Goal: Task Accomplishment & Management: Manage account settings

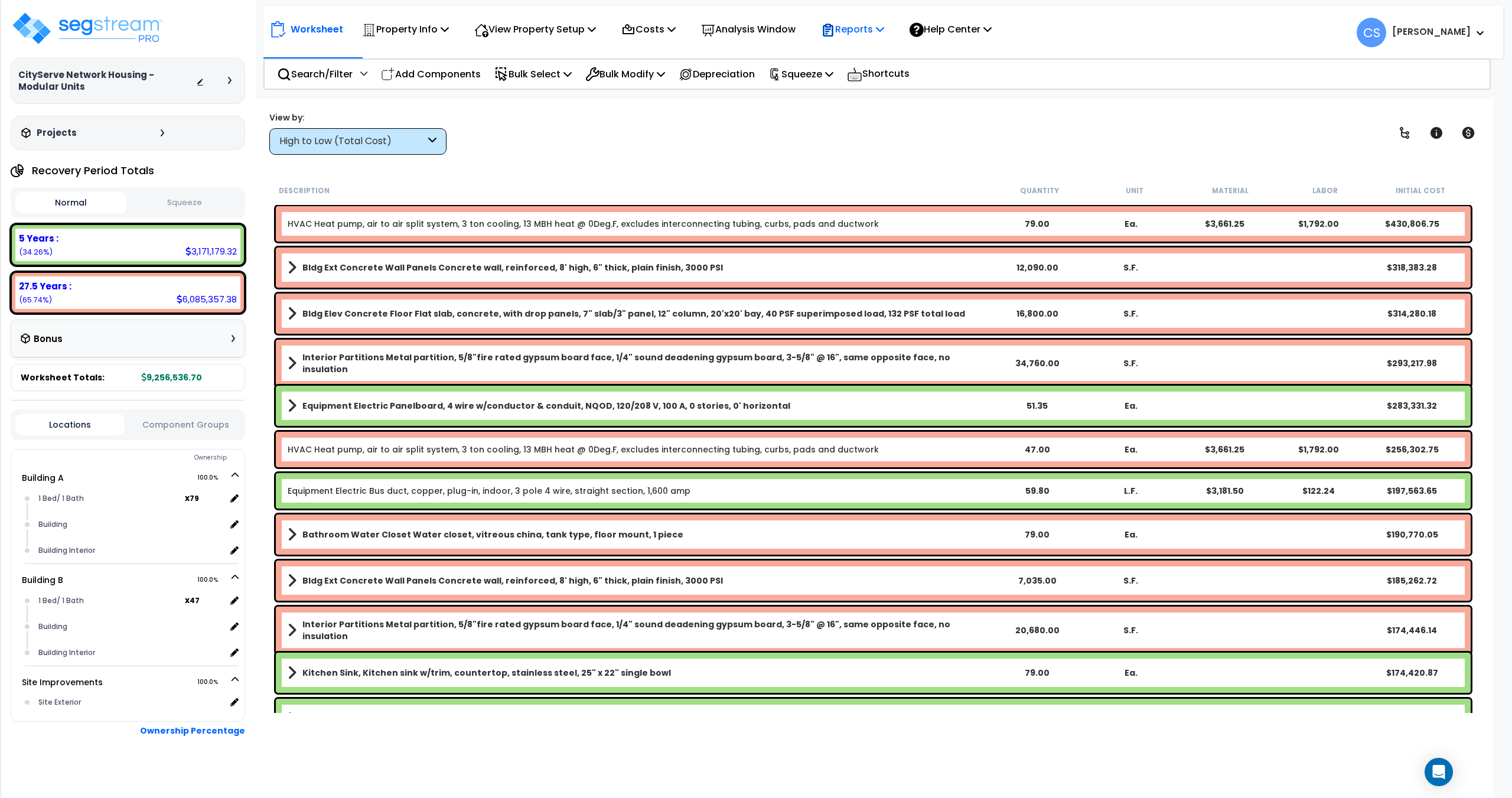
click at [863, 28] on p "Reports" at bounding box center [852, 29] width 63 height 16
click at [862, 57] on link "Get Report" at bounding box center [874, 57] width 117 height 24
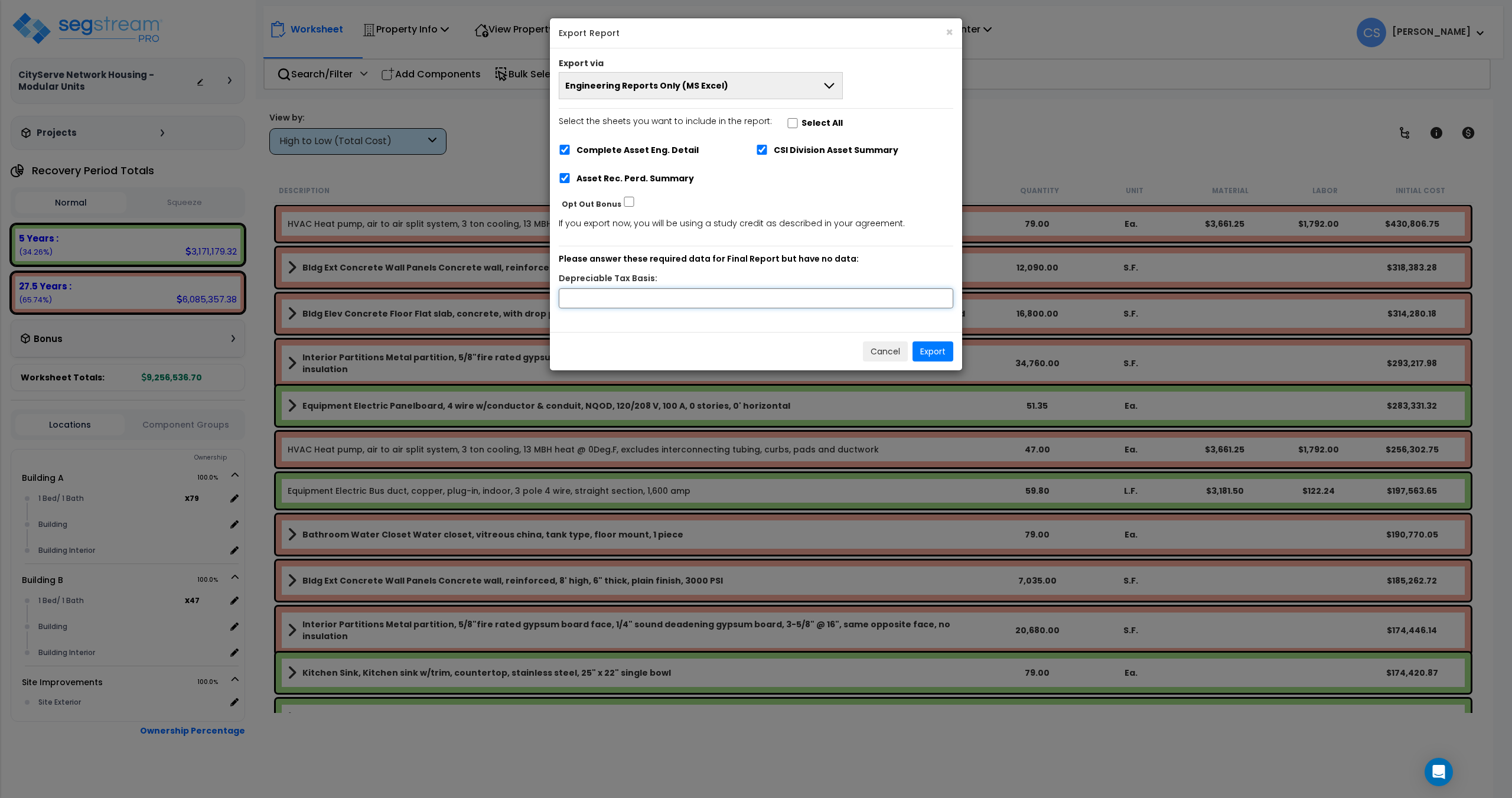
click at [675, 296] on input "text" at bounding box center [756, 298] width 395 height 20
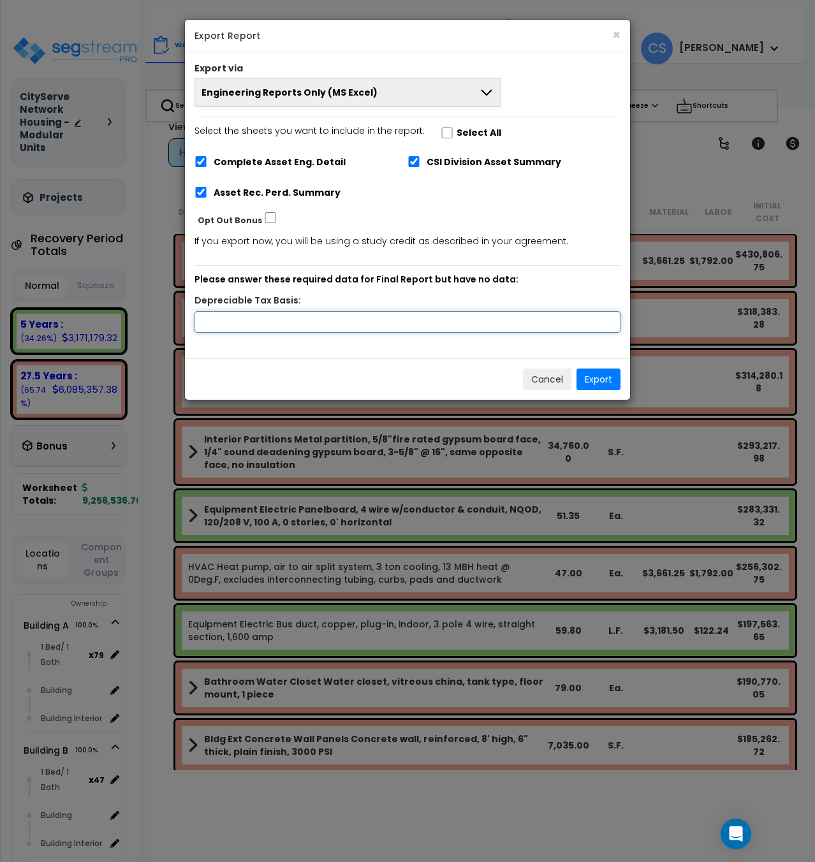
click at [267, 319] on input "text" at bounding box center [407, 322] width 426 height 22
type input "13,024,720"
click at [599, 380] on button "Export" at bounding box center [598, 380] width 44 height 22
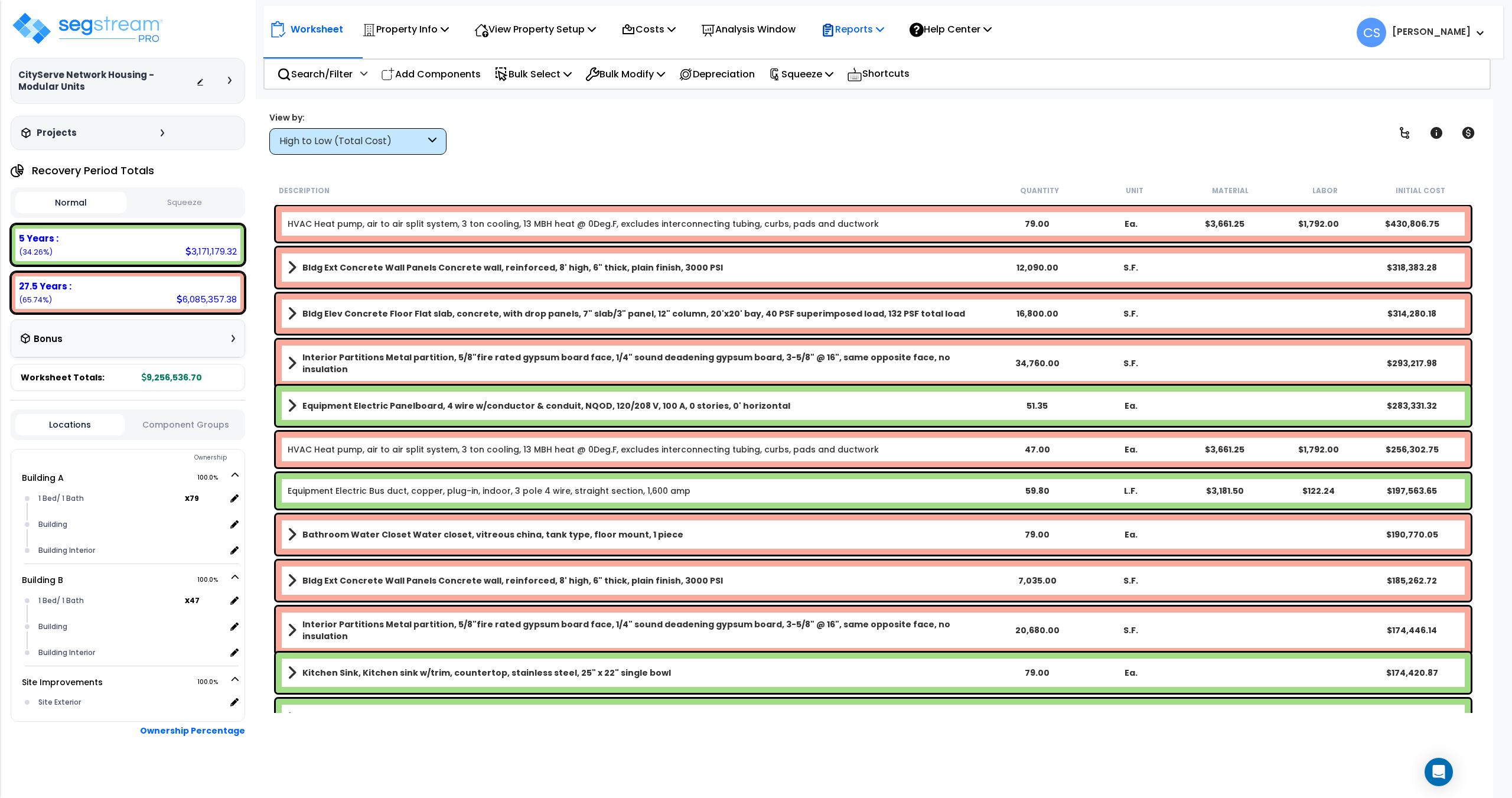
click at [884, 32] on p "Reports" at bounding box center [852, 29] width 63 height 16
click at [371, 71] on div "Search/Filter Additional Search / Filter" at bounding box center [322, 74] width 104 height 28
click at [359, 79] on div "Search/Filter Additional Search / Filter" at bounding box center [322, 74] width 91 height 28
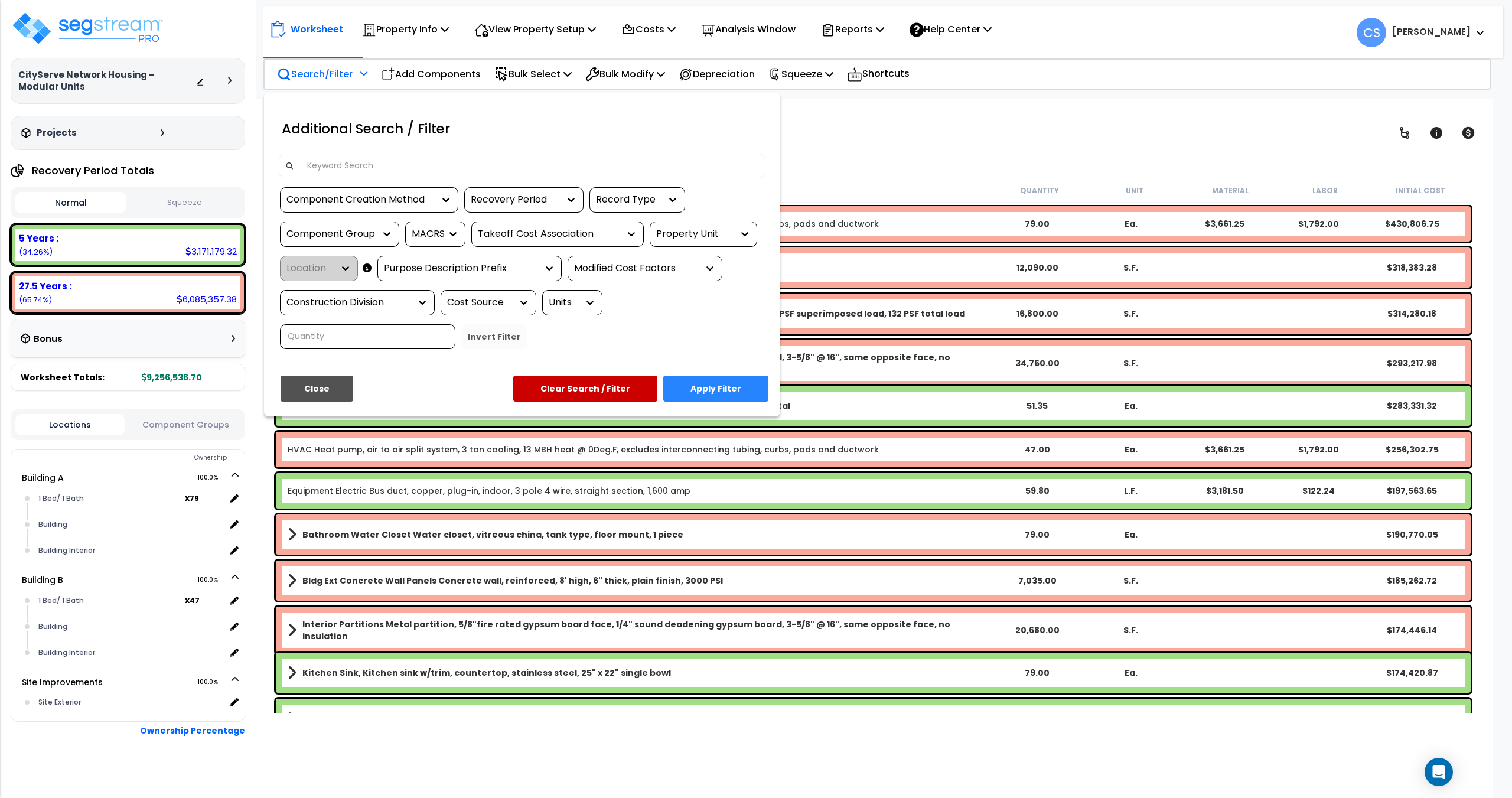
click at [376, 196] on div "Component Creation Method" at bounding box center [359, 199] width 147 height 14
click at [342, 275] on div "Model Generated" at bounding box center [368, 268] width 177 height 32
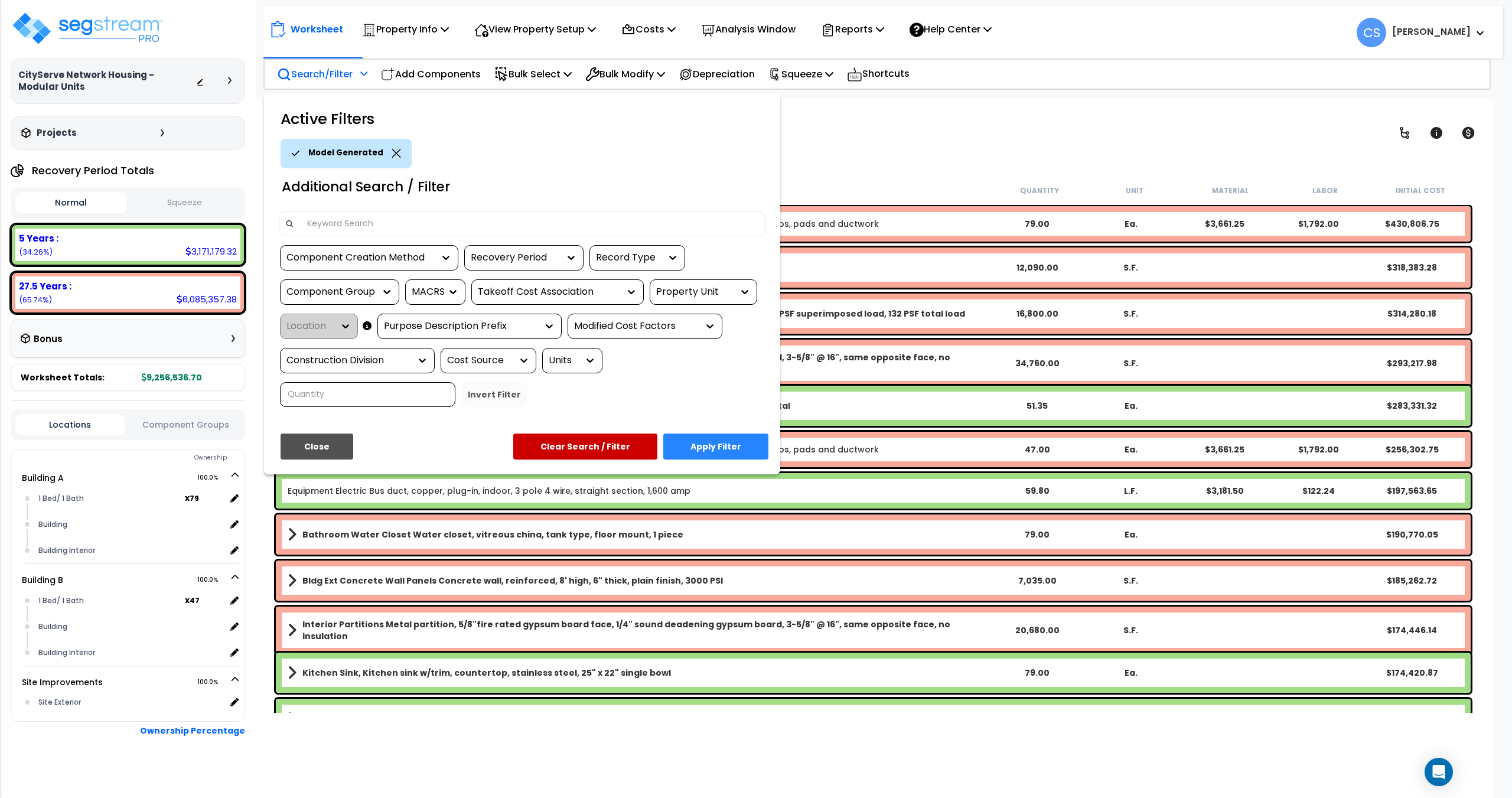
click at [511, 257] on div "Recovery Period" at bounding box center [515, 258] width 89 height 14
click at [505, 295] on div "5 Years" at bounding box center [552, 294] width 177 height 32
click at [335, 302] on div "Component Group" at bounding box center [339, 292] width 120 height 25
click at [333, 291] on div "Component Group" at bounding box center [331, 292] width 89 height 14
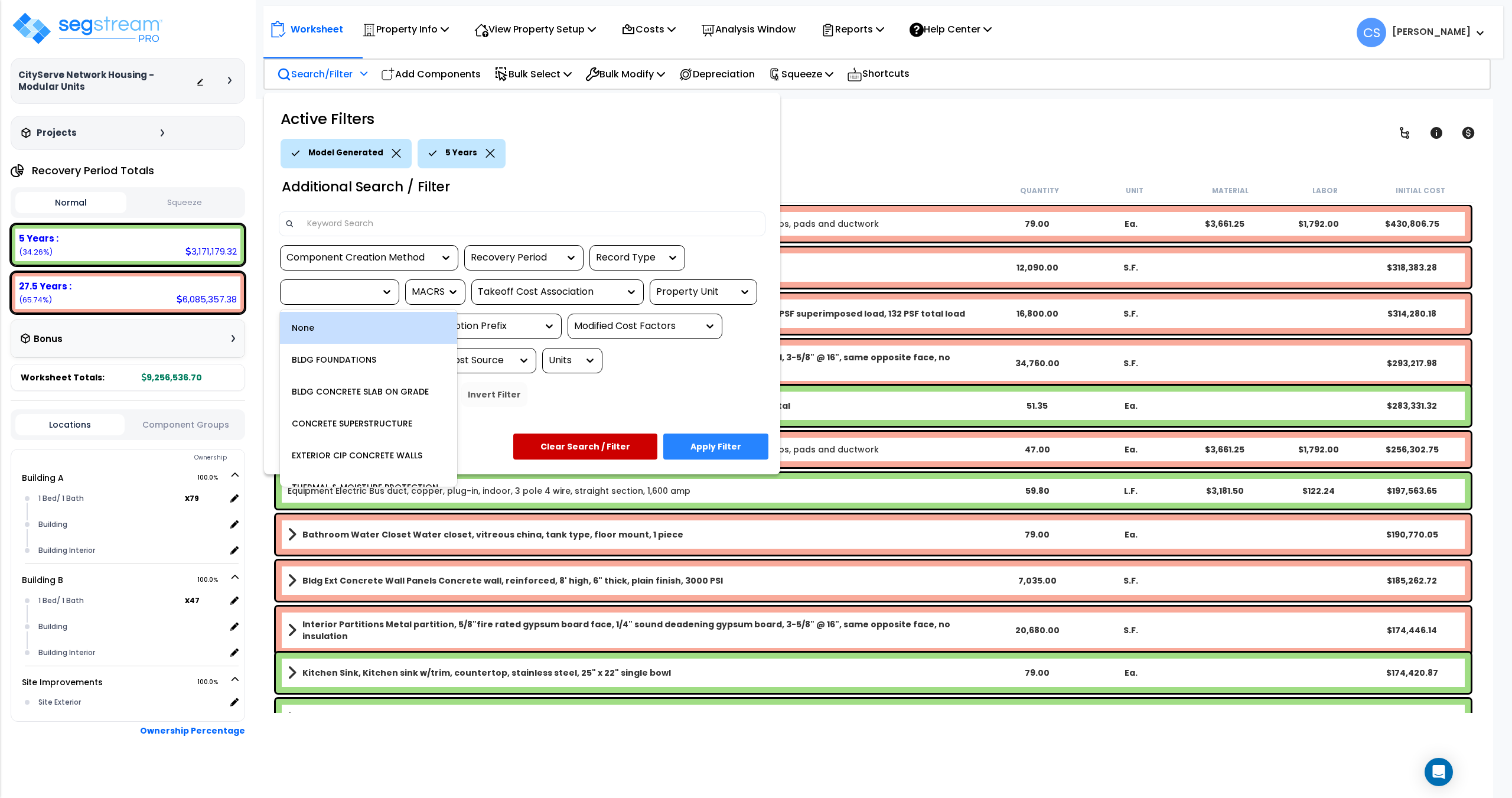
type input "e"
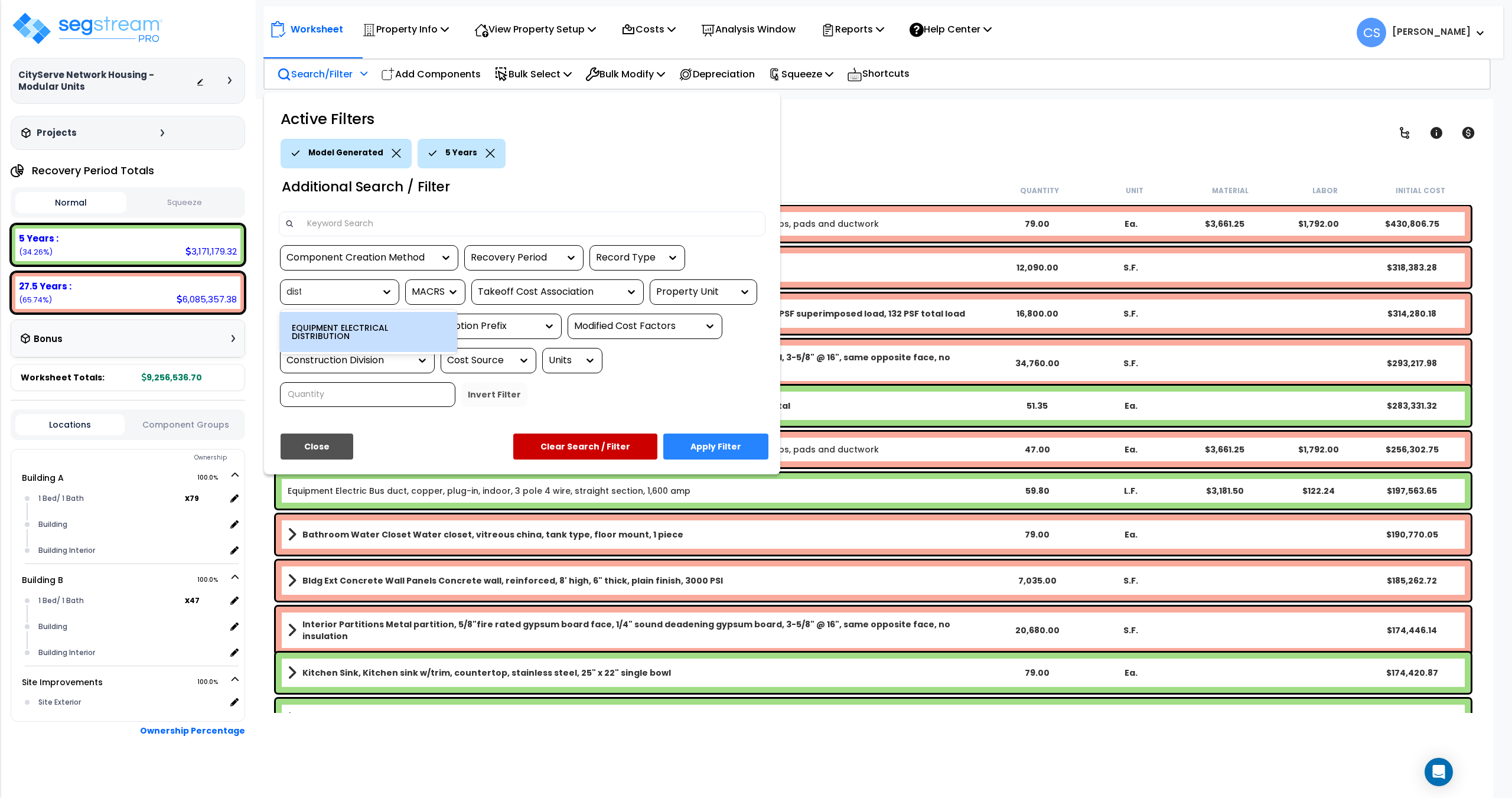
type input "distr"
click at [333, 336] on div "EQUIPMENT ELECTRICAL DISTRIBUTION" at bounding box center [368, 332] width 177 height 40
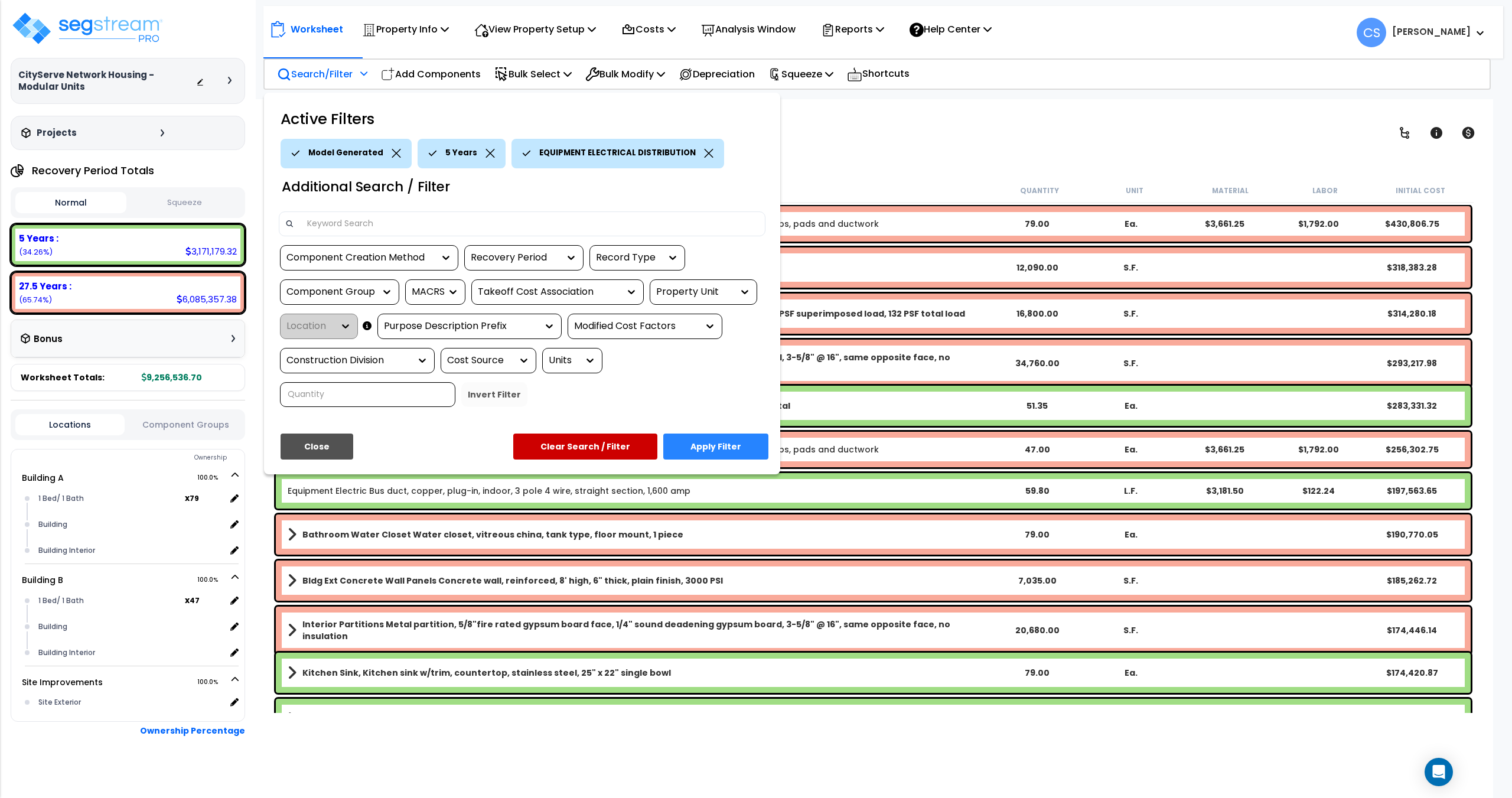
click at [703, 449] on button "Apply Filter" at bounding box center [715, 447] width 105 height 26
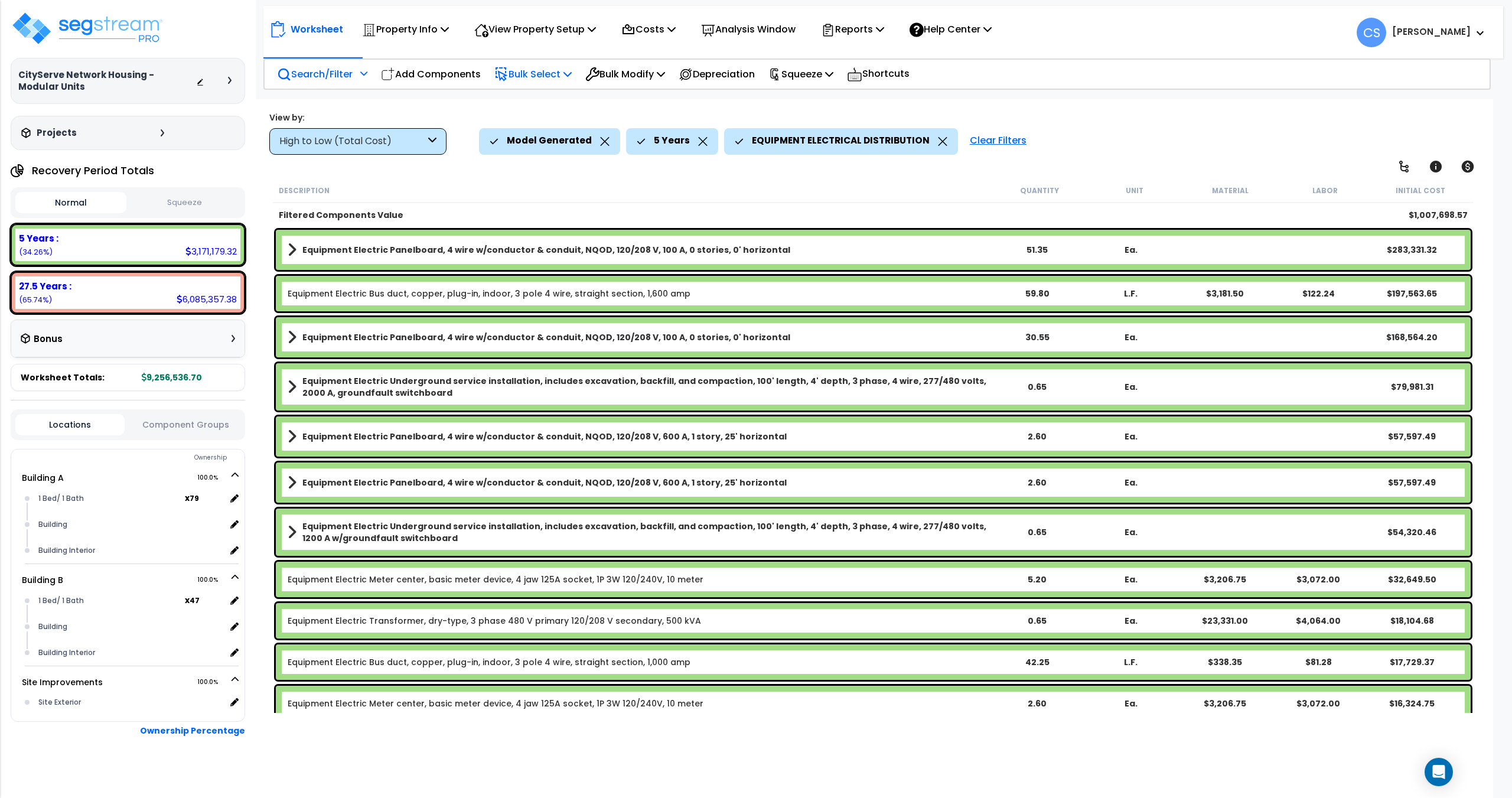
click at [566, 72] on p "Bulk Select" at bounding box center [534, 73] width 78 height 16
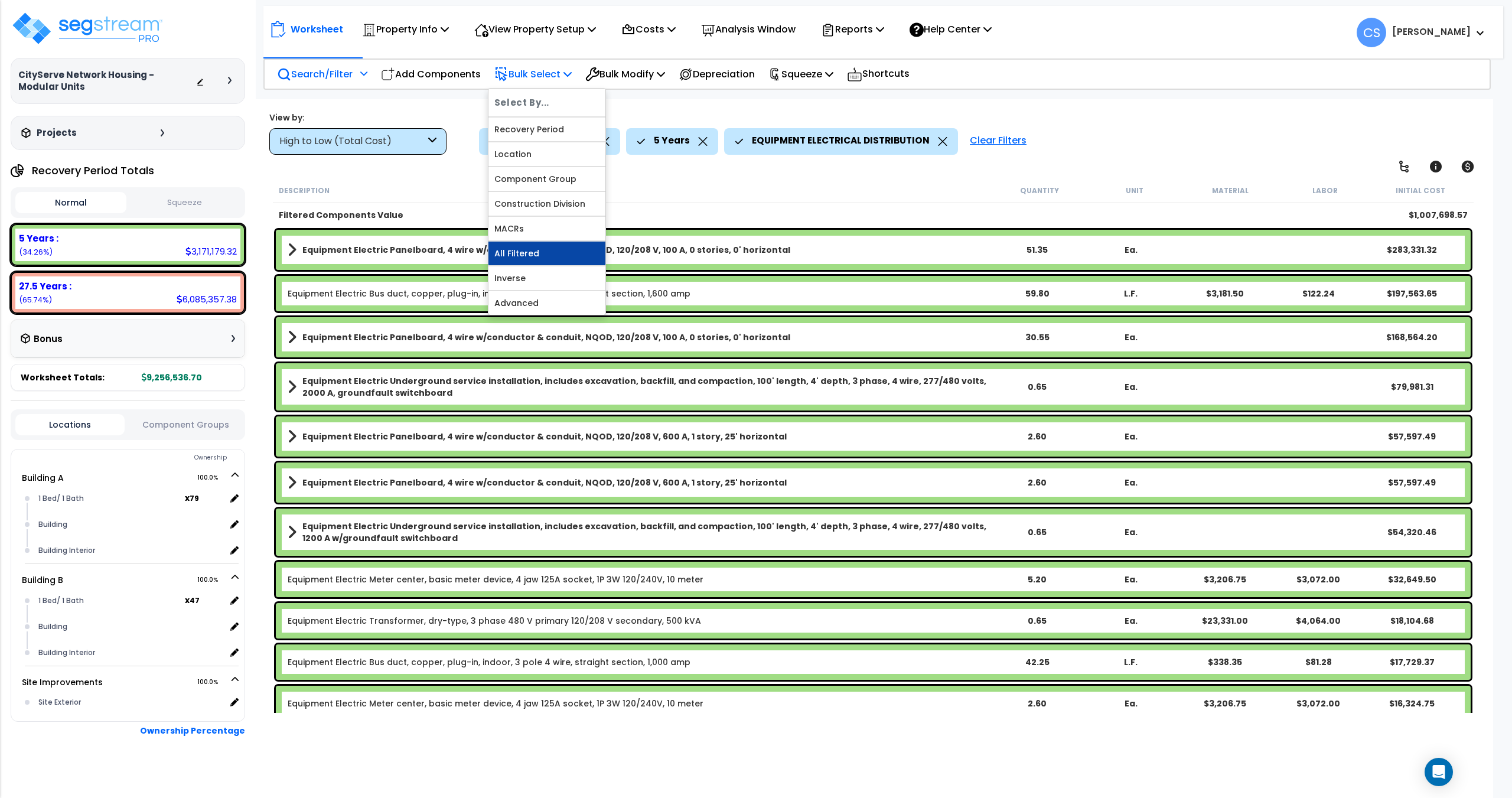
click at [534, 257] on link "All Filtered" at bounding box center [547, 254] width 117 height 24
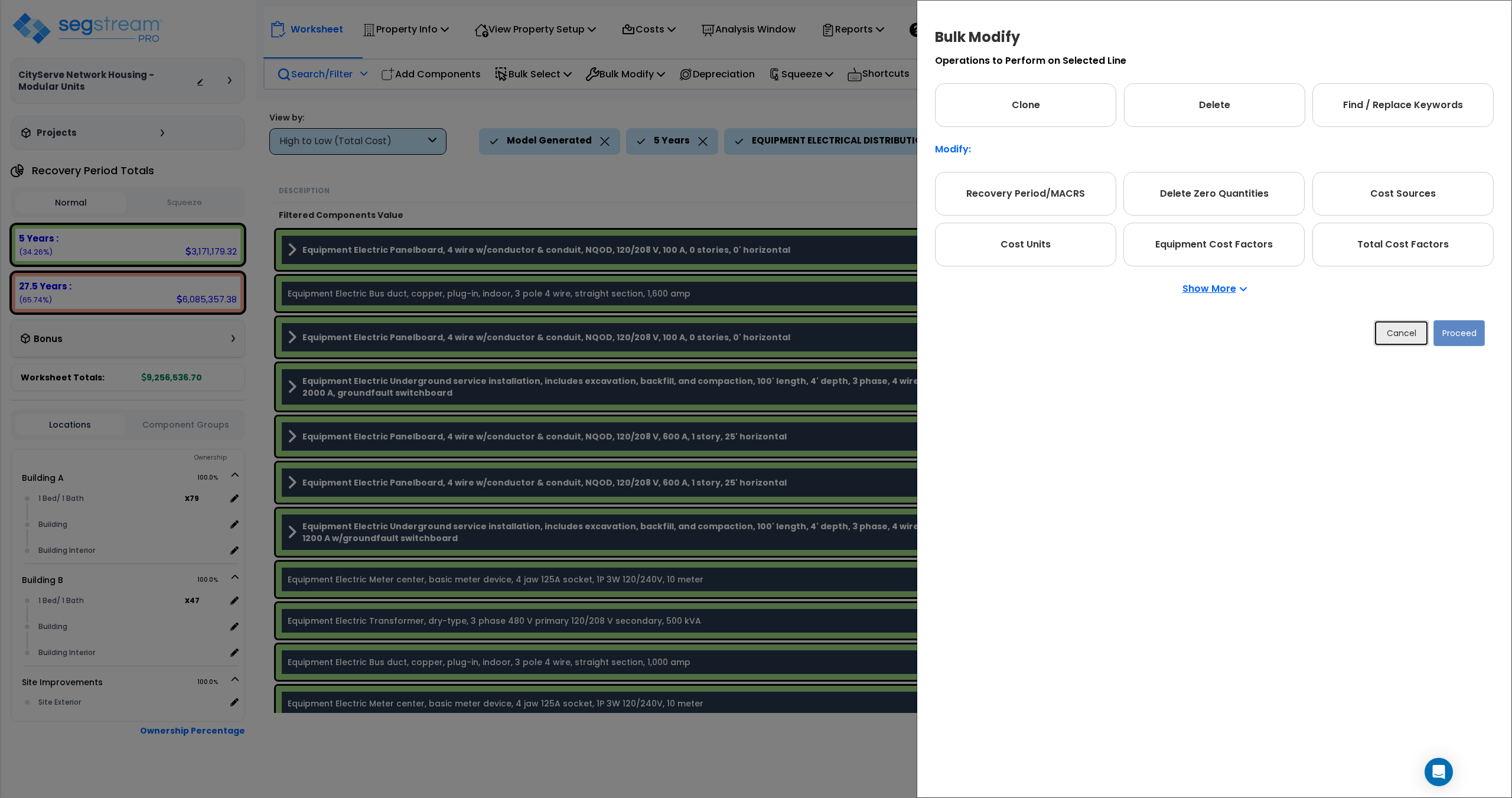
click at [1385, 330] on button "Cancel" at bounding box center [1401, 334] width 55 height 26
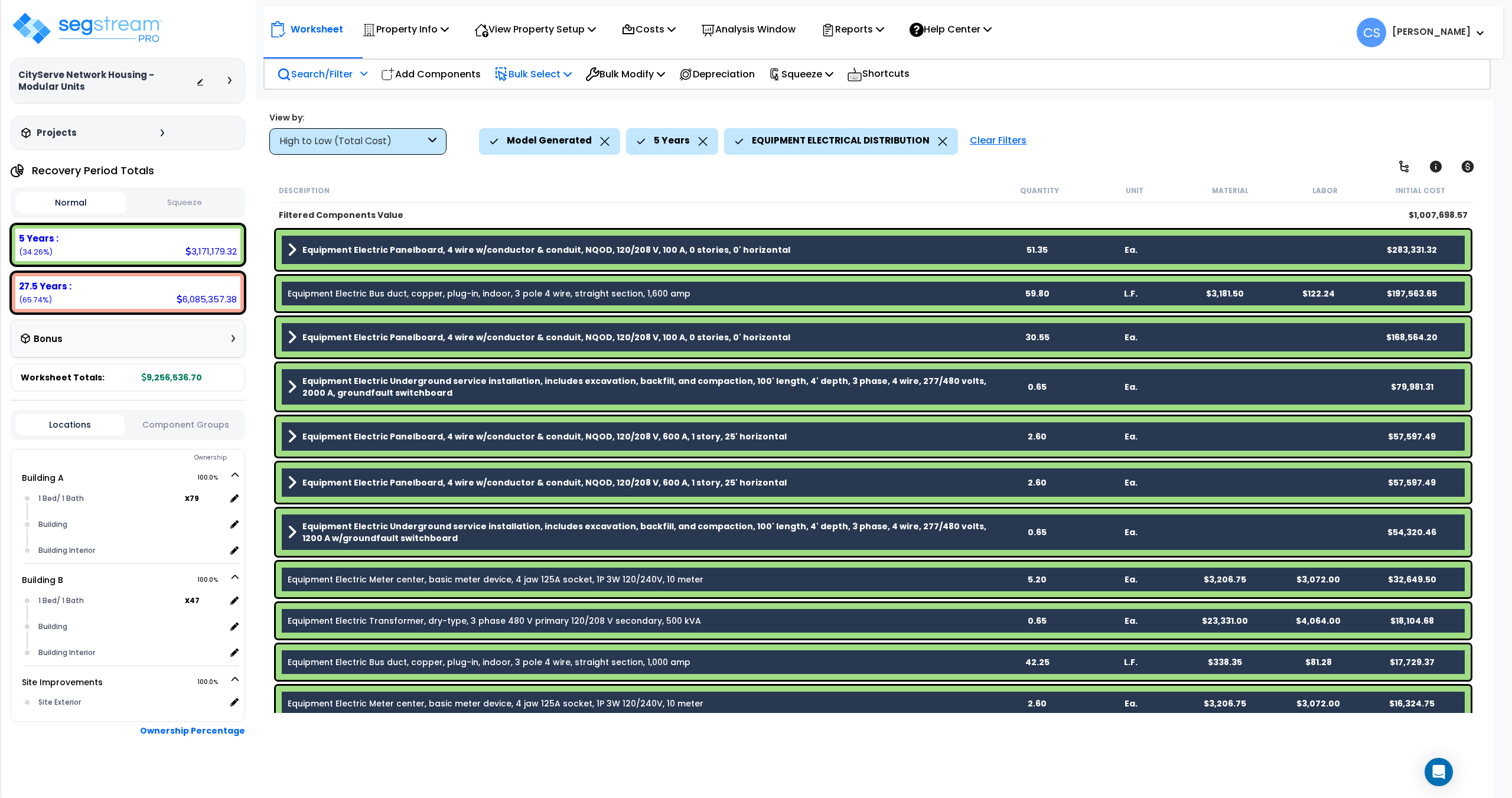
click at [553, 76] on p "Bulk Select" at bounding box center [534, 73] width 78 height 16
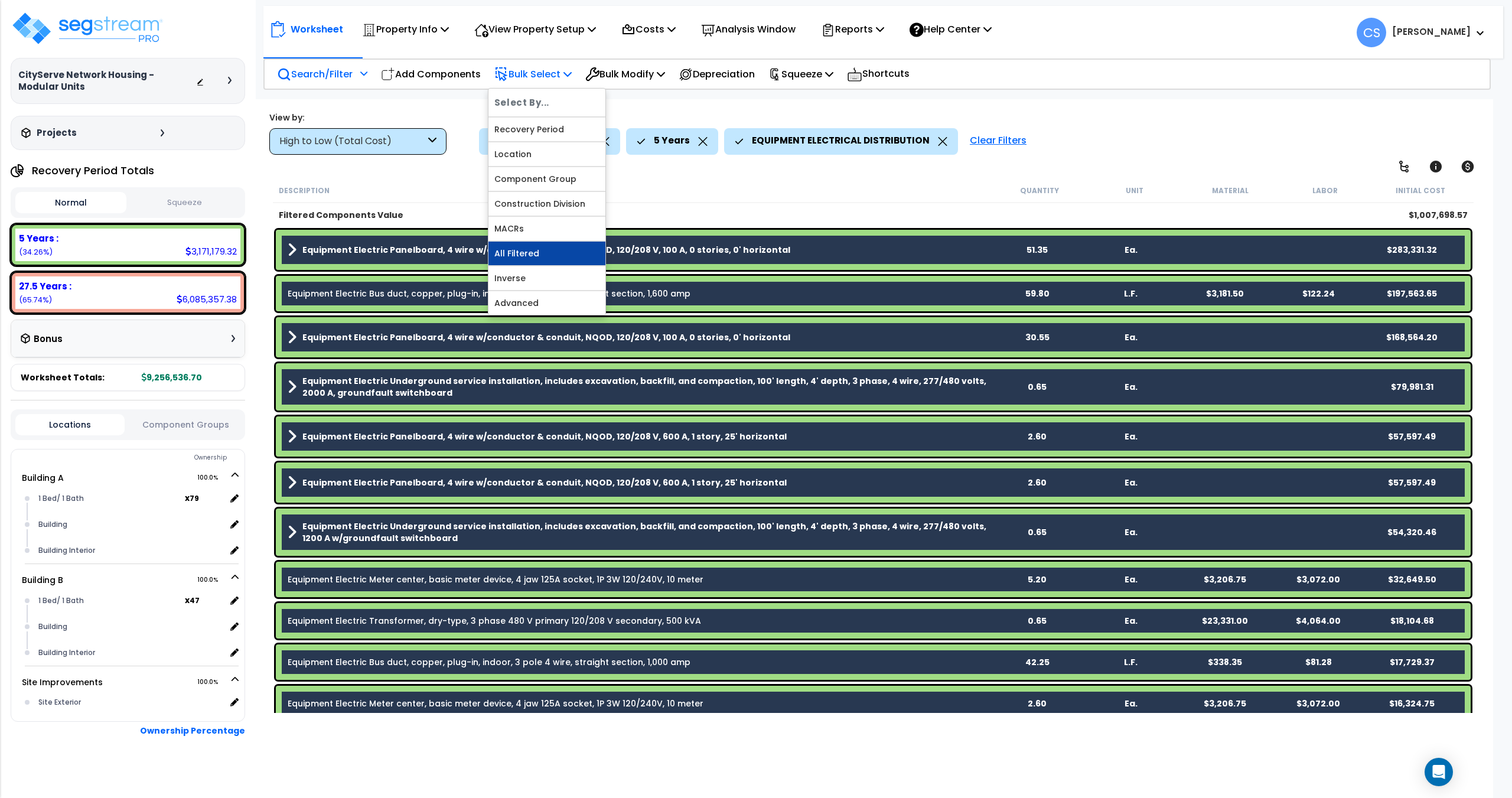
click at [523, 261] on link "All Filtered" at bounding box center [547, 254] width 117 height 24
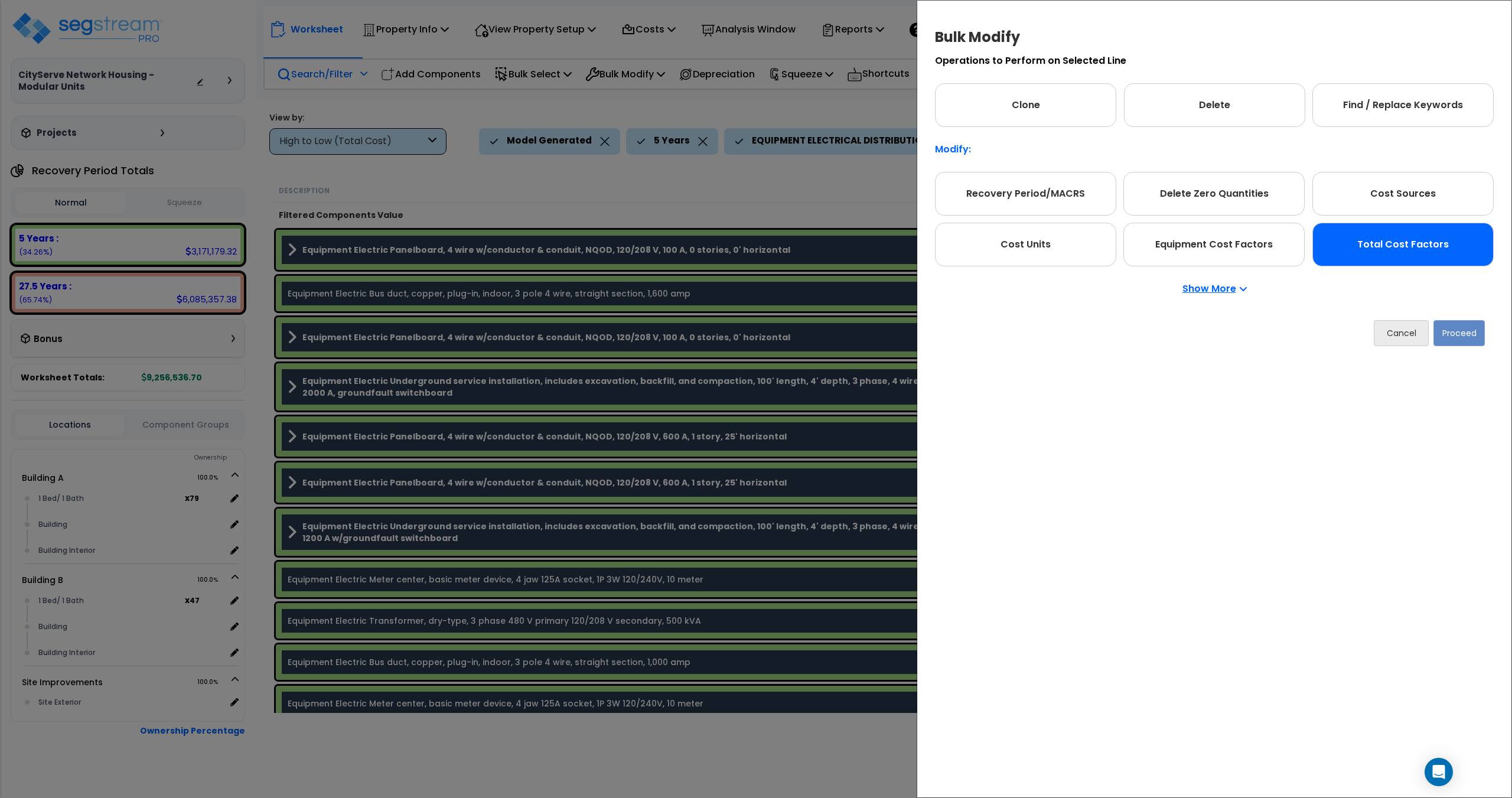
click at [1370, 245] on div "Total Cost Factors" at bounding box center [1404, 244] width 182 height 44
click at [1468, 321] on button "Proceed" at bounding box center [1458, 334] width 51 height 26
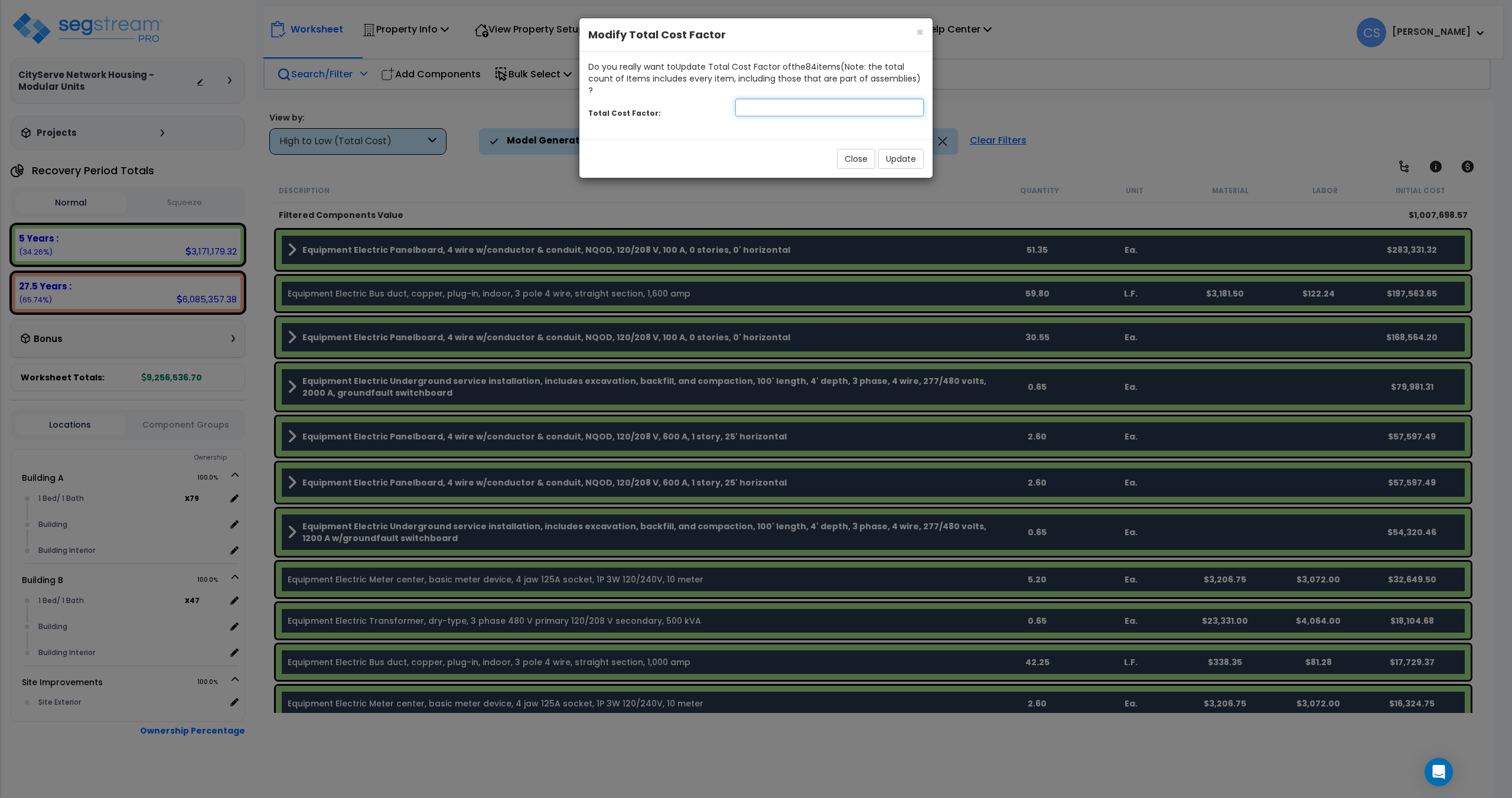
click at [772, 98] on input "number" at bounding box center [829, 107] width 188 height 18
type input "0.4"
click at [899, 149] on button "Update" at bounding box center [901, 159] width 45 height 20
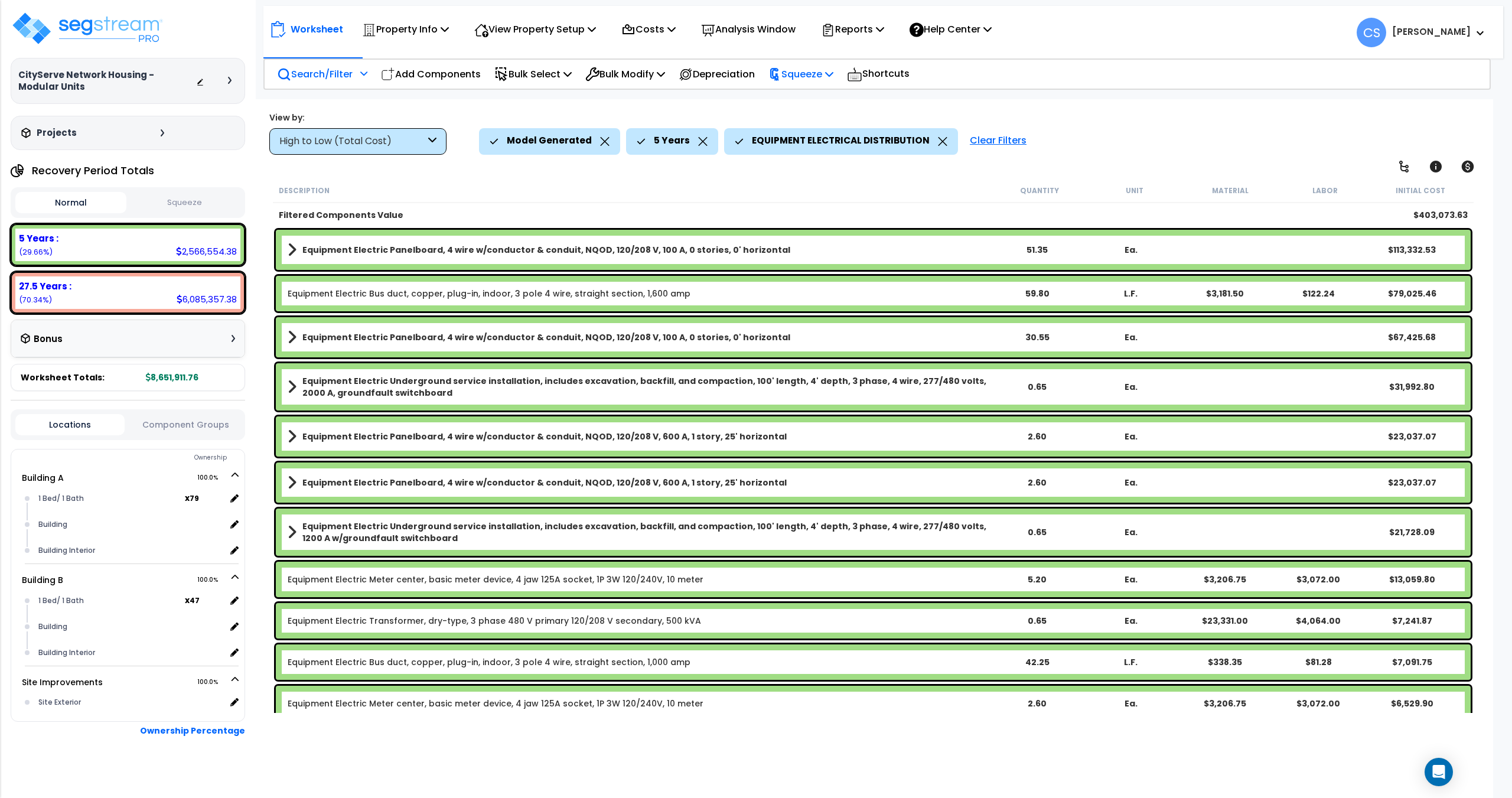
click at [834, 76] on p "Squeeze" at bounding box center [801, 73] width 65 height 16
click at [826, 100] on link "Squeeze" at bounding box center [821, 101] width 117 height 24
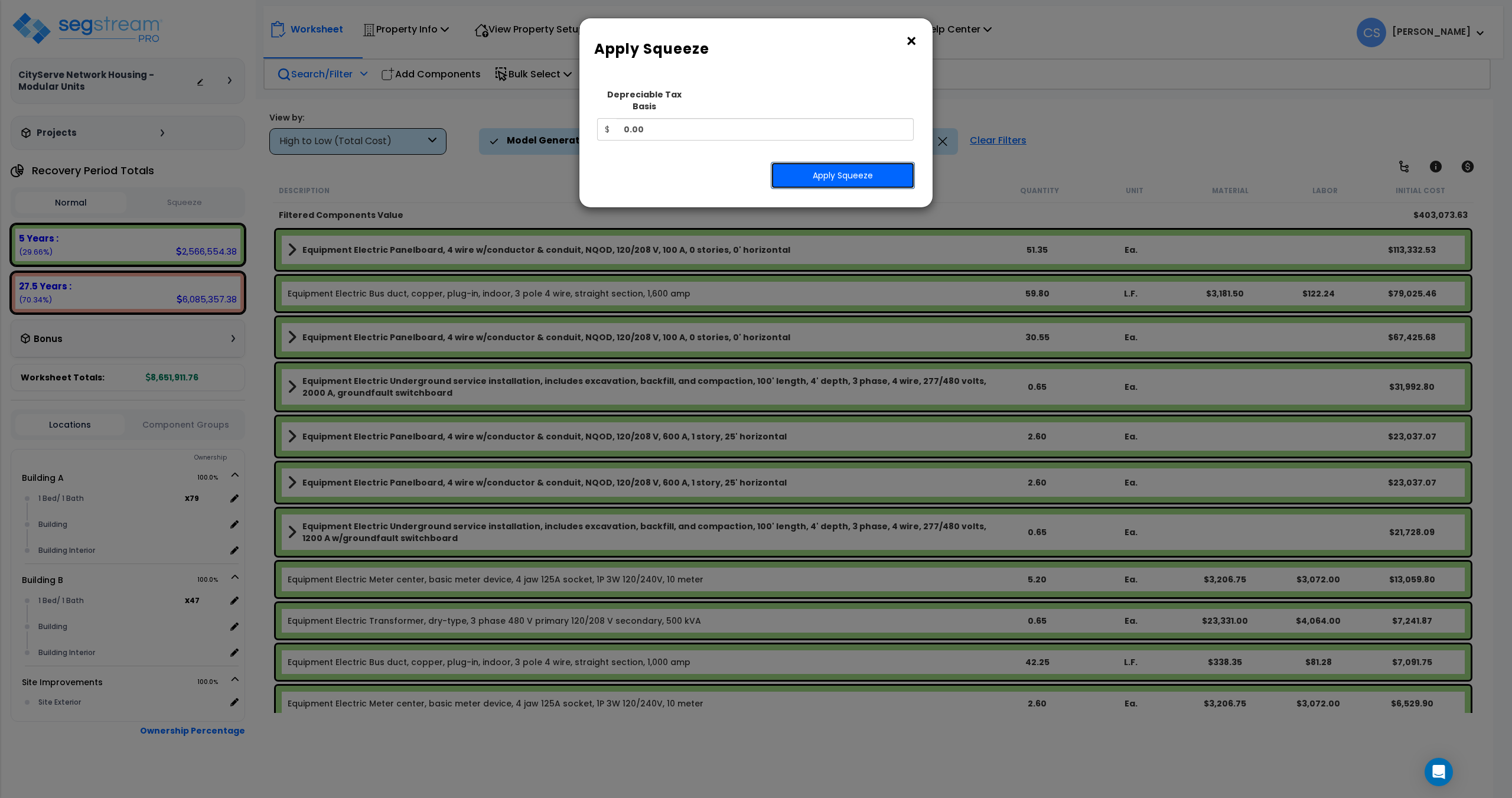
click at [842, 173] on button "Apply Squeeze" at bounding box center [843, 175] width 145 height 27
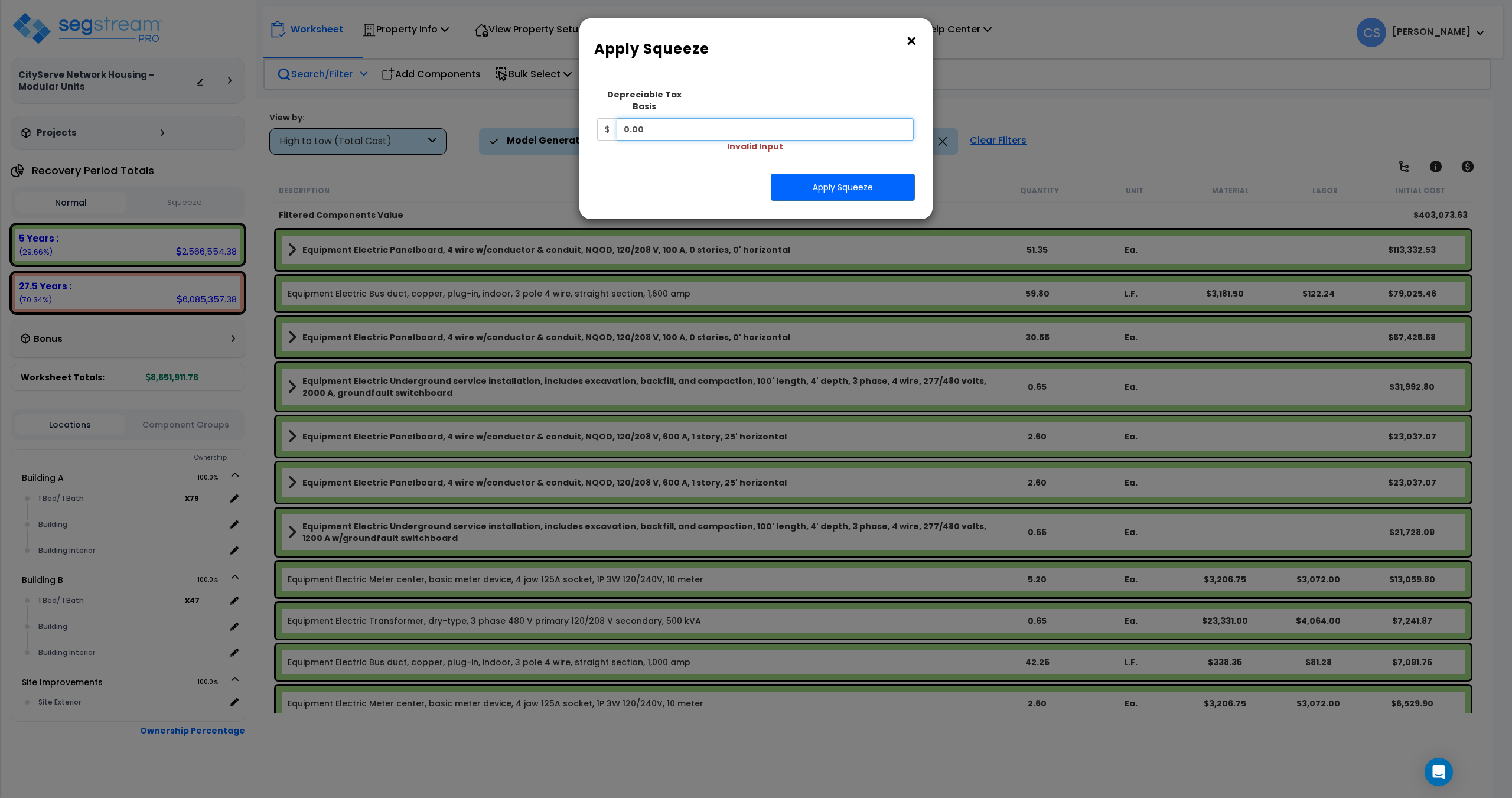
click at [694, 120] on input "0.00" at bounding box center [765, 130] width 297 height 22
click at [716, 121] on input "0.00" at bounding box center [765, 130] width 297 height 22
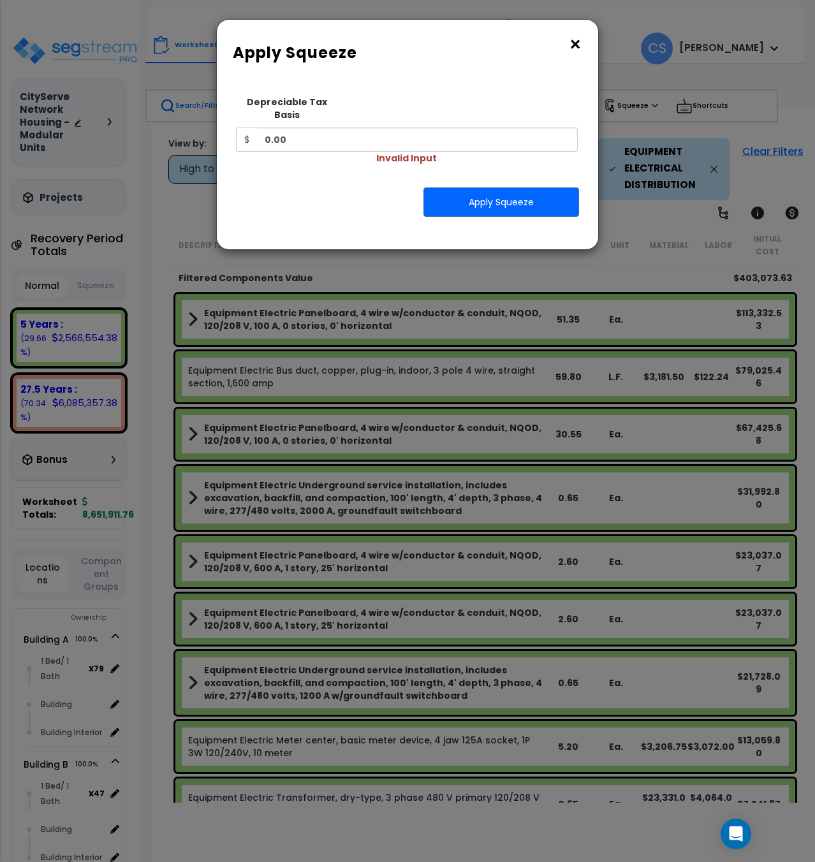
click at [307, 140] on div "Depreciable Tax Basis $ 0.00 Invalid Input" at bounding box center [407, 126] width 342 height 75
click at [302, 129] on input "0.00" at bounding box center [417, 140] width 321 height 24
drag, startPoint x: 326, startPoint y: 126, endPoint x: 163, endPoint y: 111, distance: 164.5
click at [219, 117] on div "Squeeze Type Select 1. Squeeze Entire Worksheet 2. Squeeze by Takeoff Cost 3. S…" at bounding box center [407, 165] width 381 height 170
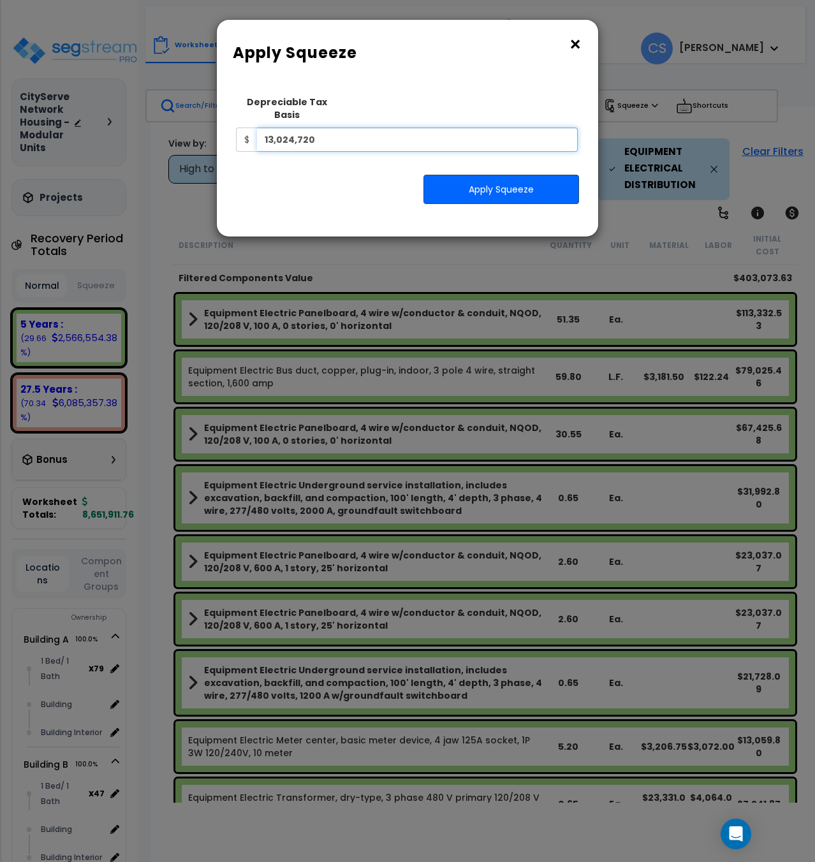
type input "13,024,720"
click at [473, 176] on button "Apply Squeeze" at bounding box center [501, 189] width 156 height 29
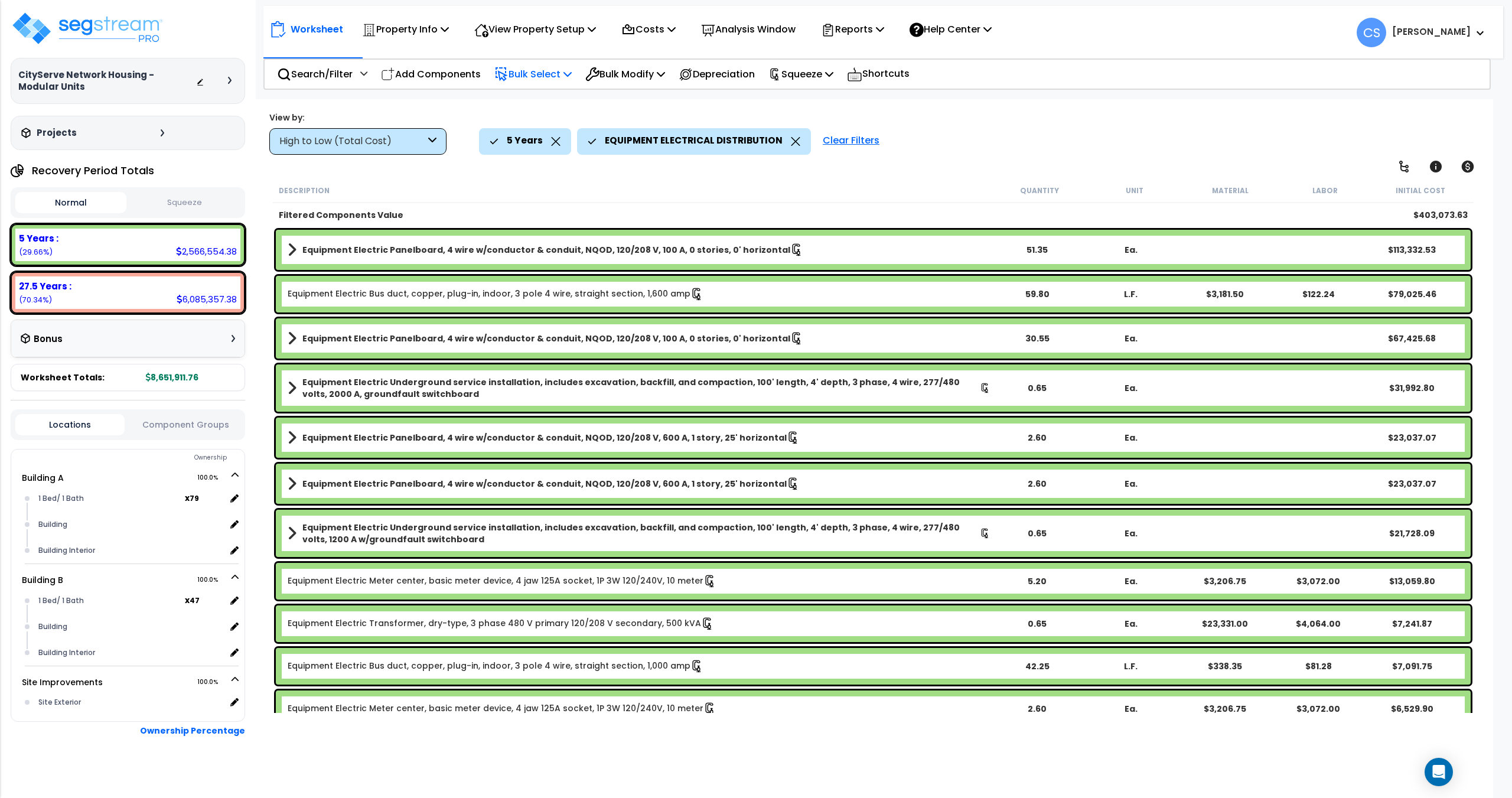
click at [544, 76] on p "Bulk Select" at bounding box center [534, 73] width 78 height 16
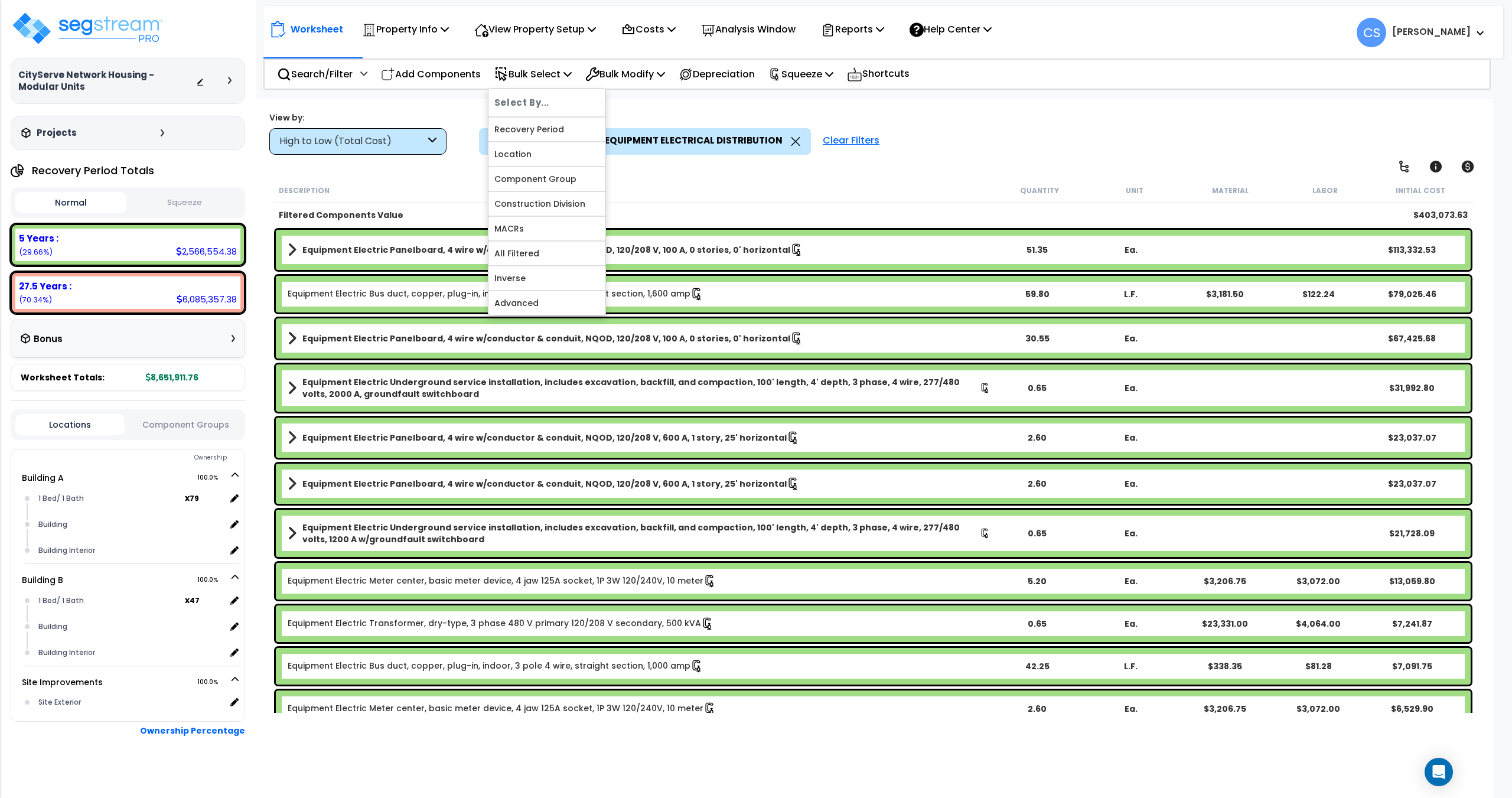
click at [434, 156] on div "Worksheet Property Info Property Setup Add Property Unit Template property Clon…" at bounding box center [874, 498] width 1240 height 798
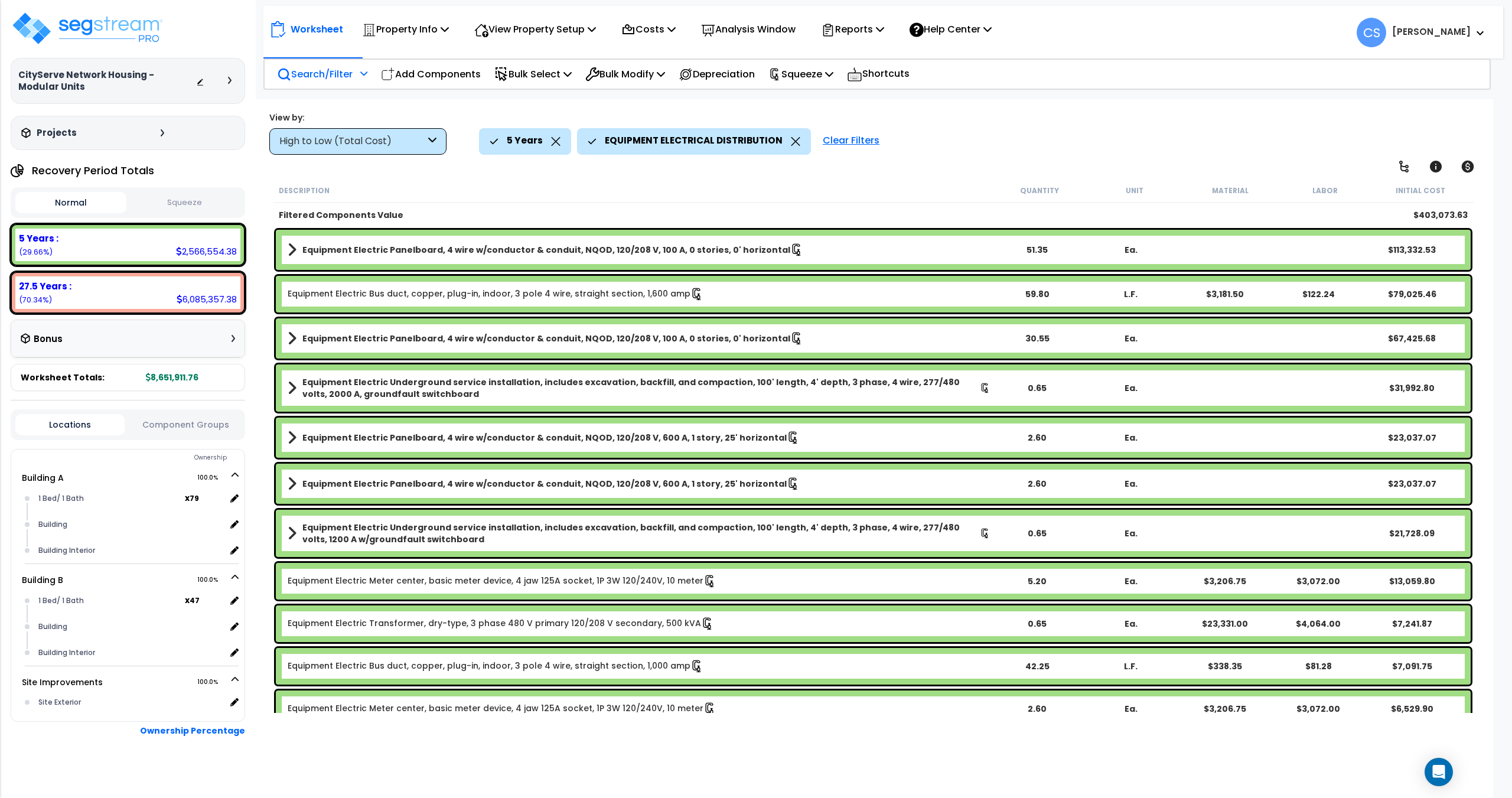
click at [352, 75] on p "Search/Filter" at bounding box center [315, 73] width 76 height 16
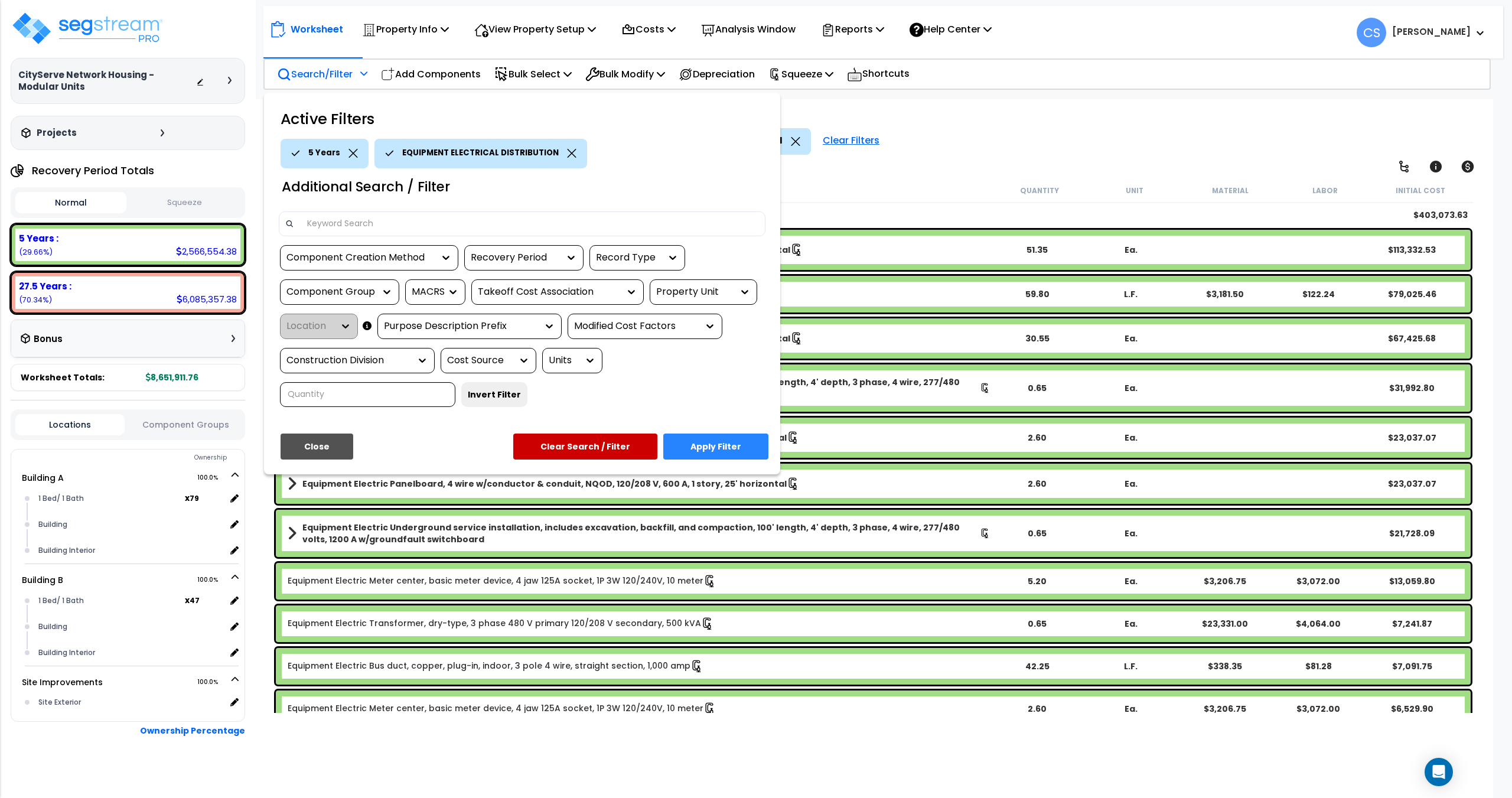
click at [567, 153] on icon at bounding box center [572, 154] width 9 height 9
click at [355, 295] on div "Component Group" at bounding box center [331, 292] width 89 height 14
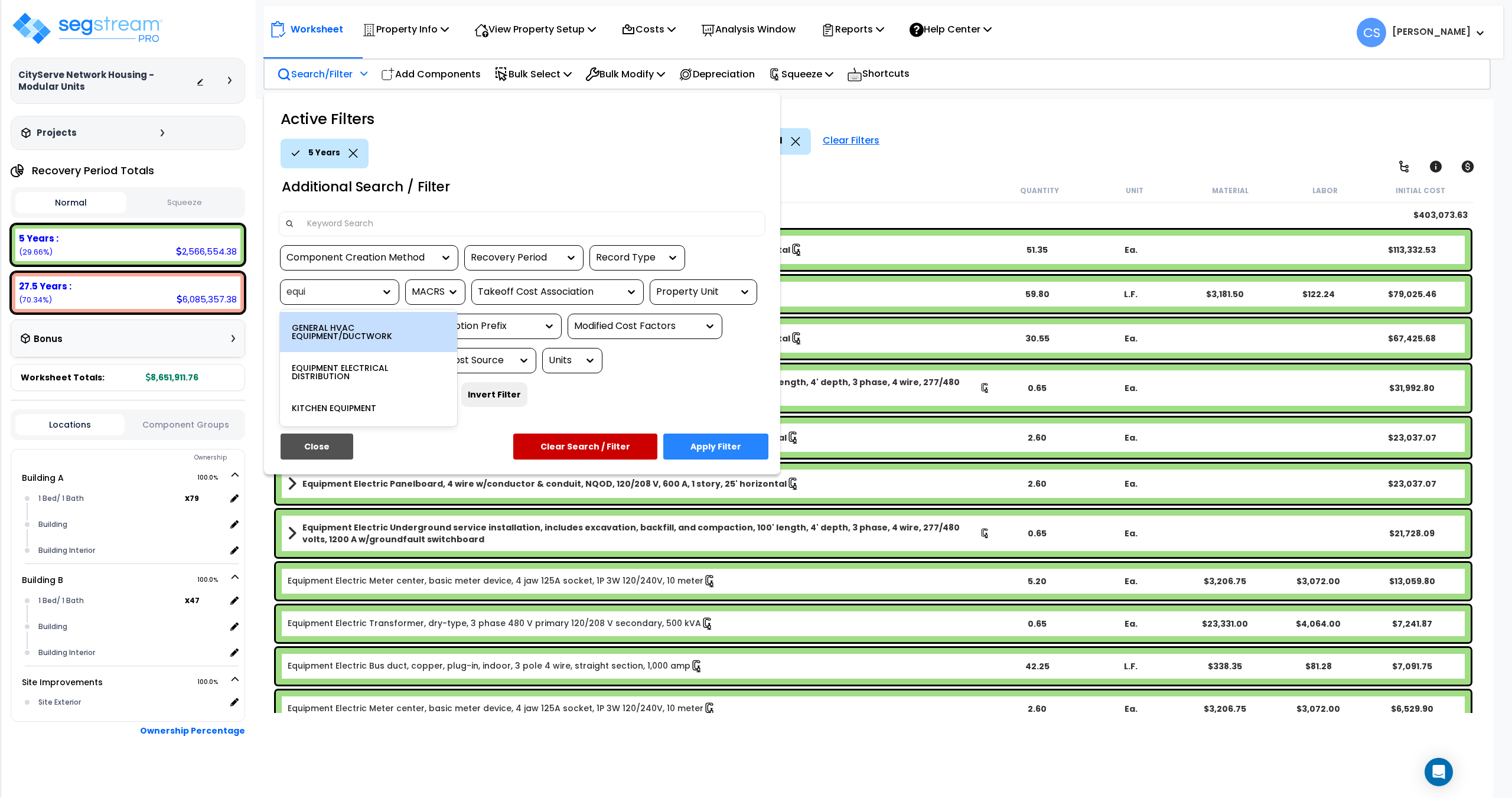
type input "equip"
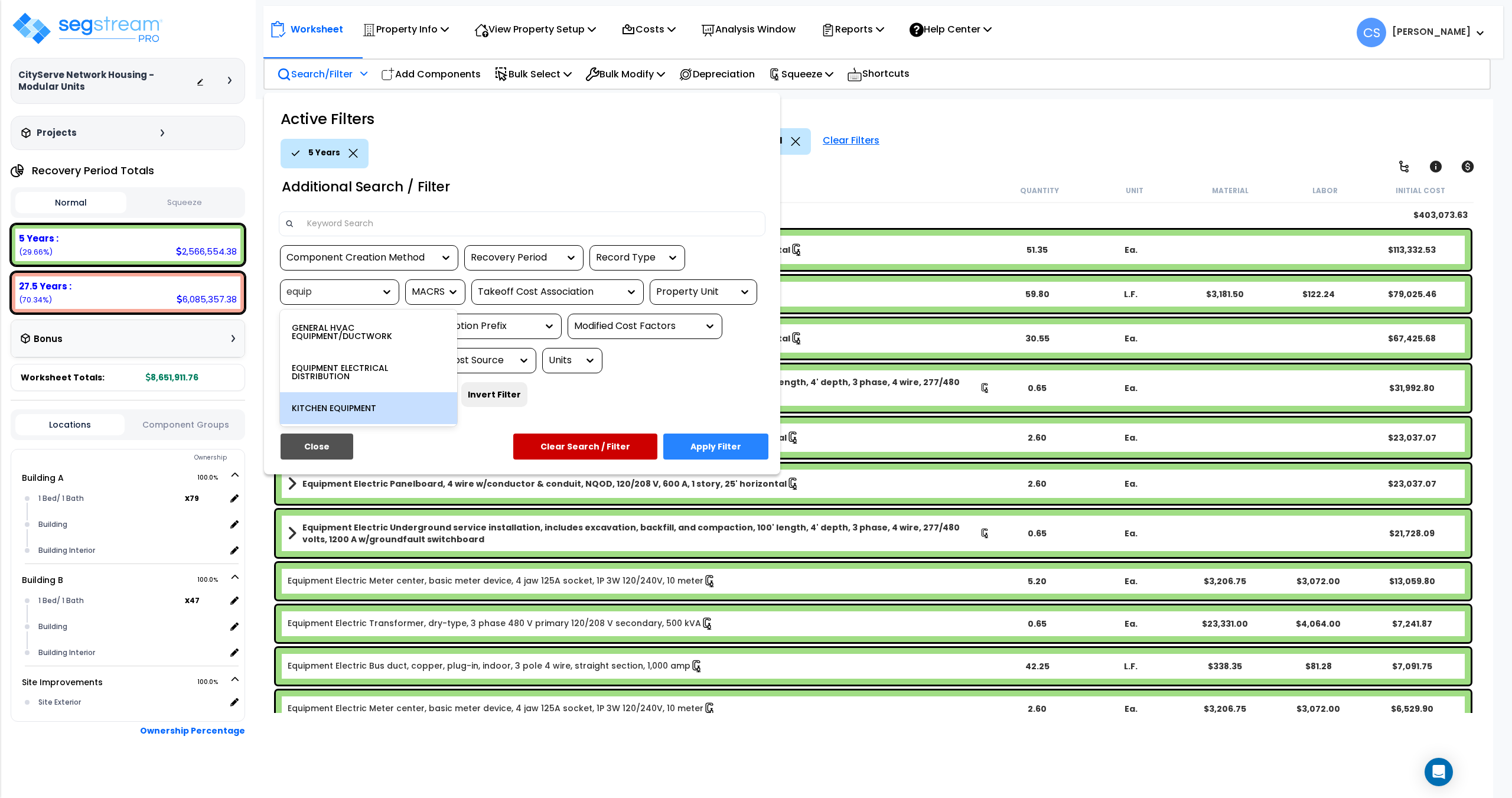
click at [358, 407] on div "KITCHEN EQUIPMENT" at bounding box center [368, 408] width 177 height 32
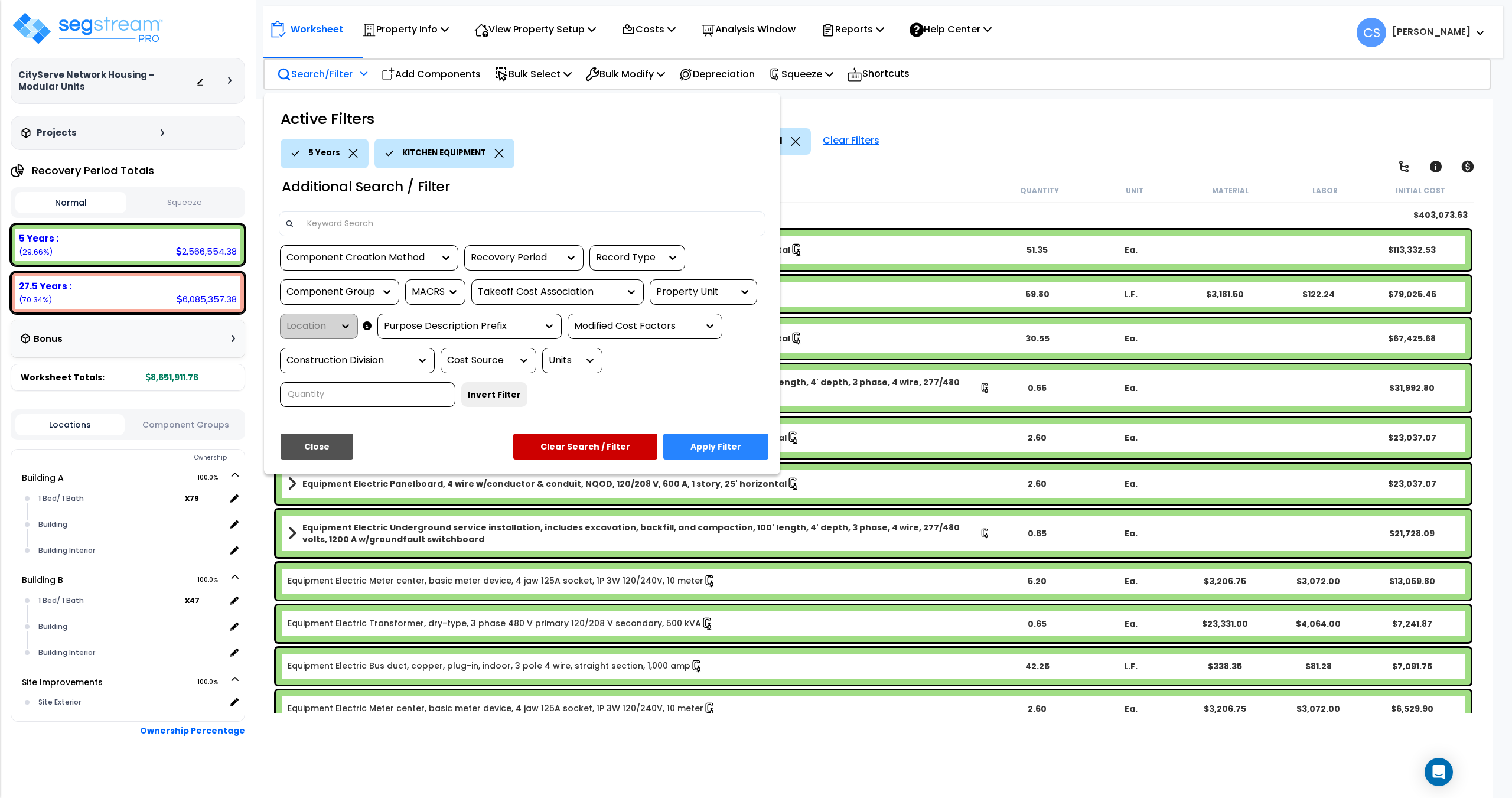
click at [708, 451] on button "Apply Filter" at bounding box center [715, 447] width 105 height 26
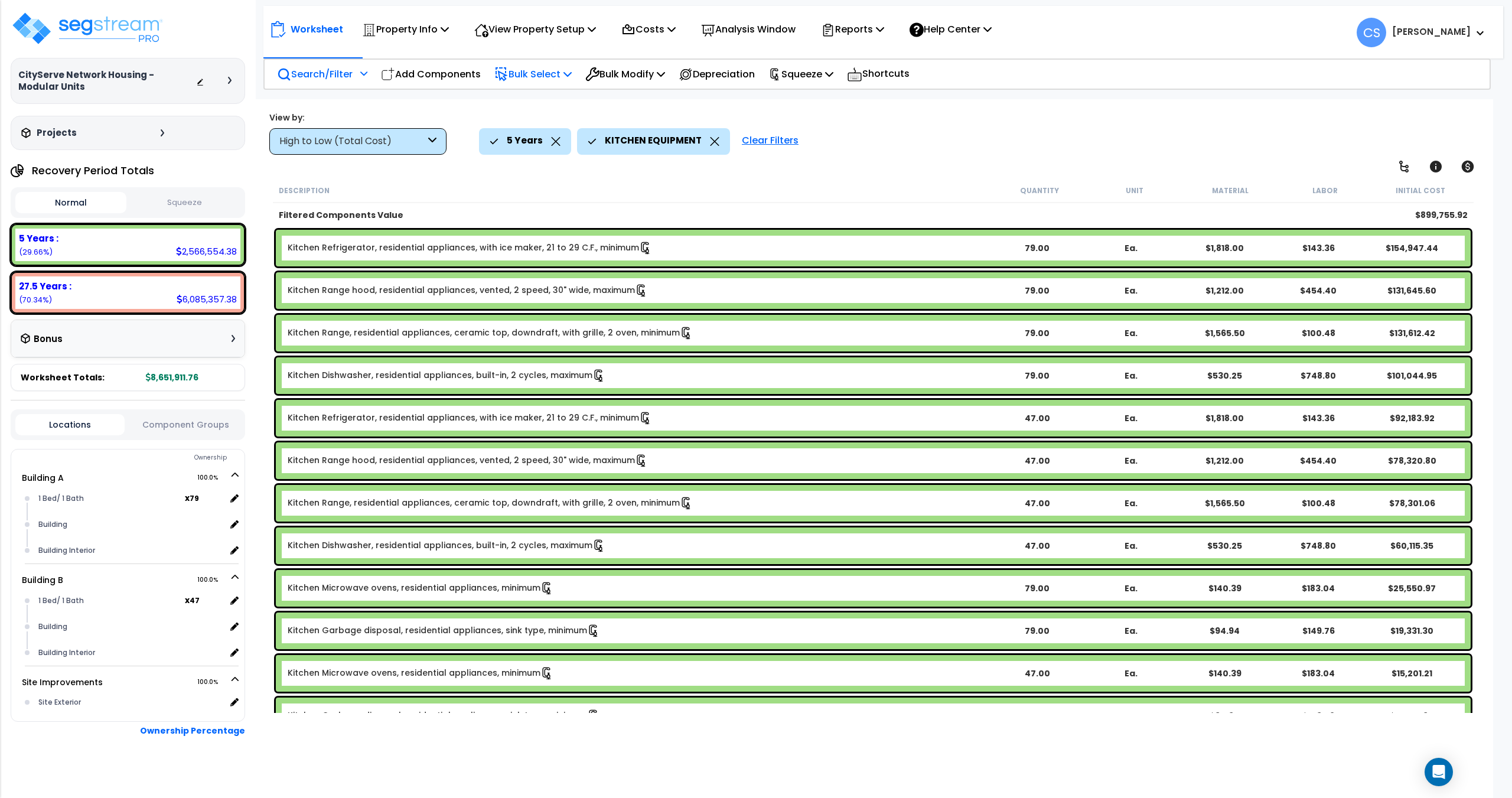
click at [572, 74] on icon at bounding box center [567, 74] width 8 height 9
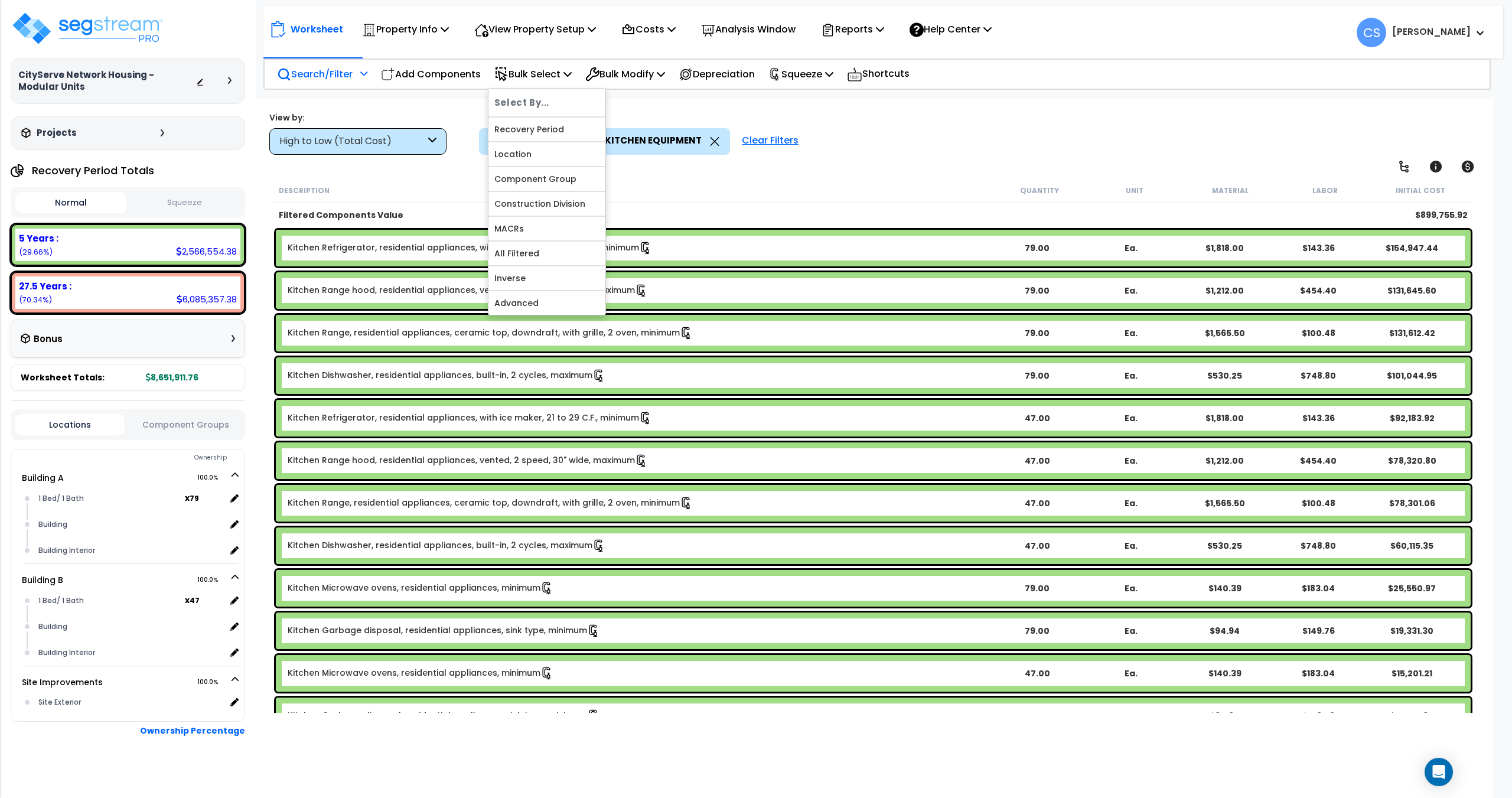
click at [528, 247] on link "All Filtered" at bounding box center [547, 254] width 117 height 24
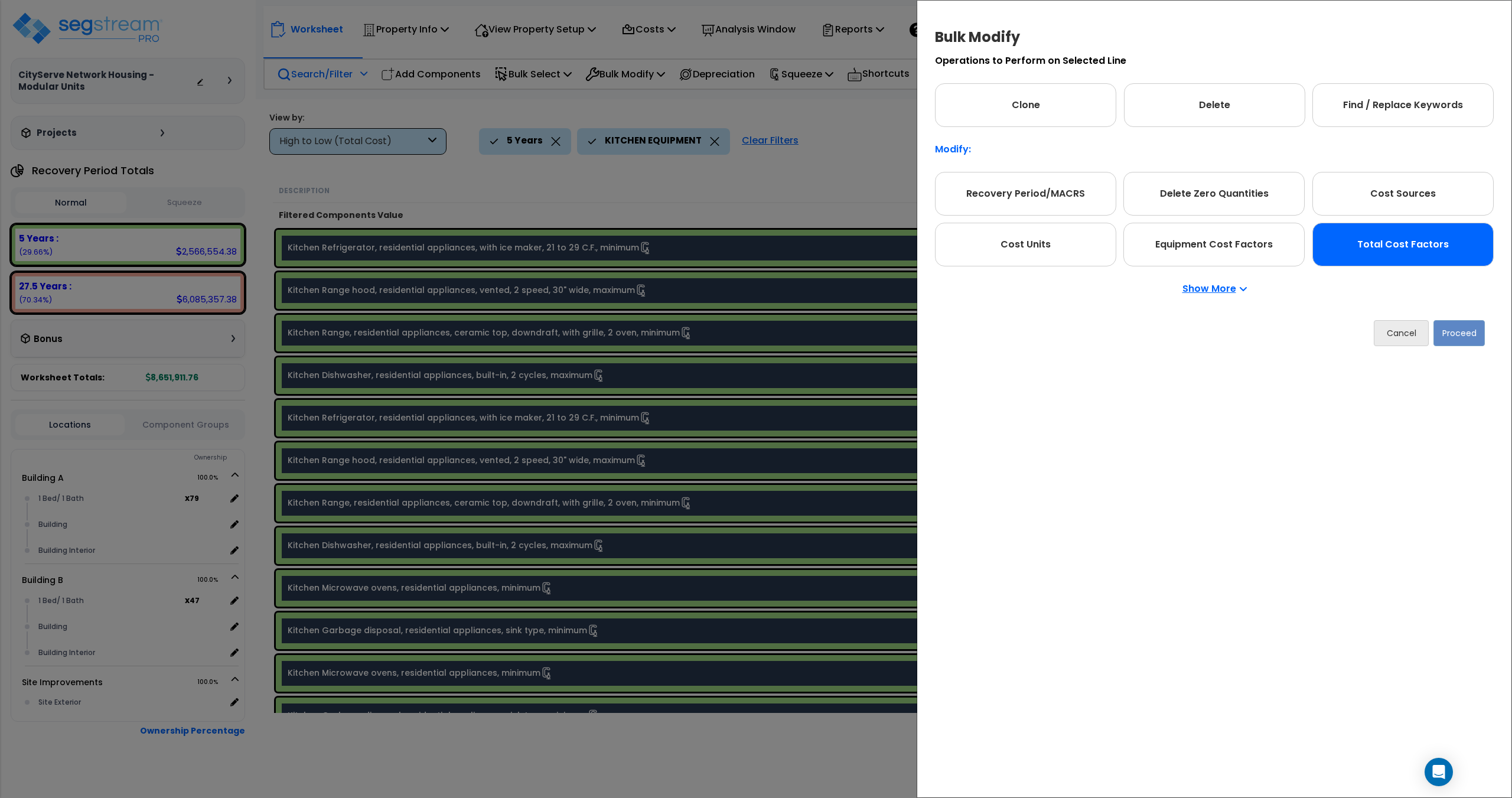
click at [754, 257] on div "Total Cost Factors" at bounding box center [1404, 244] width 182 height 44
click at [754, 336] on button "Proceed" at bounding box center [1458, 334] width 51 height 26
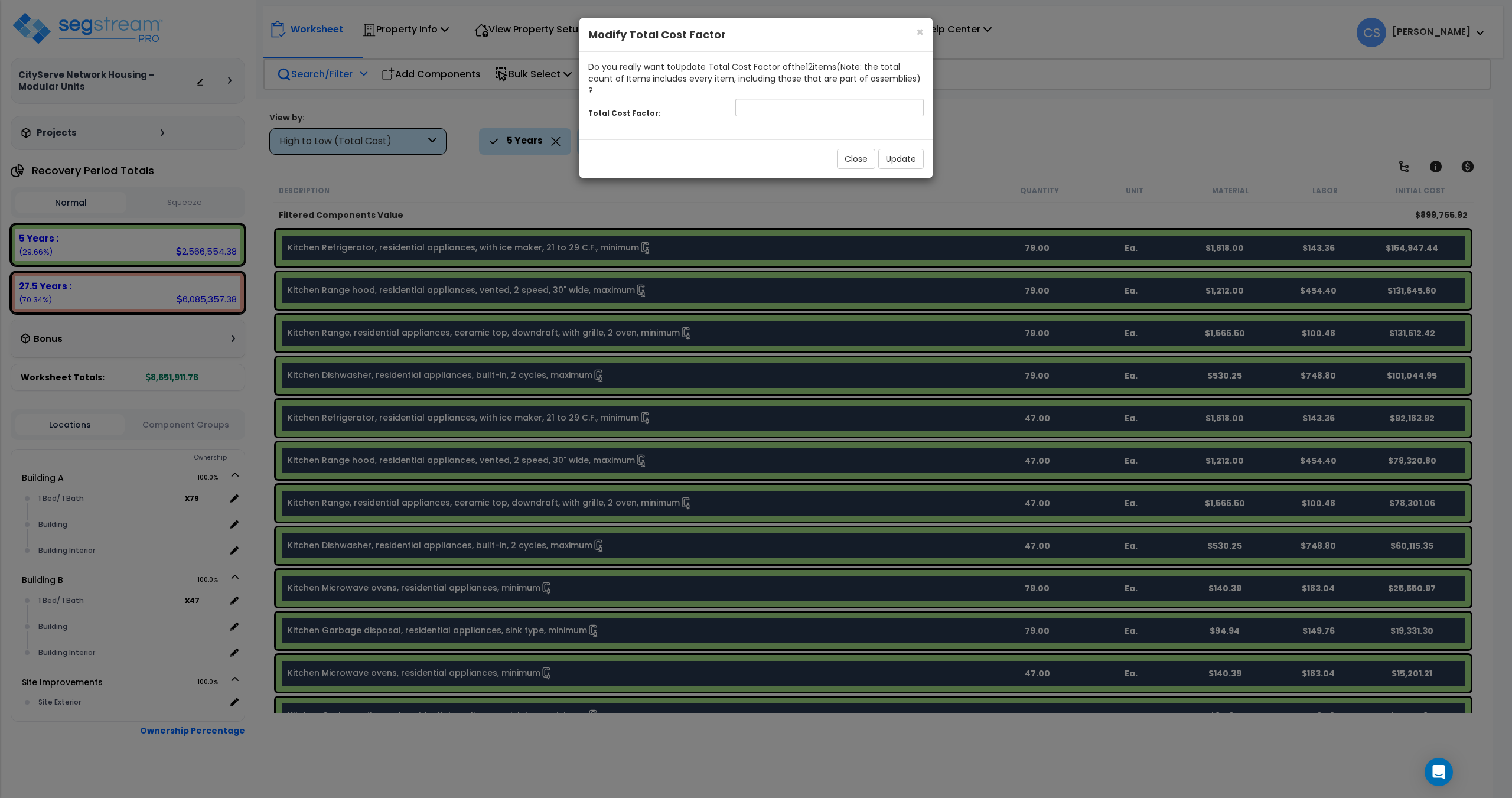
click at [754, 105] on div "Total Cost Factor:" at bounding box center [755, 108] width 353 height 25
click at [754, 103] on input "number" at bounding box center [829, 107] width 188 height 18
type input "0.6"
click at [754, 149] on button "Update" at bounding box center [901, 159] width 45 height 20
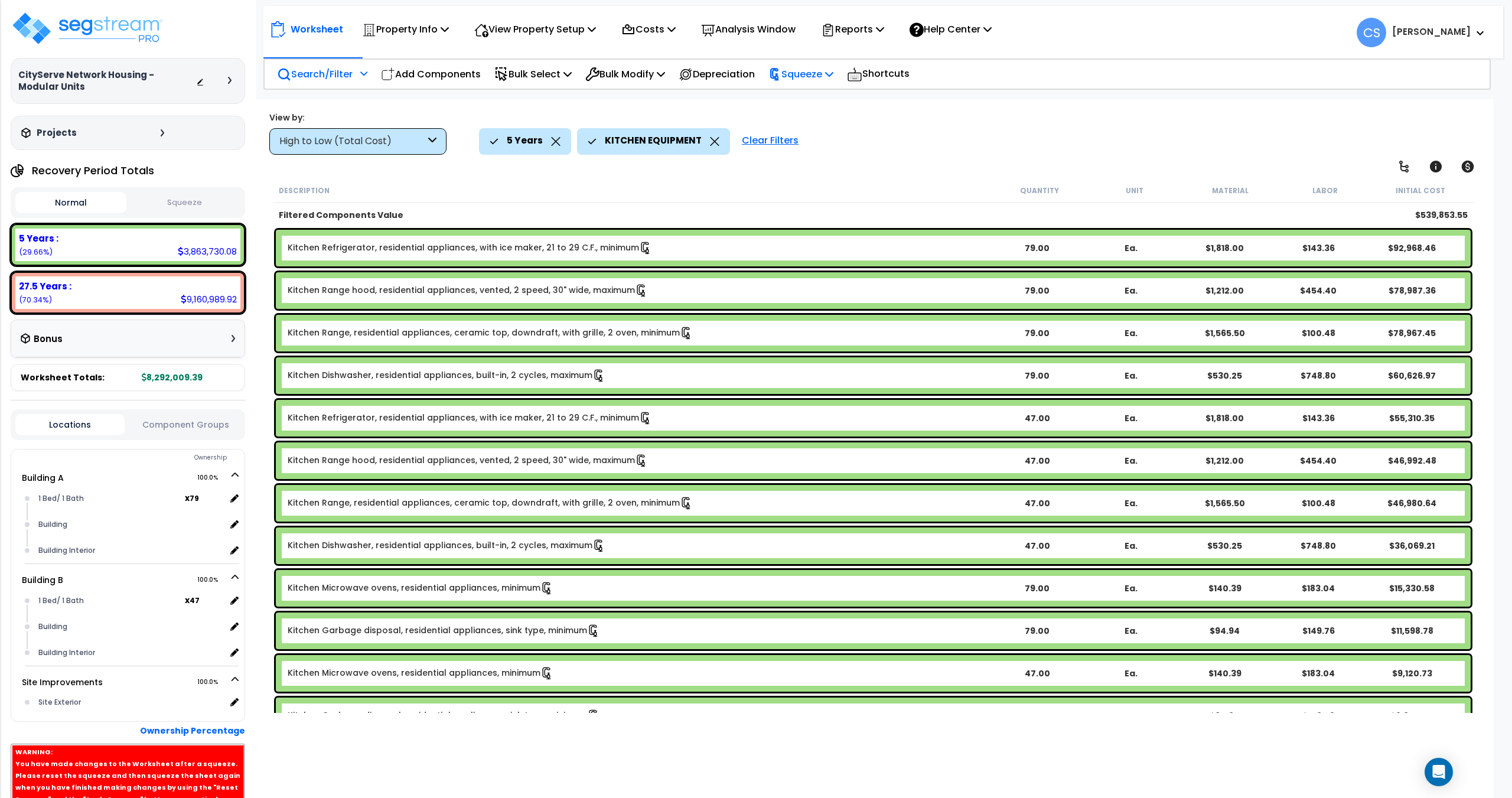
click at [754, 74] on p "Squeeze" at bounding box center [801, 73] width 65 height 16
click at [754, 98] on link "Re-squeeze" at bounding box center [821, 102] width 117 height 27
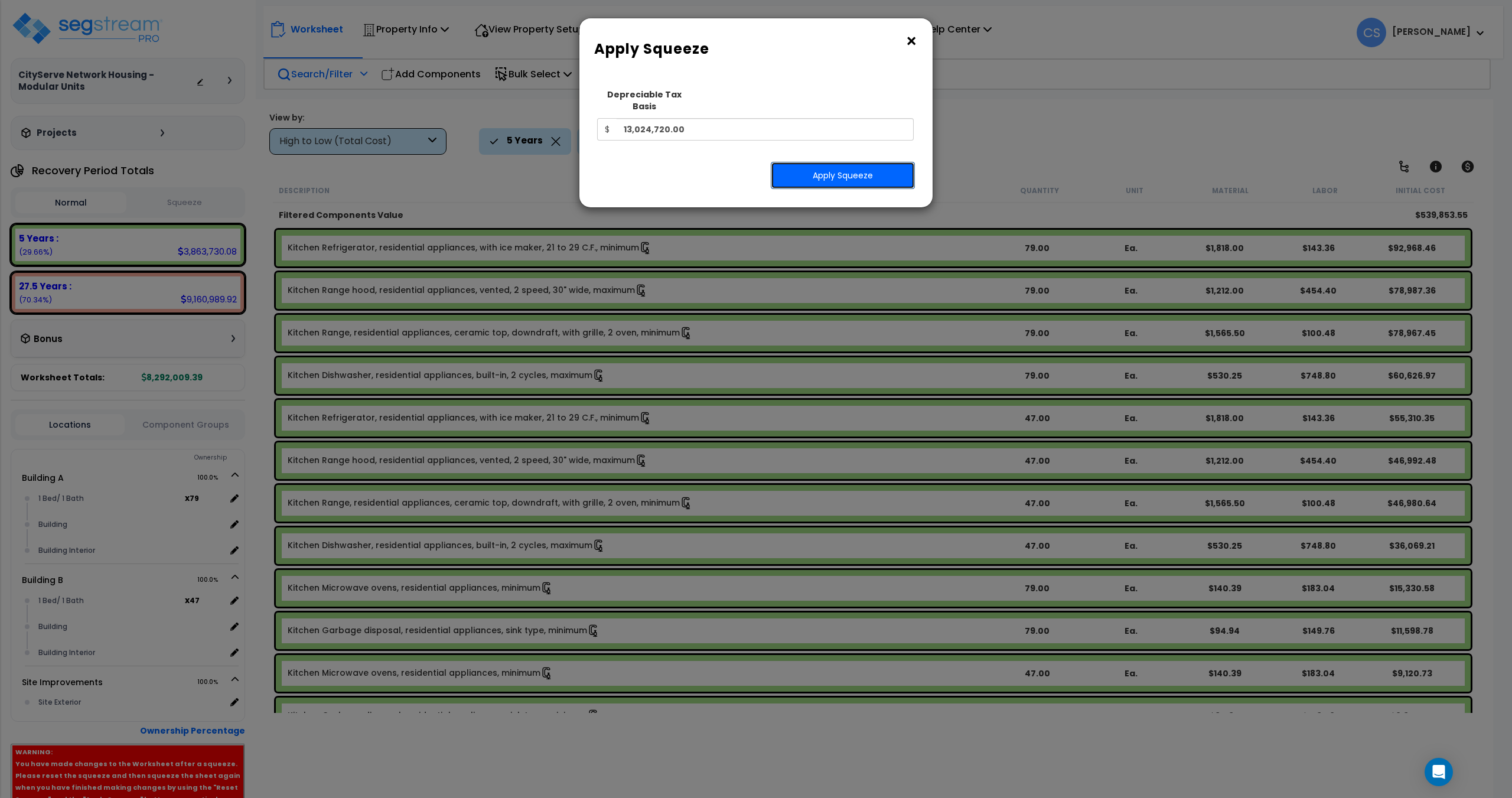
click at [754, 177] on button "Apply Squeeze" at bounding box center [843, 175] width 145 height 27
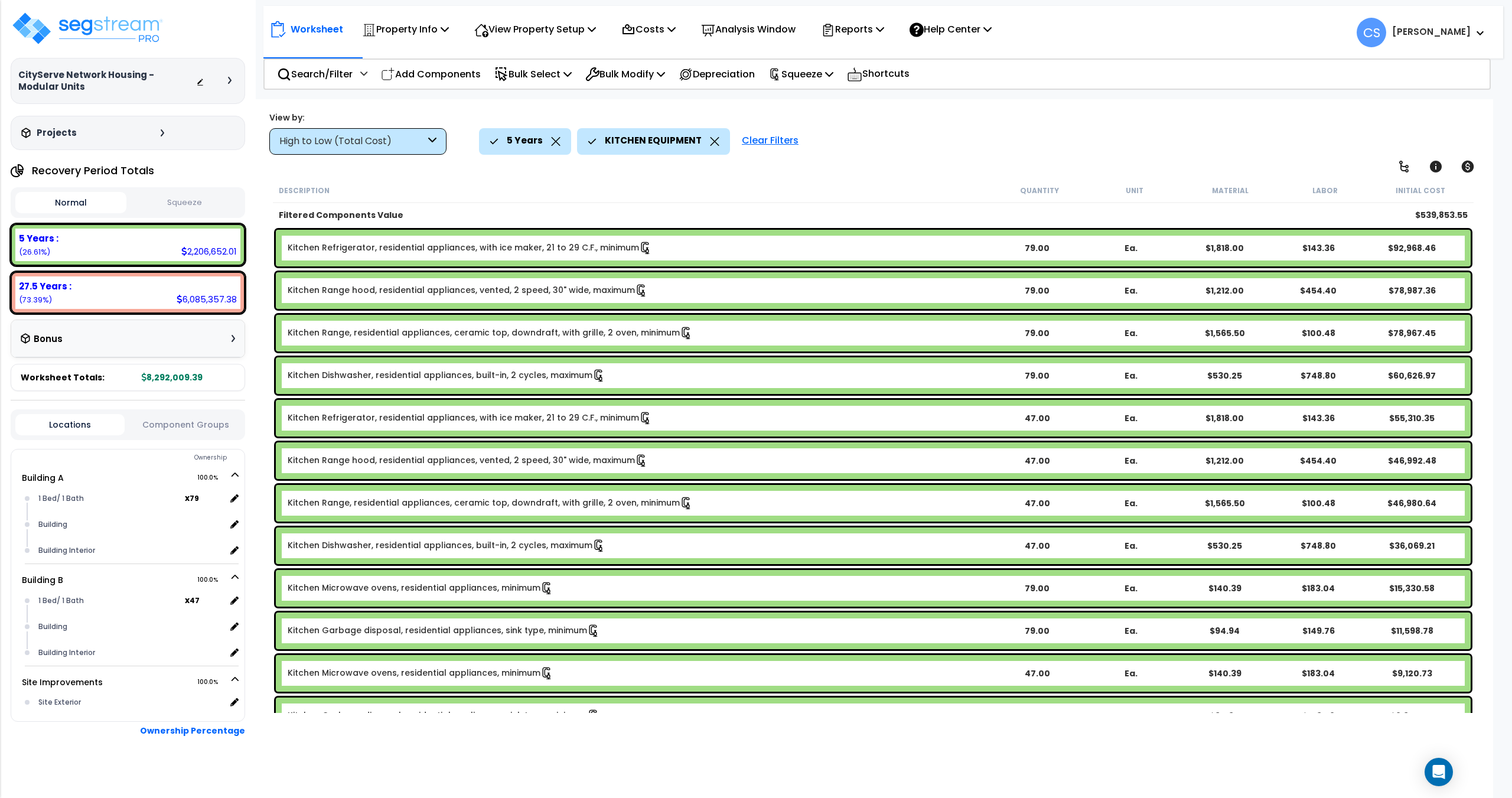
click at [184, 196] on button "Squeeze" at bounding box center [185, 203] width 111 height 20
click at [611, 174] on div "Worksheet Property Info Property Setup Add Property Unit Template property Clon…" at bounding box center [874, 498] width 1240 height 798
click at [557, 72] on p "Bulk Select" at bounding box center [534, 73] width 78 height 16
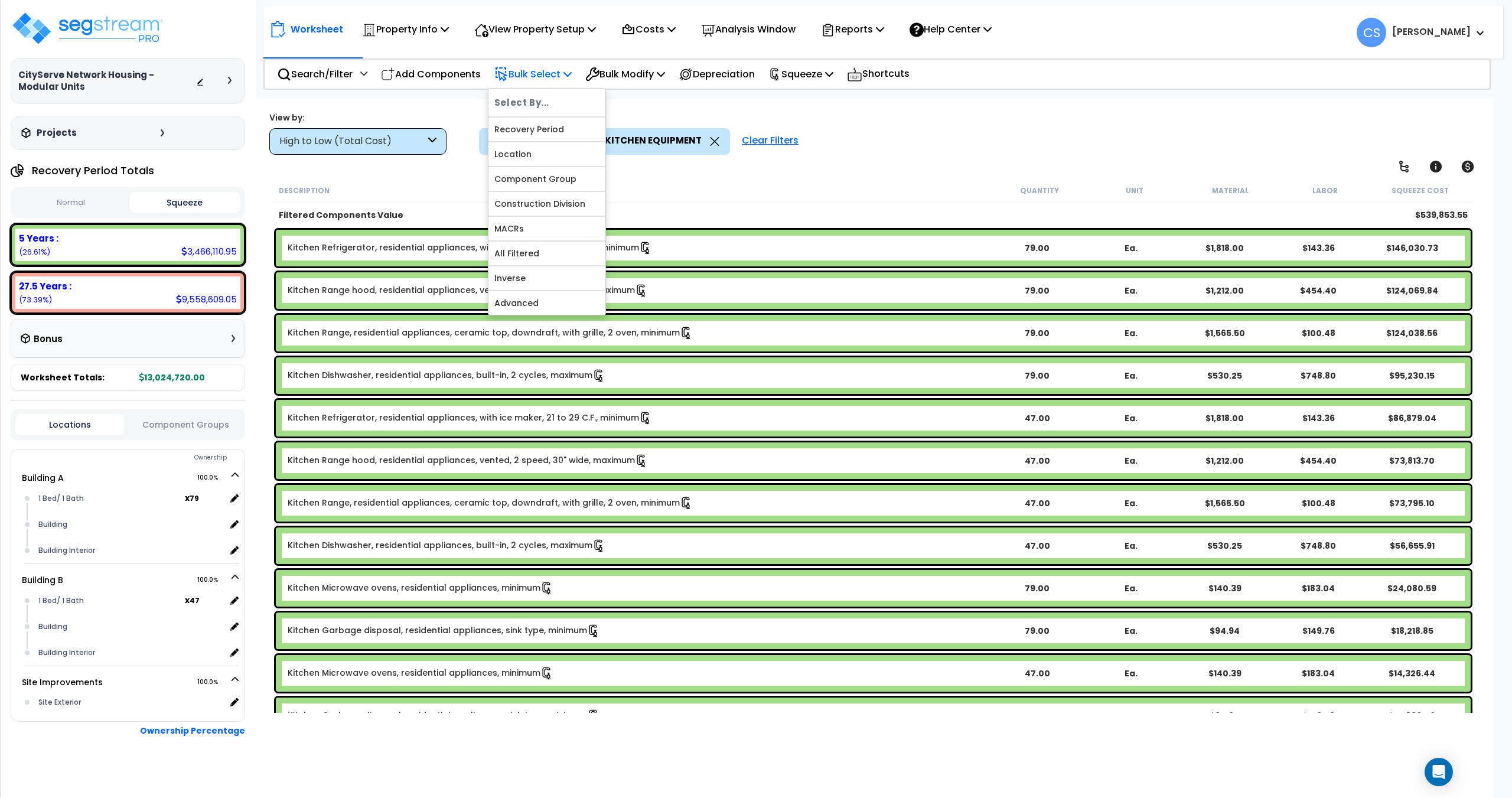
click at [554, 78] on p "Bulk Select" at bounding box center [534, 73] width 78 height 16
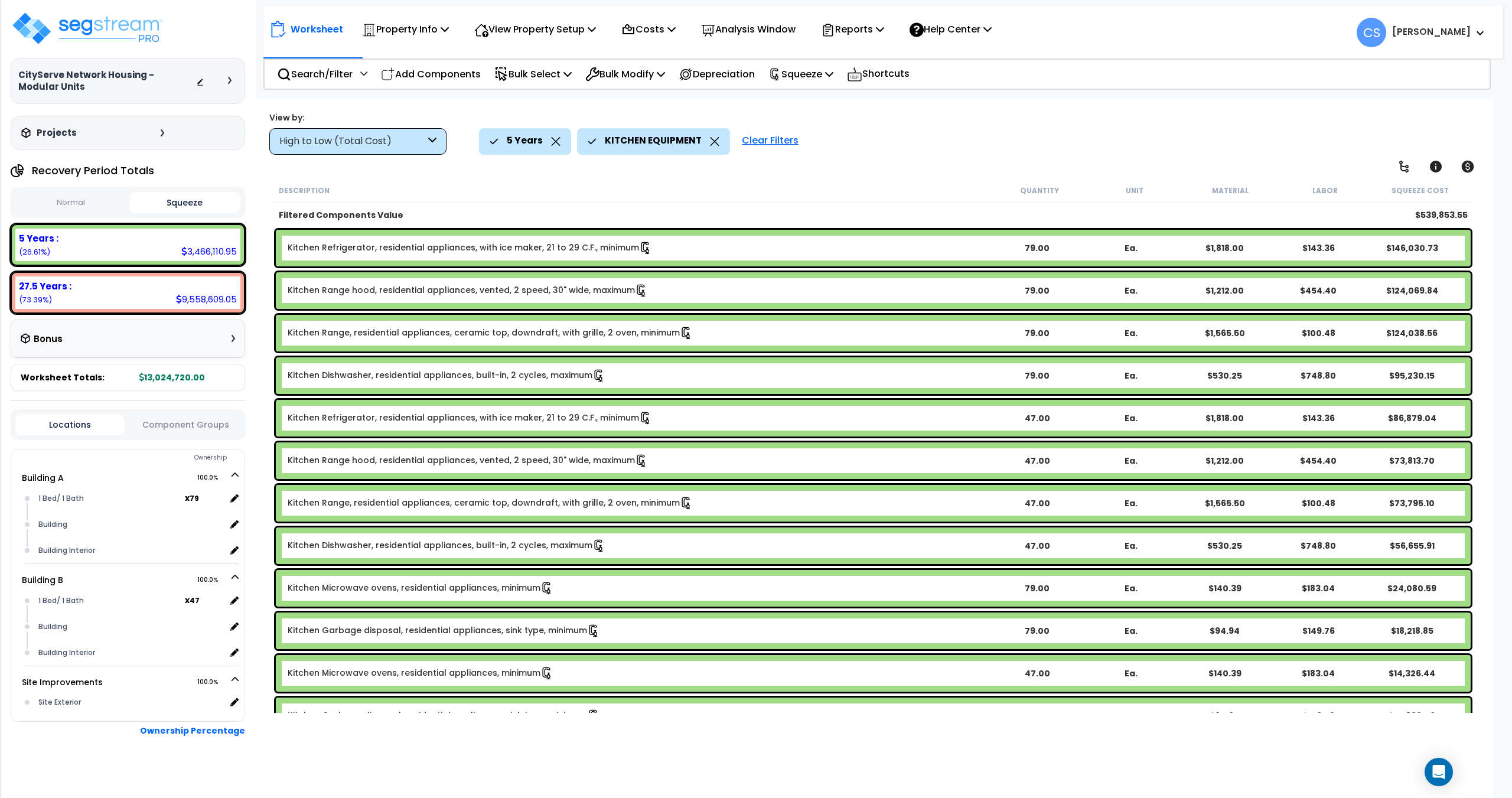
click at [493, 119] on div "View by: High to Low (Total Cost) High to Low (Total Cost)" at bounding box center [873, 133] width 1216 height 44
click at [668, 27] on p "Costs" at bounding box center [649, 29] width 55 height 16
click at [666, 29] on p "Costs" at bounding box center [649, 29] width 55 height 16
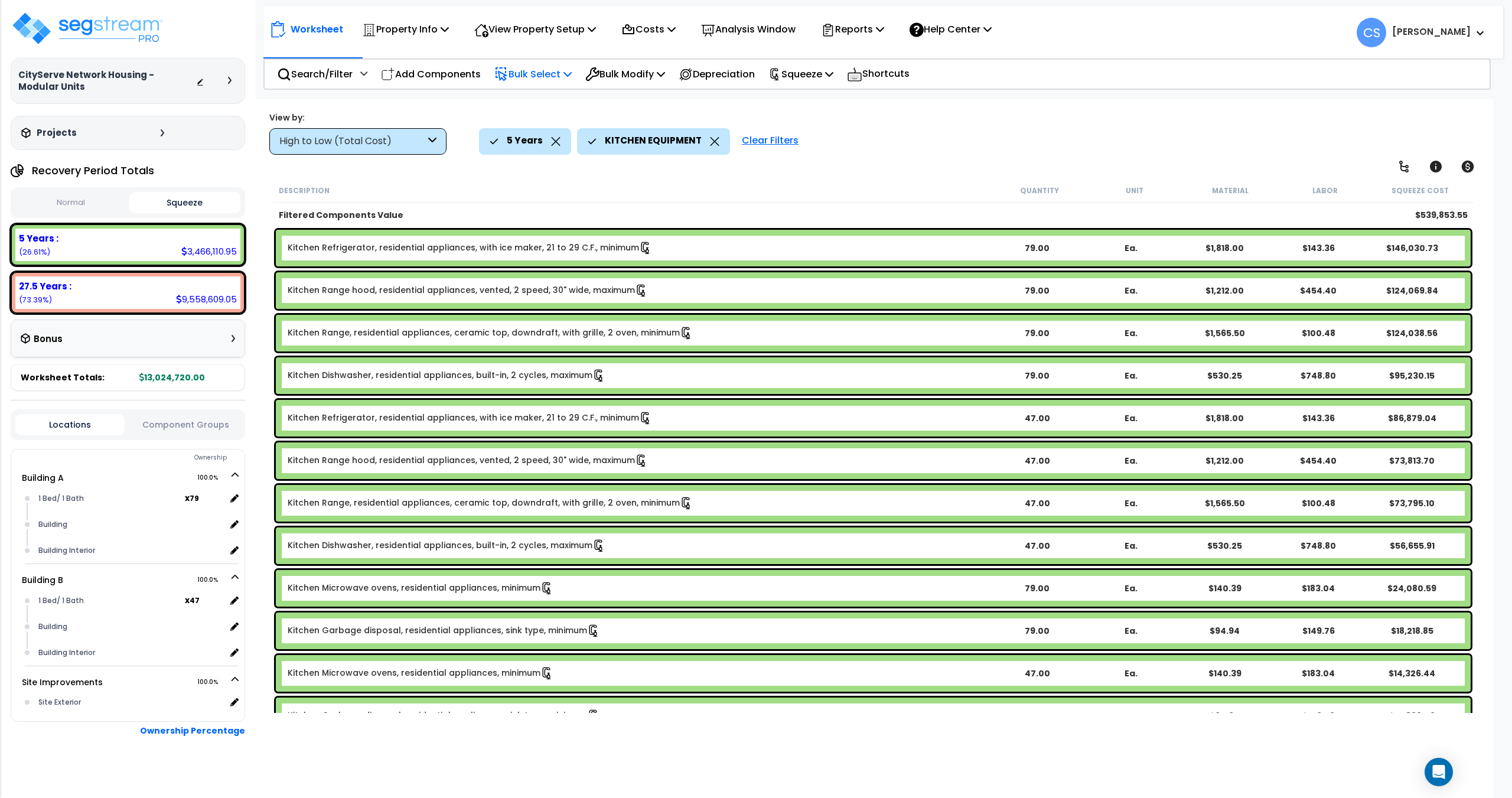
click at [572, 77] on icon at bounding box center [567, 74] width 8 height 9
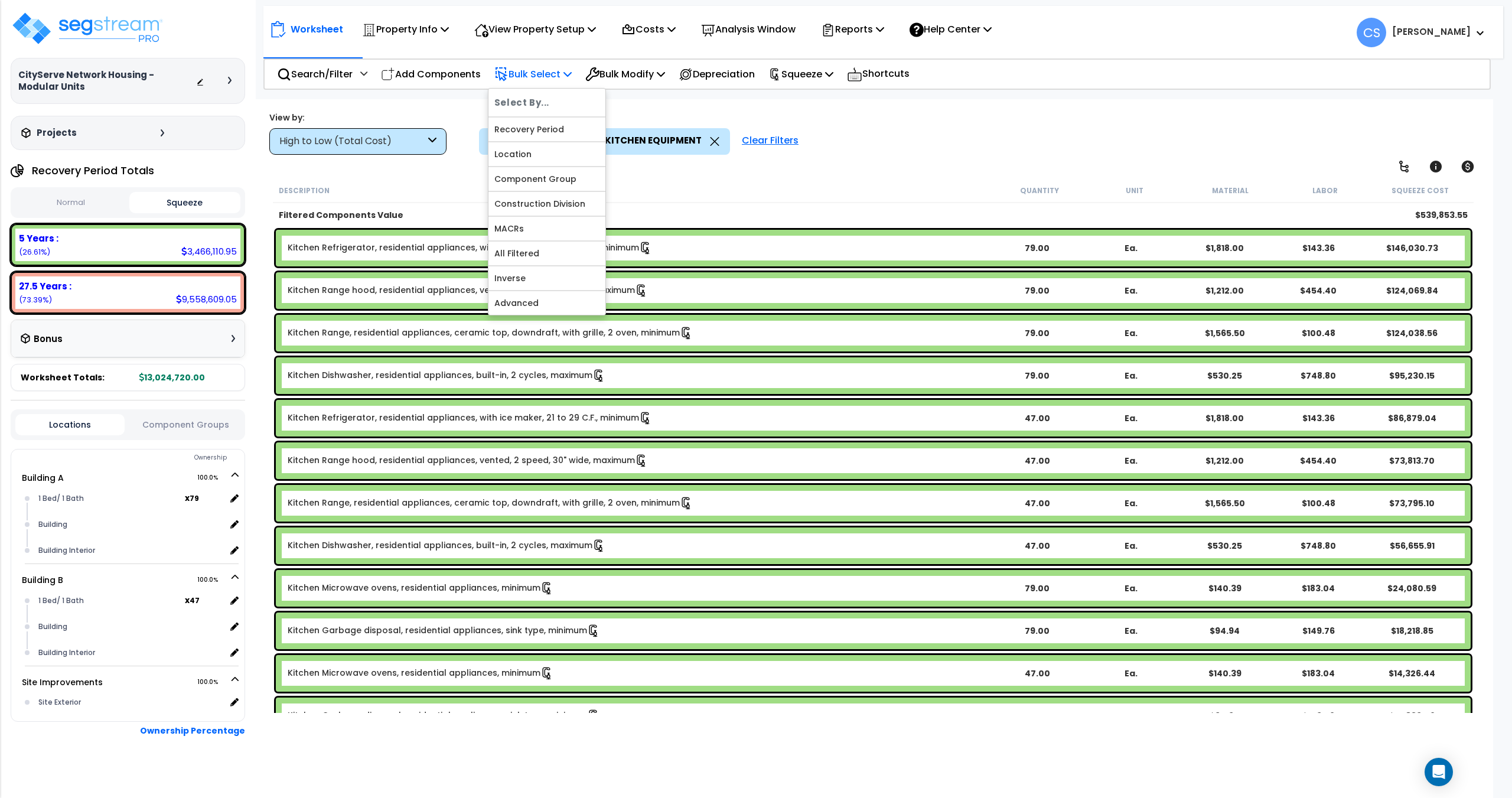
click at [572, 76] on icon at bounding box center [567, 74] width 8 height 9
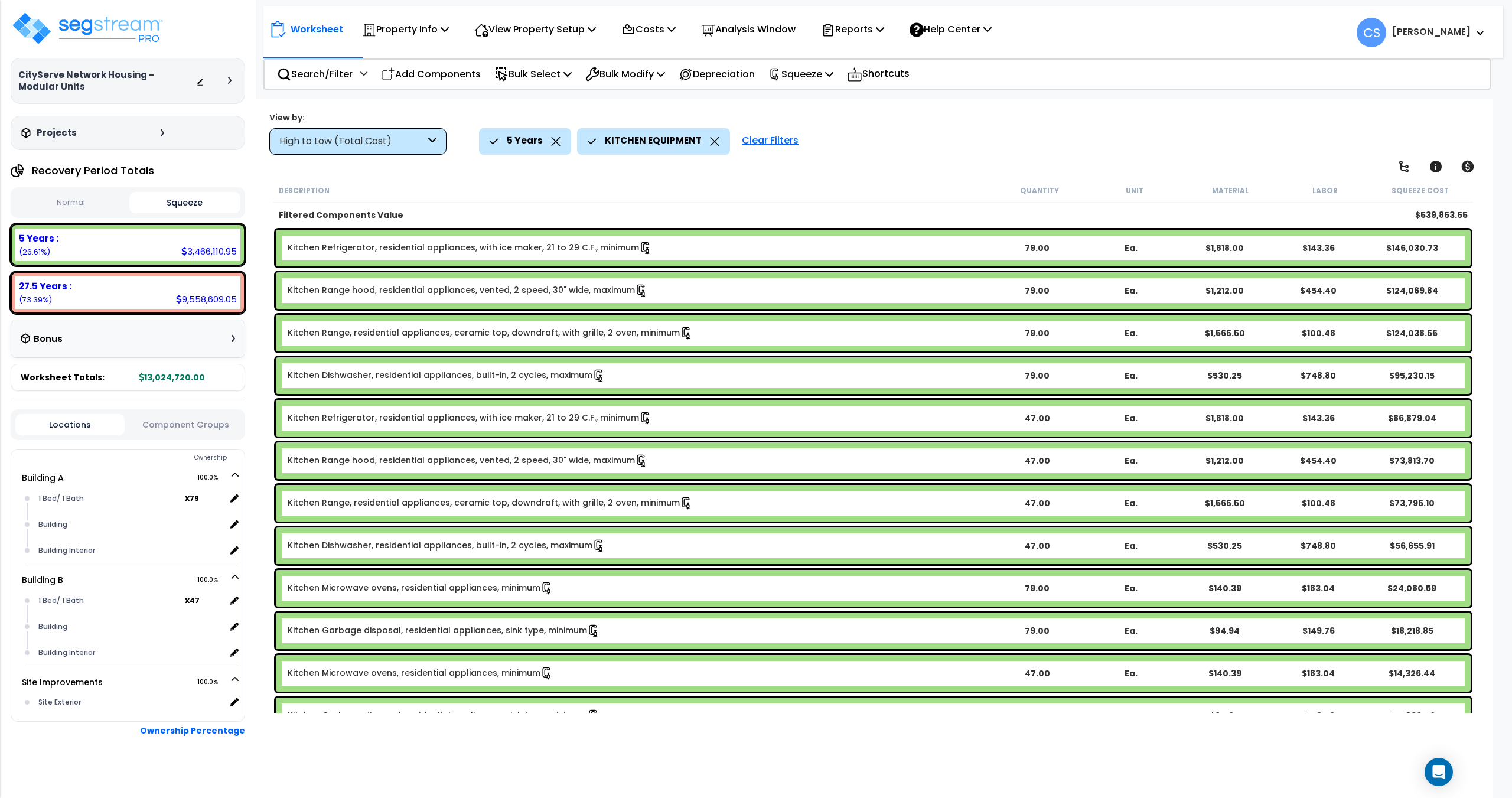
click at [713, 143] on icon at bounding box center [714, 142] width 9 height 9
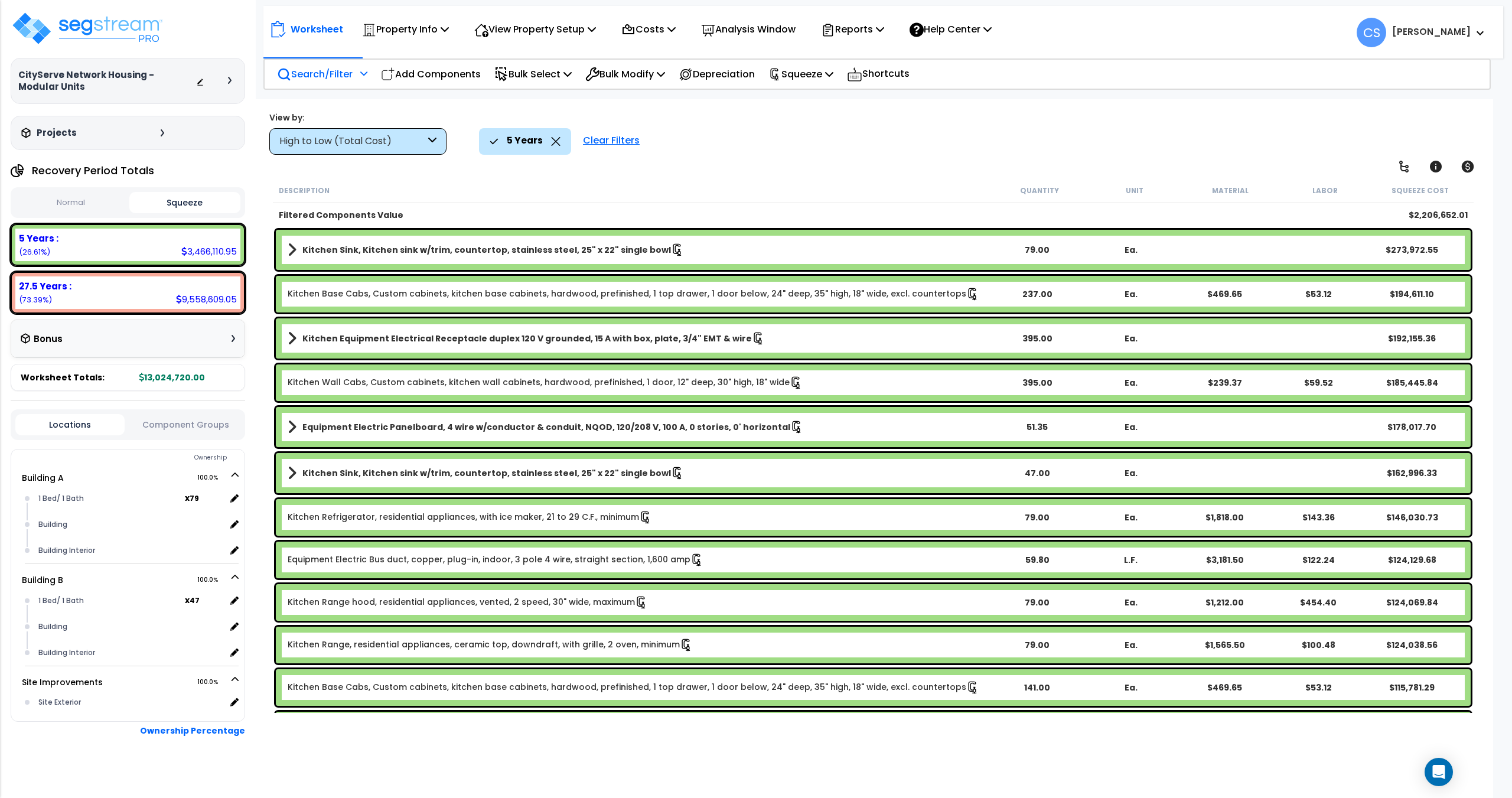
click at [357, 61] on div "Search/Filter Additional Search / Filter" at bounding box center [322, 74] width 91 height 28
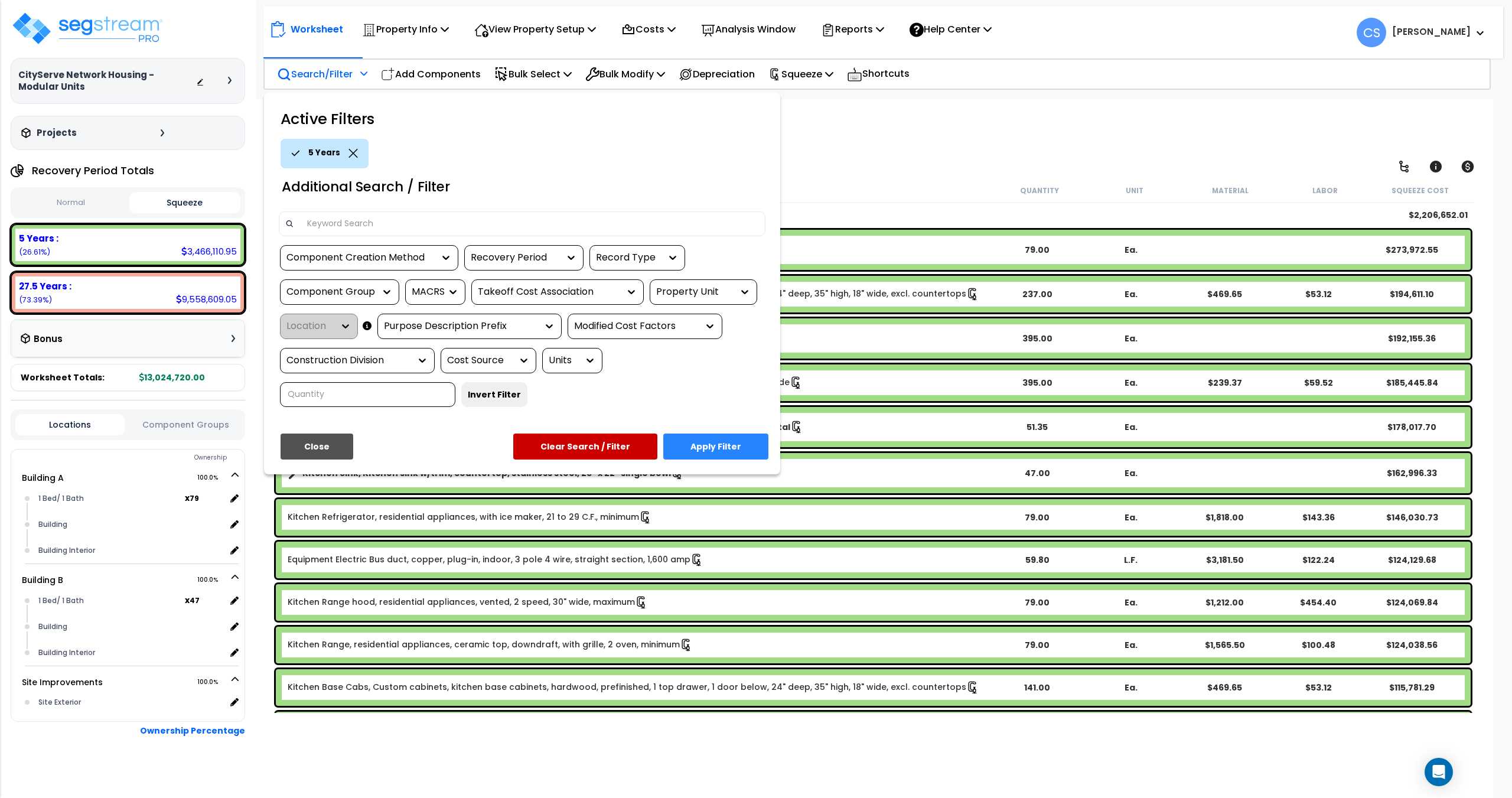
click at [353, 291] on div "Component Group" at bounding box center [331, 292] width 89 height 14
type input "kitchen"
click at [342, 336] on div "KITCHEN CABINETRY/COUNTERS" at bounding box center [368, 328] width 177 height 32
click at [699, 446] on button "Apply Filter" at bounding box center [715, 447] width 105 height 26
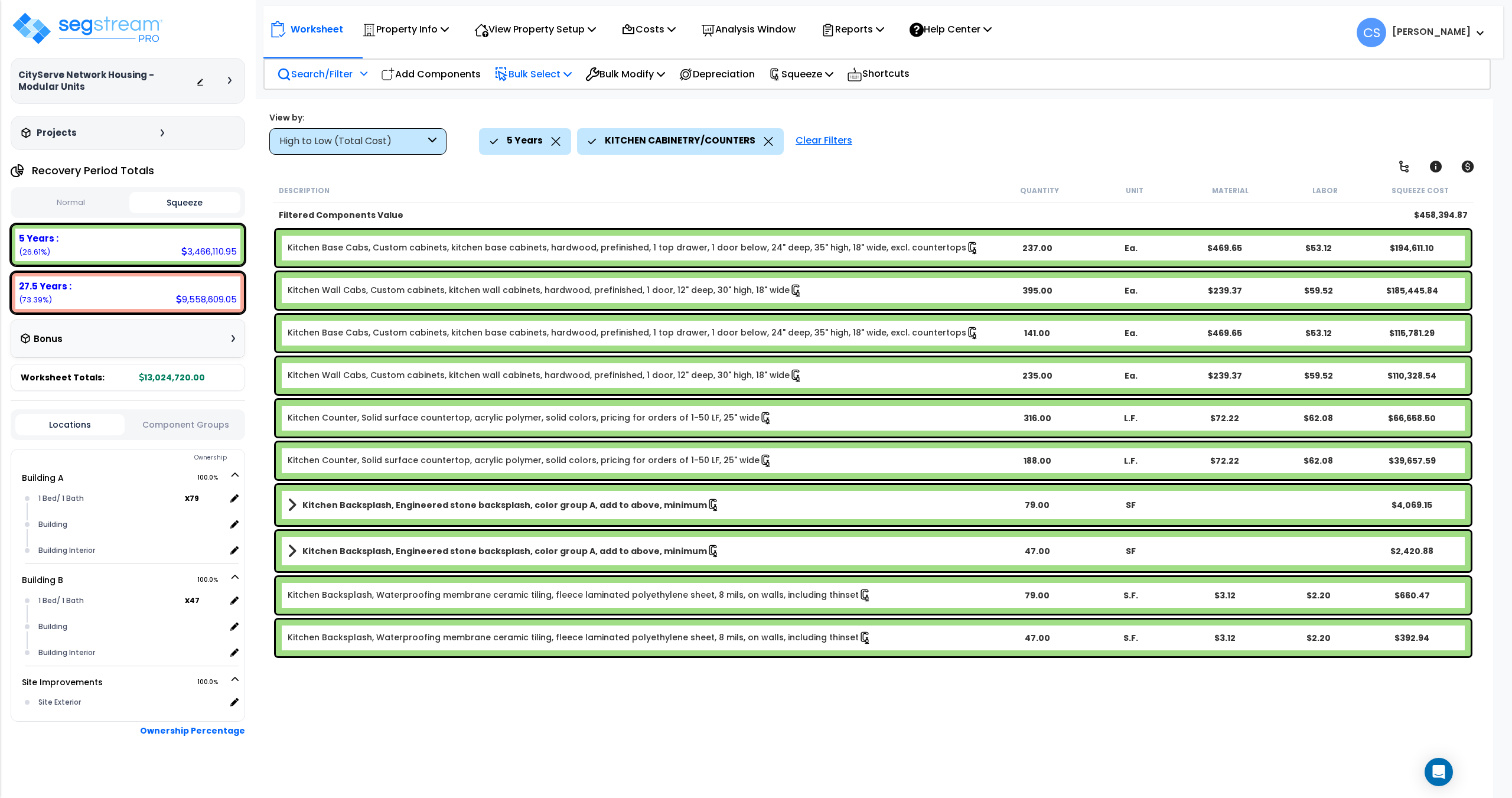
click at [570, 76] on p "Bulk Select" at bounding box center [534, 73] width 78 height 16
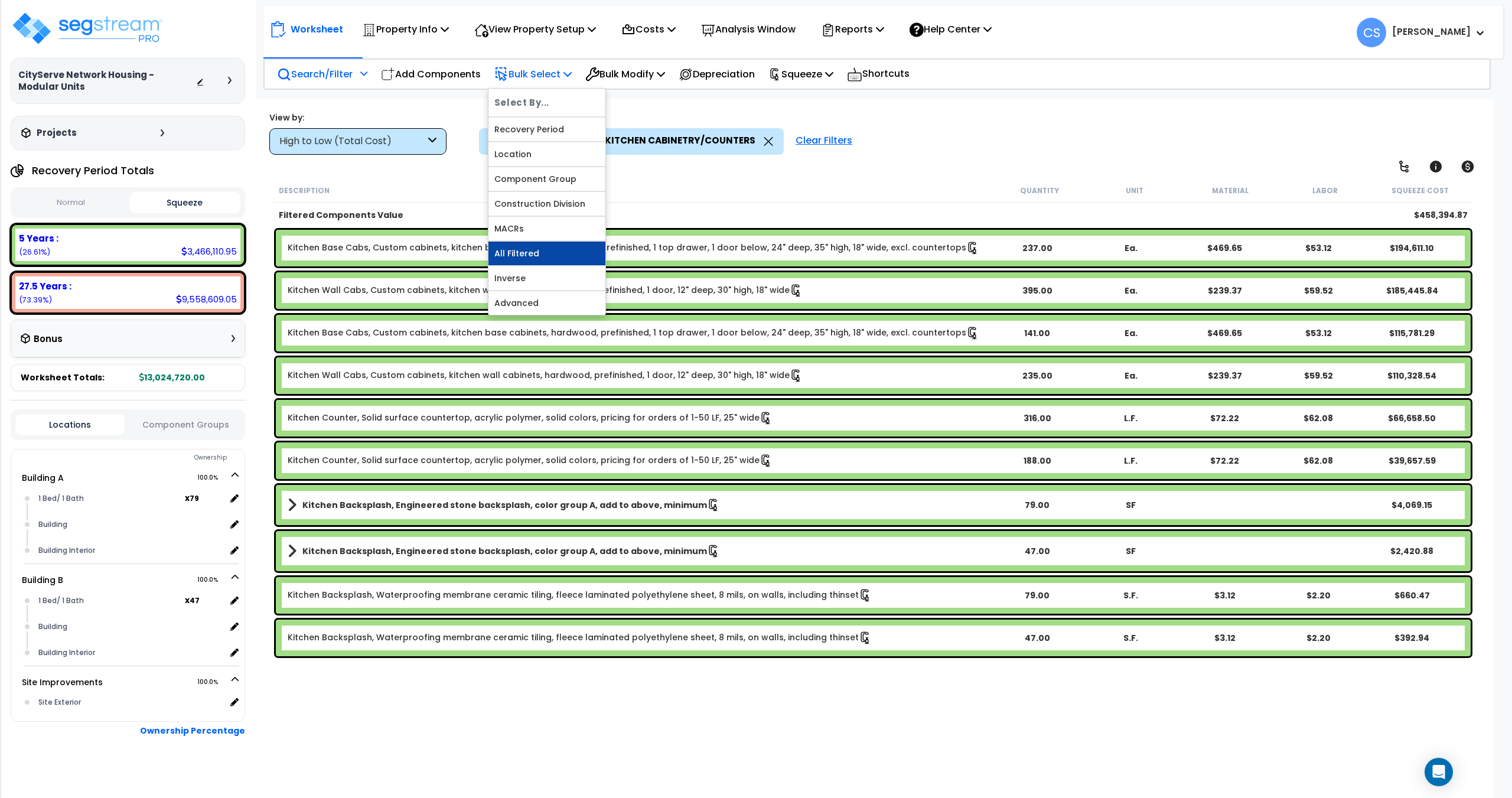
click at [528, 248] on link "All Filtered" at bounding box center [547, 254] width 117 height 24
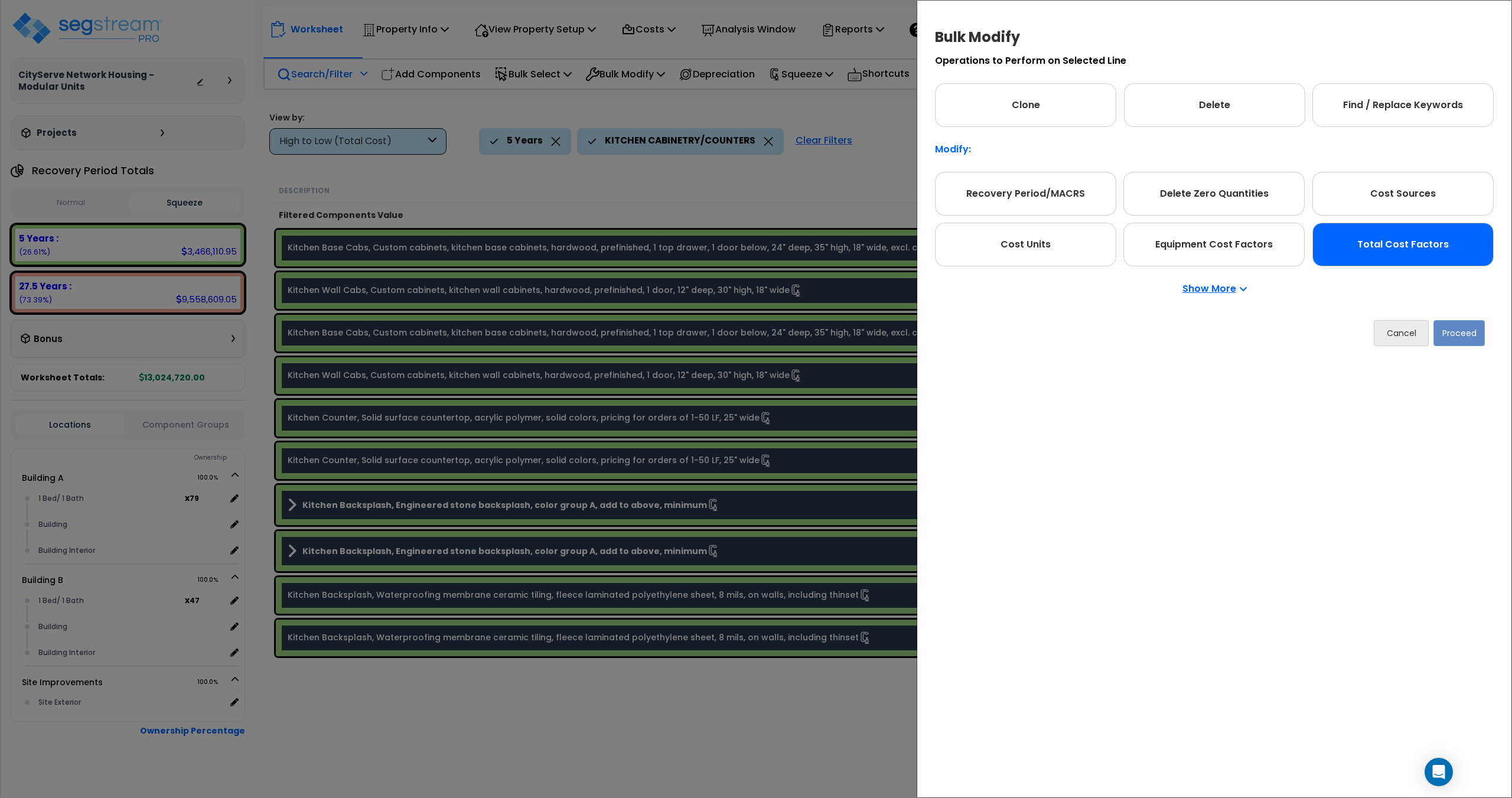
click at [1386, 249] on div "Total Cost Factors" at bounding box center [1404, 244] width 182 height 44
click at [1356, 250] on div "Total Cost Factors" at bounding box center [1404, 244] width 182 height 44
click at [1455, 329] on button "Proceed" at bounding box center [1458, 334] width 51 height 26
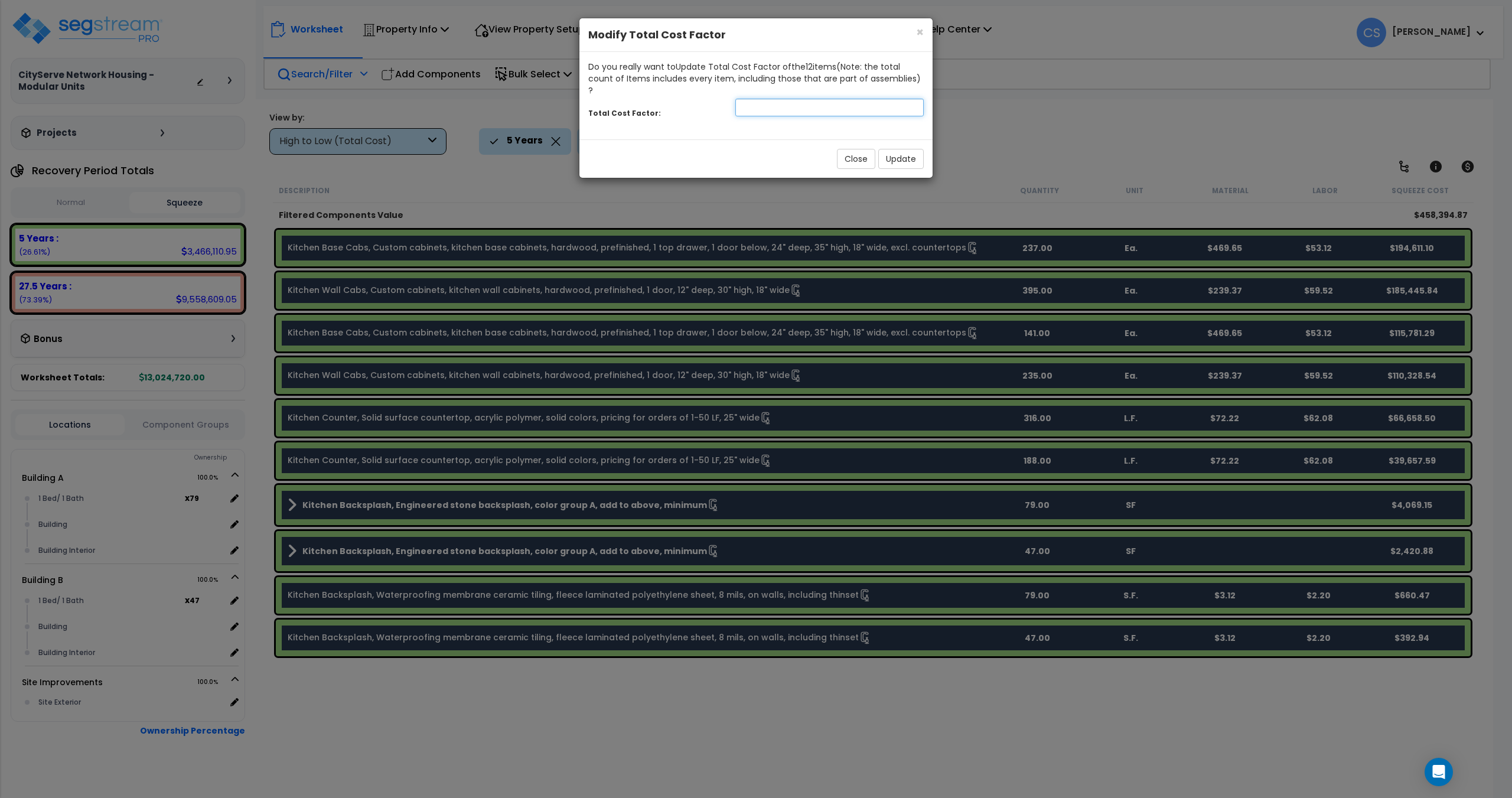
click at [771, 98] on input "number" at bounding box center [829, 107] width 188 height 18
type input "0.8"
click at [897, 149] on button "Update" at bounding box center [901, 159] width 45 height 20
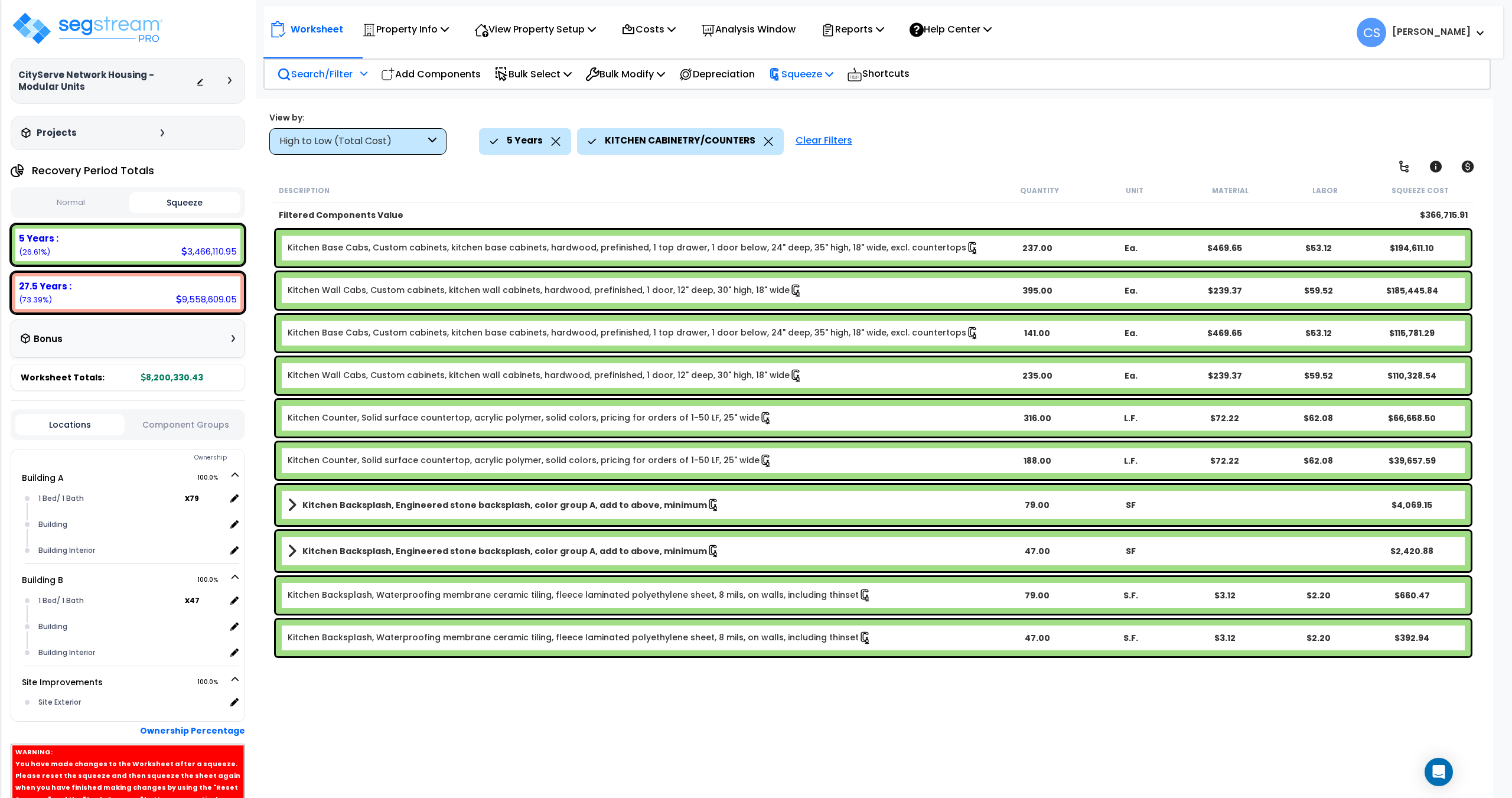
click at [820, 75] on p "Squeeze" at bounding box center [801, 73] width 65 height 16
click at [816, 98] on link "Re-squeeze" at bounding box center [821, 102] width 117 height 27
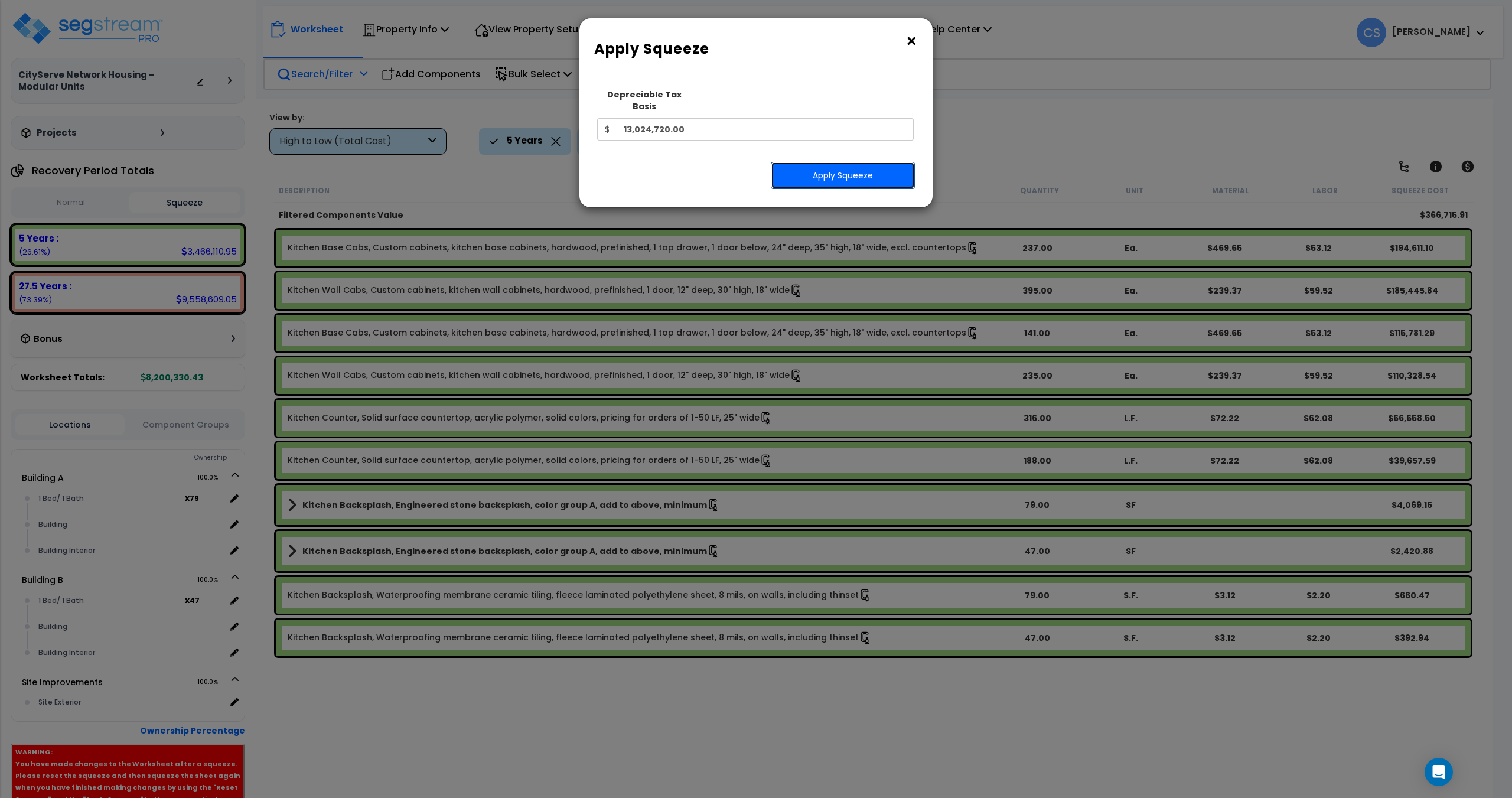
click at [876, 175] on button "Apply Squeeze" at bounding box center [843, 175] width 145 height 27
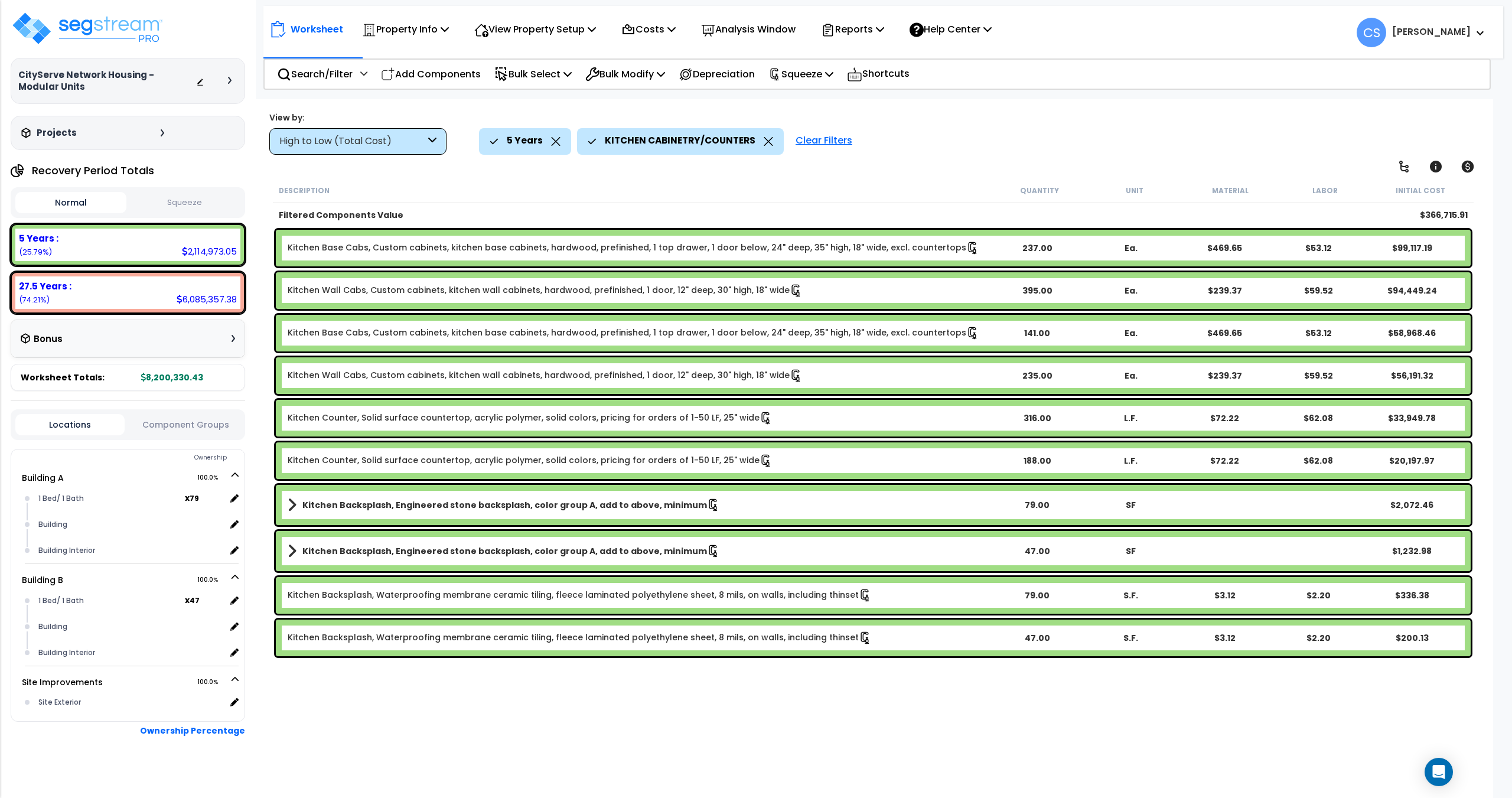
click at [670, 186] on div "Description" at bounding box center [636, 190] width 713 height 12
click at [836, 25] on icon at bounding box center [827, 30] width 14 height 14
click at [847, 53] on link "Get Report" at bounding box center [874, 57] width 117 height 24
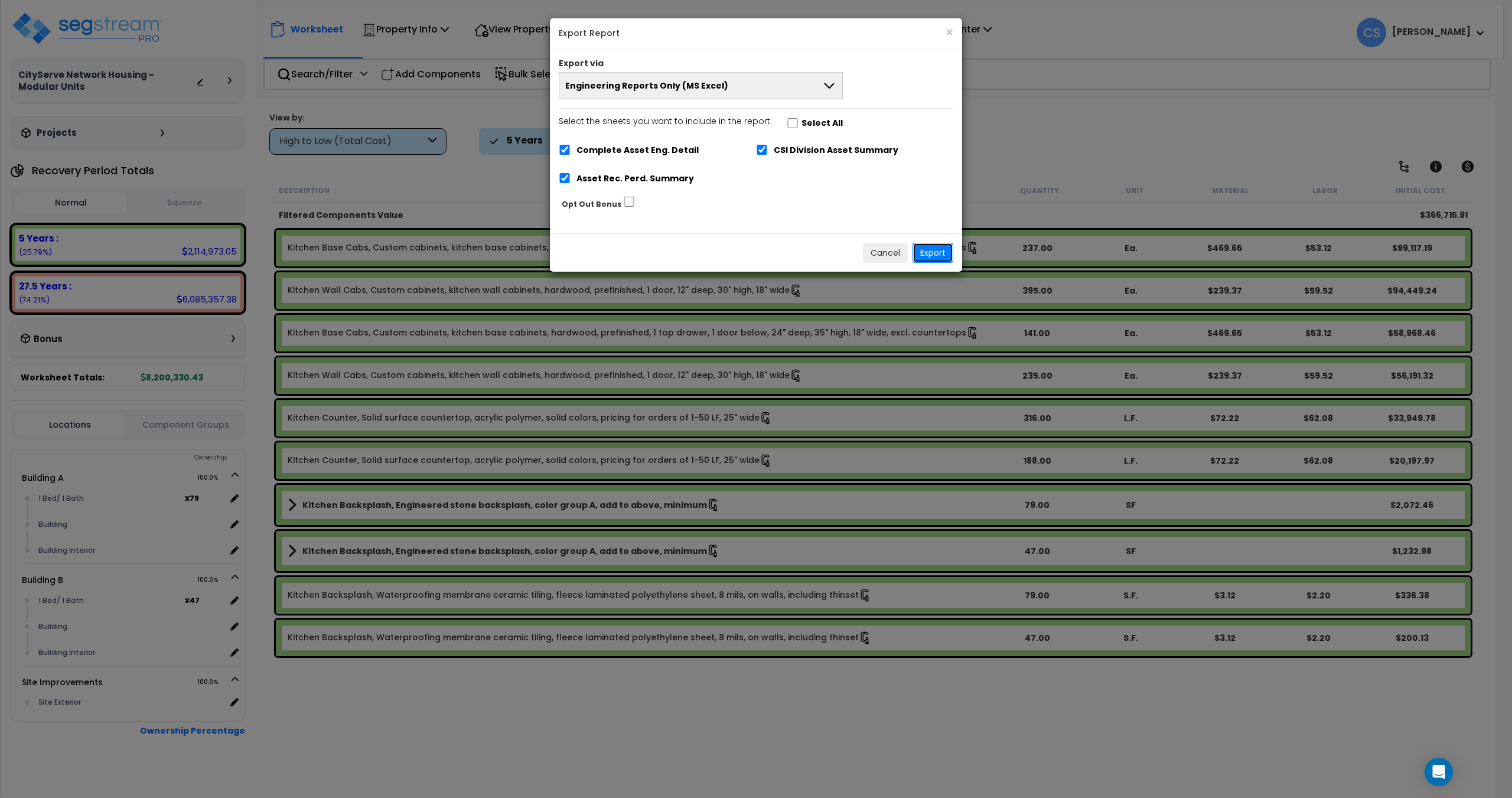
click at [926, 250] on button "Export" at bounding box center [933, 253] width 41 height 20
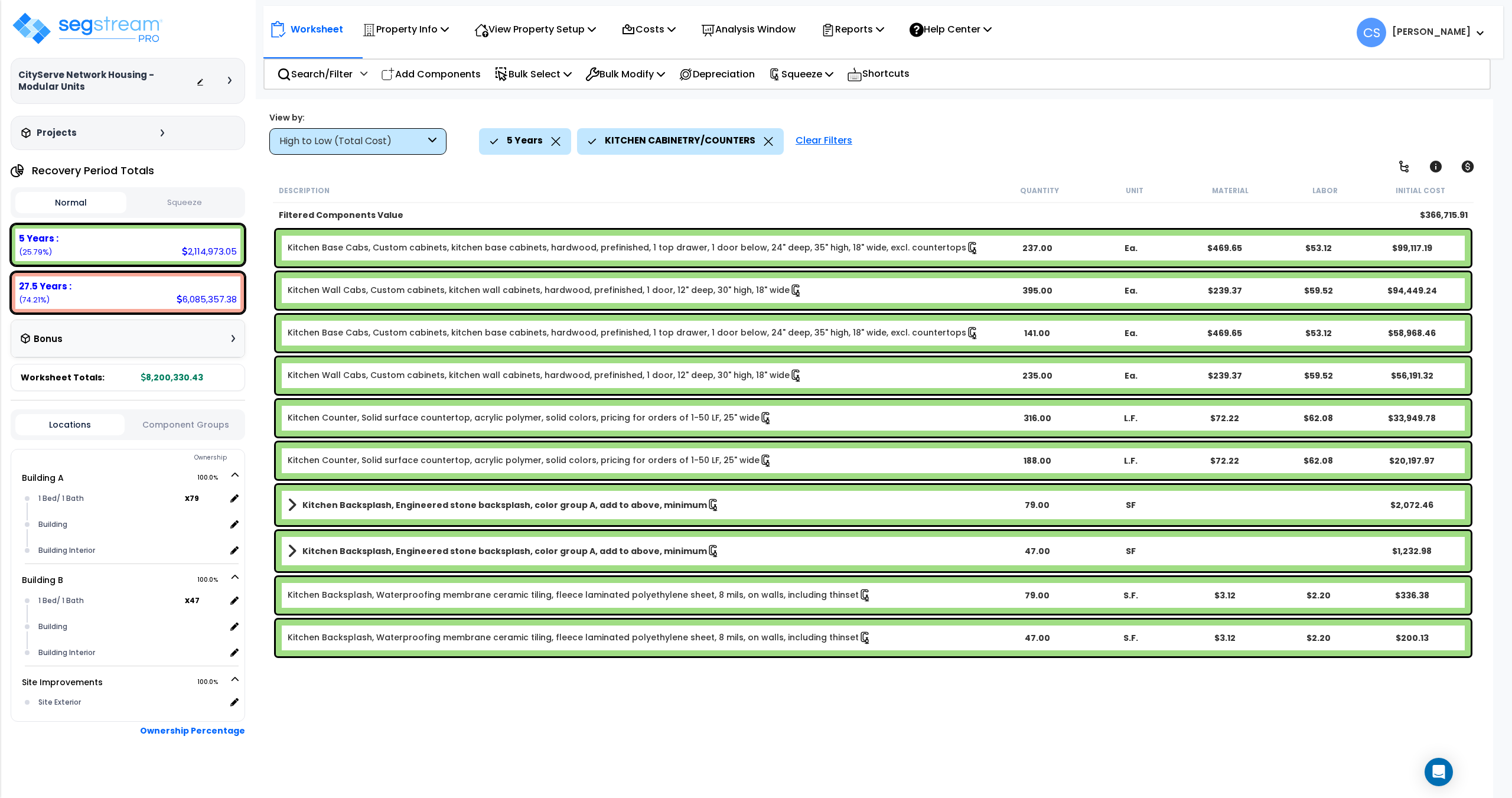
click at [426, 139] on div "High to Low (Total Cost)" at bounding box center [358, 141] width 177 height 27
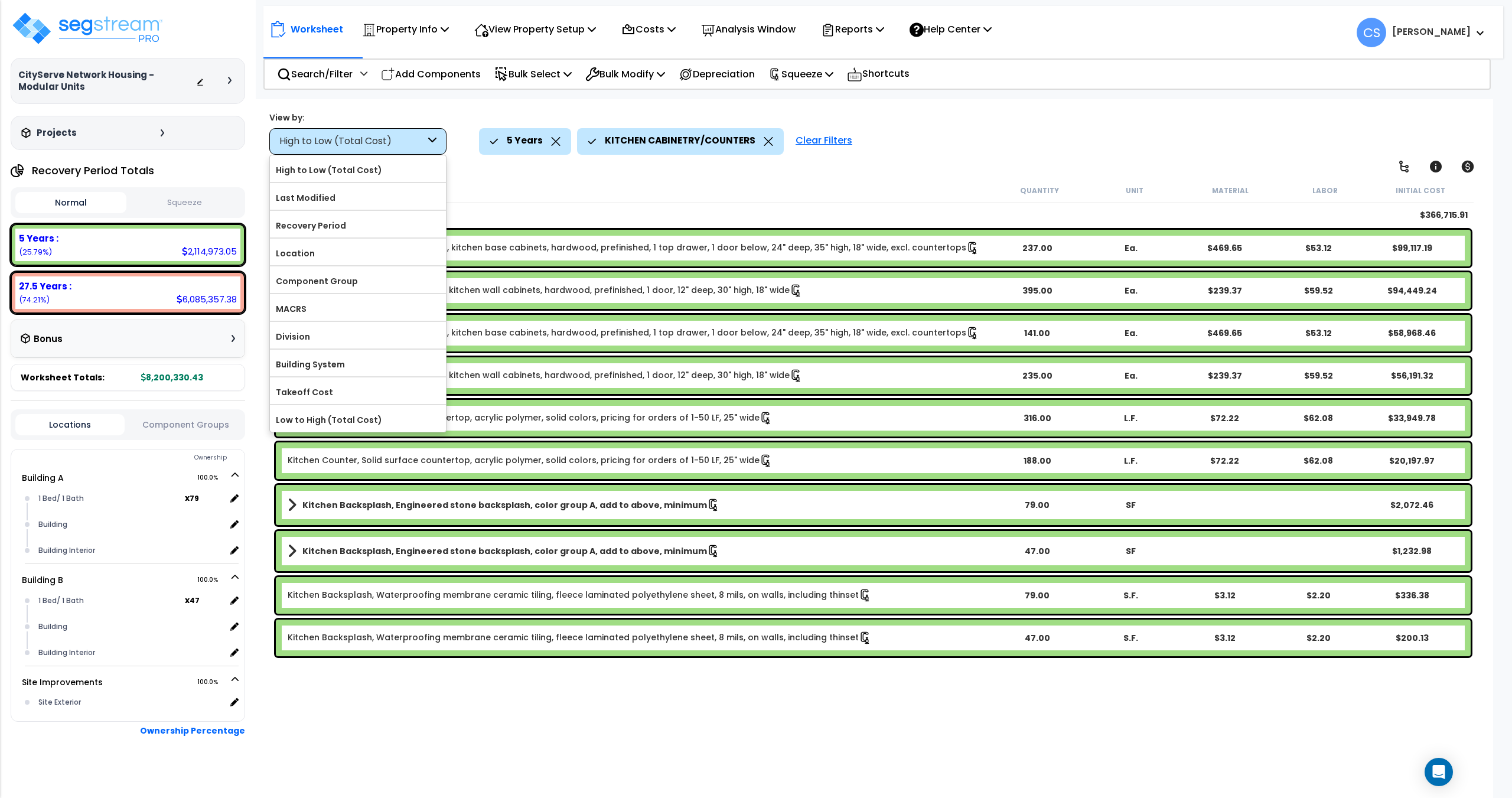
click at [426, 139] on div "High to Low (Total Cost)" at bounding box center [358, 141] width 177 height 27
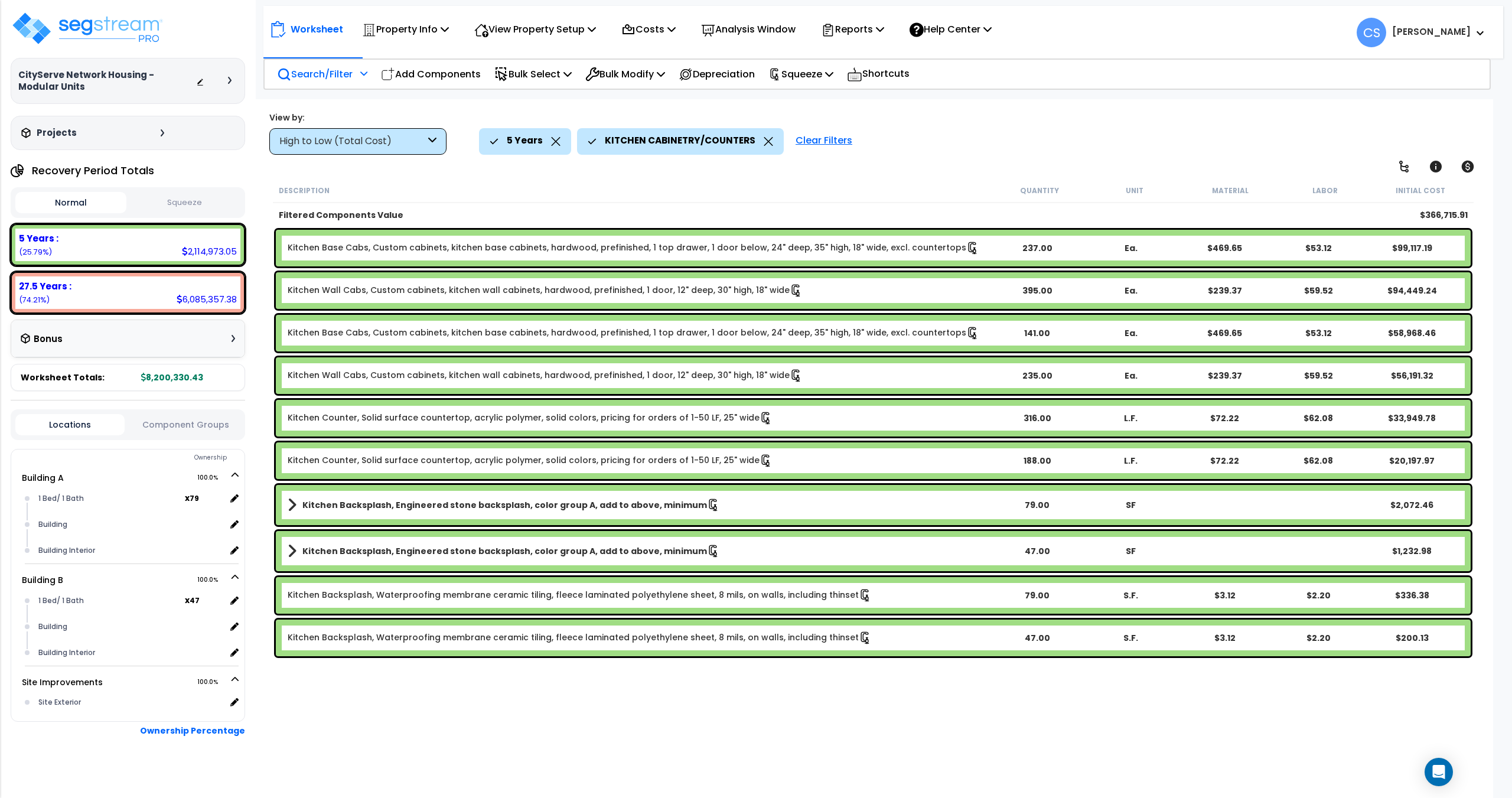
click at [353, 73] on p "Search/Filter" at bounding box center [315, 73] width 76 height 16
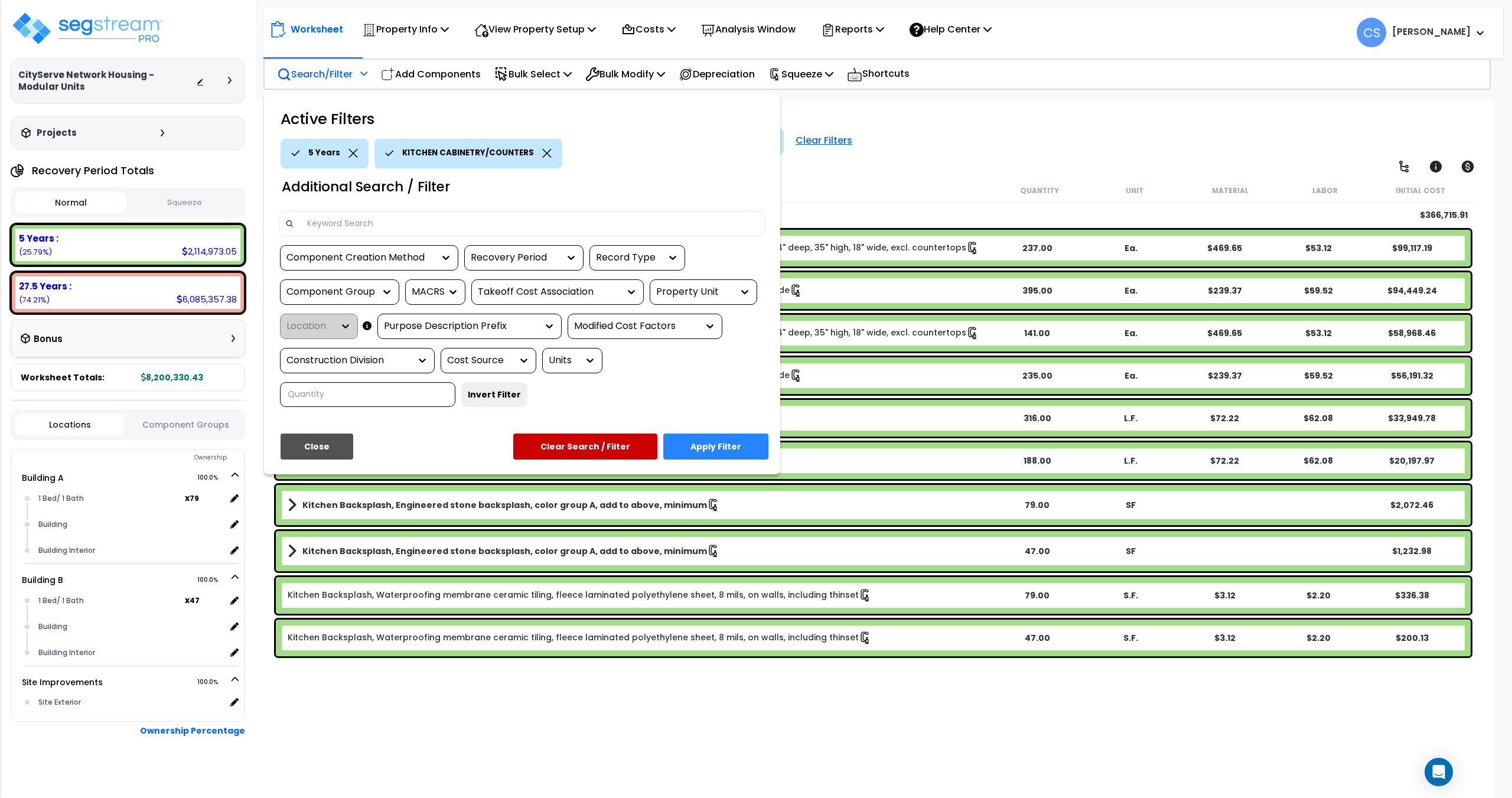
click at [352, 283] on div "Component Group" at bounding box center [339, 292] width 120 height 25
click at [349, 291] on div "Component Group" at bounding box center [331, 292] width 89 height 14
type input "kitchen"
click at [342, 348] on div "KITCHEN PLUMBING" at bounding box center [368, 360] width 177 height 32
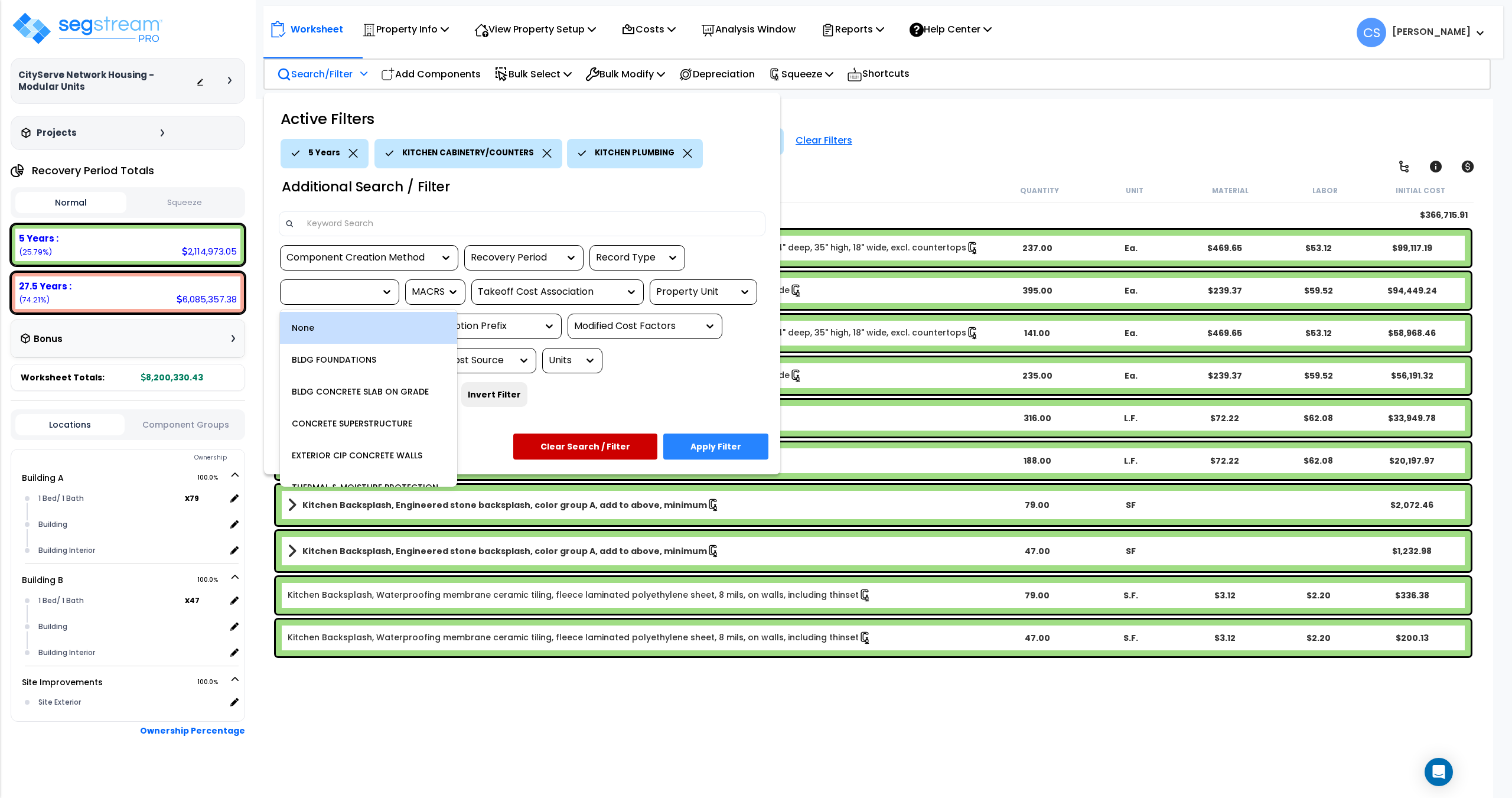
click at [338, 303] on div at bounding box center [339, 292] width 120 height 25
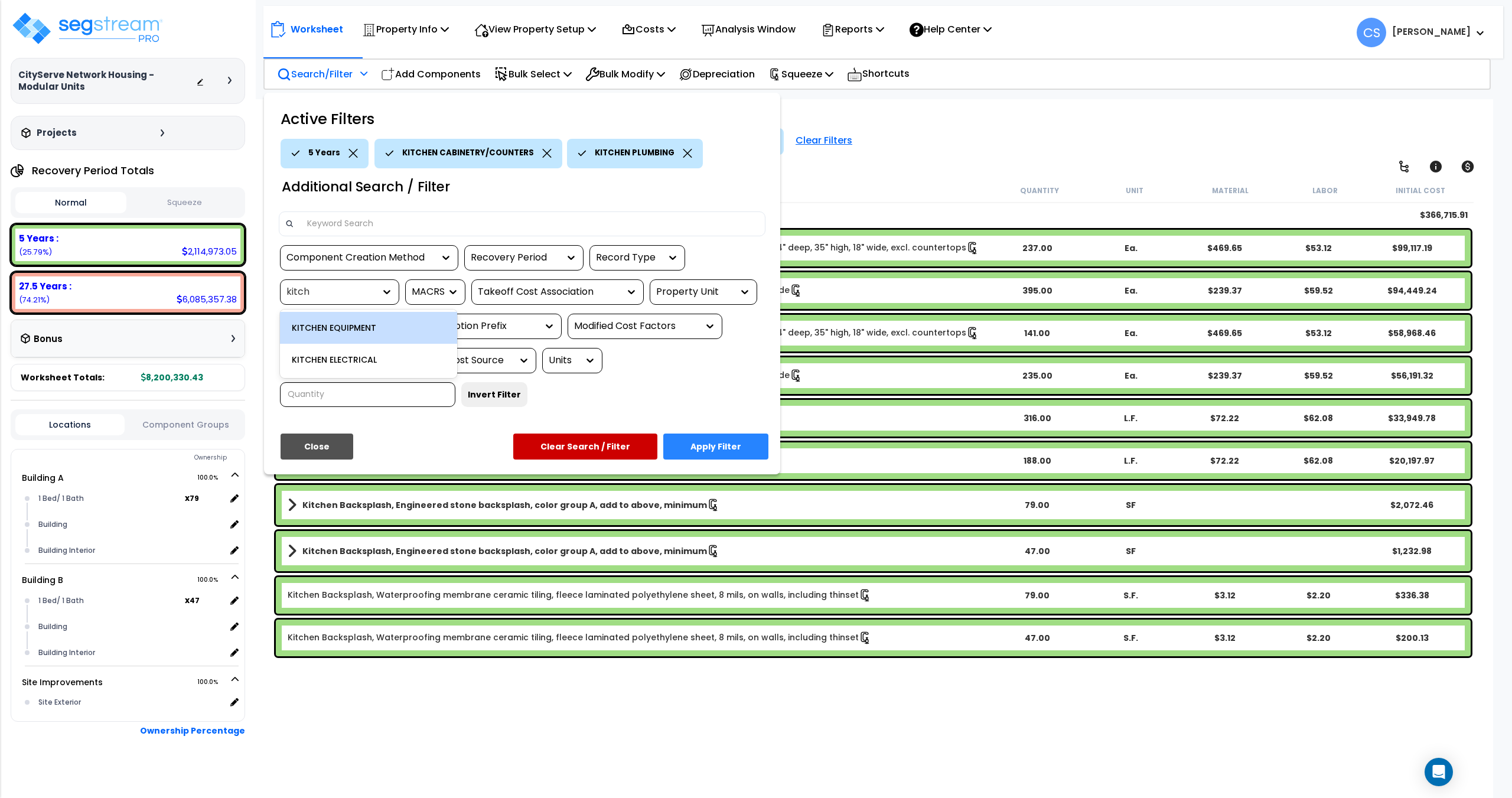
type input "kitche"
click at [340, 364] on div "KITCHEN ELECTRICAL" at bounding box center [368, 360] width 177 height 32
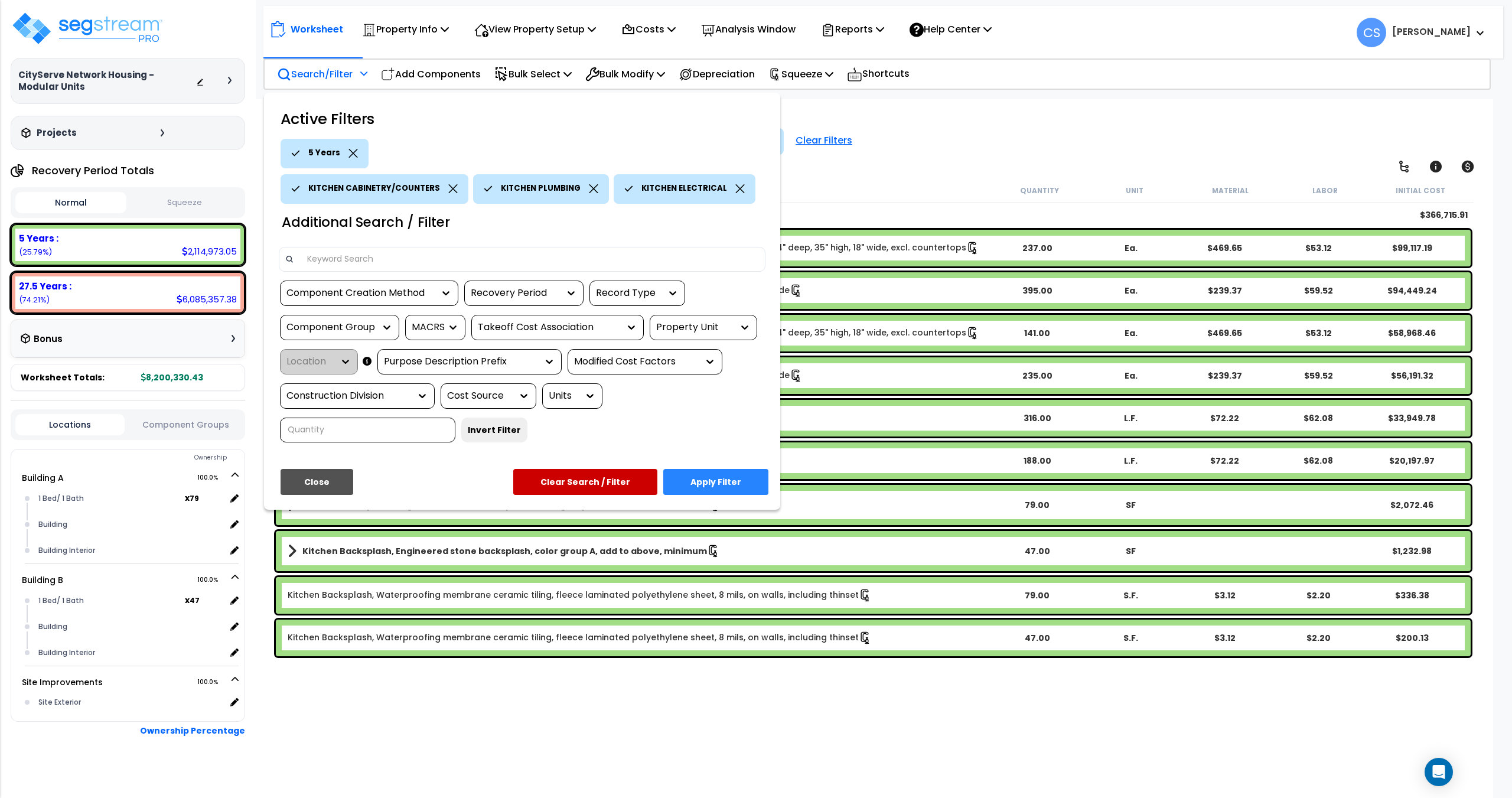
click at [705, 477] on button "Apply Filter" at bounding box center [715, 482] width 105 height 26
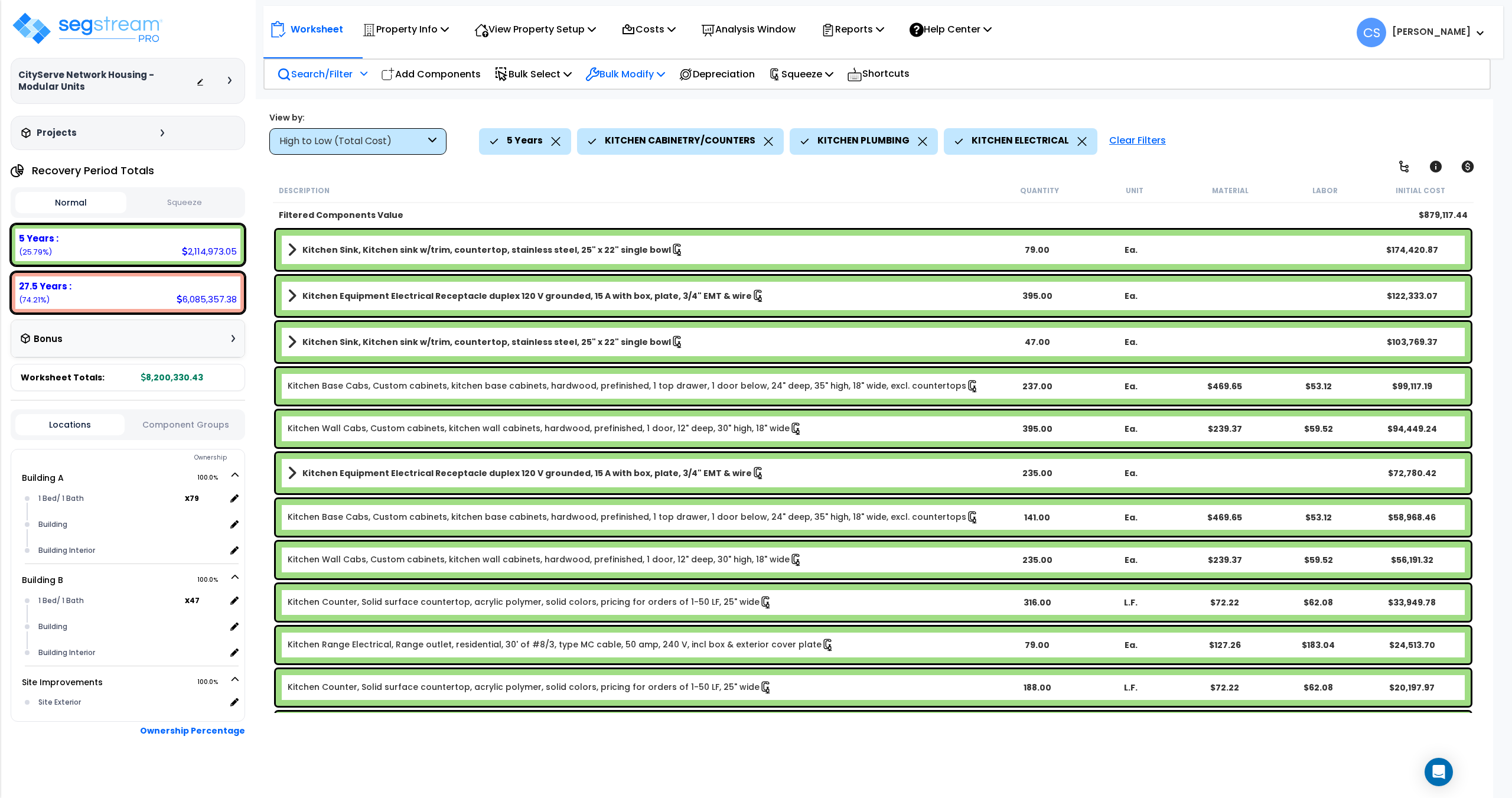
click at [648, 86] on div "Bulk Modify" at bounding box center [625, 74] width 80 height 28
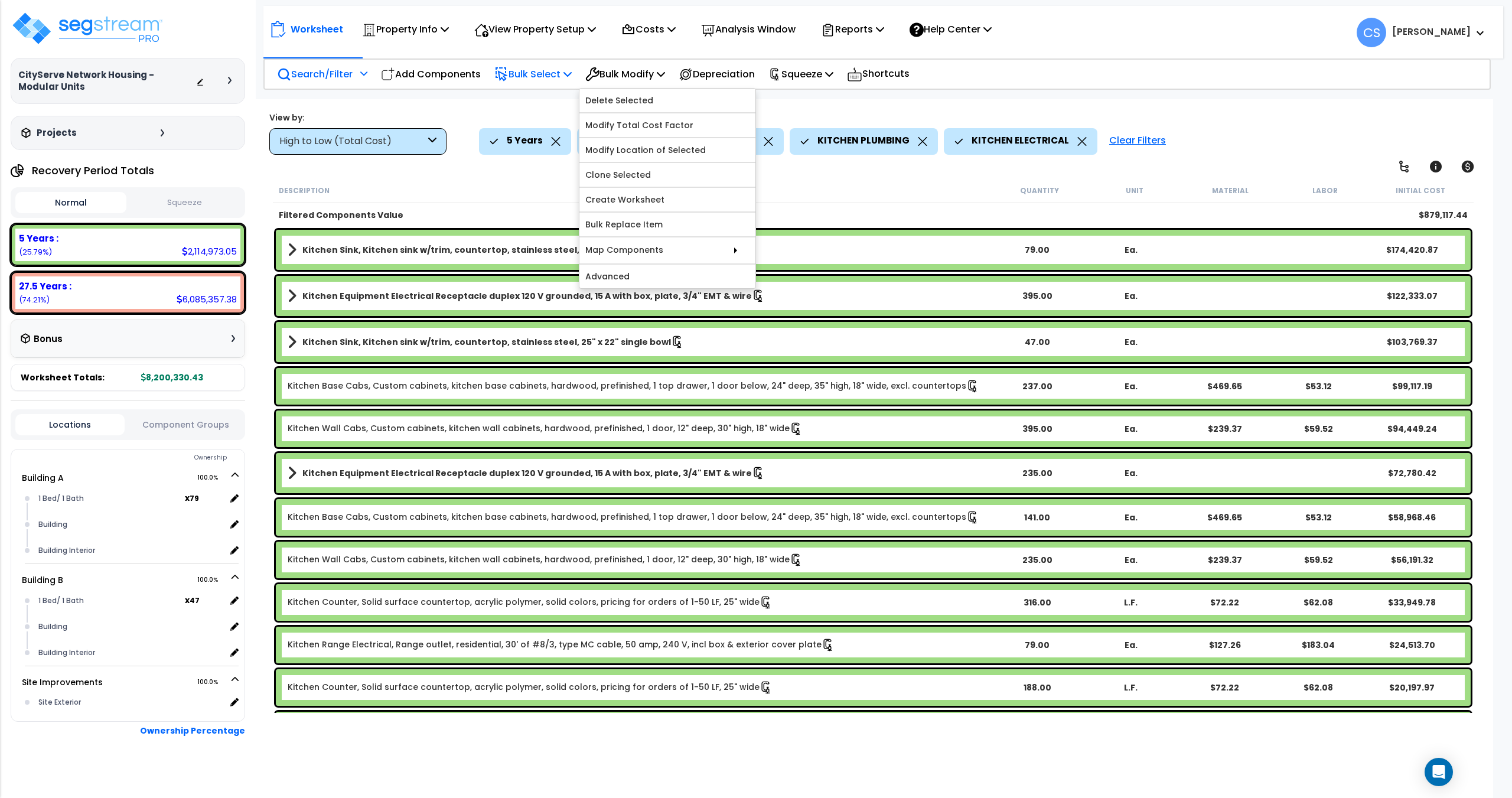
drag, startPoint x: 623, startPoint y: 78, endPoint x: 565, endPoint y: 75, distance: 58.1
click at [622, 78] on p "Bulk Modify" at bounding box center [625, 73] width 80 height 16
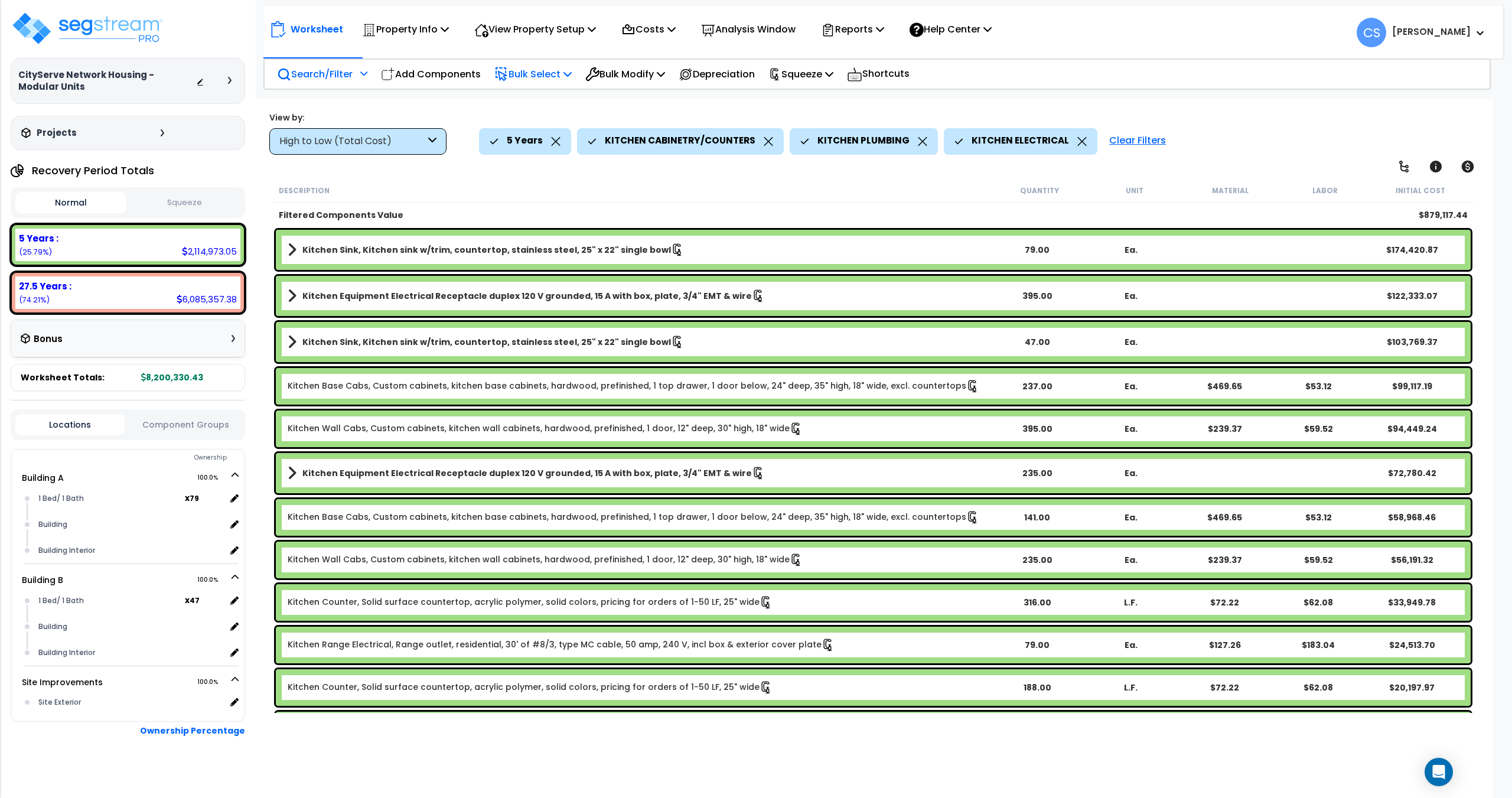
click at [565, 75] on p "Bulk Select" at bounding box center [534, 73] width 78 height 16
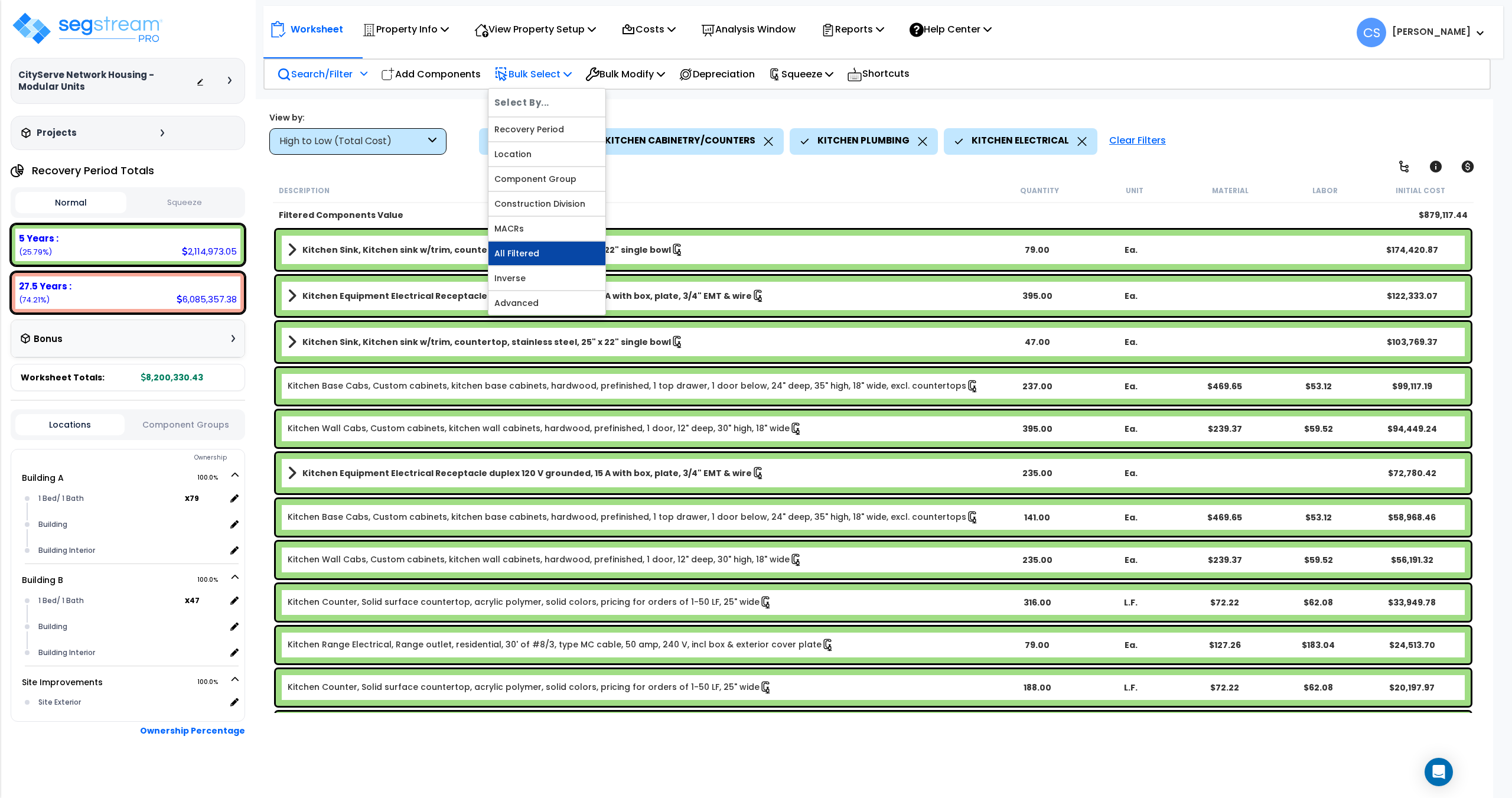
click at [526, 250] on link "All Filtered" at bounding box center [547, 254] width 117 height 24
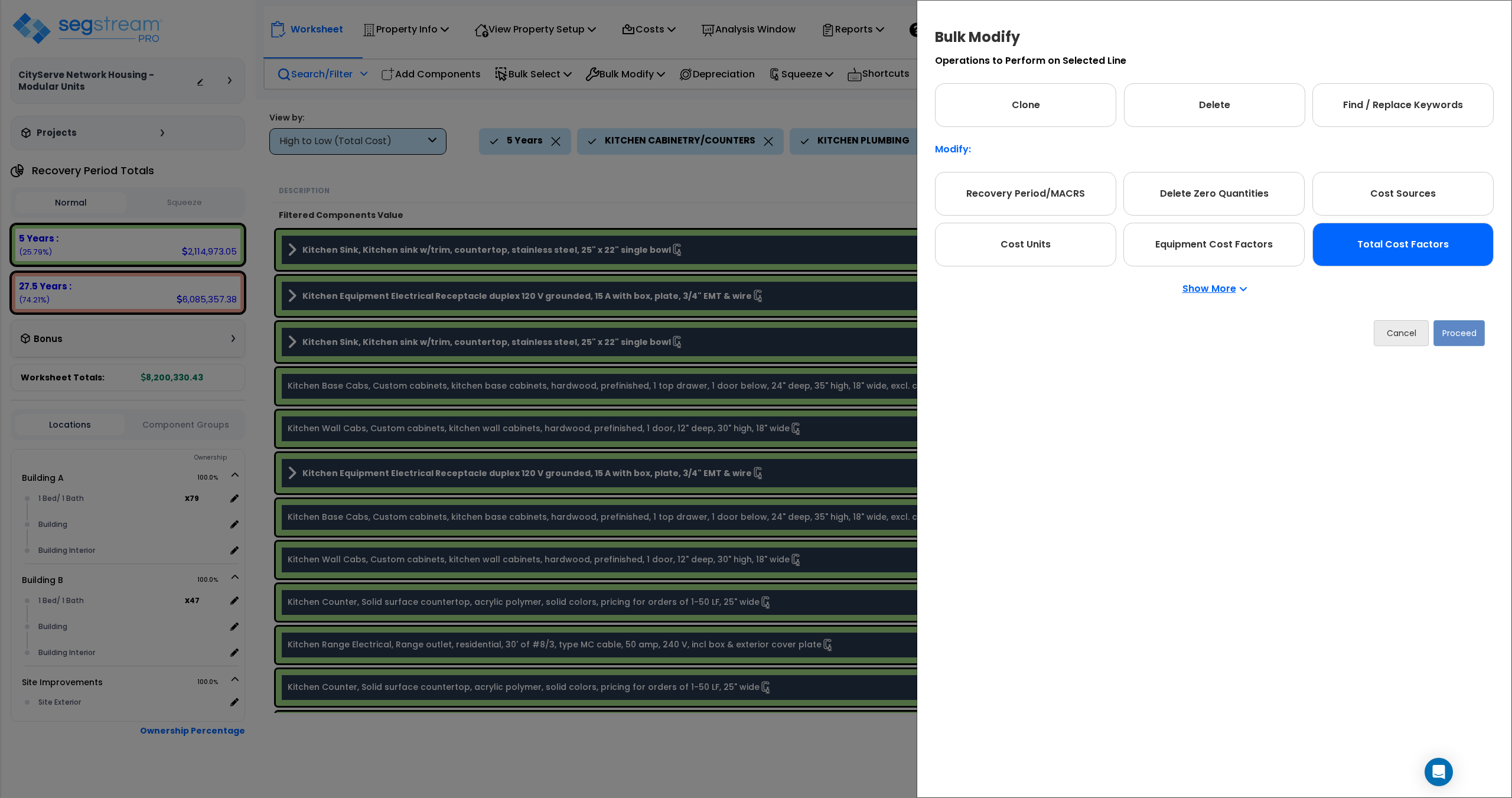
click at [1455, 254] on div "Total Cost Factors" at bounding box center [1404, 244] width 182 height 44
click at [1456, 327] on button "Proceed" at bounding box center [1458, 334] width 51 height 26
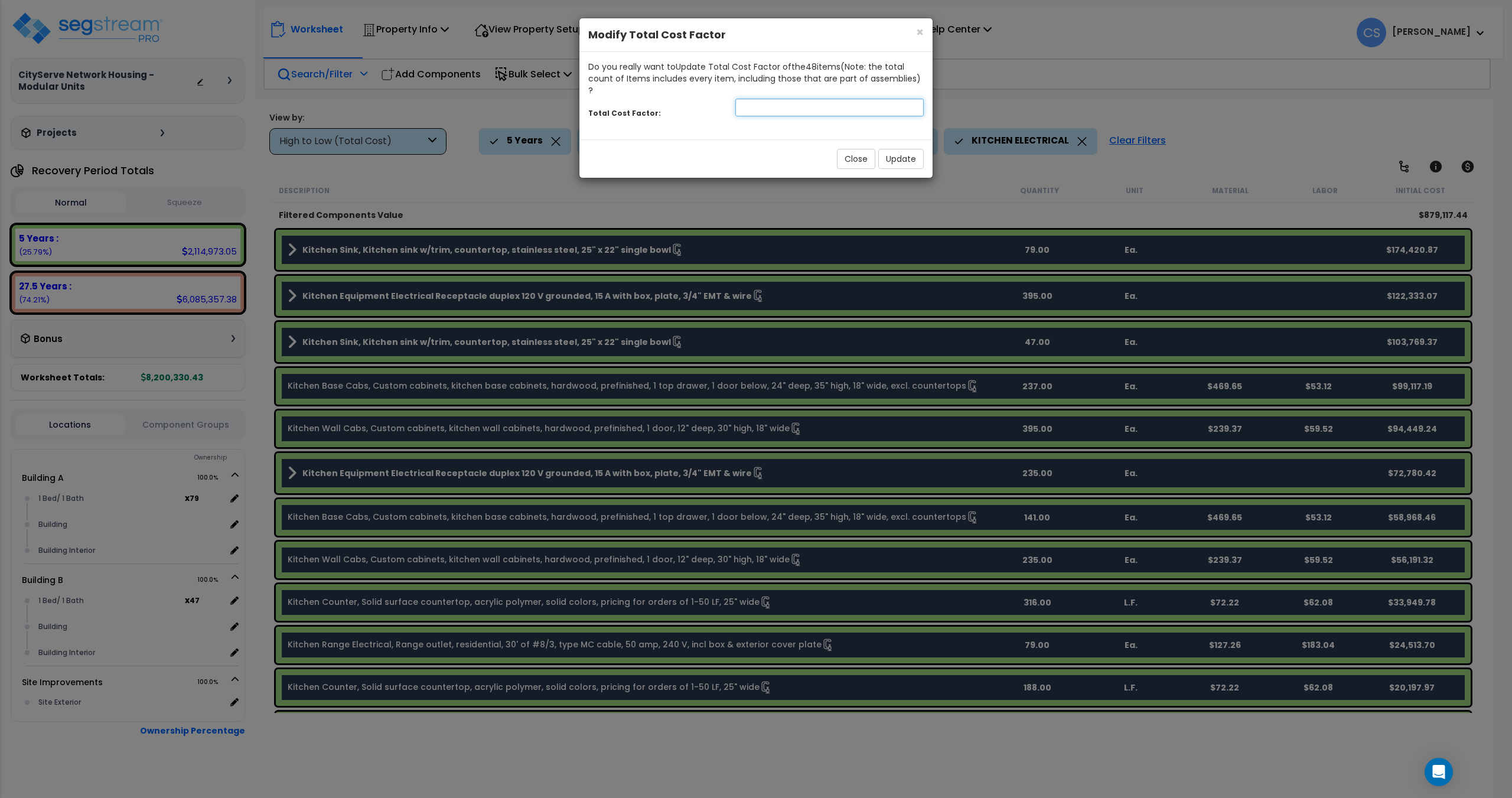
click at [834, 102] on input "number" at bounding box center [829, 107] width 188 height 18
type input "0.8"
click at [890, 149] on button "Update" at bounding box center [901, 159] width 45 height 20
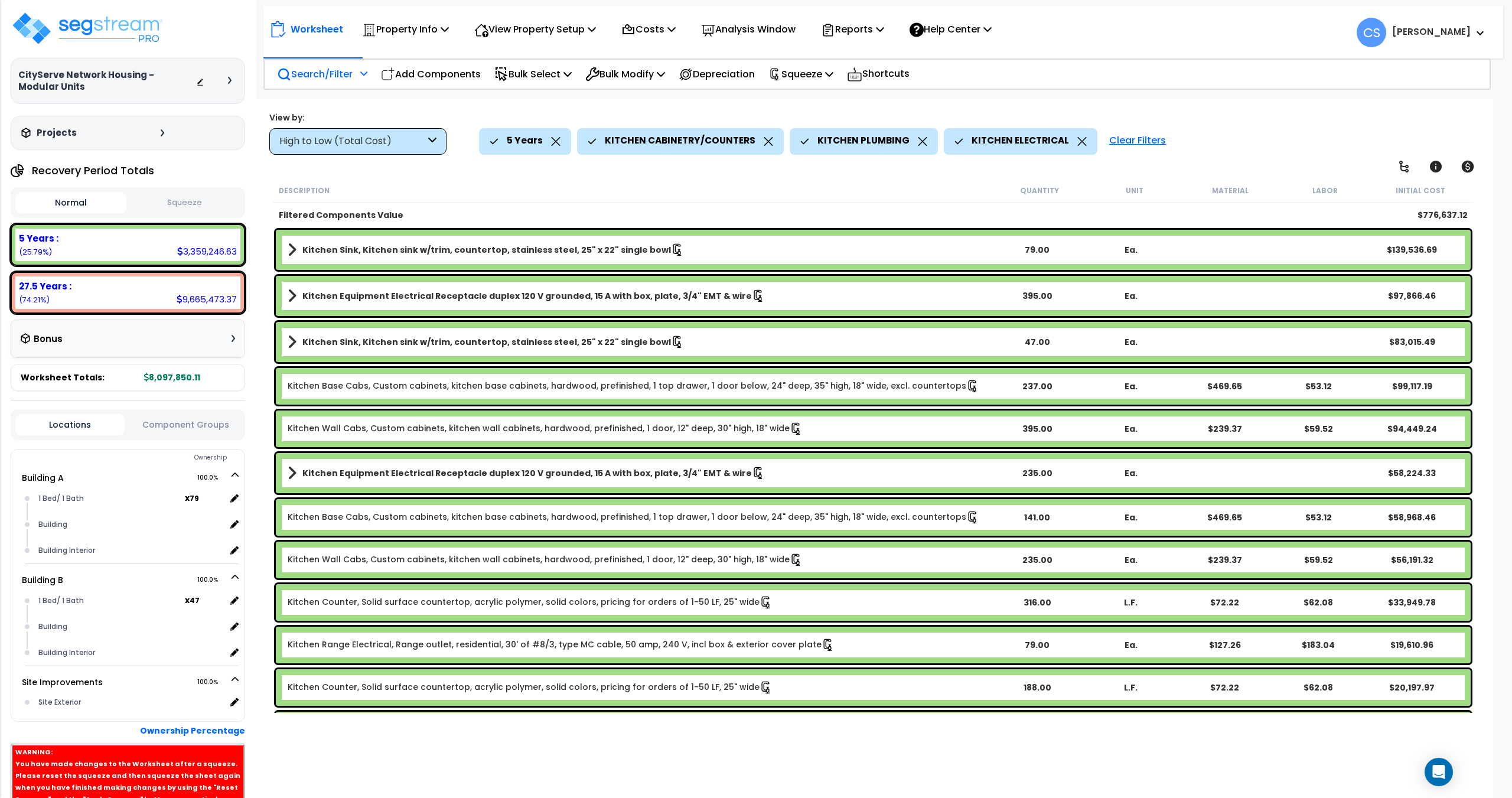
click at [754, 146] on div "KITCHEN CABINETRY/COUNTERS" at bounding box center [680, 141] width 185 height 26
click at [773, 143] on div "KITCHEN CABINETRY/COUNTERS" at bounding box center [680, 141] width 207 height 26
click at [765, 143] on icon at bounding box center [768, 142] width 9 height 9
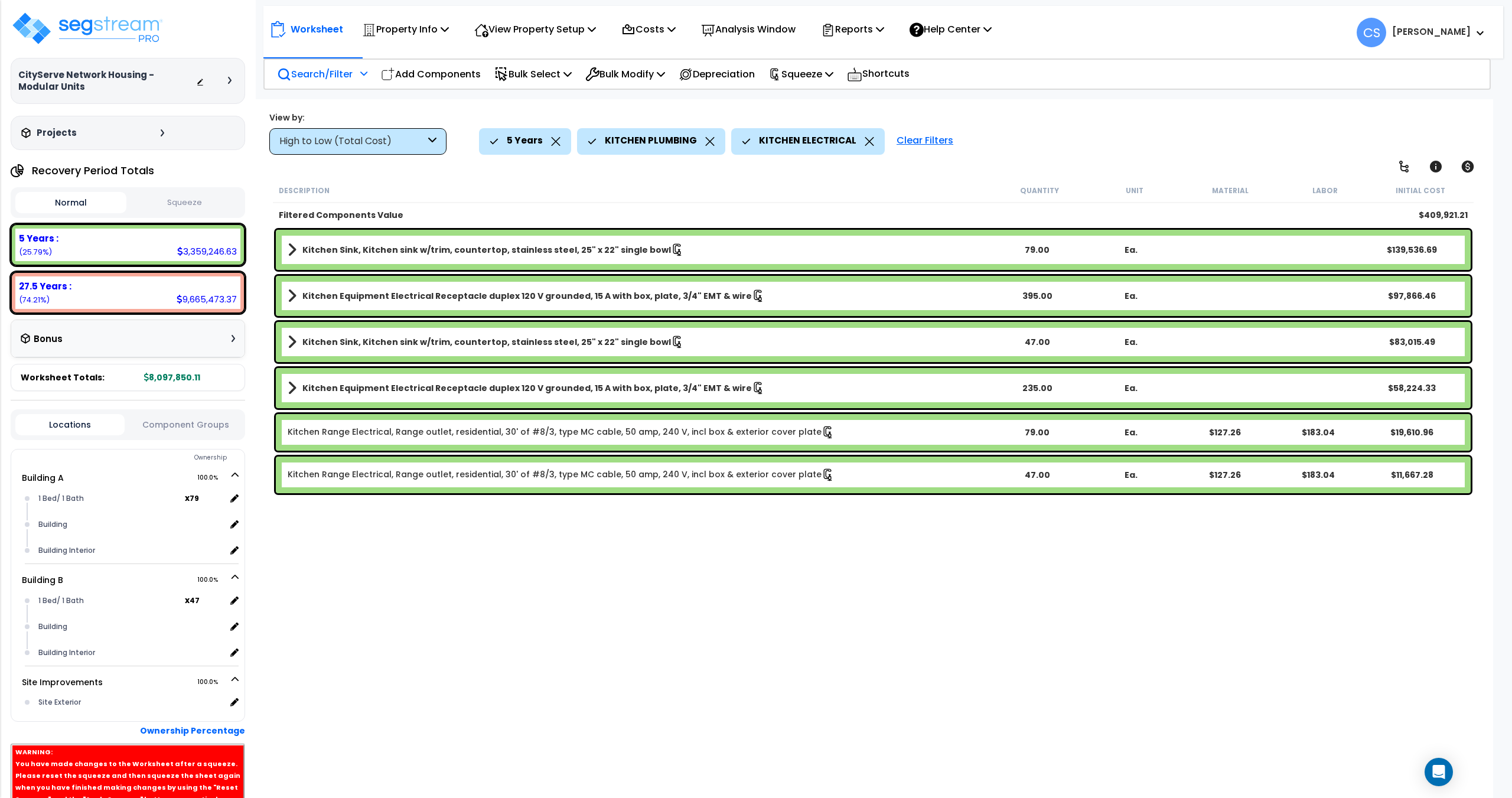
click at [718, 144] on div "KITCHEN PLUMBING" at bounding box center [651, 141] width 148 height 26
click at [705, 144] on icon at bounding box center [710, 142] width 9 height 9
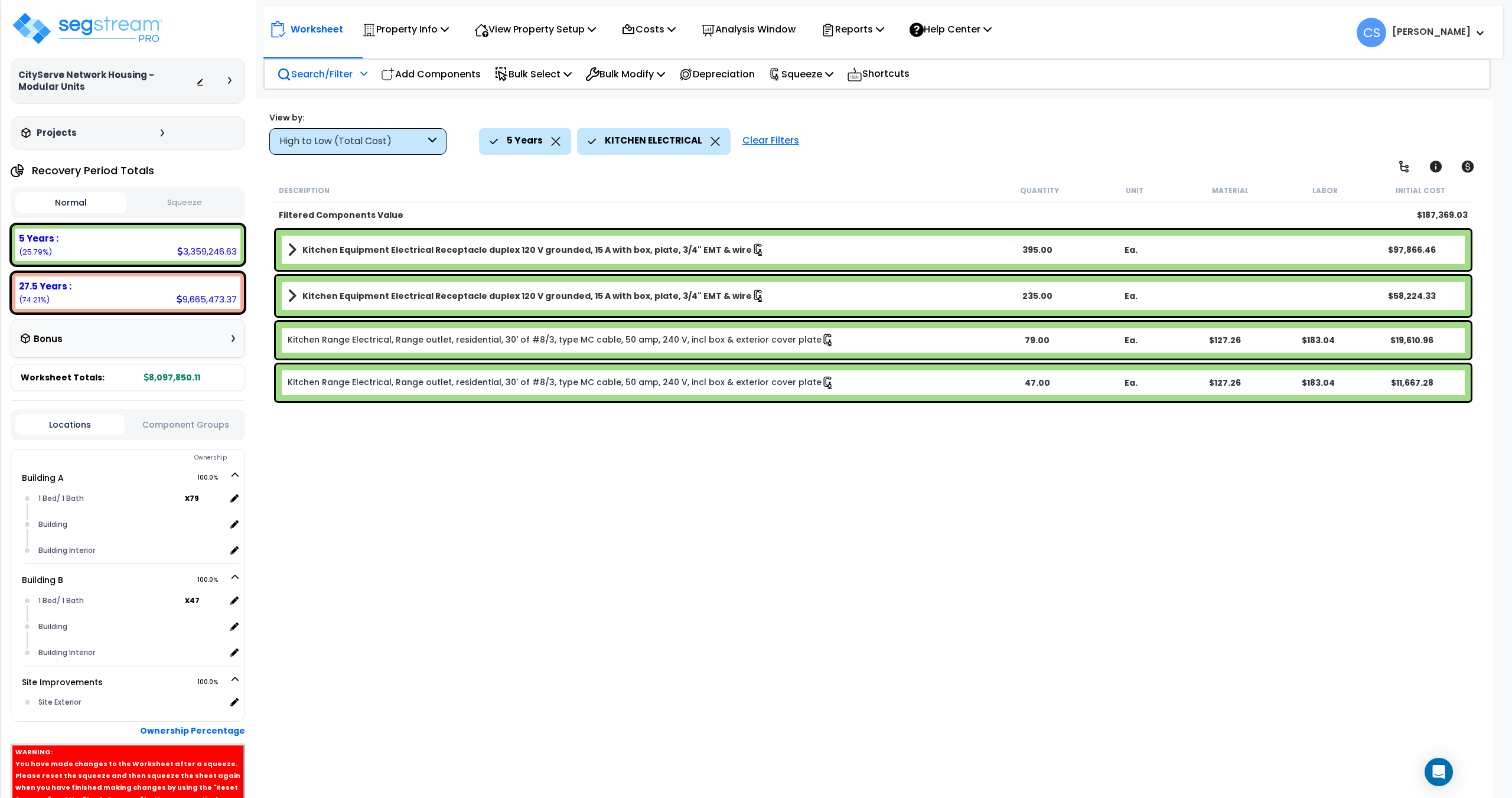
click at [711, 143] on icon at bounding box center [715, 142] width 9 height 9
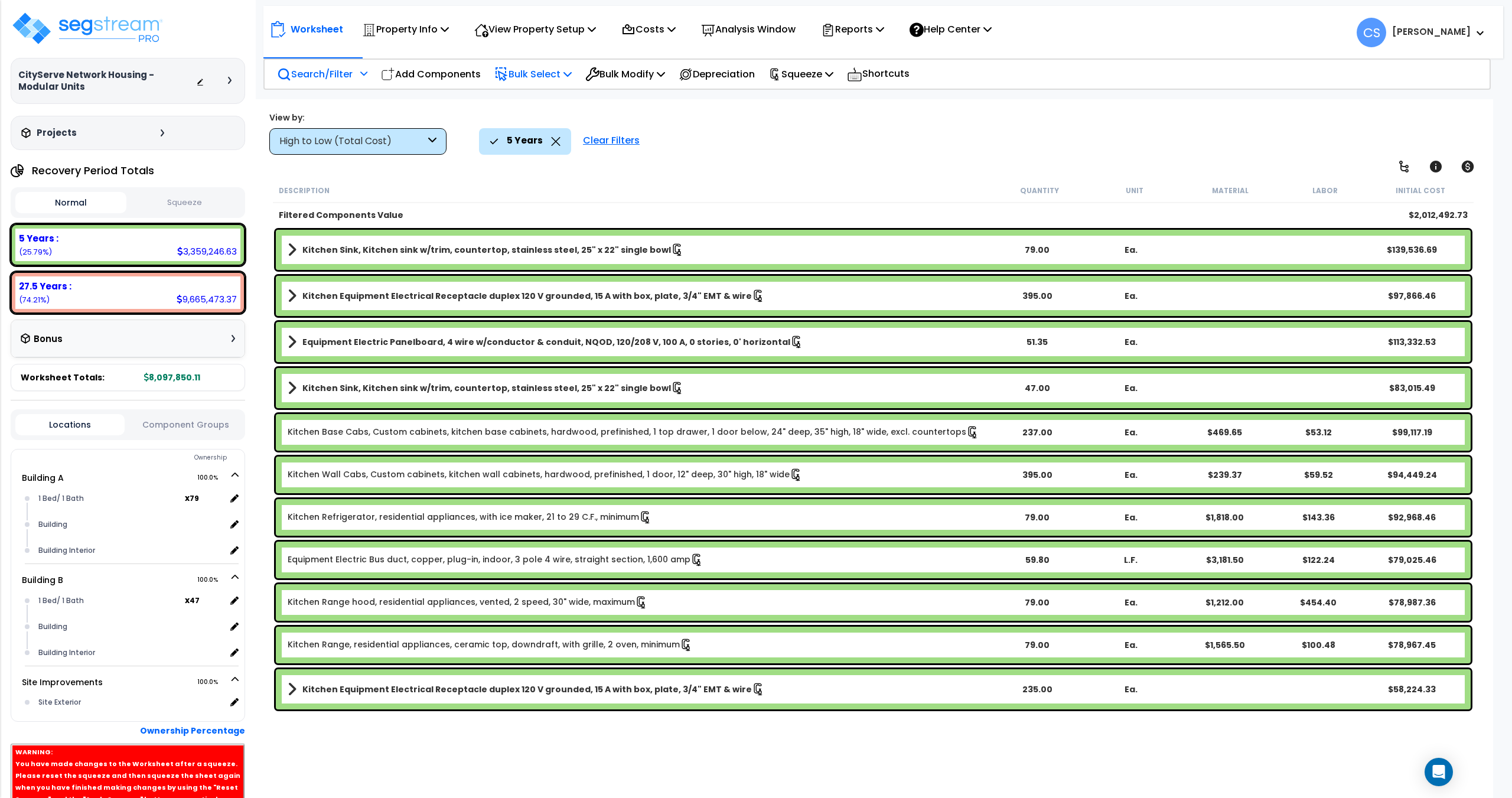
click at [534, 66] on p "Bulk Select" at bounding box center [534, 73] width 78 height 16
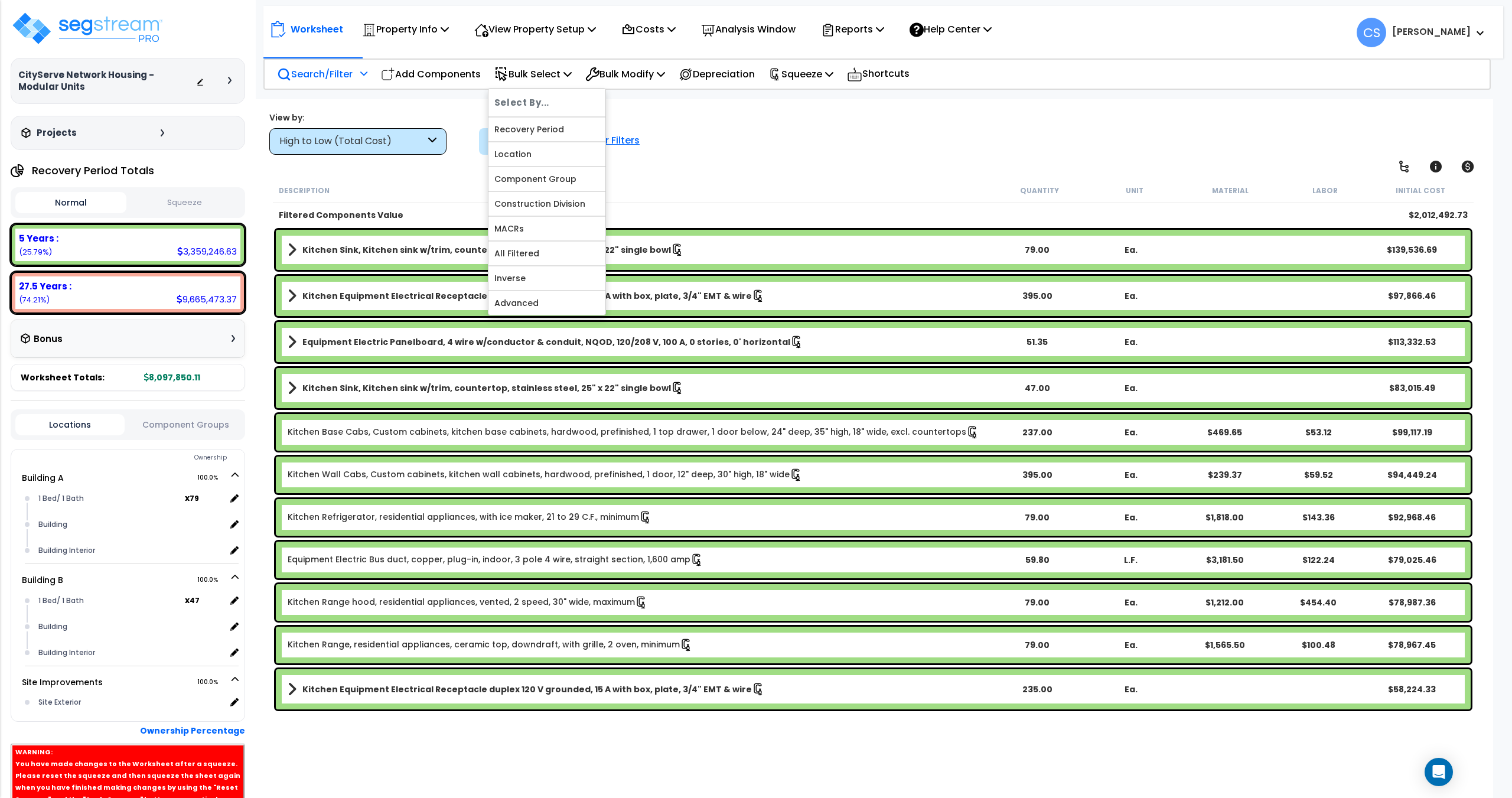
click at [423, 110] on div "Worksheet Property Info Property Setup Add Property Unit Template property Clon…" at bounding box center [874, 498] width 1240 height 798
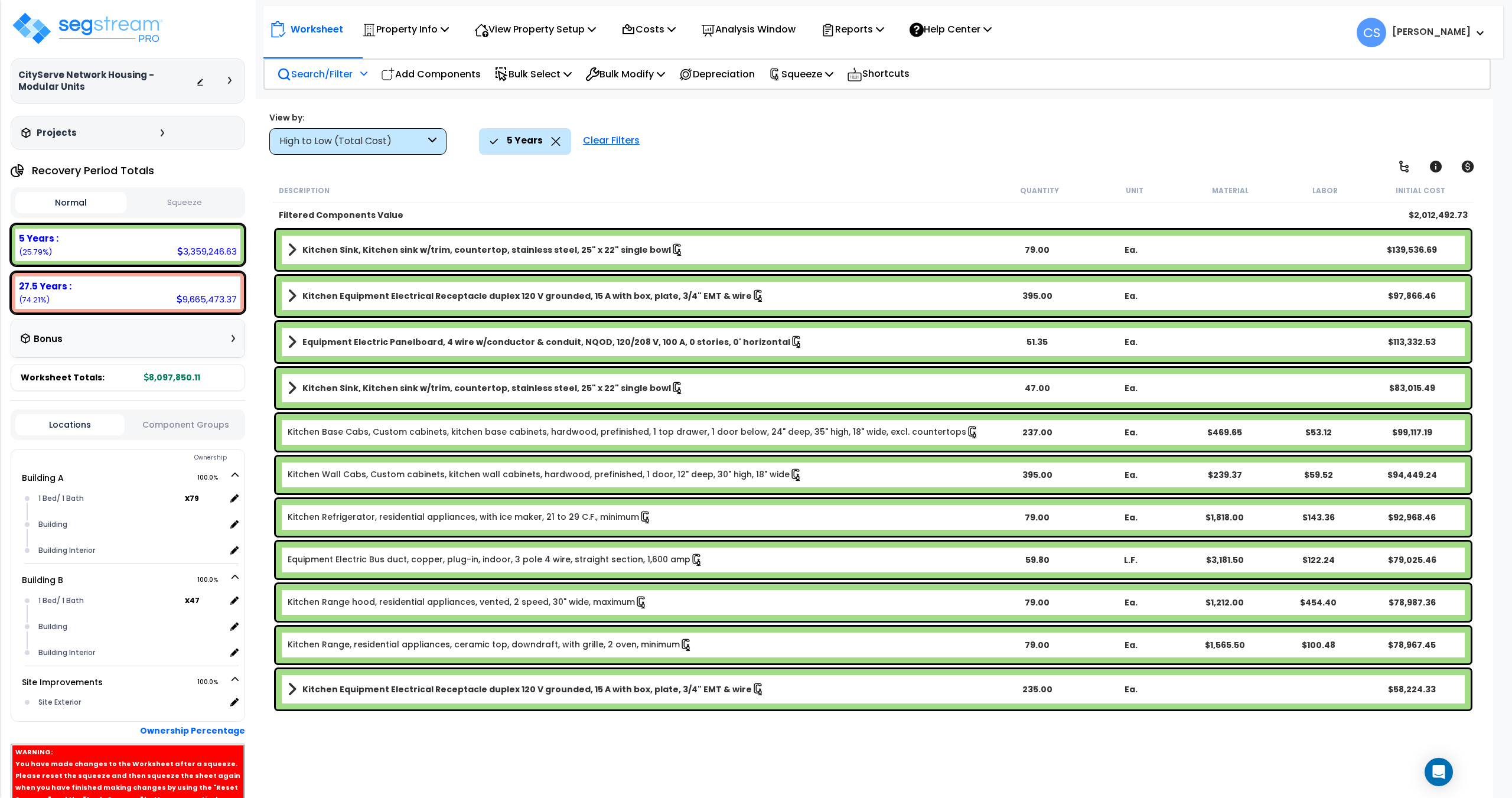
click at [411, 134] on div "High to Low (Total Cost)" at bounding box center [352, 141] width 145 height 14
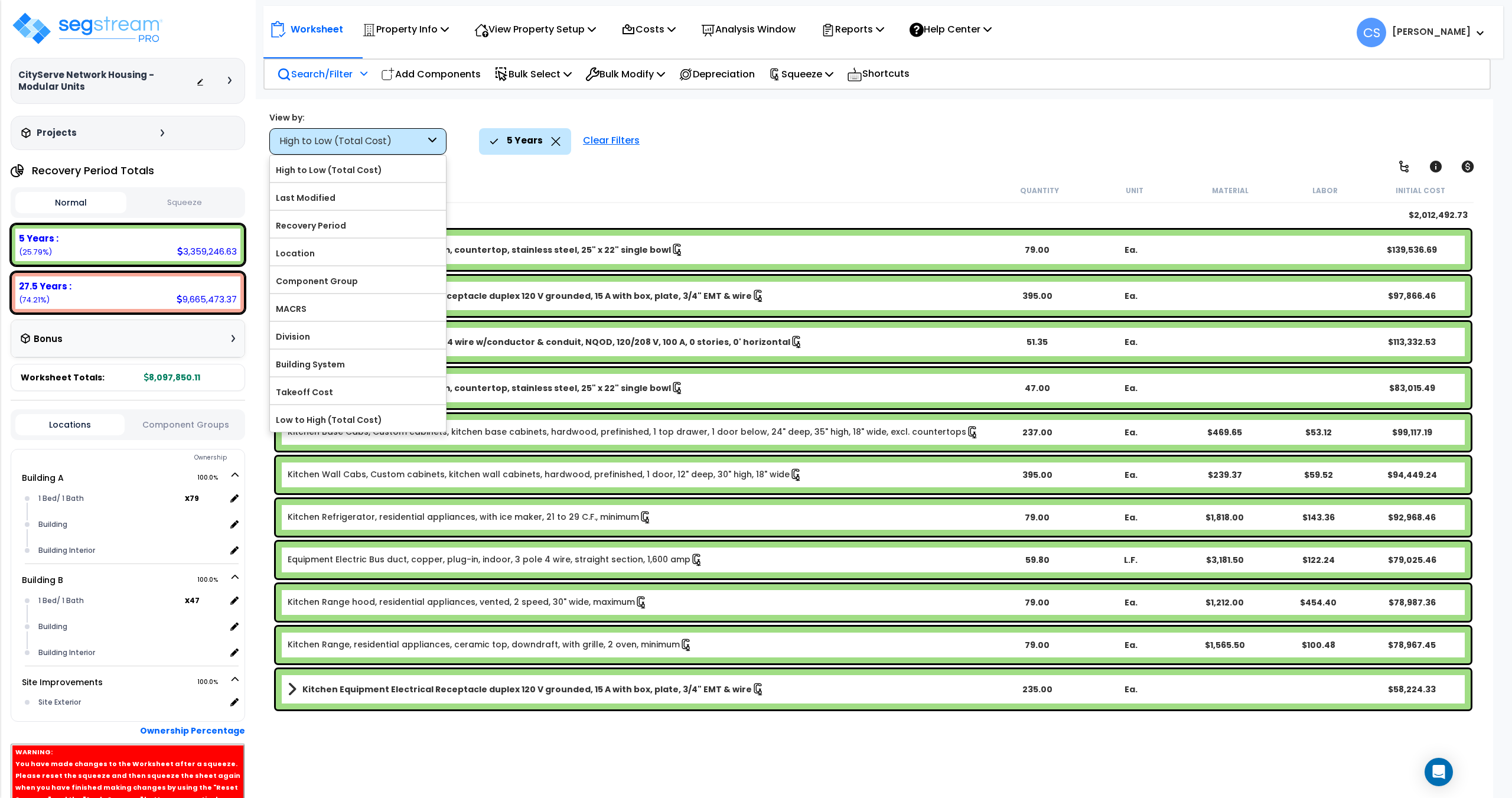
click at [334, 81] on p "Search/Filter" at bounding box center [315, 73] width 76 height 16
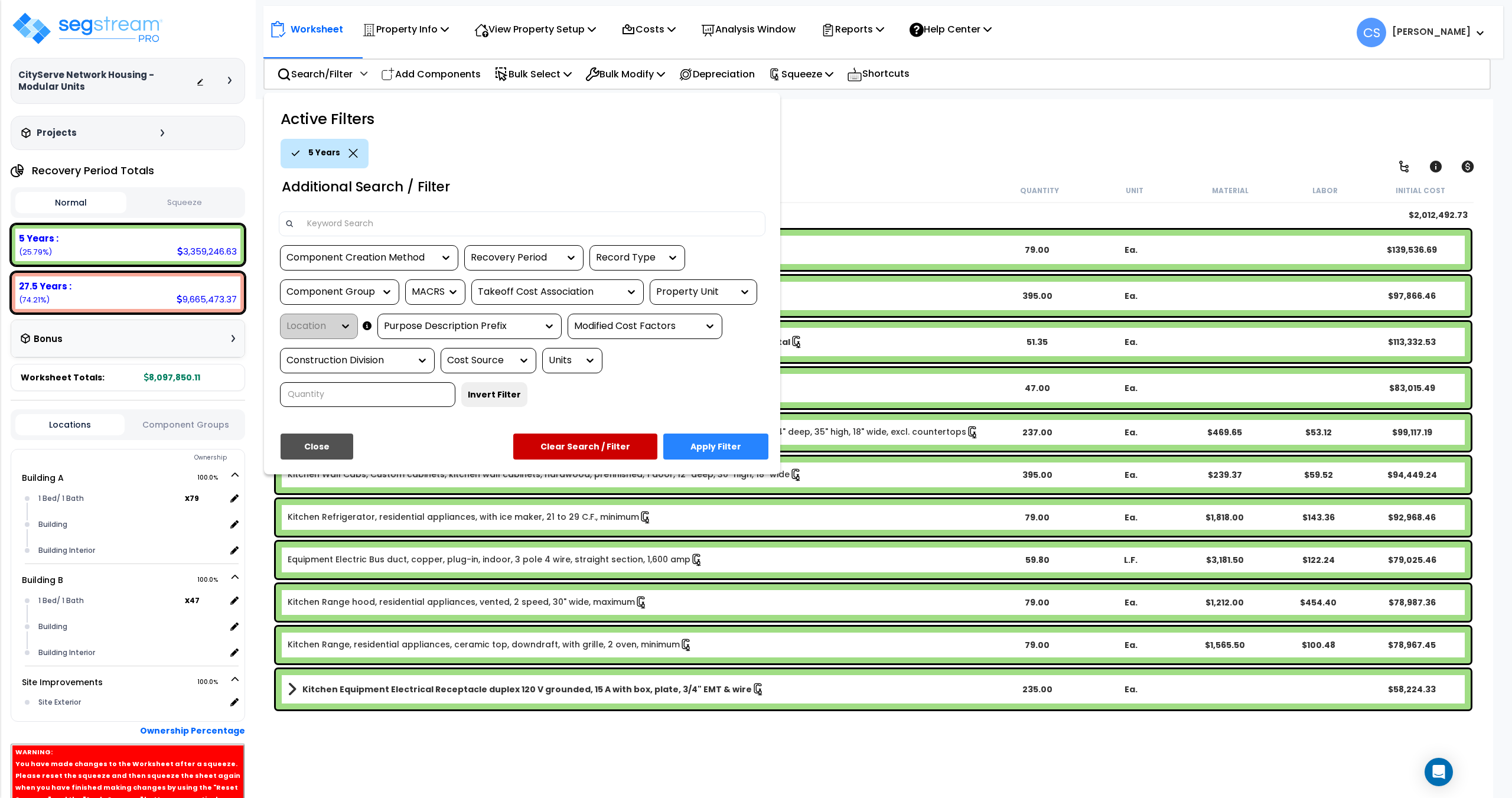
click at [344, 286] on div "Component Group" at bounding box center [331, 292] width 89 height 14
type input "equip"
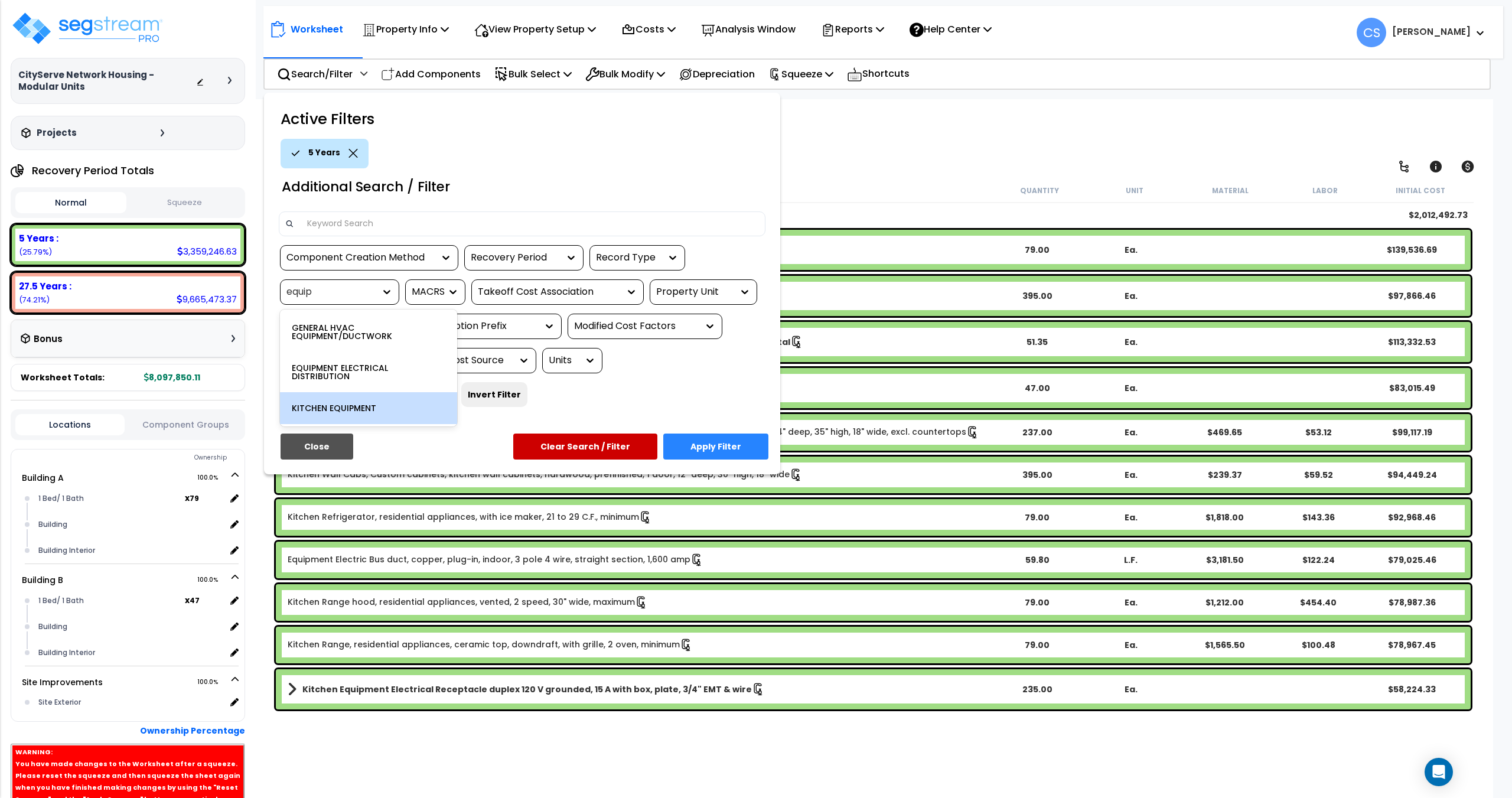
click at [372, 400] on div "KITCHEN EQUIPMENT" at bounding box center [368, 408] width 177 height 32
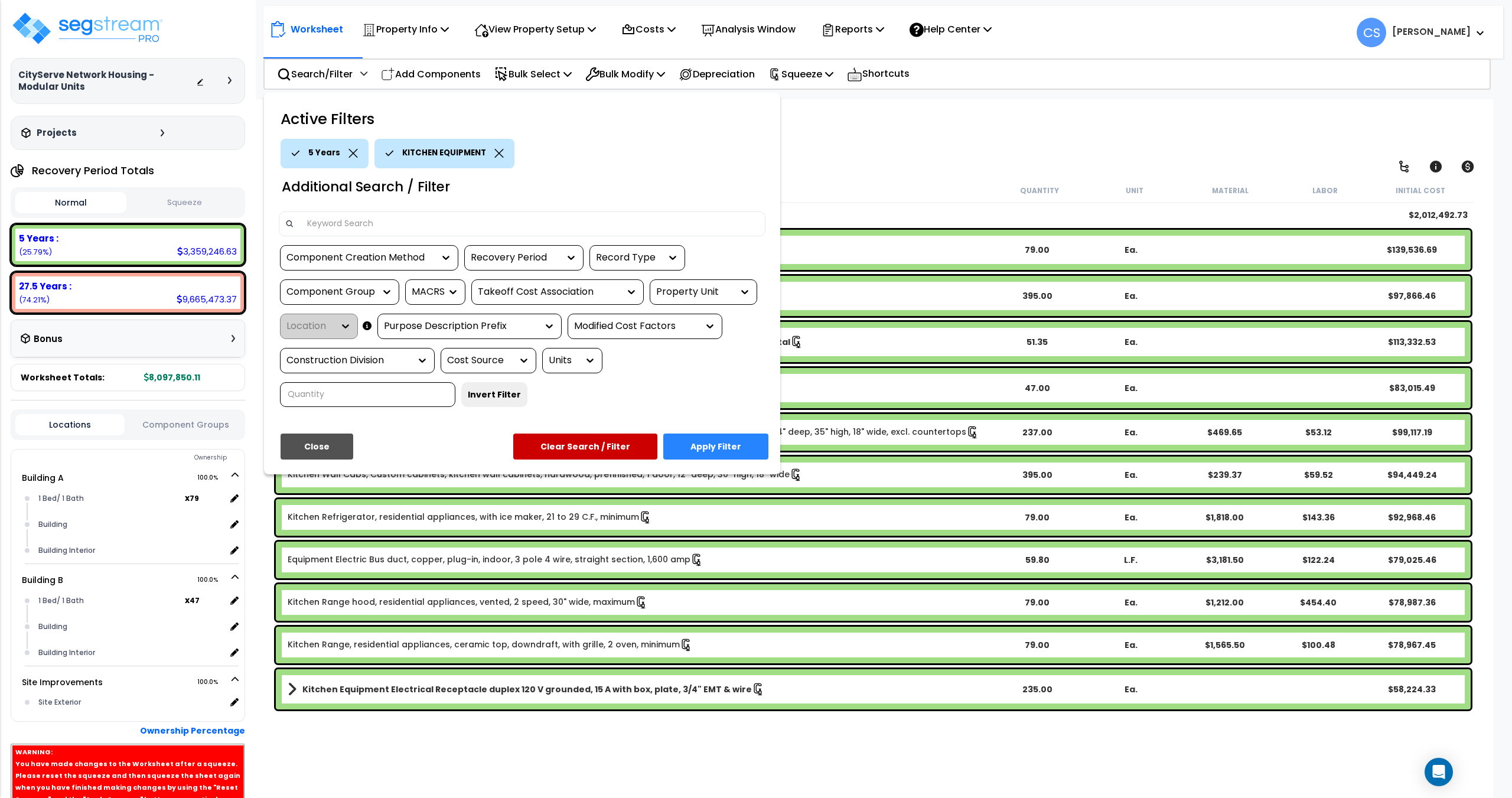
click at [712, 453] on button "Apply Filter" at bounding box center [715, 447] width 105 height 26
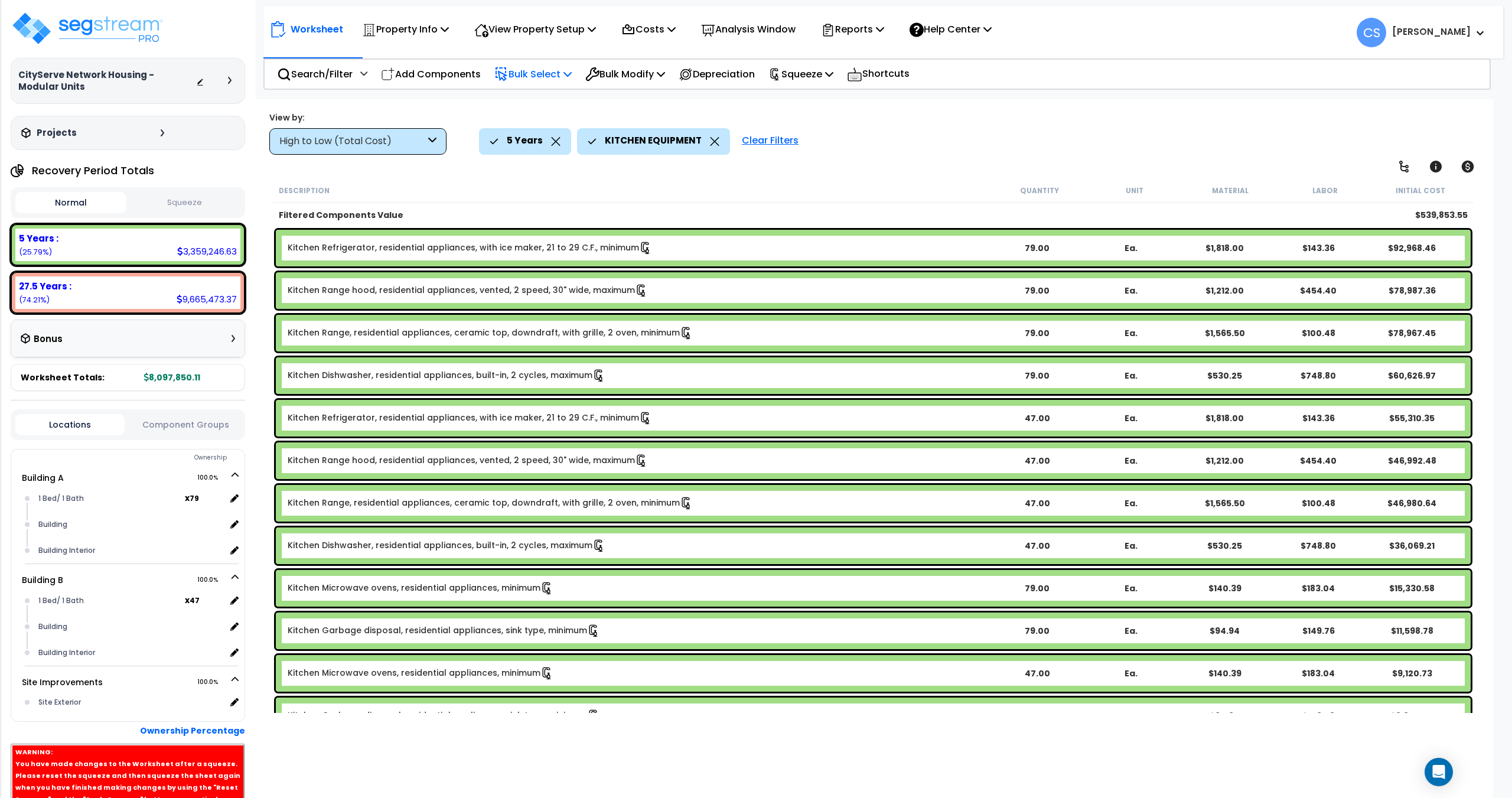
click at [542, 79] on p "Bulk Select" at bounding box center [534, 73] width 78 height 16
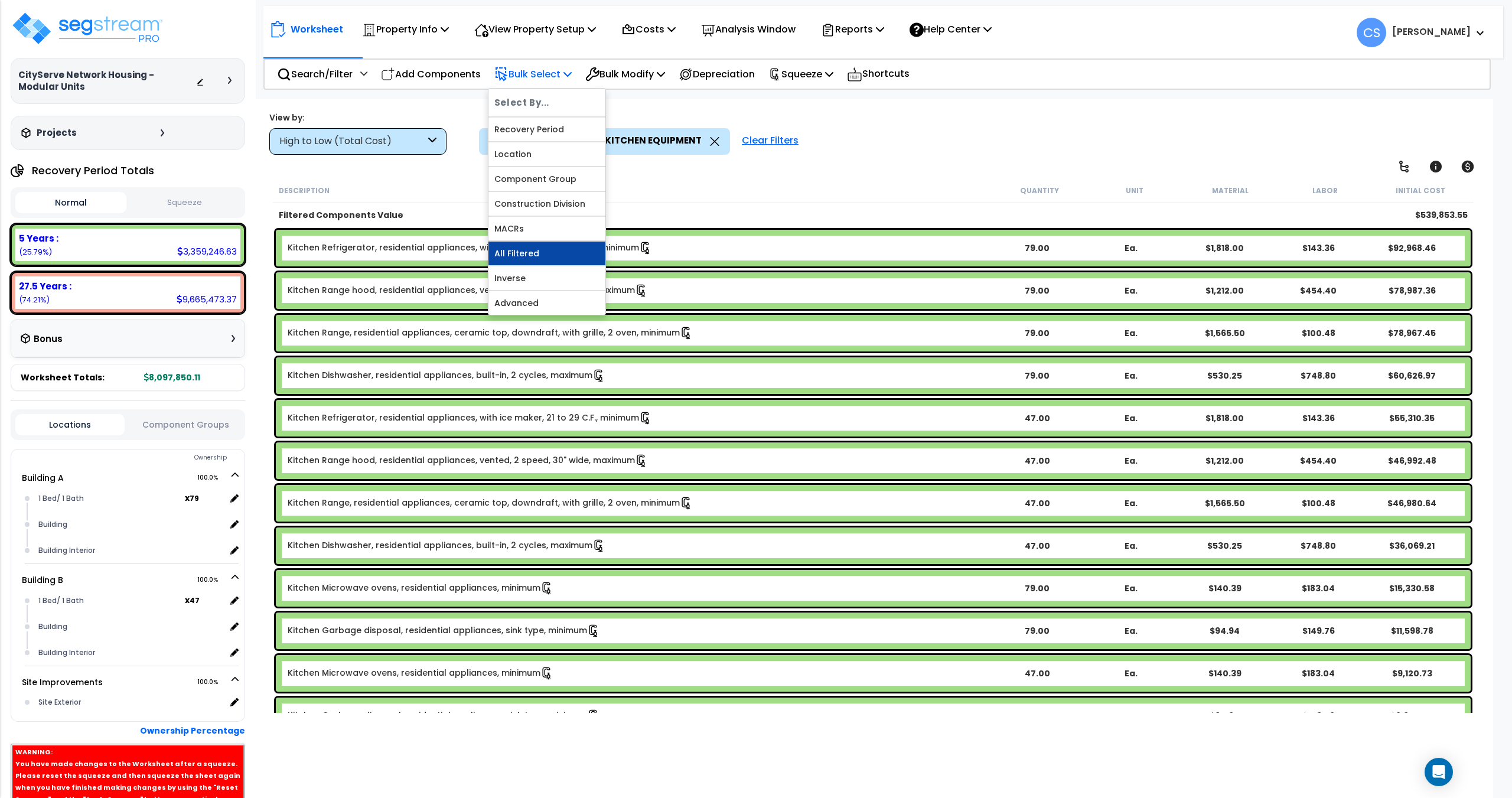
click at [532, 254] on link "All Filtered" at bounding box center [547, 254] width 117 height 24
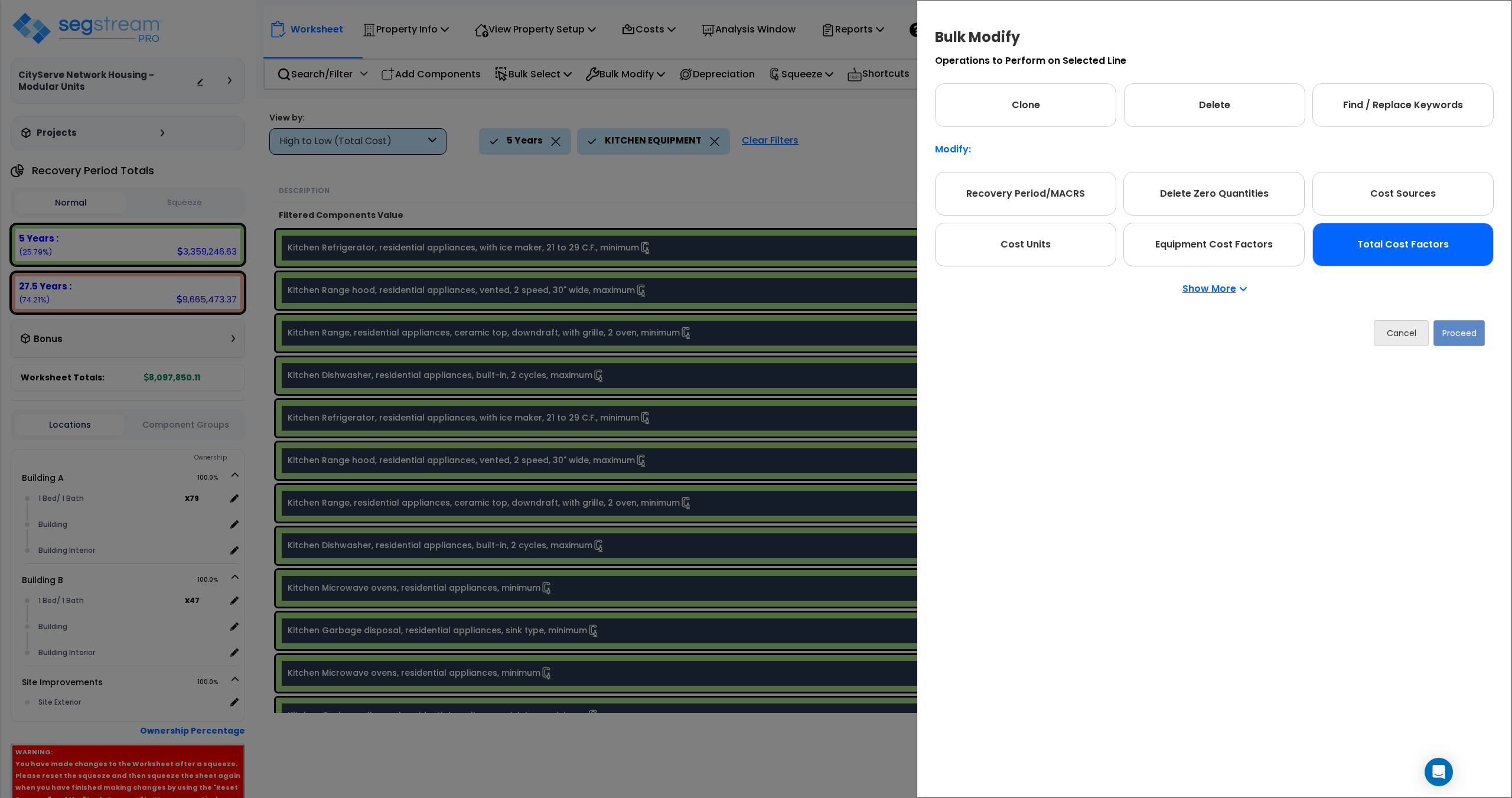
click at [1378, 245] on div "Total Cost Factors" at bounding box center [1404, 244] width 182 height 44
click at [1474, 343] on button "Proceed" at bounding box center [1458, 334] width 51 height 26
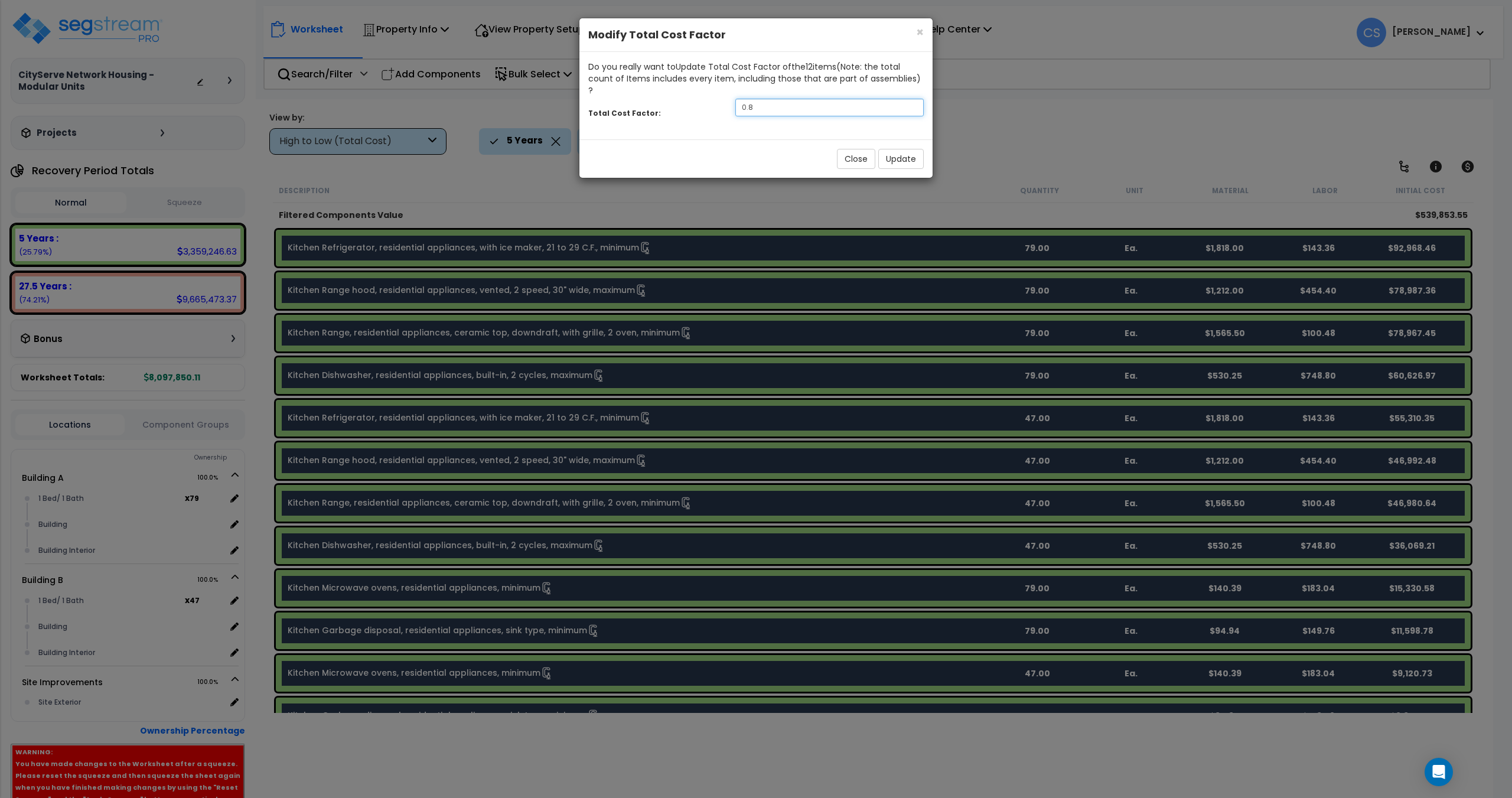
click at [788, 99] on input "0.8" at bounding box center [829, 107] width 188 height 18
drag, startPoint x: 810, startPoint y: 100, endPoint x: 635, endPoint y: 99, distance: 175.0
click at [638, 98] on div "Total Cost Factor: 0.8" at bounding box center [755, 108] width 353 height 25
type input "0.5"
drag, startPoint x: 693, startPoint y: 132, endPoint x: 779, endPoint y: 134, distance: 86.0
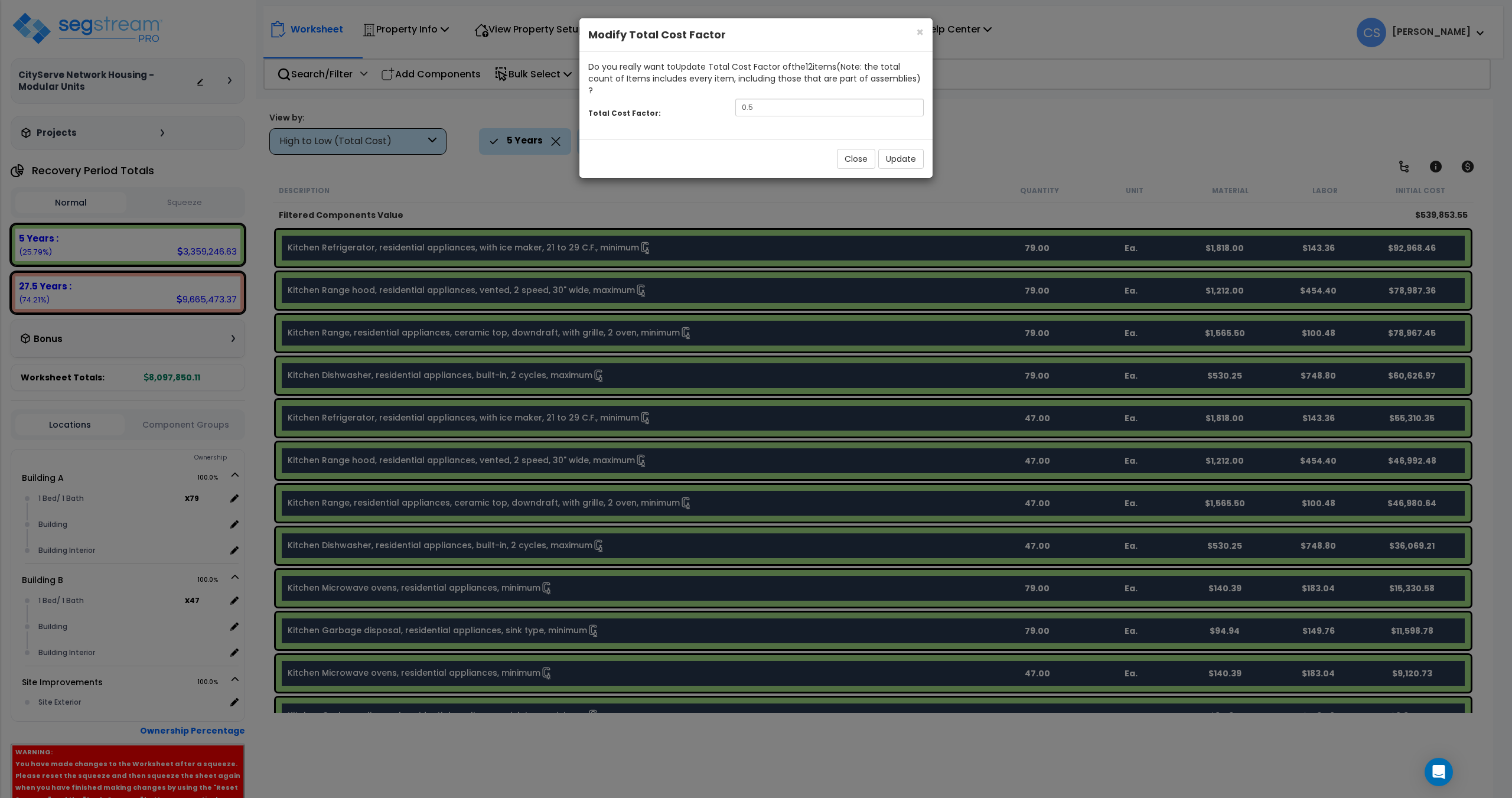
click at [693, 139] on div "Close Update" at bounding box center [755, 158] width 353 height 38
click at [894, 149] on button "Update" at bounding box center [901, 159] width 45 height 20
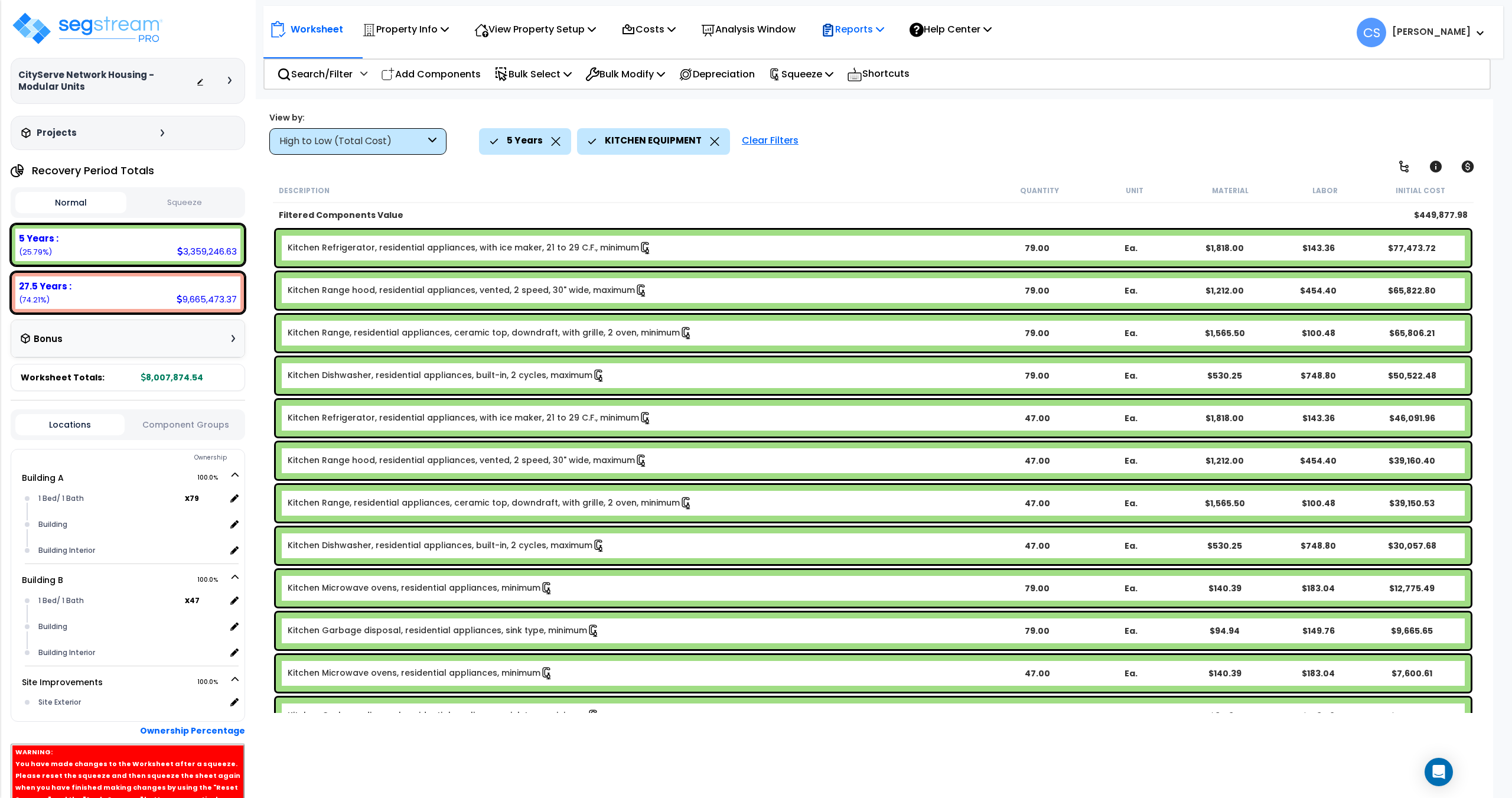
click at [855, 32] on p "Reports" at bounding box center [852, 29] width 63 height 16
click at [800, 138] on div "5 Years KITCHEN EQUIPMENT Clear Filters" at bounding box center [965, 141] width 973 height 26
click at [811, 81] on p "Squeeze" at bounding box center [801, 73] width 65 height 16
click at [821, 110] on link "Re-squeeze" at bounding box center [821, 102] width 117 height 27
click at [995, 128] on div "5 Years KITCHEN EQUIPMENT Clear Filters" at bounding box center [965, 141] width 973 height 26
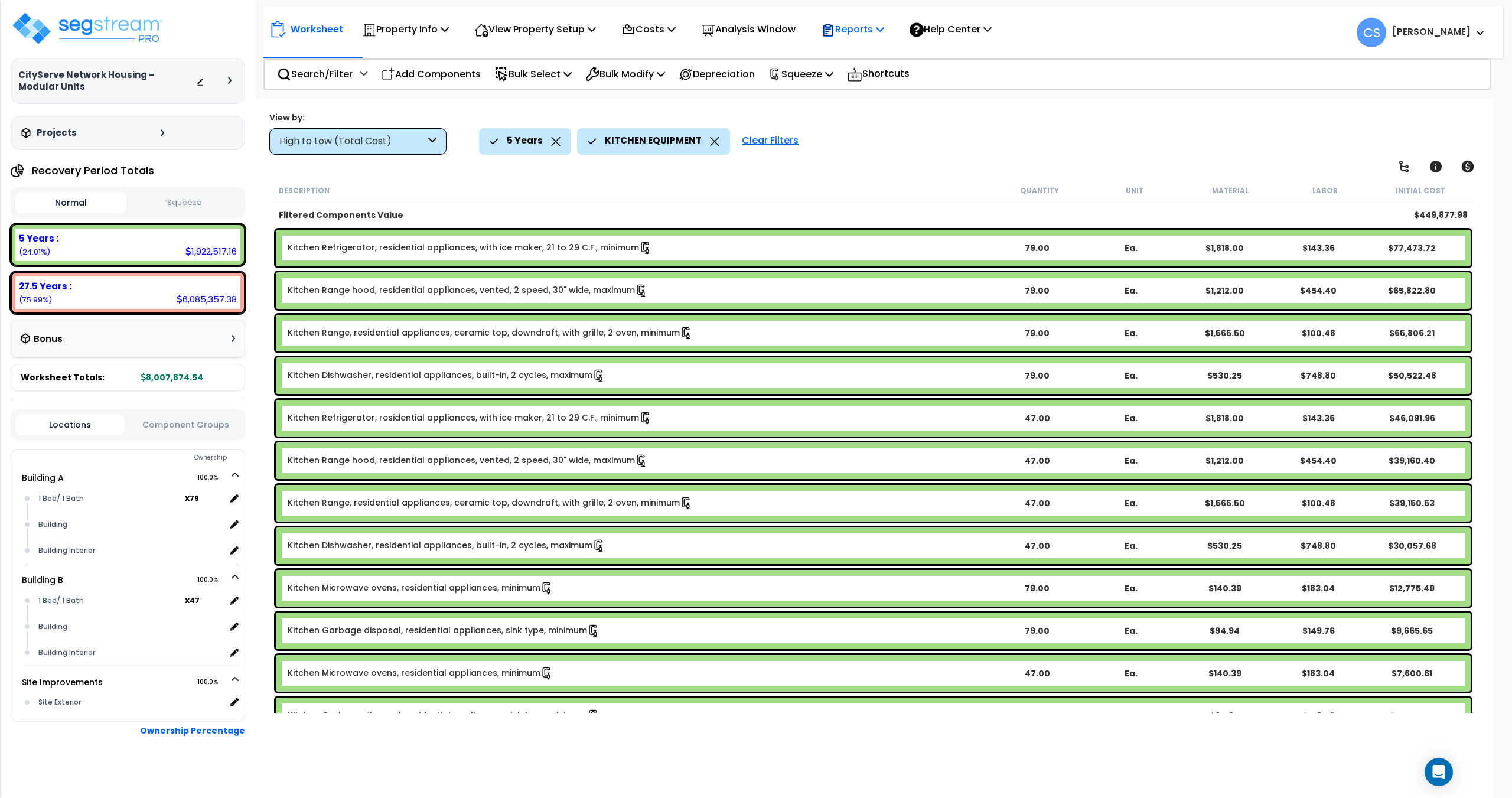
click at [884, 28] on p "Reports" at bounding box center [852, 29] width 63 height 16
click at [871, 51] on link "Get Report" at bounding box center [874, 57] width 117 height 24
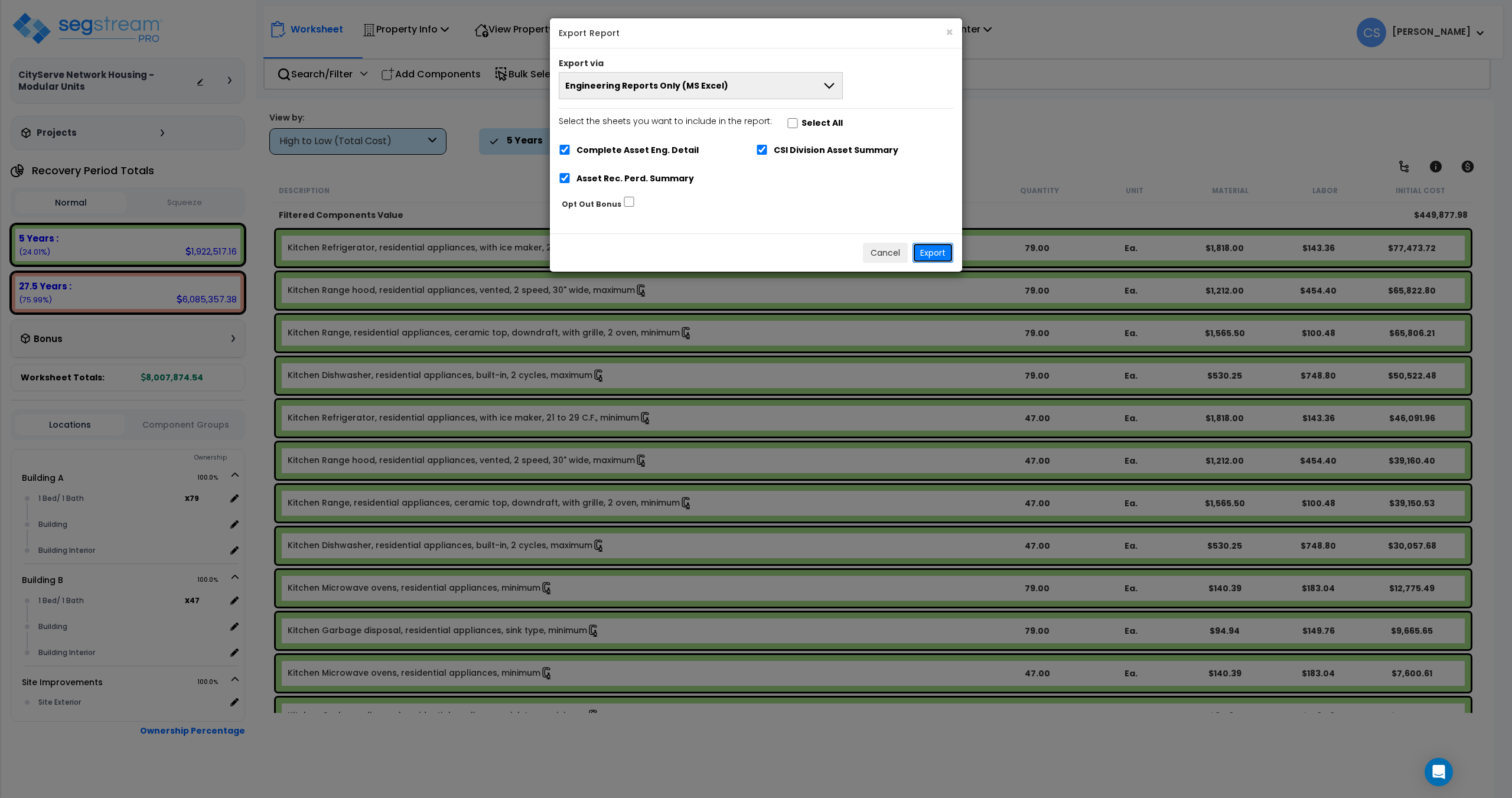
click at [944, 248] on button "Export" at bounding box center [933, 253] width 41 height 20
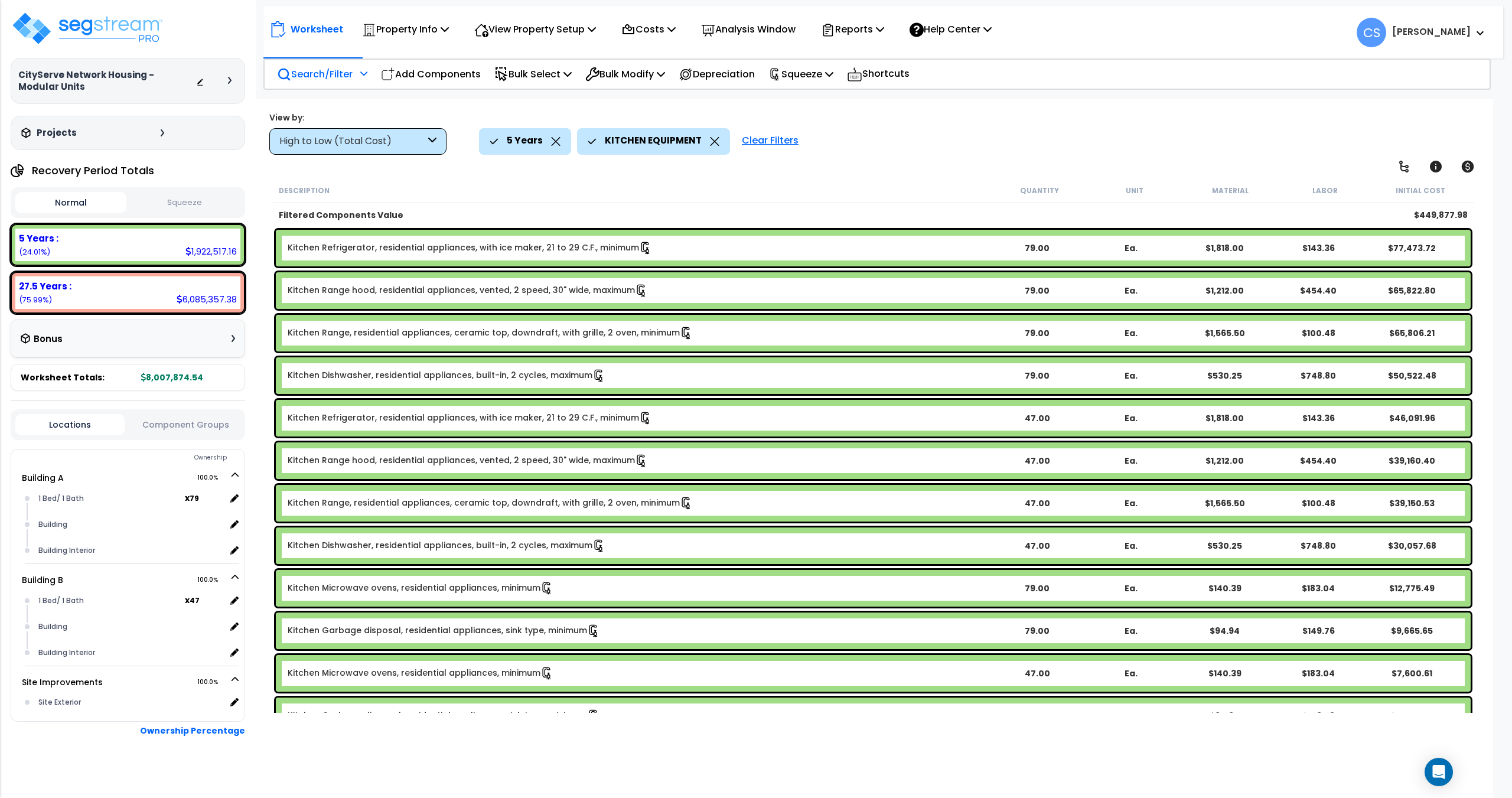
click at [362, 78] on div at bounding box center [362, 78] width 10 height 20
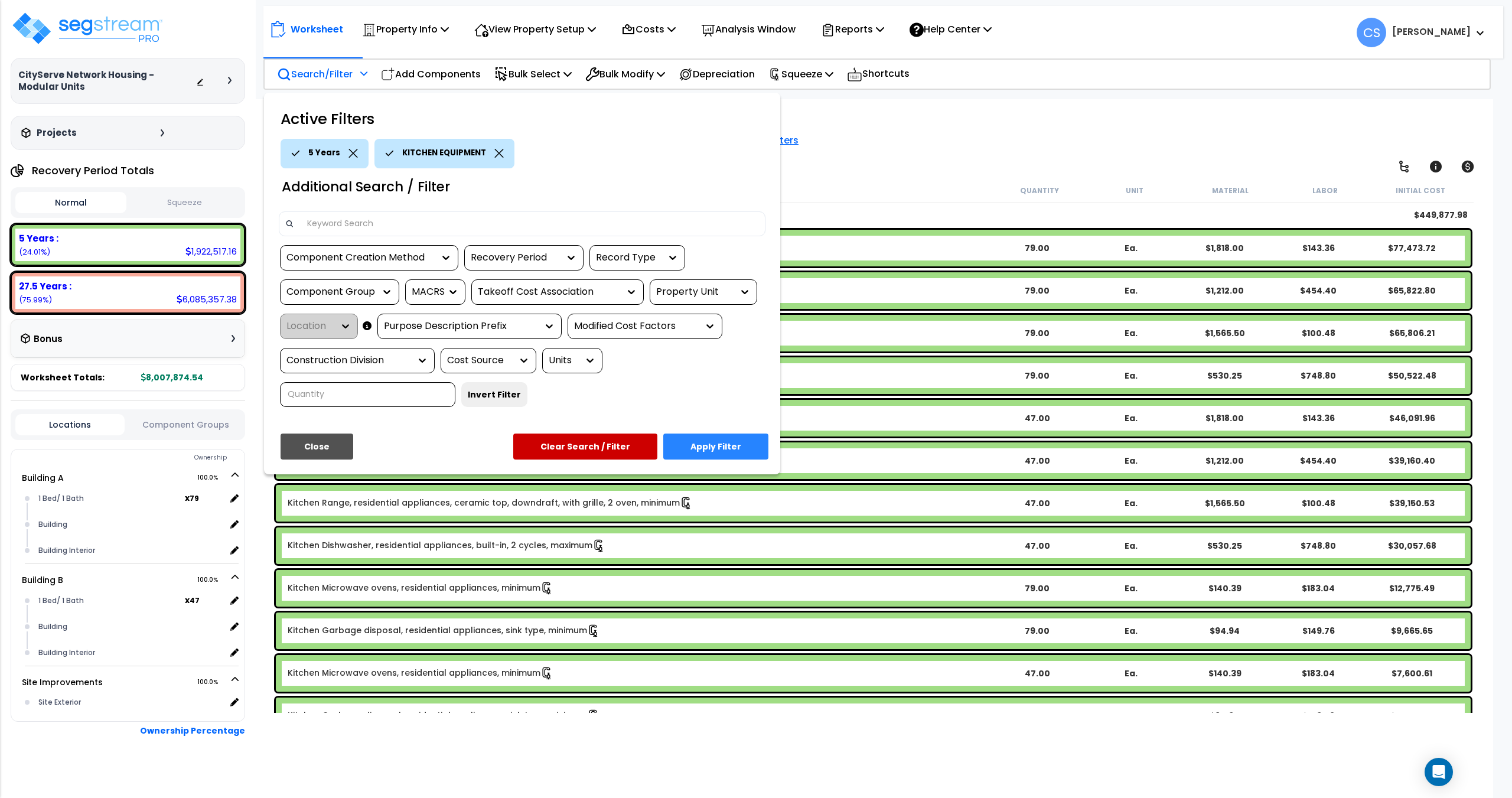
click at [337, 286] on div "Component Group" at bounding box center [331, 292] width 89 height 14
type input "distri"
click at [356, 323] on div "EQUIPMENT ELECTRICAL DISTRIBUTION" at bounding box center [368, 332] width 177 height 40
click at [728, 443] on button "Apply Filter" at bounding box center [715, 447] width 105 height 26
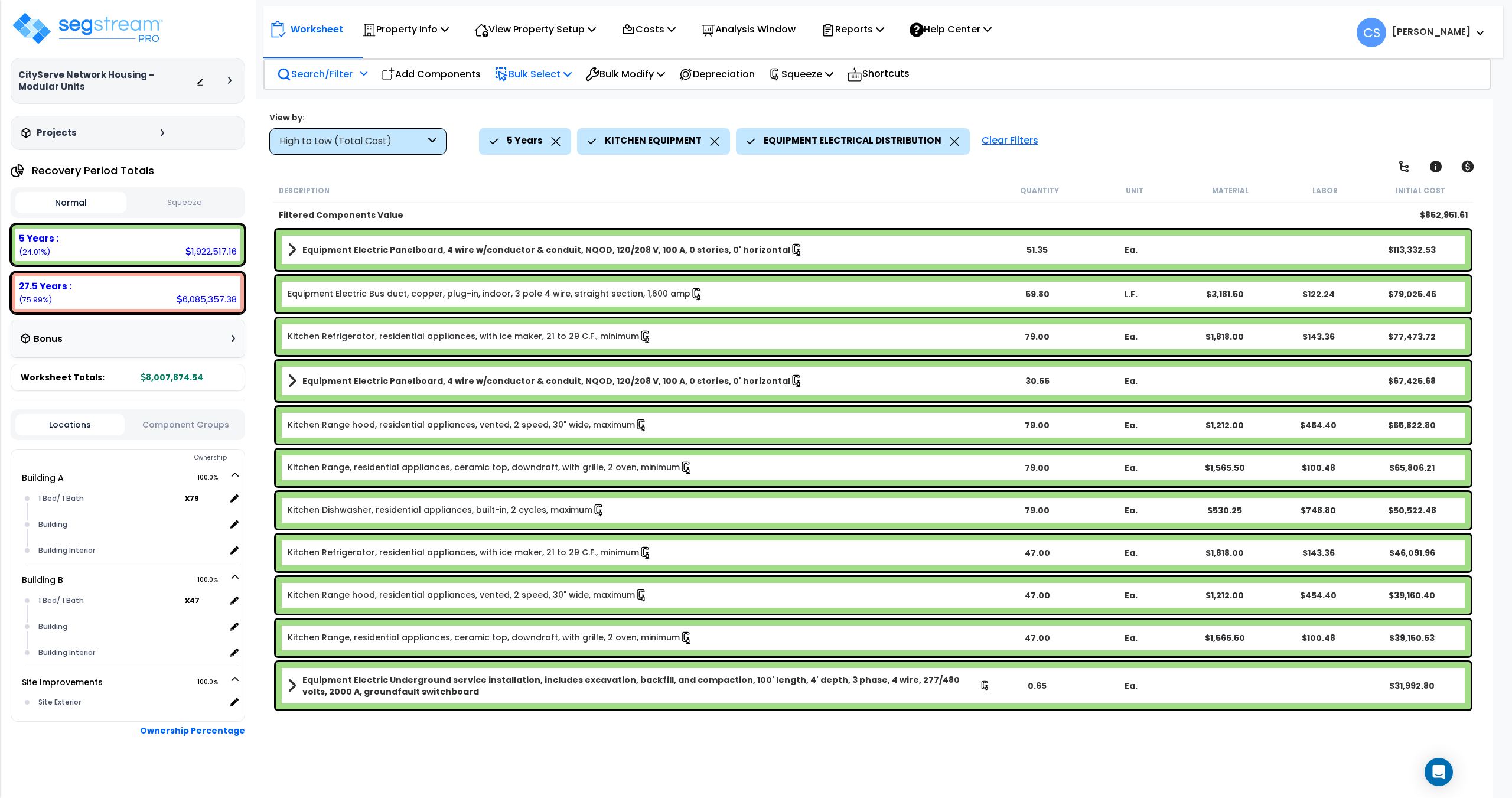
click at [547, 63] on div "Bulk Select" at bounding box center [534, 74] width 78 height 28
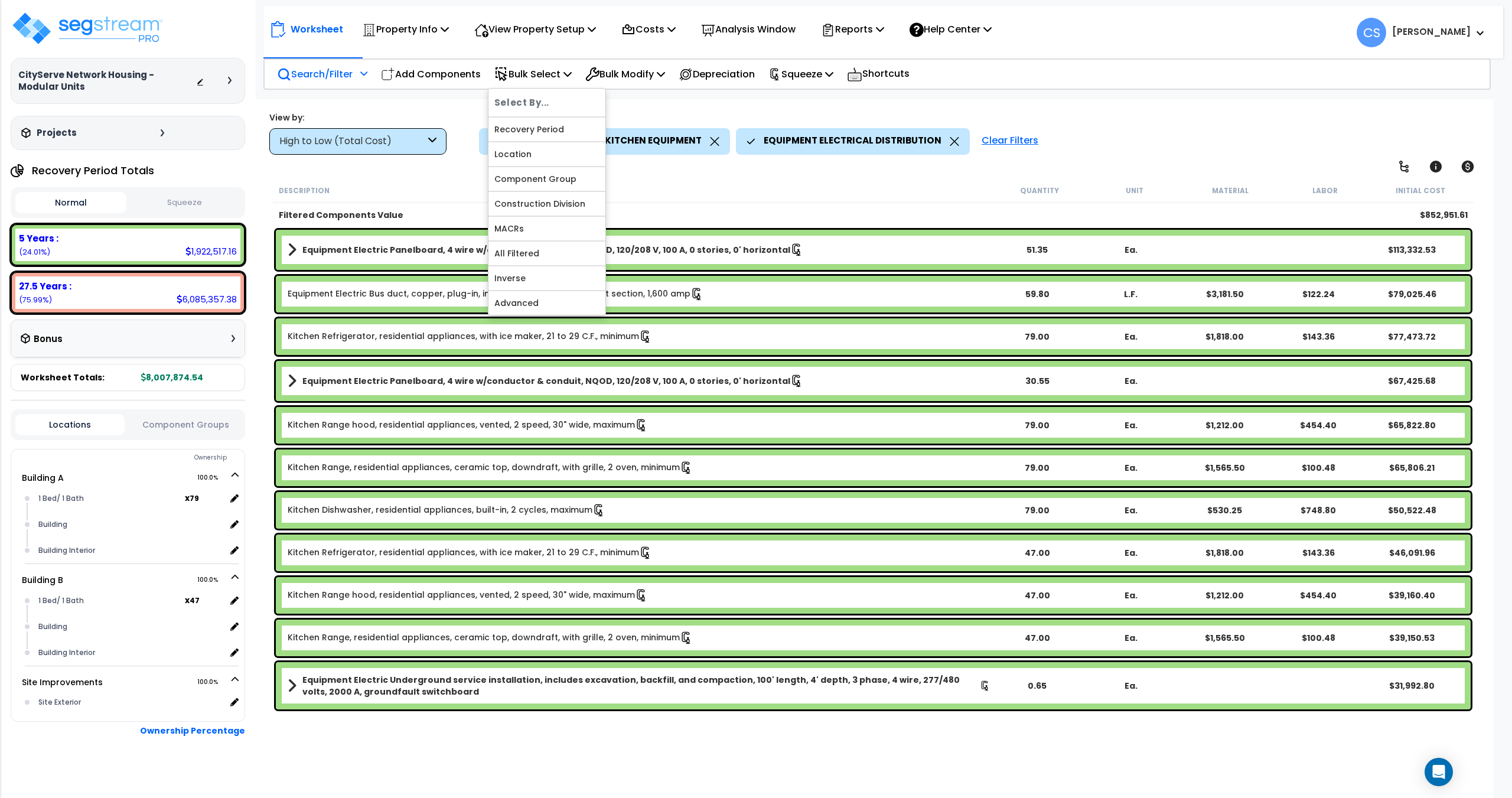
click at [731, 205] on div "Filtered Components Value $852,951.61" at bounding box center [874, 215] width 1201 height 24
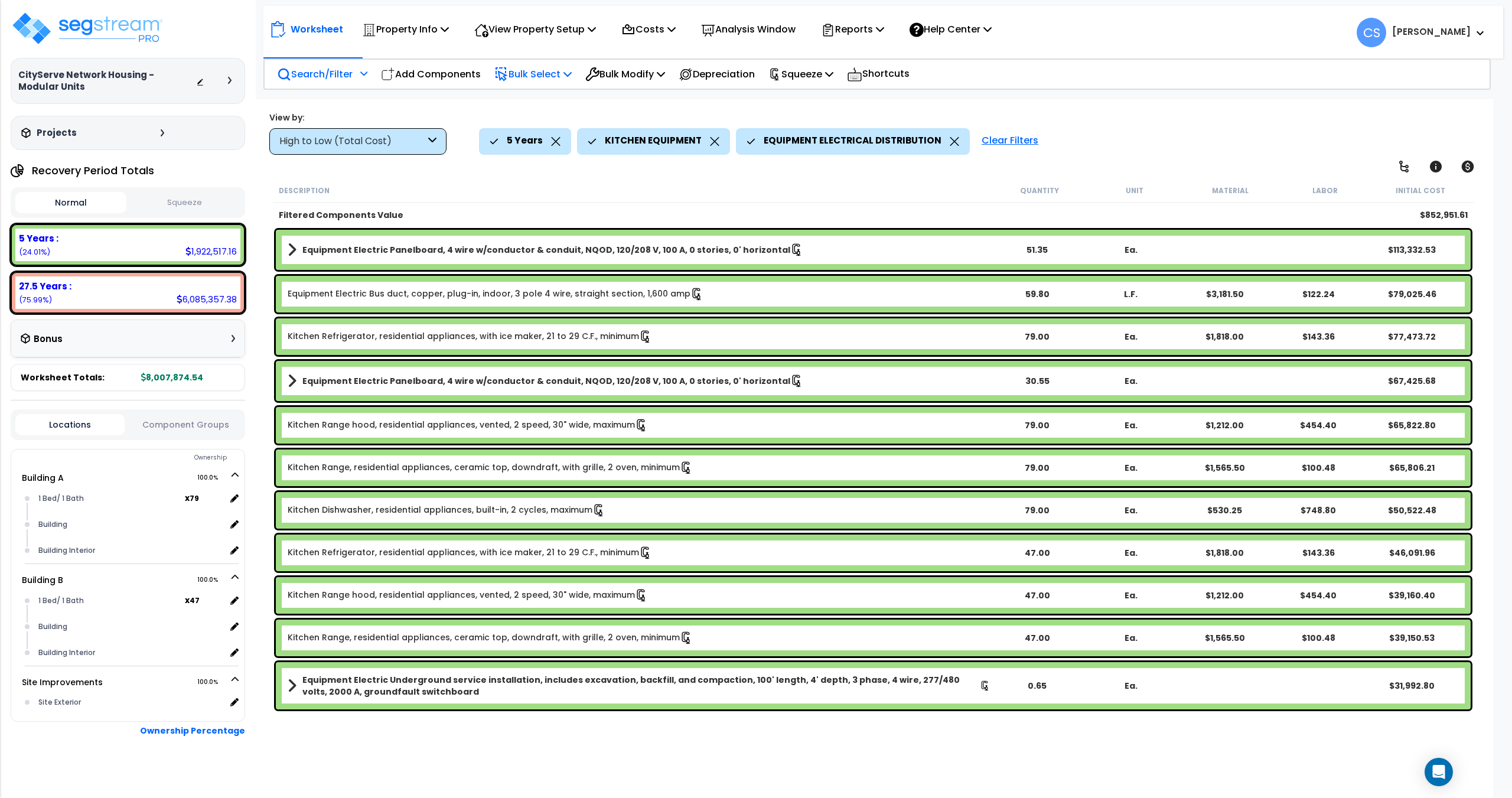
click at [548, 71] on p "Bulk Select" at bounding box center [534, 73] width 78 height 16
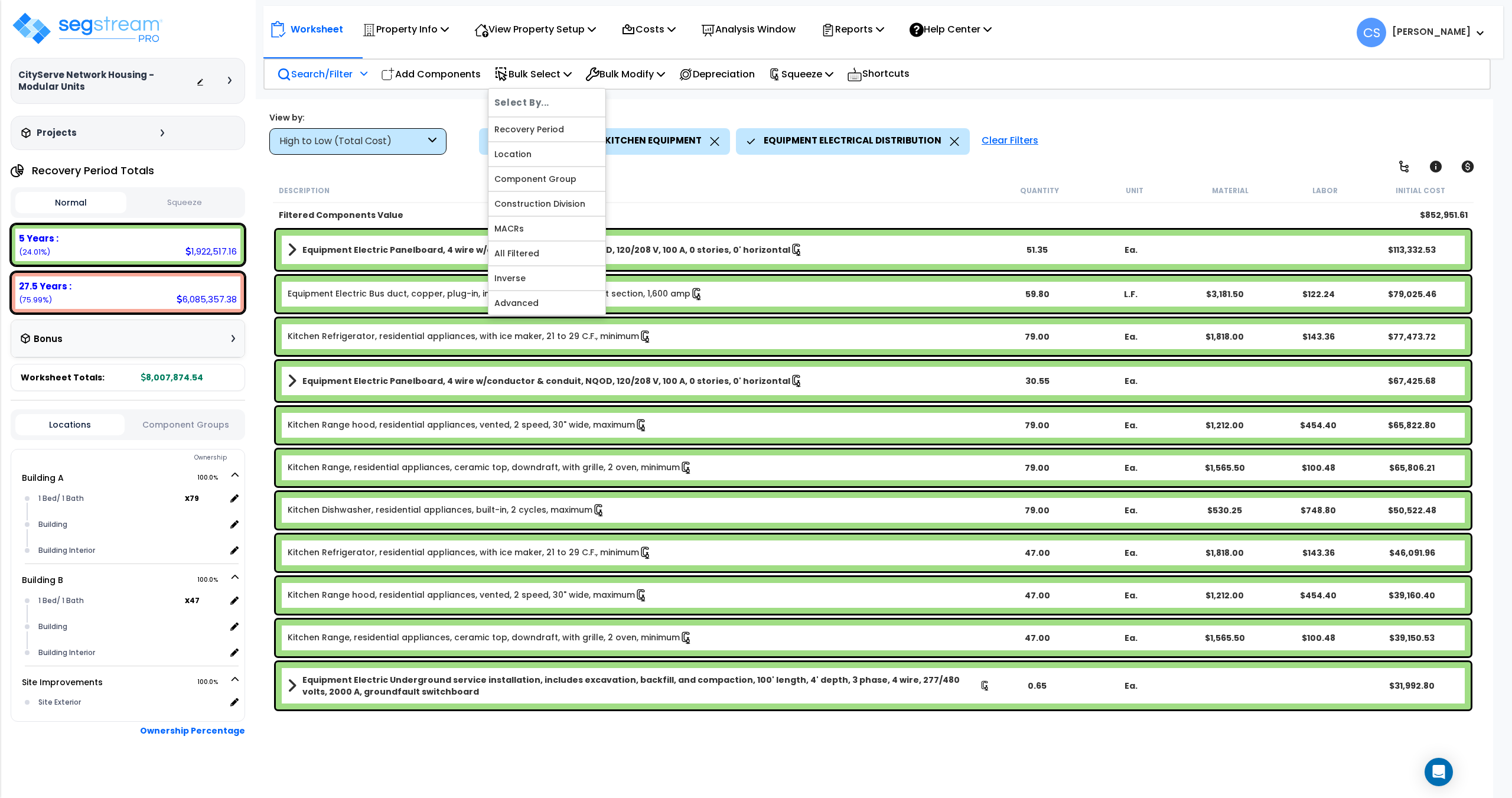
click at [733, 209] on div "Filtered Components Value" at bounding box center [636, 215] width 713 height 12
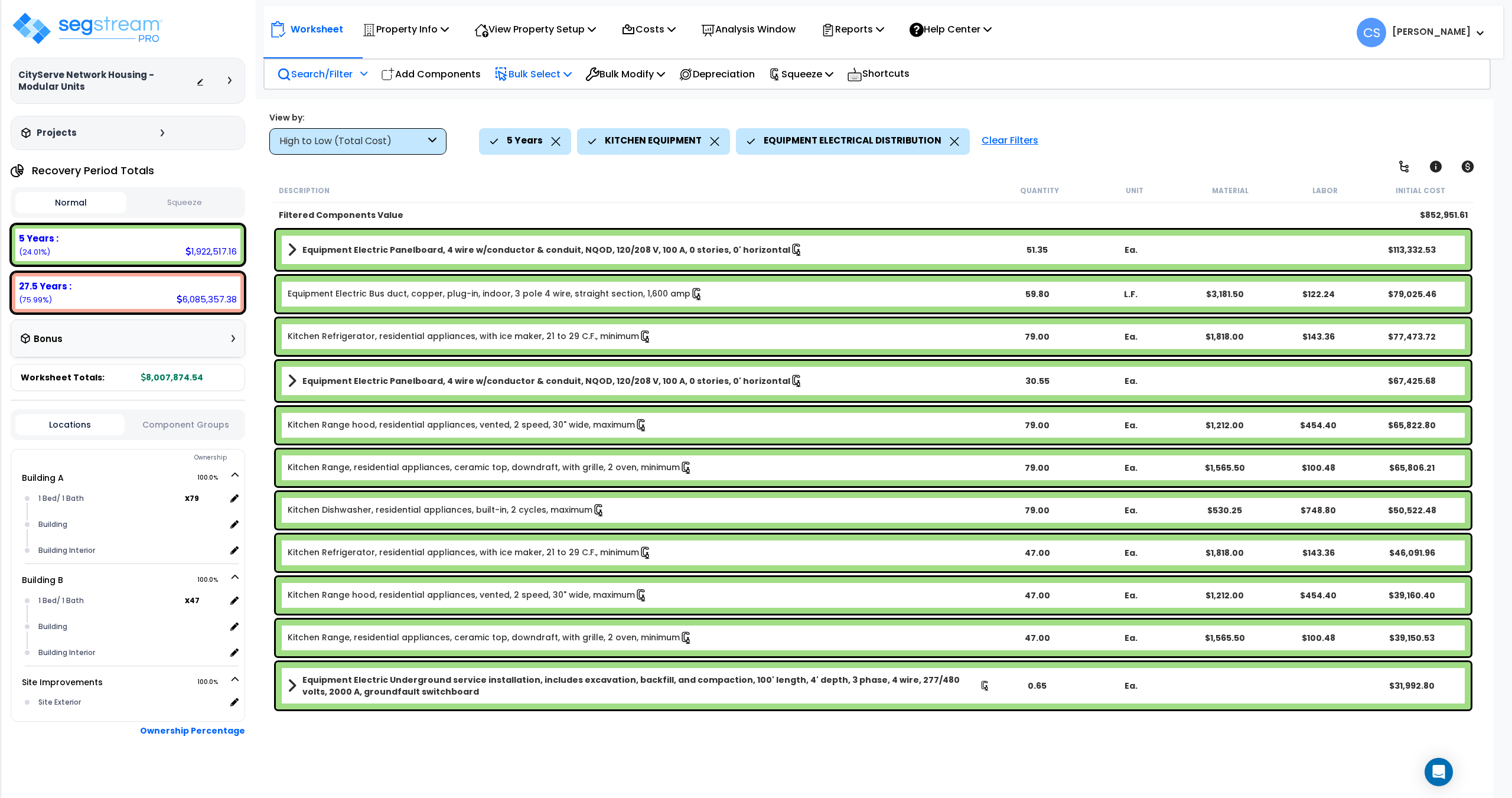
click at [551, 74] on p "Bulk Select" at bounding box center [534, 73] width 78 height 16
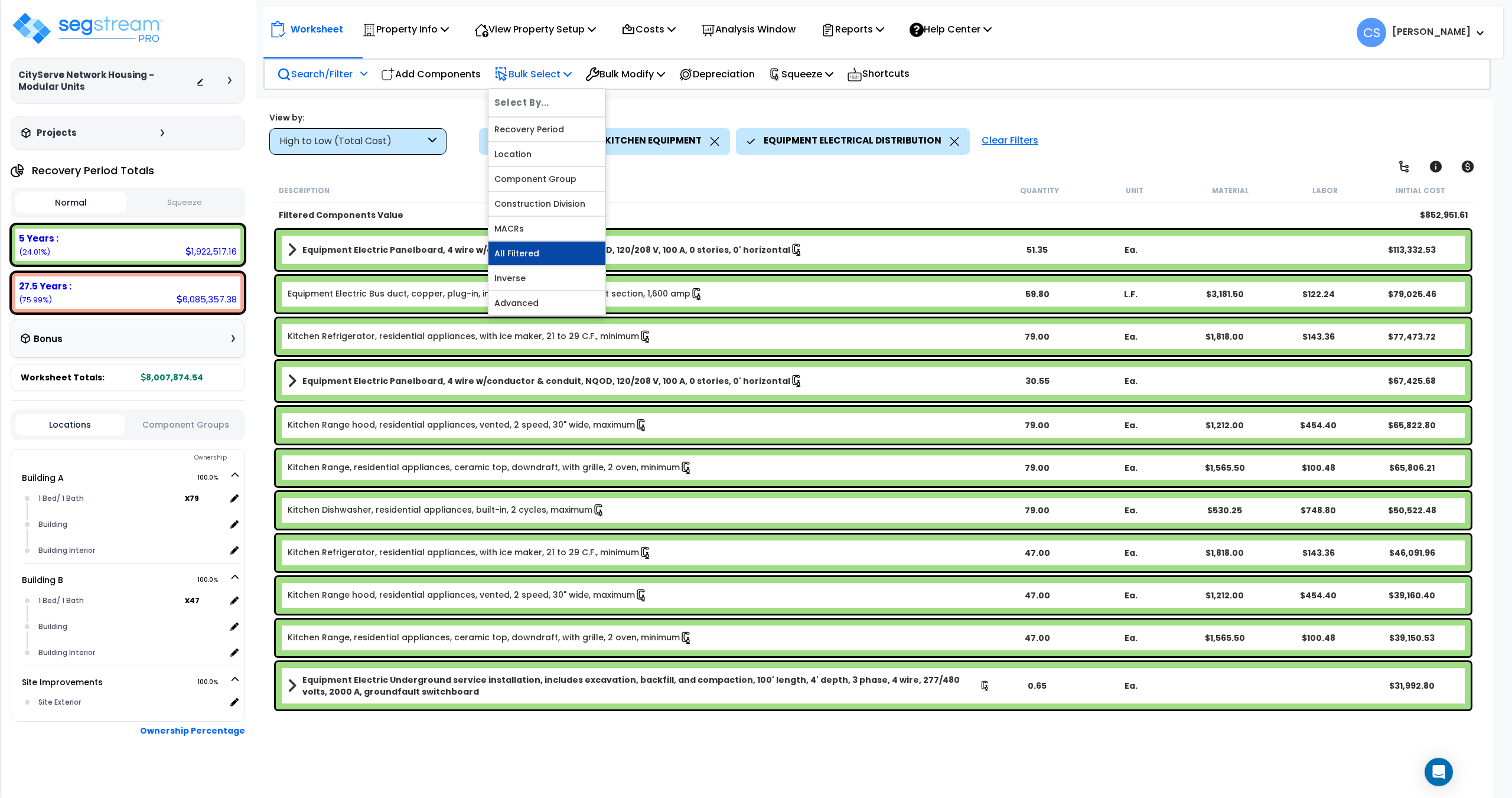
click at [529, 255] on link "All Filtered" at bounding box center [547, 254] width 117 height 24
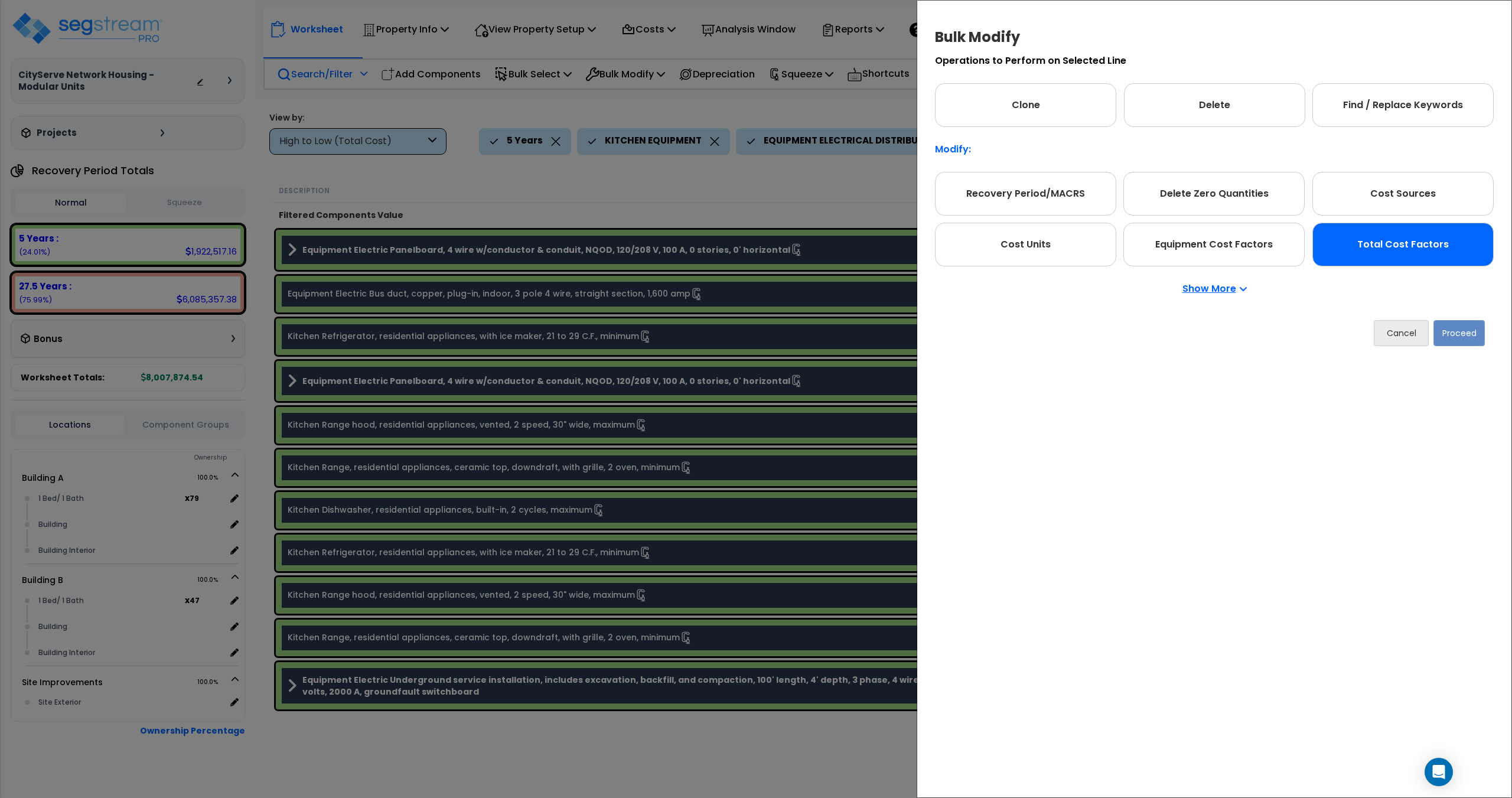
click at [1428, 257] on div "Total Cost Factors" at bounding box center [1404, 244] width 182 height 44
click at [1444, 325] on button "Proceed" at bounding box center [1460, 333] width 51 height 26
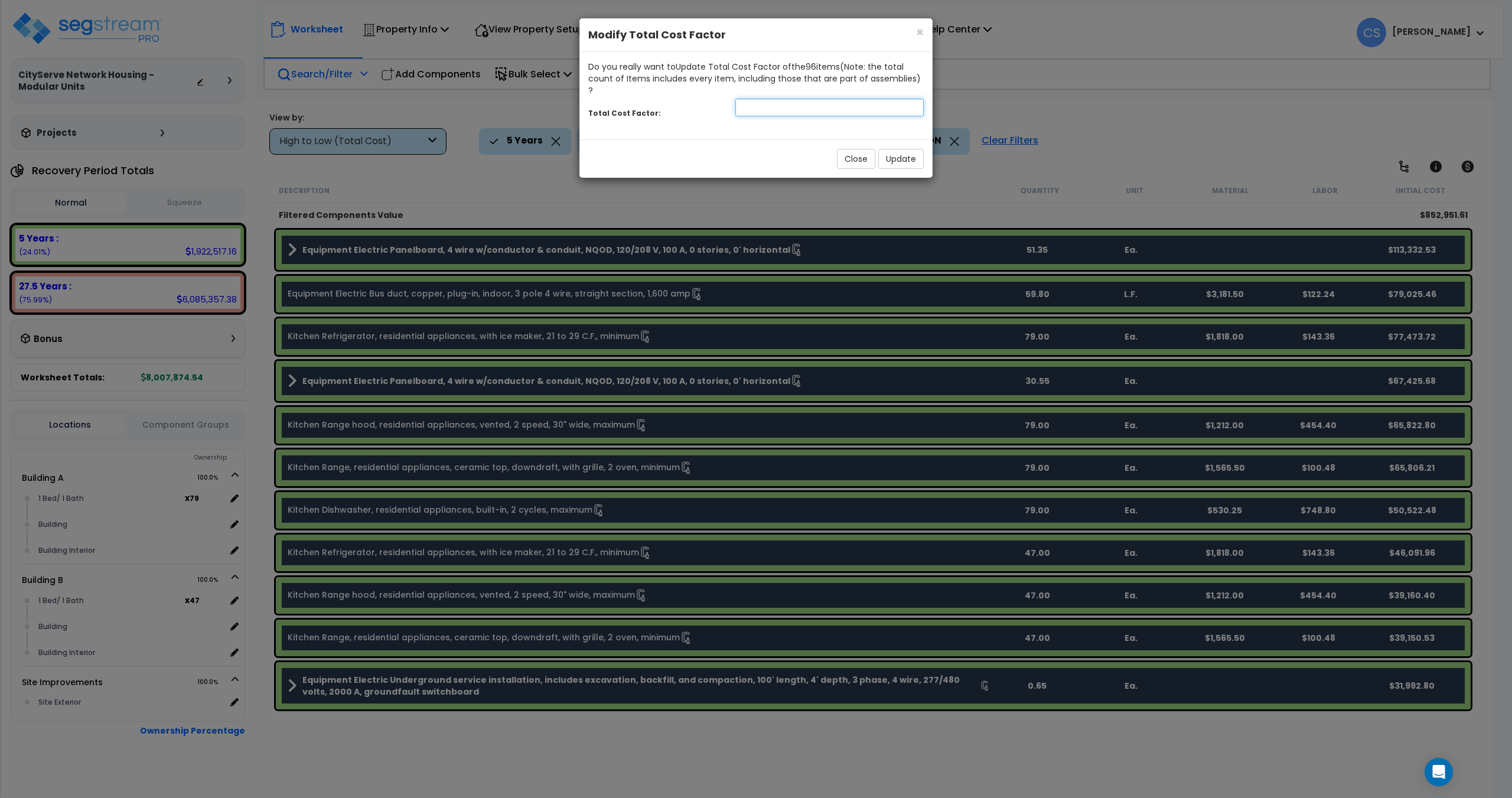
click at [834, 98] on input "number" at bounding box center [829, 107] width 188 height 18
type input "0.3"
click at [890, 149] on button "Update" at bounding box center [901, 159] width 45 height 20
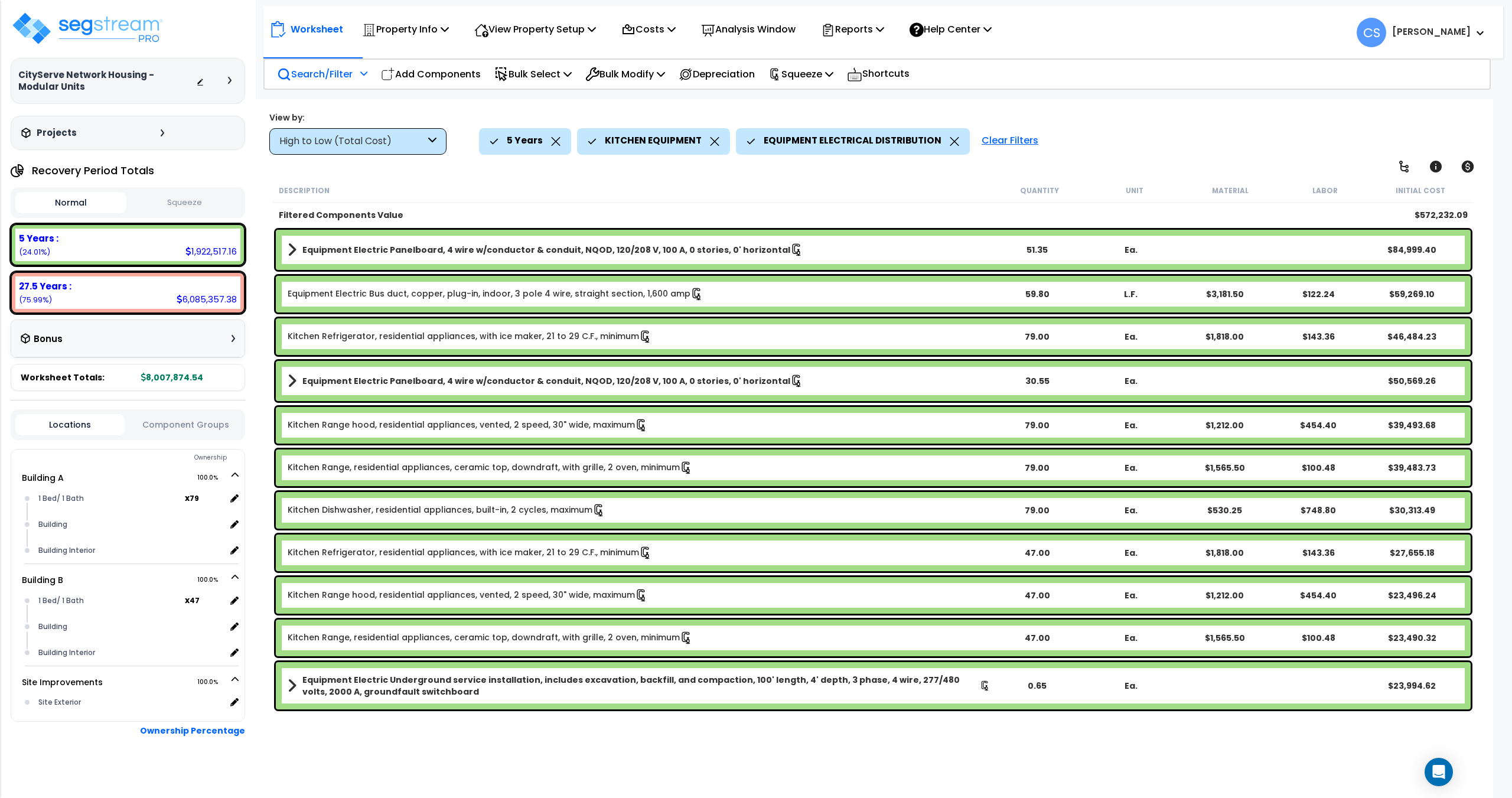
click at [816, 77] on p "Squeeze" at bounding box center [801, 73] width 65 height 16
click at [811, 95] on link "Re-squeeze" at bounding box center [821, 101] width 117 height 24
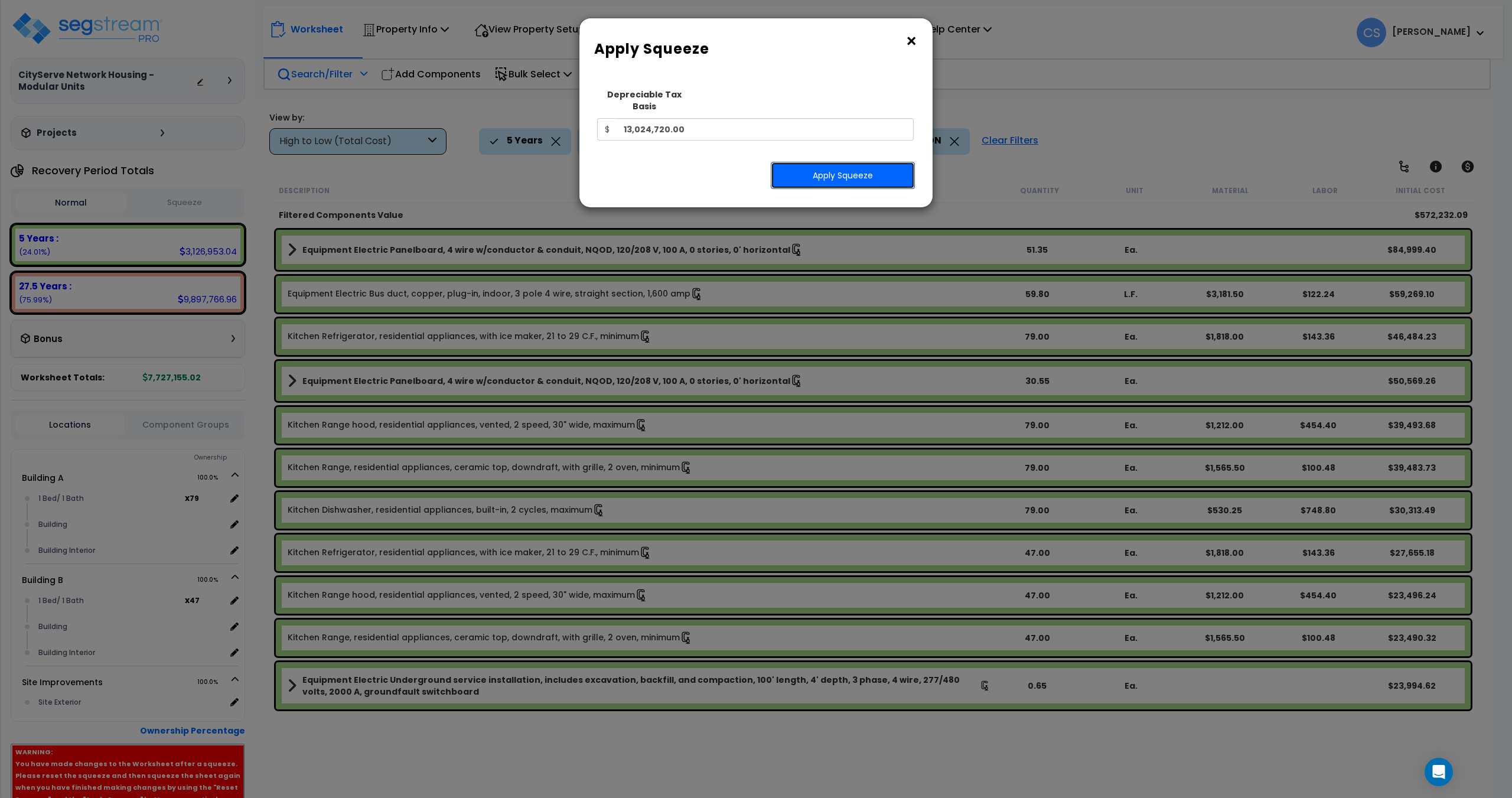
click at [840, 175] on button "Apply Squeeze" at bounding box center [843, 175] width 145 height 27
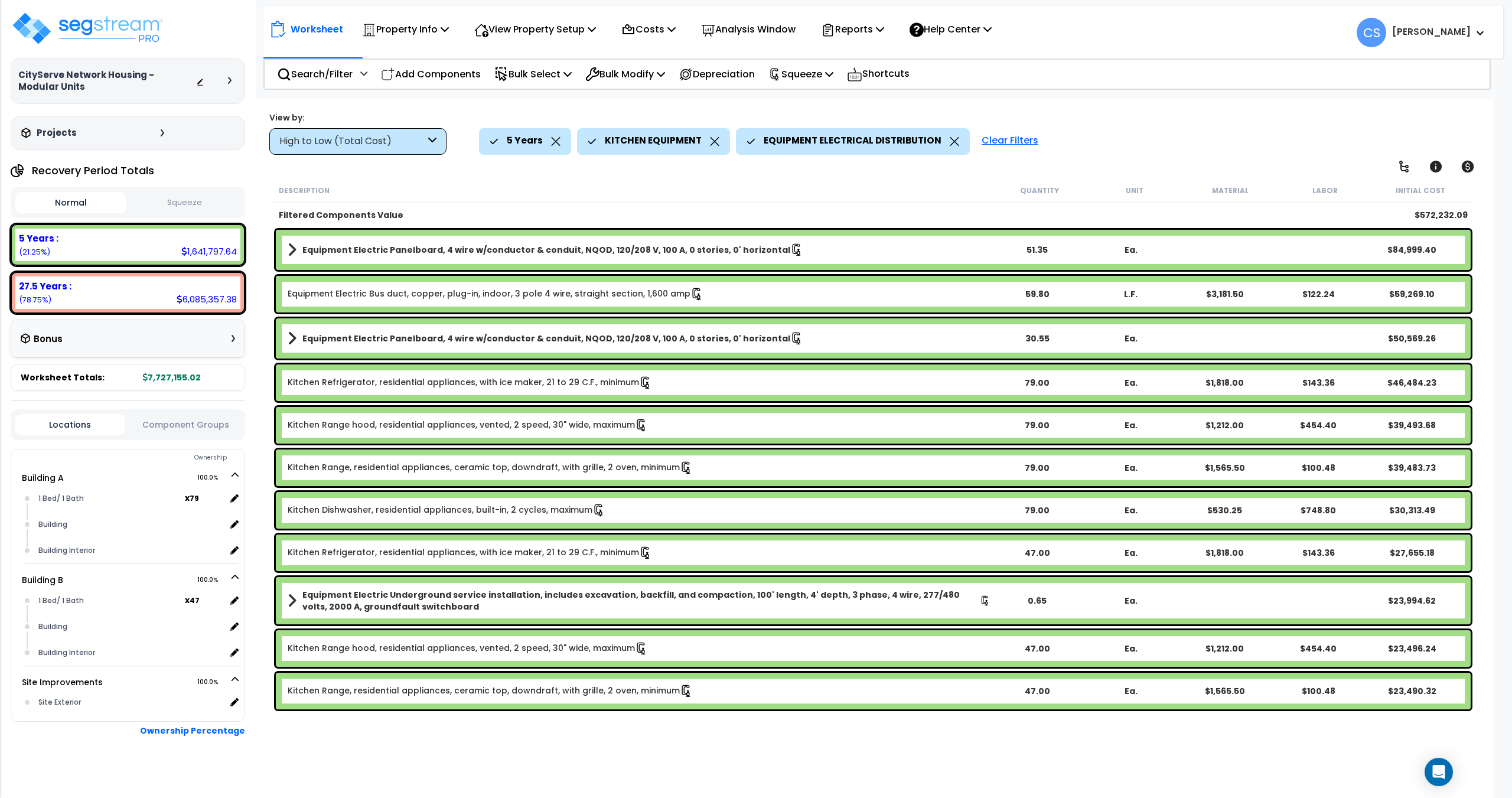
drag, startPoint x: 713, startPoint y: 110, endPoint x: 734, endPoint y: 96, distance: 25.2
click at [713, 110] on div "Worksheet Property Info Property Setup Add Property Unit Template property Clon…" at bounding box center [874, 498] width 1240 height 798
click at [863, 31] on p "Reports" at bounding box center [852, 29] width 63 height 16
click at [853, 51] on link "Get Report" at bounding box center [874, 57] width 117 height 24
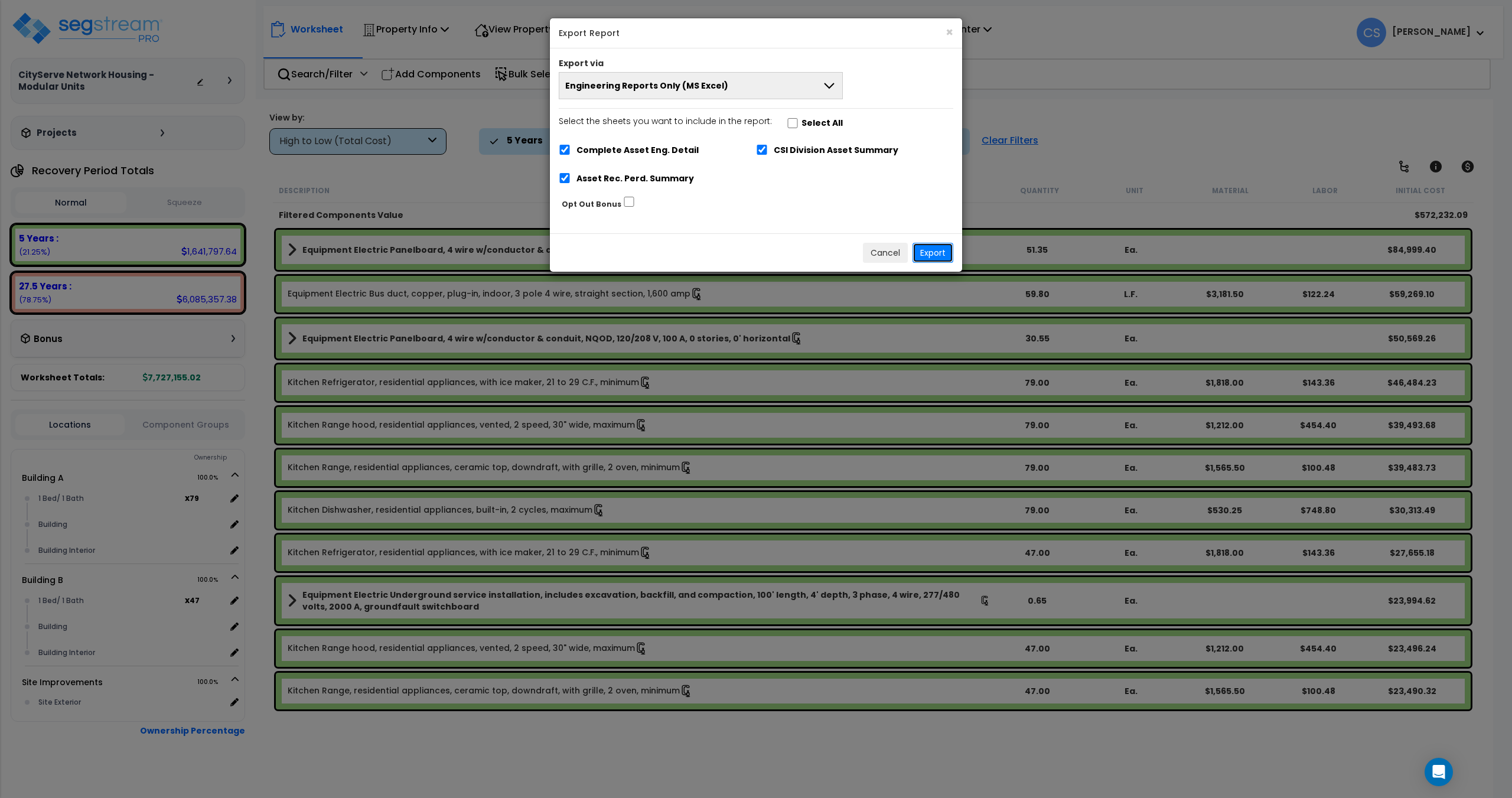
click at [935, 246] on button "Export" at bounding box center [933, 253] width 41 height 20
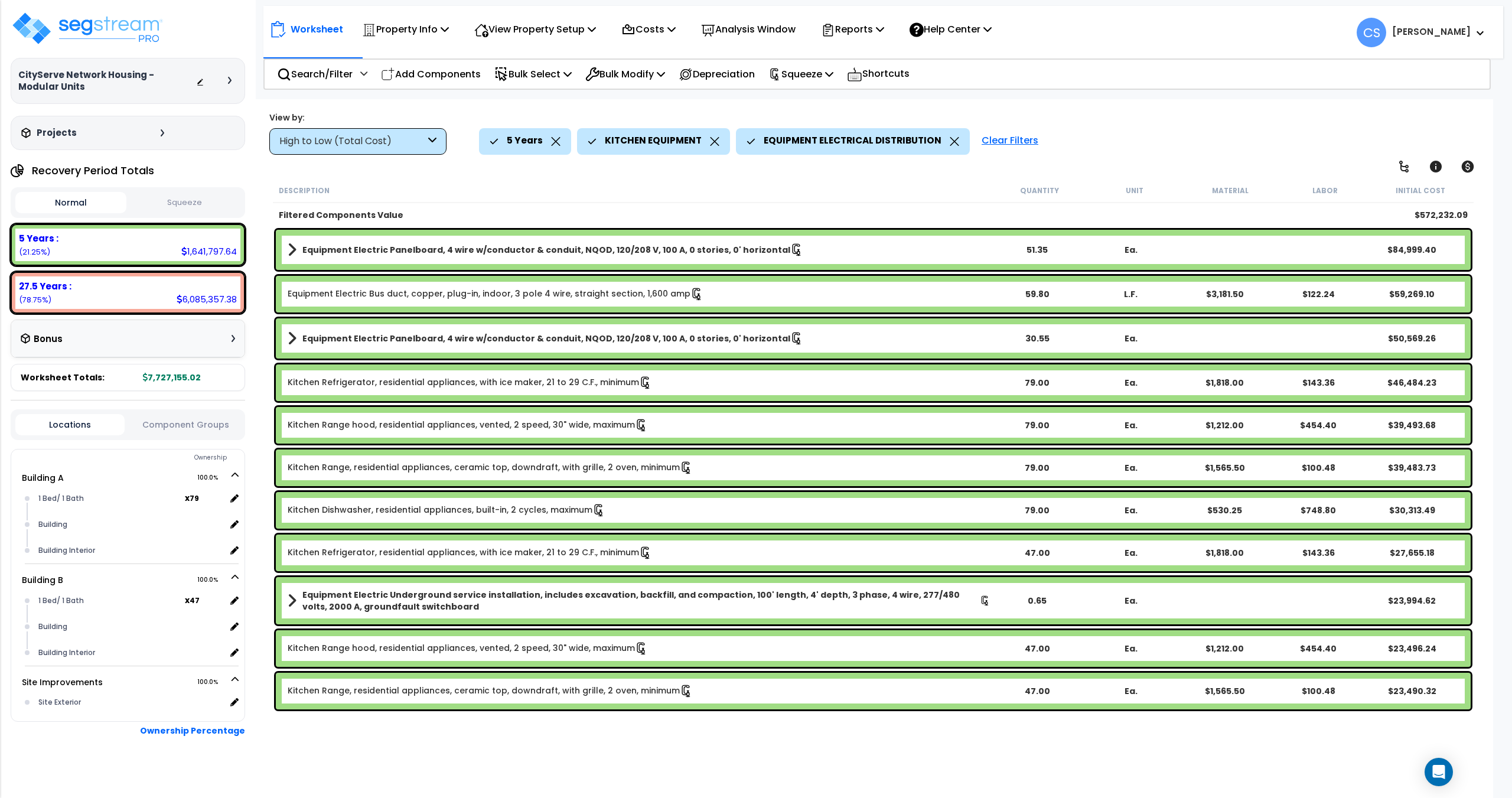
click at [712, 138] on icon at bounding box center [714, 142] width 9 height 9
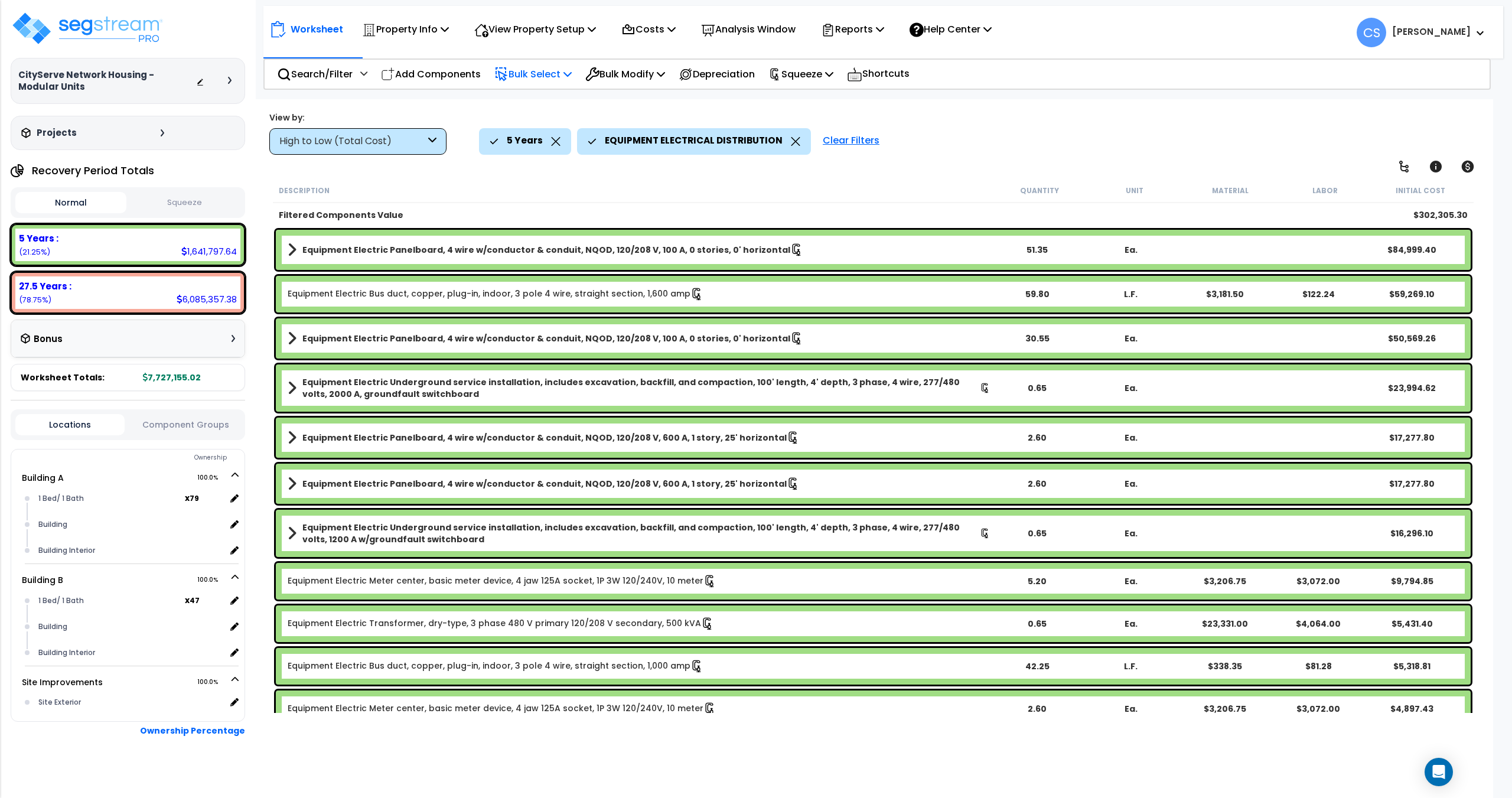
click at [556, 71] on p "Bulk Select" at bounding box center [534, 73] width 78 height 16
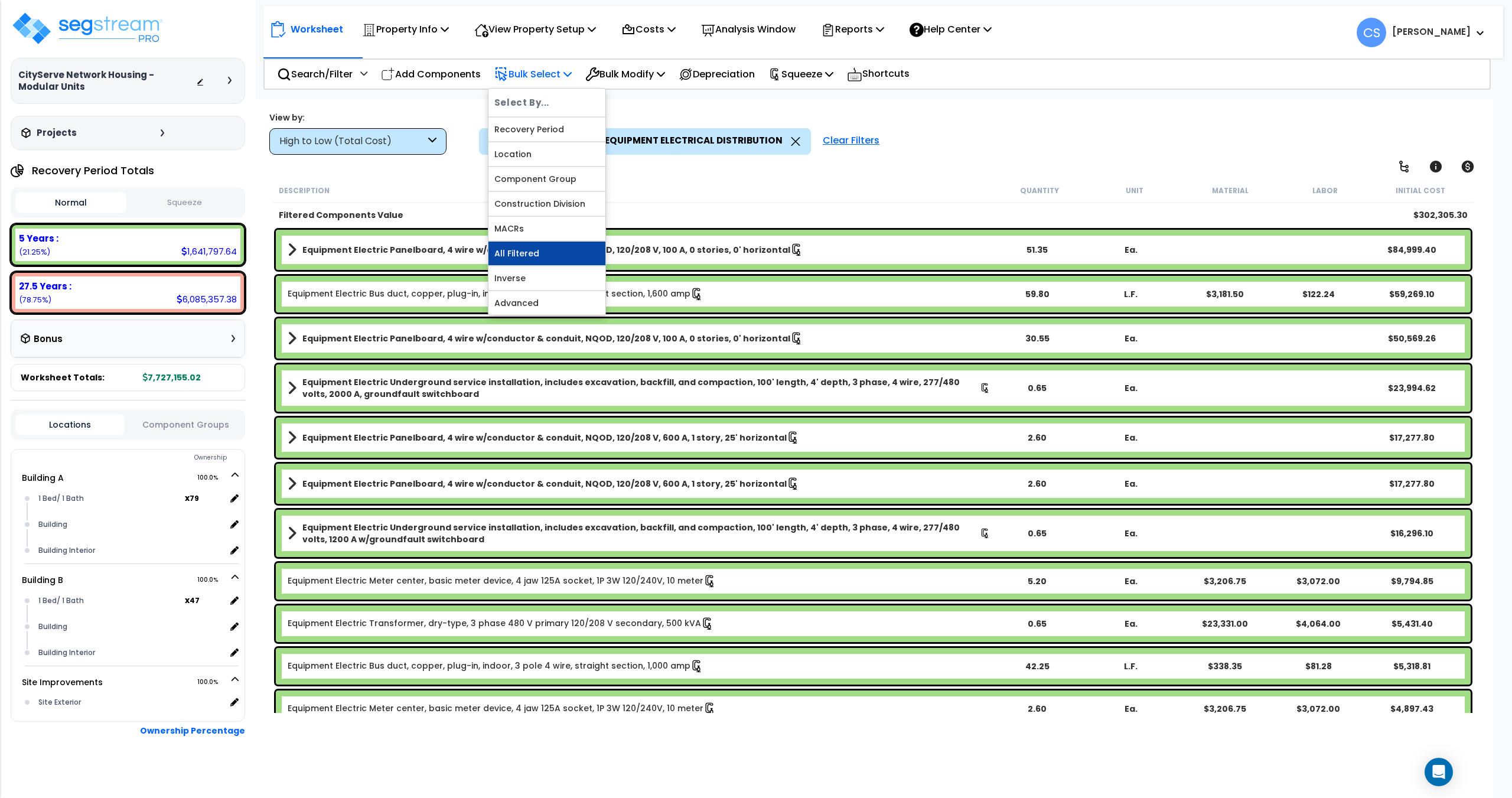
click at [536, 254] on link "All Filtered" at bounding box center [547, 254] width 117 height 24
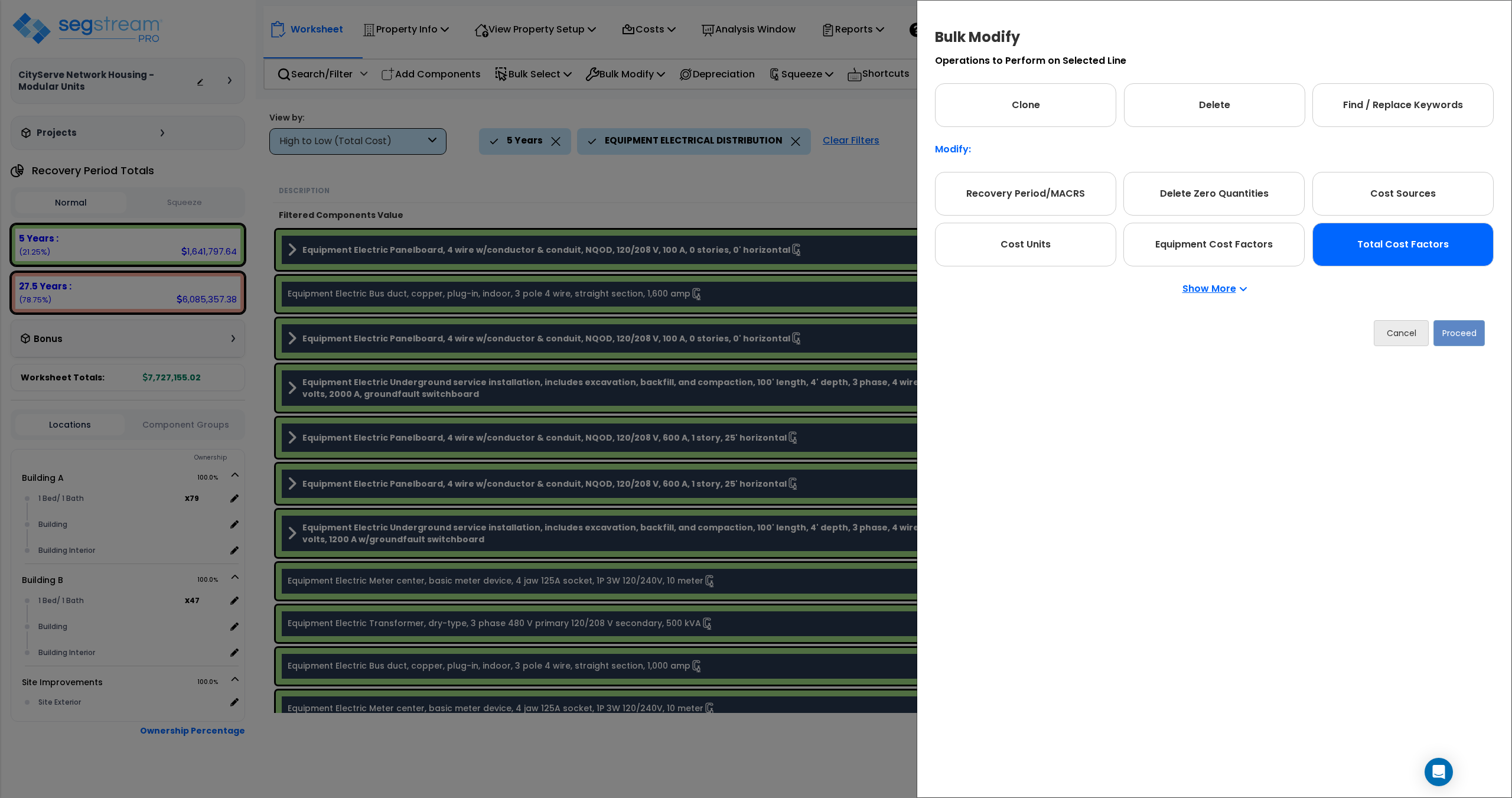
click at [1416, 261] on div "Total Cost Factors" at bounding box center [1404, 244] width 182 height 44
click at [1441, 317] on div "Cancel Proceed" at bounding box center [1215, 333] width 559 height 44
click at [1452, 335] on button "Proceed" at bounding box center [1459, 334] width 51 height 26
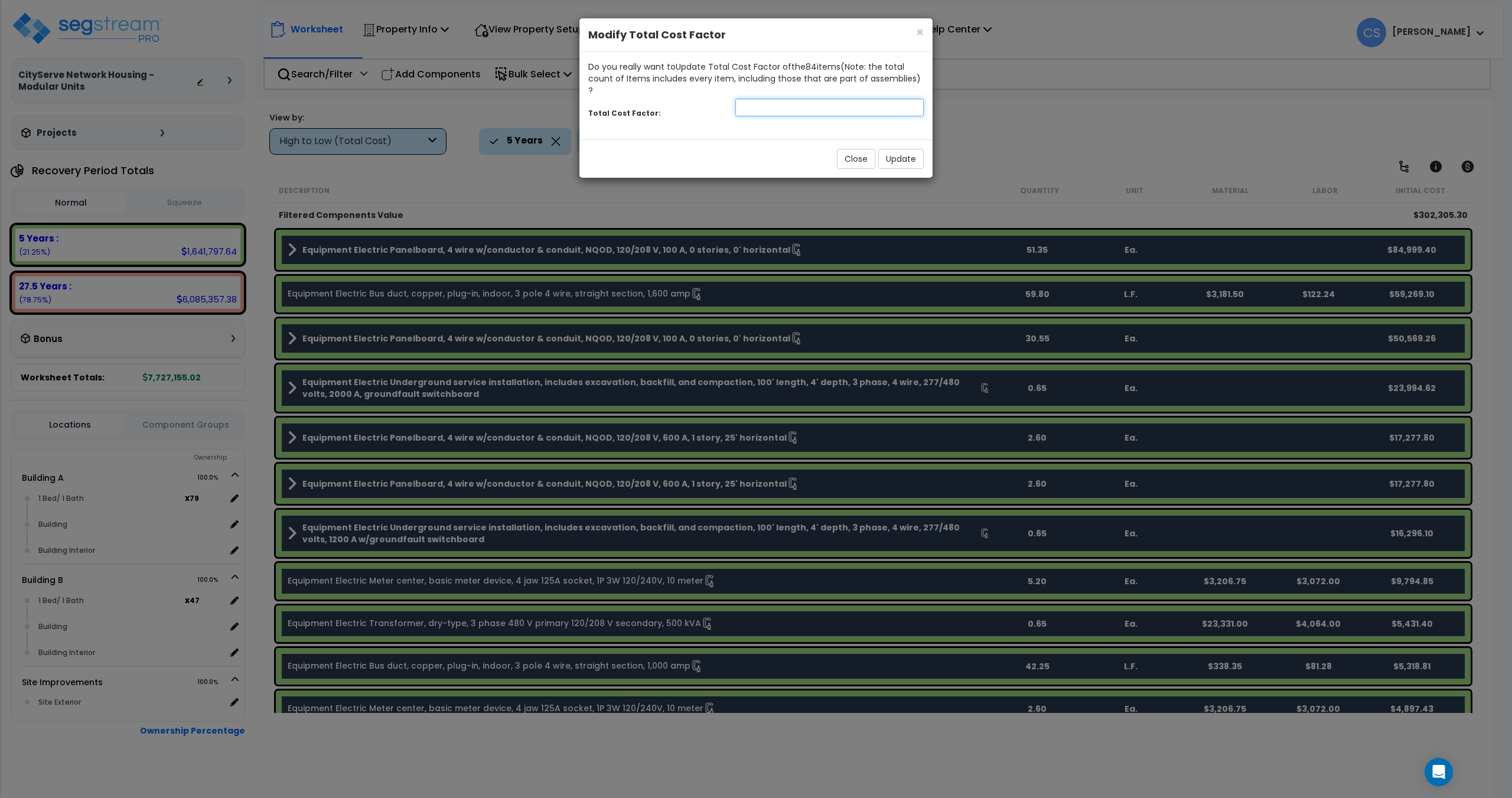
click at [817, 98] on input "number" at bounding box center [829, 107] width 188 height 18
type input "0.2"
click at [902, 153] on button "Update" at bounding box center [901, 159] width 45 height 20
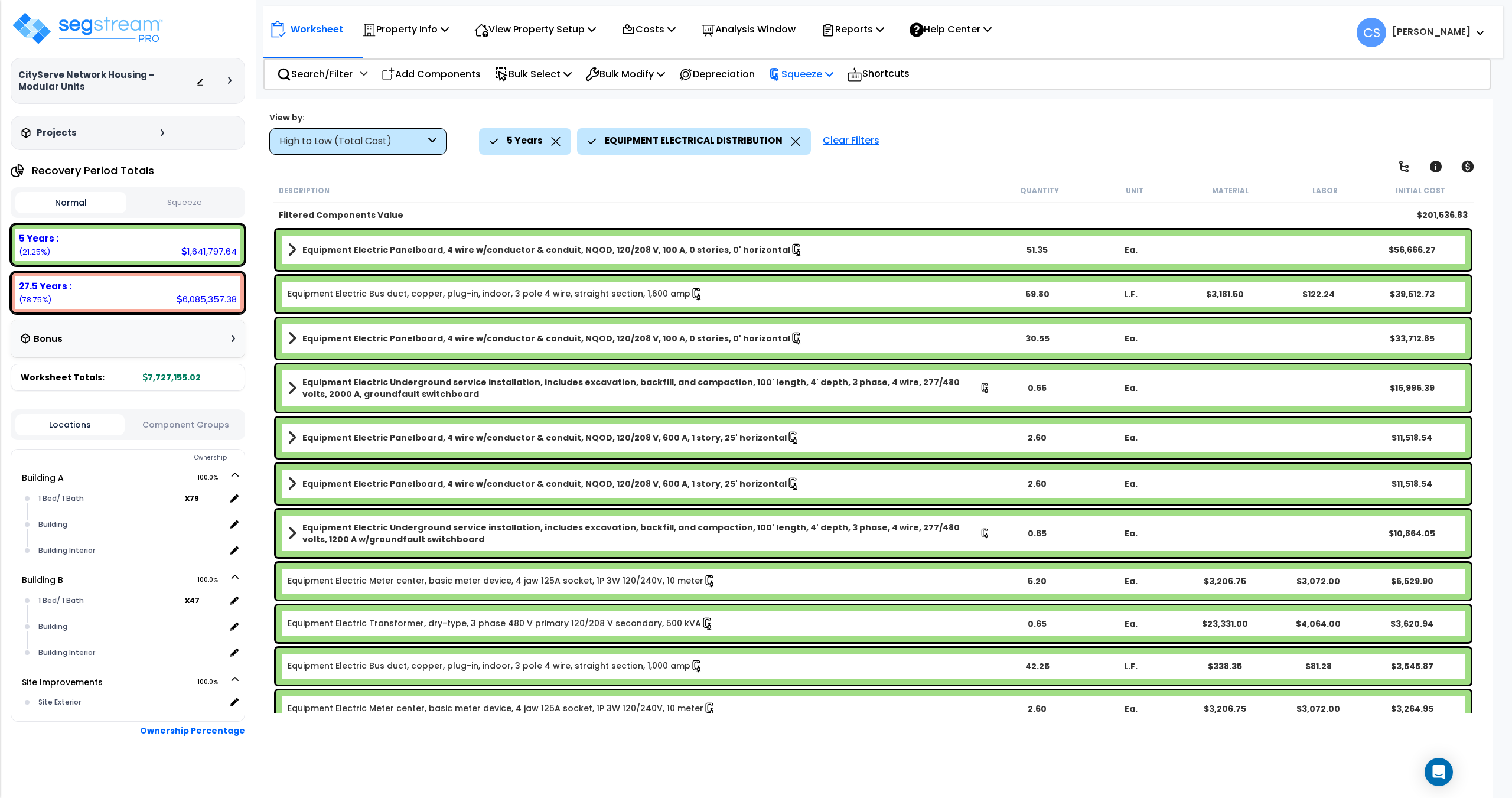
click at [824, 71] on p "Squeeze" at bounding box center [801, 73] width 65 height 16
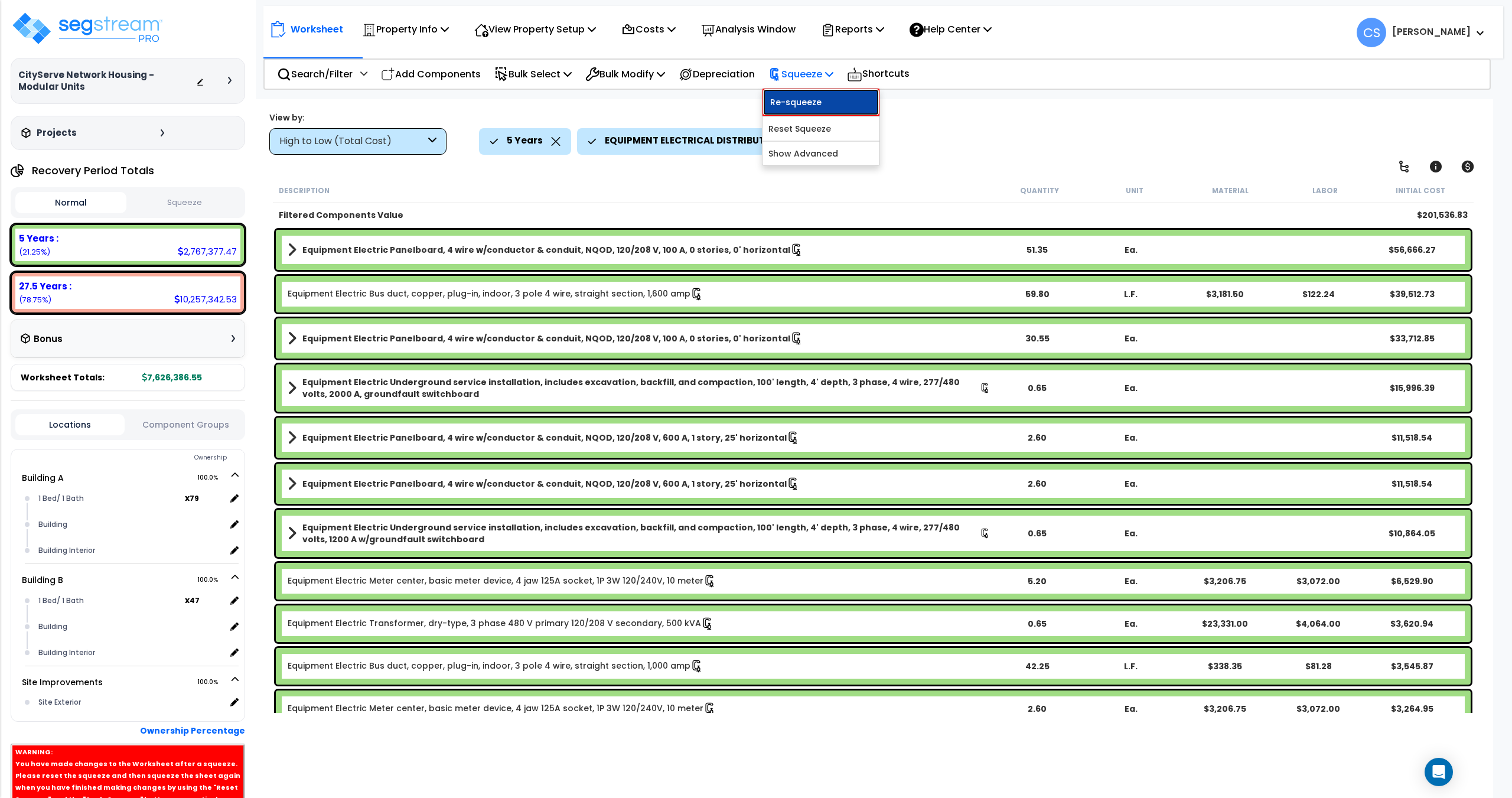
click at [823, 92] on link "Re-squeeze" at bounding box center [821, 102] width 117 height 27
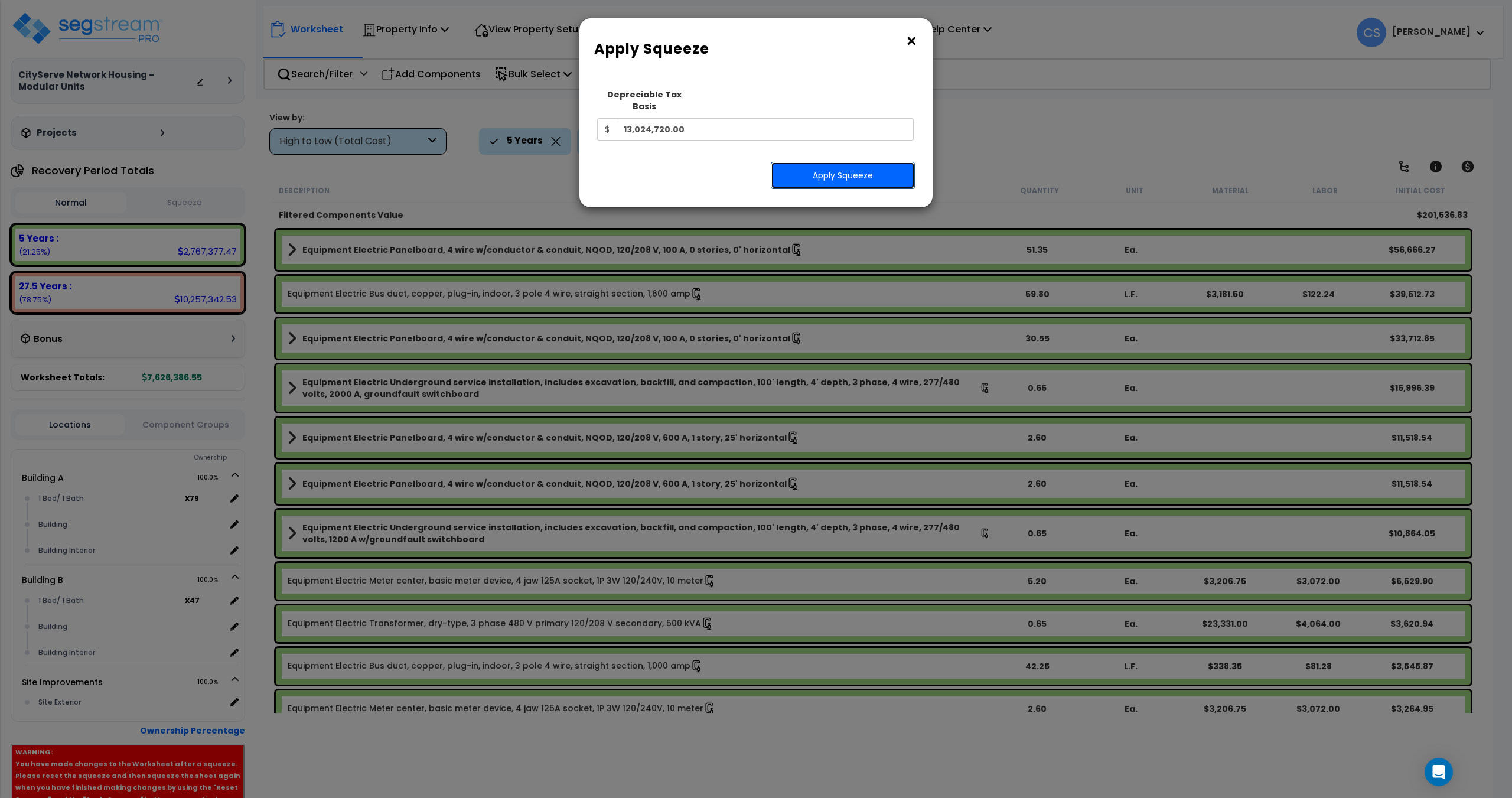
click at [846, 177] on button "Apply Squeeze" at bounding box center [843, 175] width 145 height 27
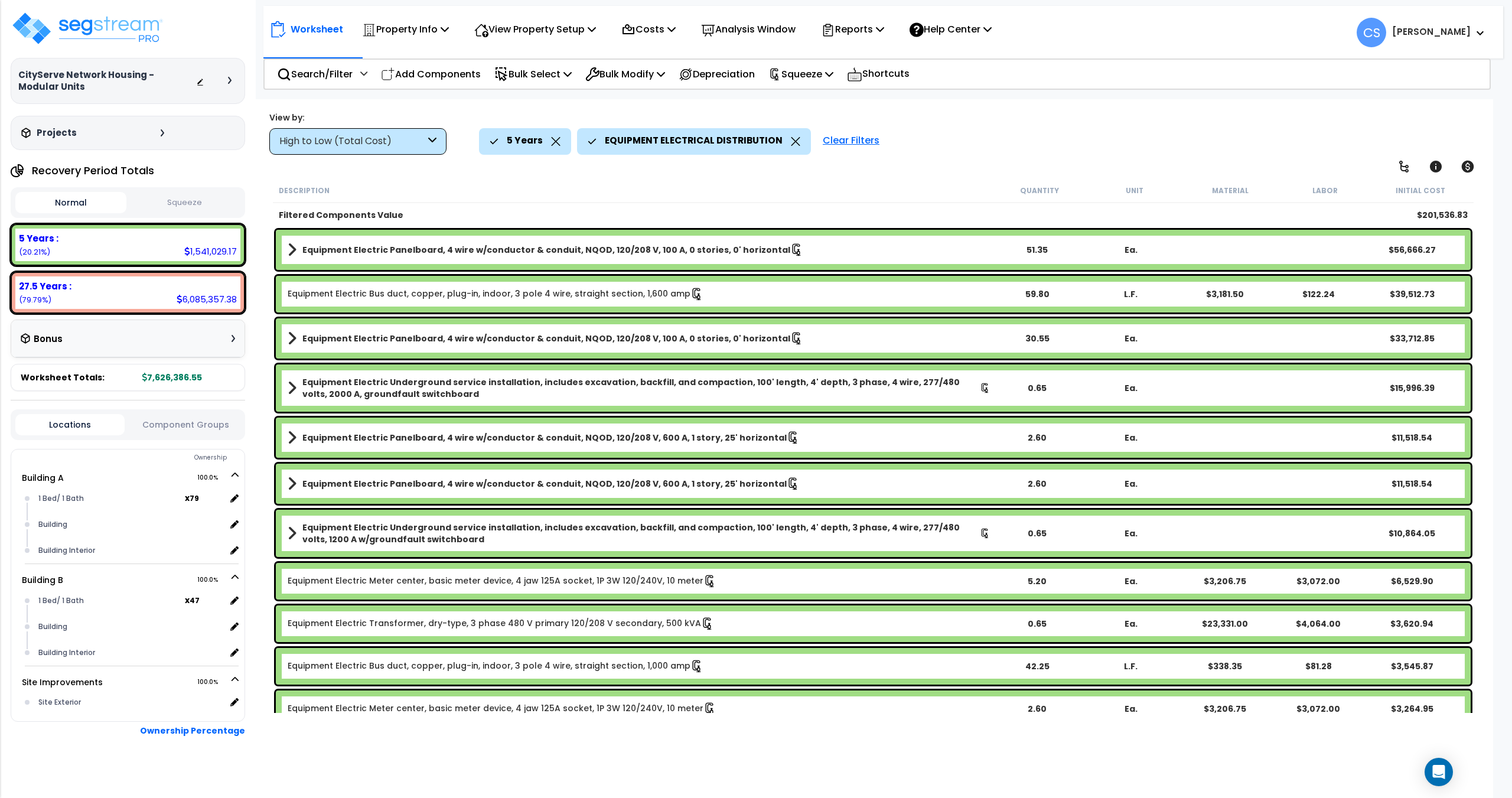
click at [495, 173] on div "Worksheet Property Info Property Setup Add Property Unit Template property Clon…" at bounding box center [874, 498] width 1240 height 798
click at [796, 145] on div "EQUIPMENT ELECTRICAL DISTRIBUTION" at bounding box center [694, 141] width 233 height 26
click at [791, 144] on icon at bounding box center [796, 142] width 9 height 9
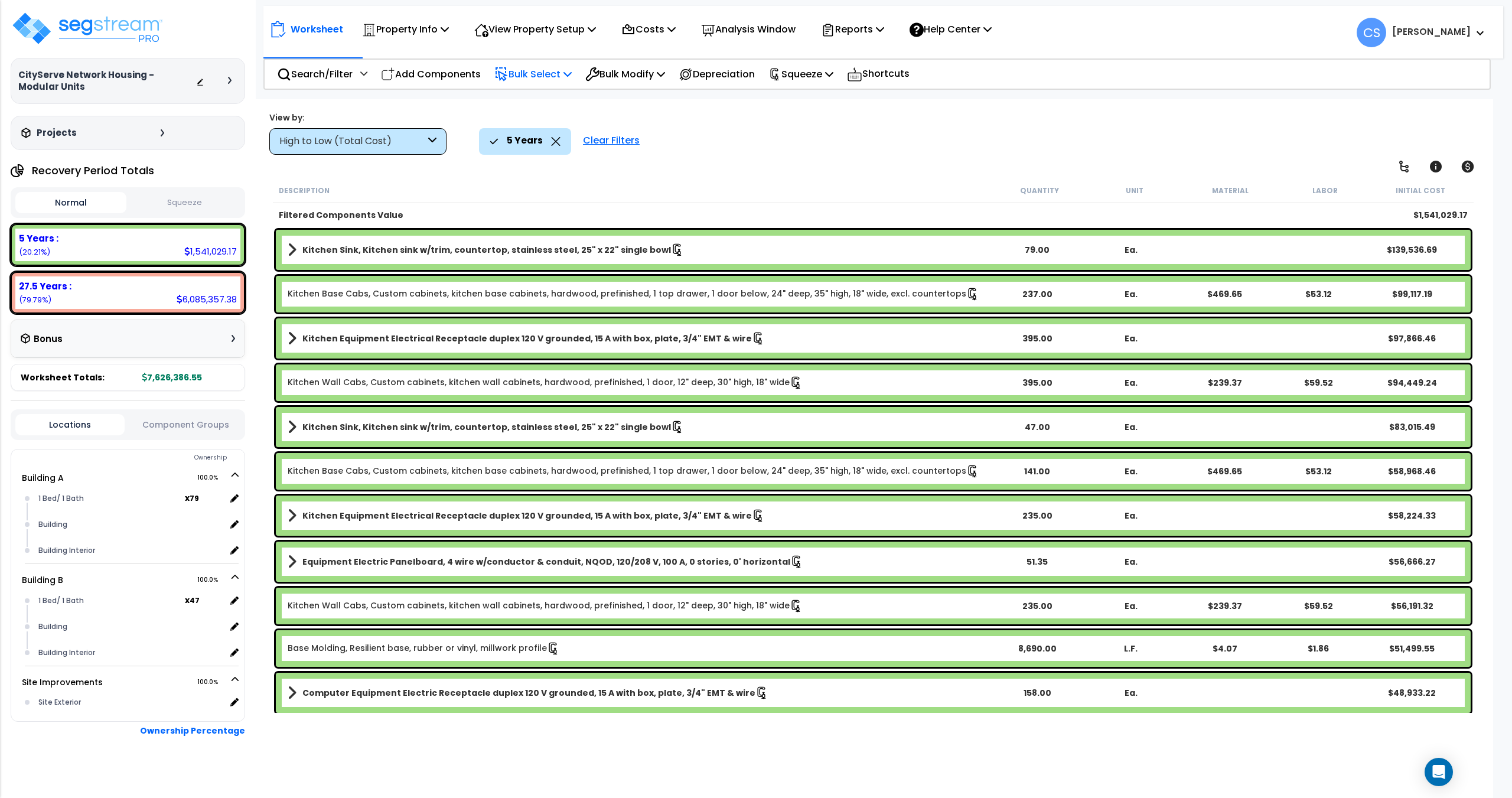
click at [543, 71] on p "Bulk Select" at bounding box center [534, 73] width 78 height 16
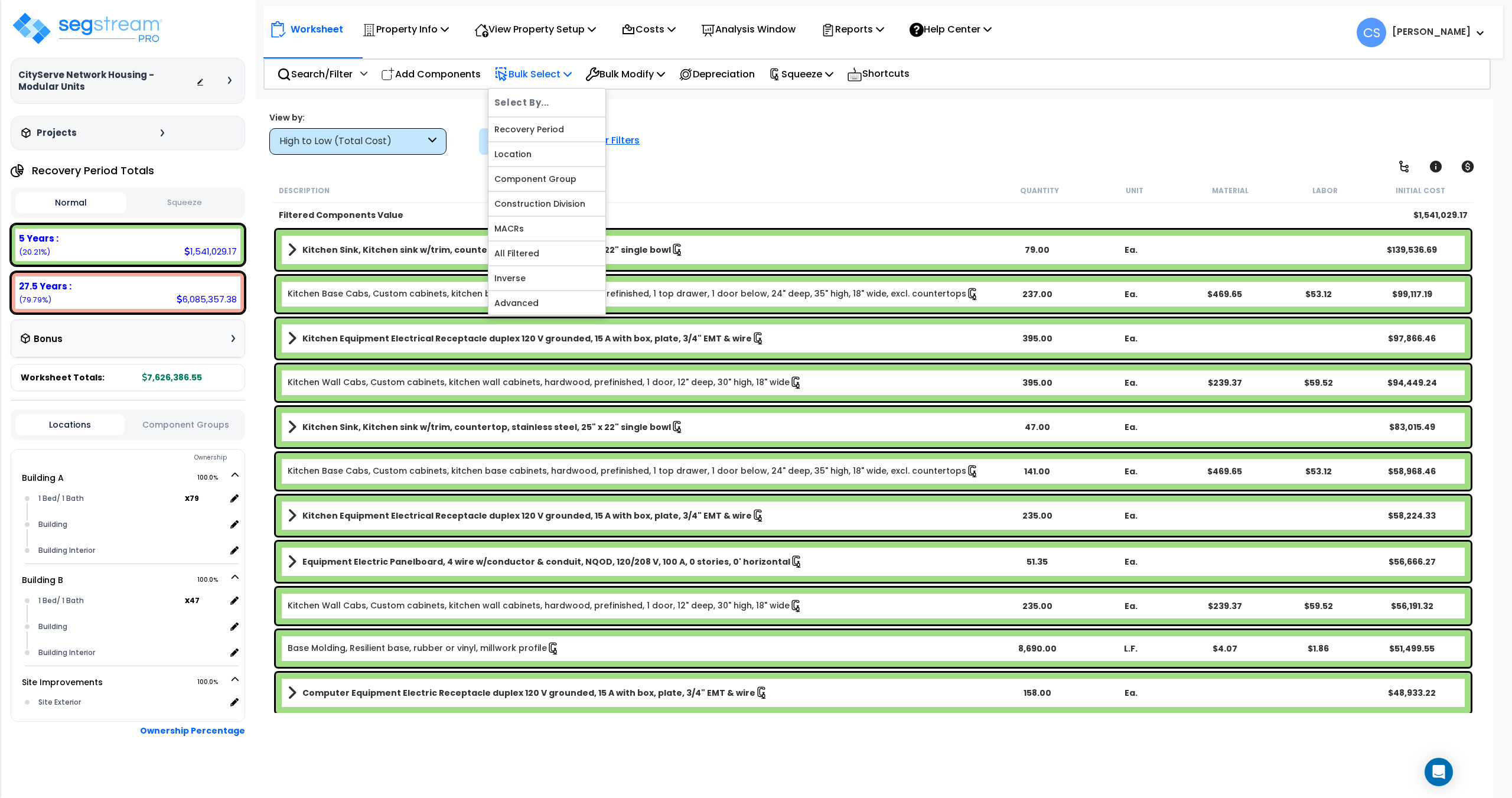
click at [543, 71] on p "Bulk Select" at bounding box center [534, 73] width 78 height 16
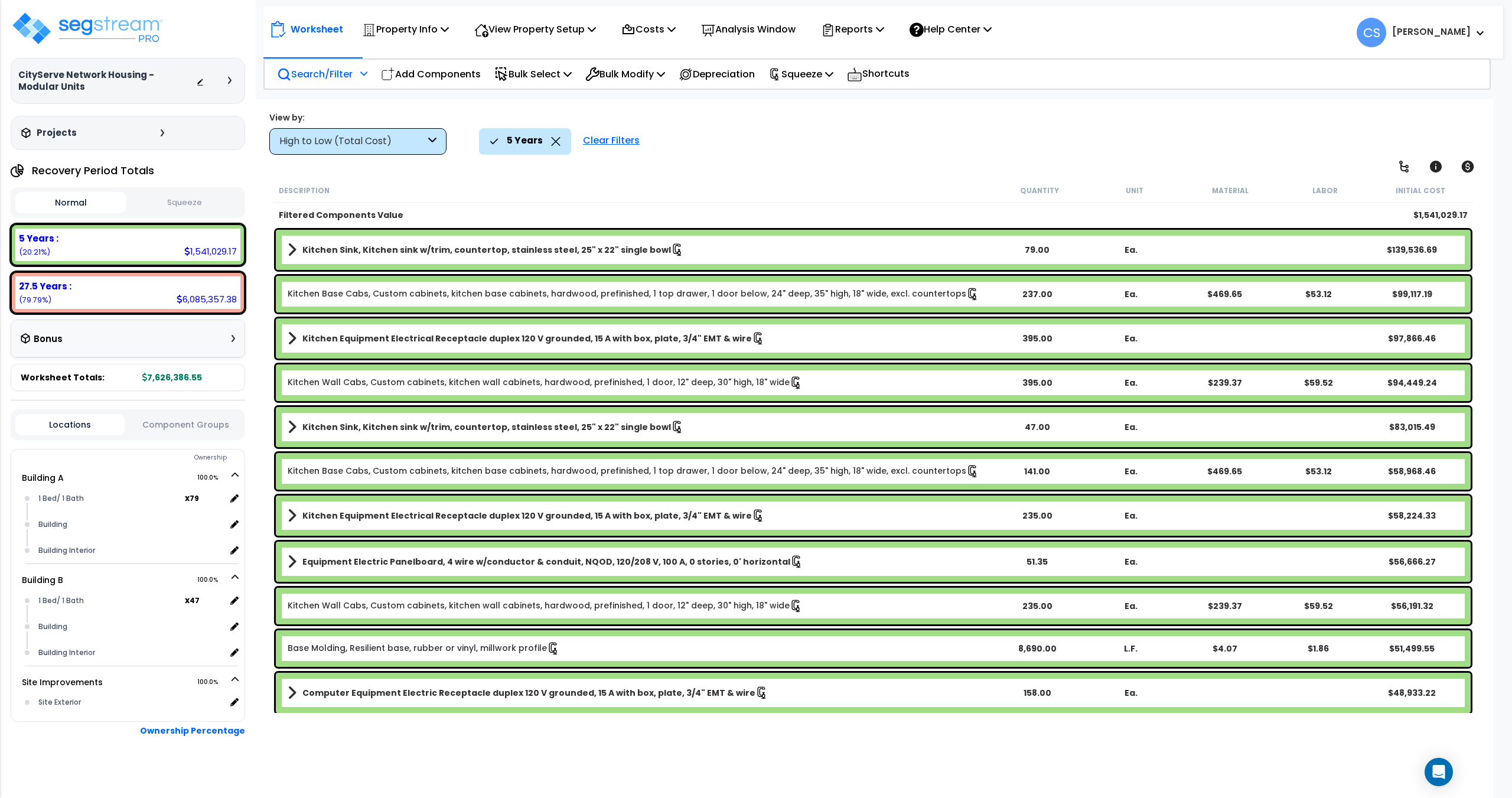
click at [336, 66] on p "Search/Filter" at bounding box center [315, 73] width 76 height 16
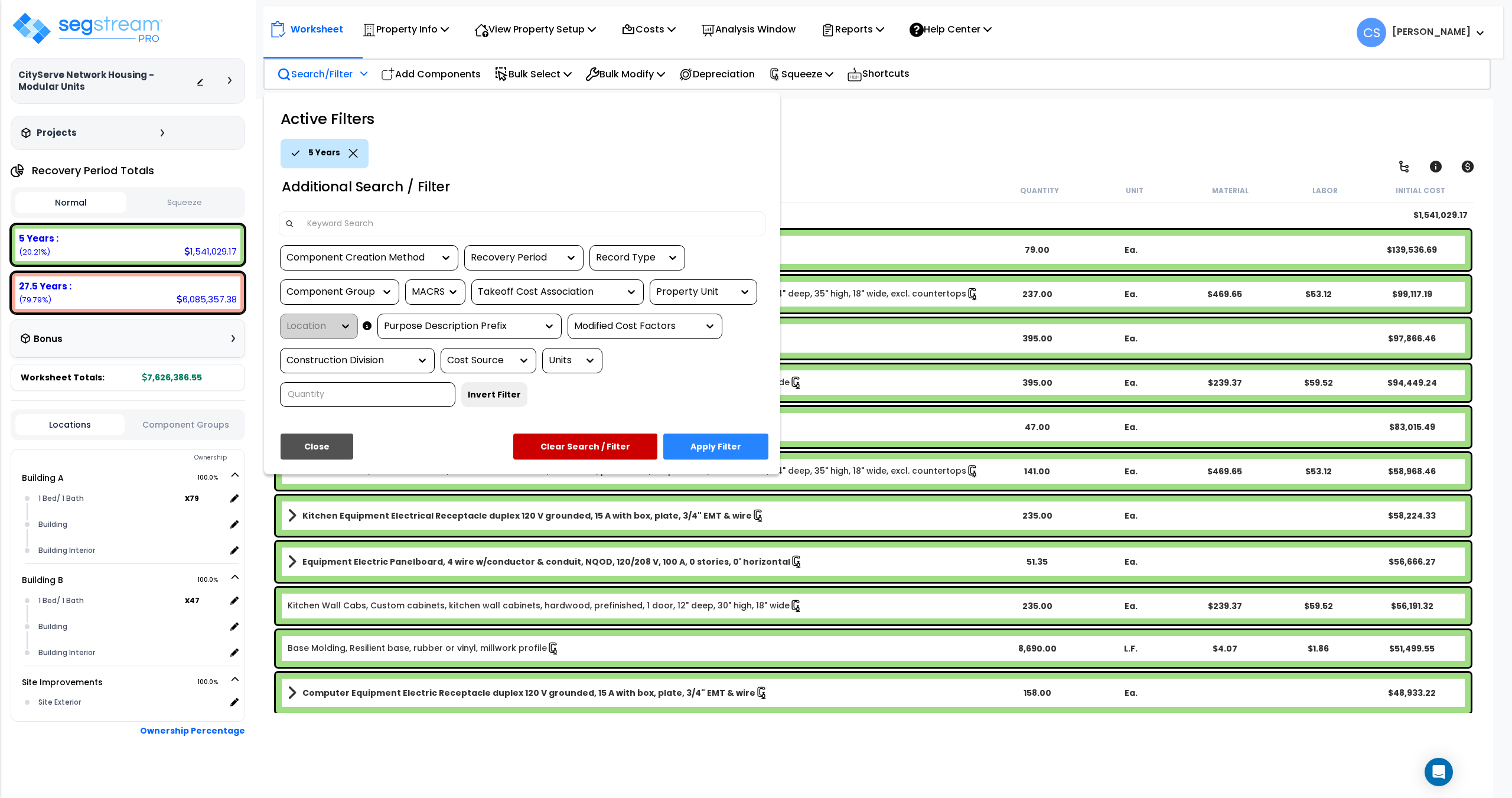
click at [393, 286] on div "Component Group" at bounding box center [339, 292] width 120 height 25
click at [383, 289] on icon at bounding box center [386, 292] width 12 height 12
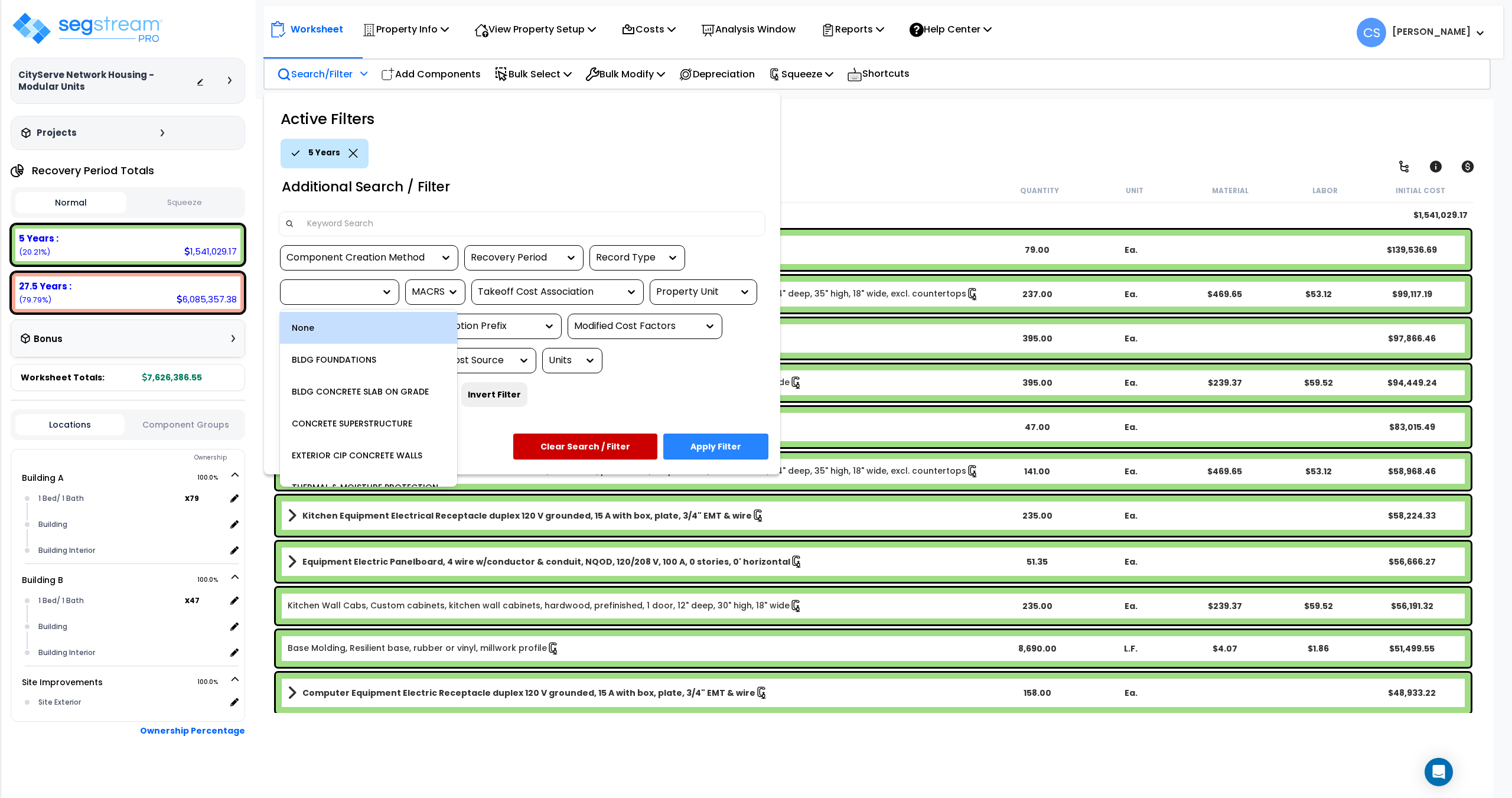
click at [319, 288] on div at bounding box center [316, 292] width 59 height 14
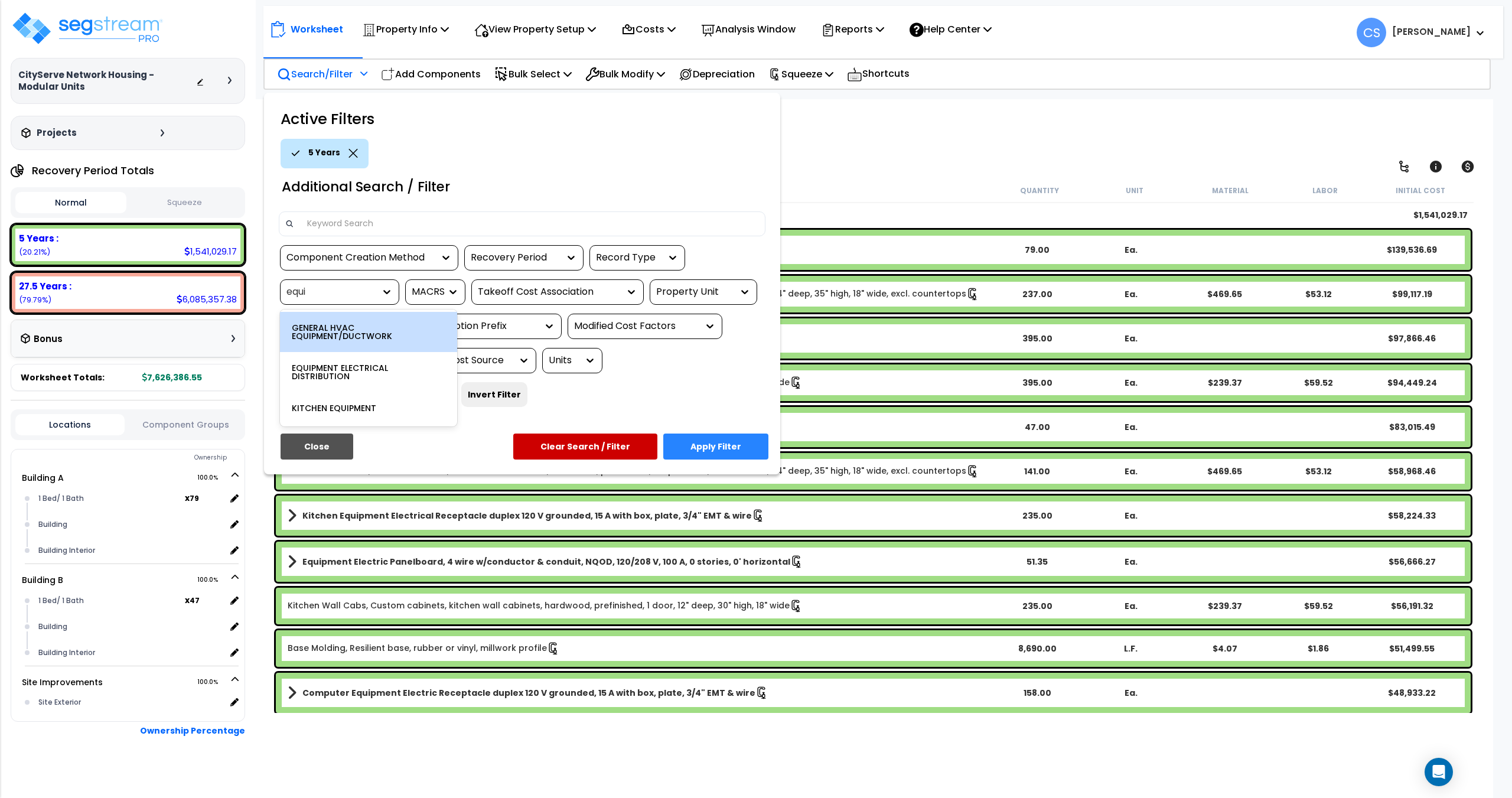
type input "equip"
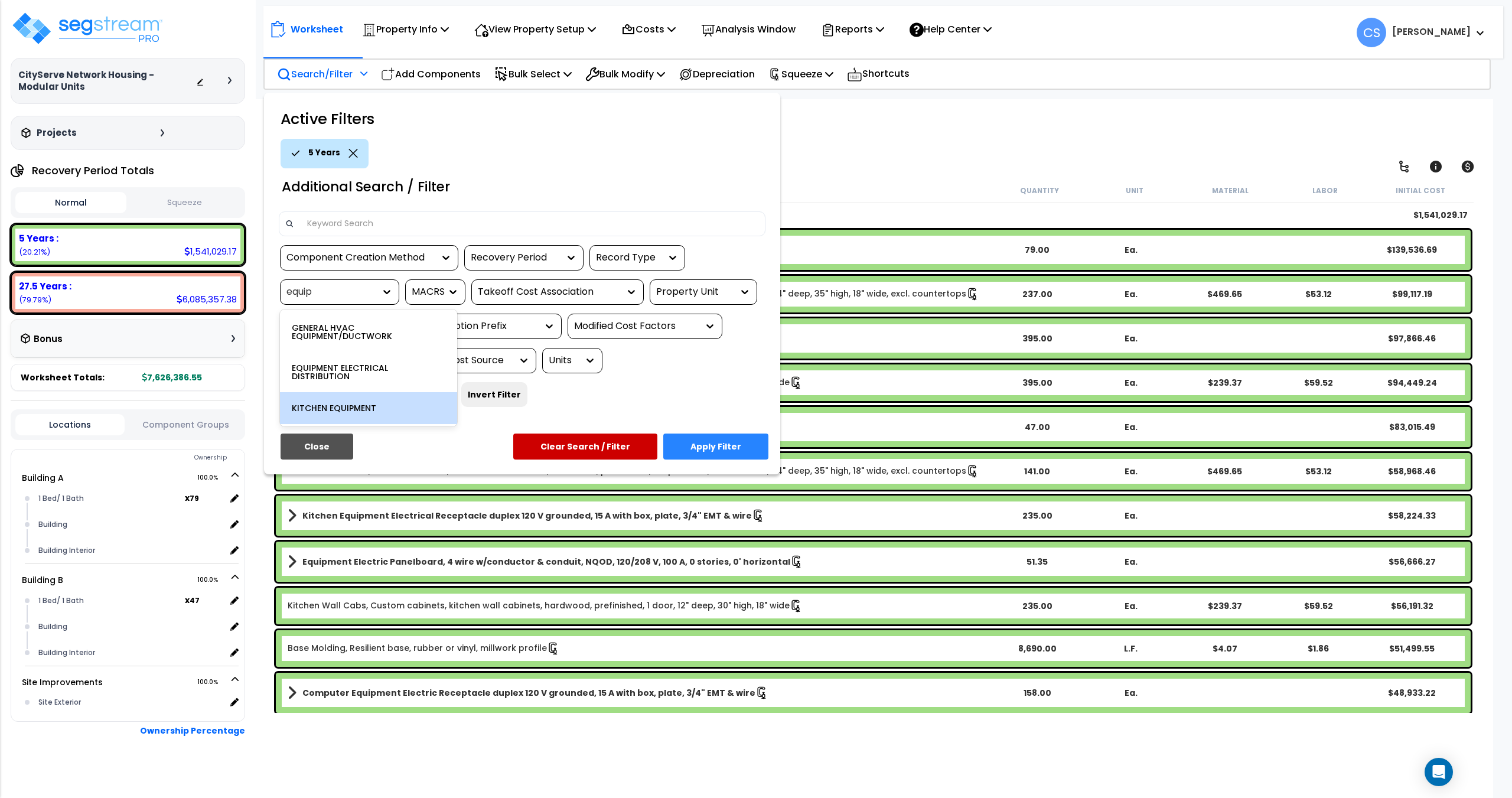
click at [354, 407] on div "KITCHEN EQUIPMENT" at bounding box center [368, 408] width 177 height 32
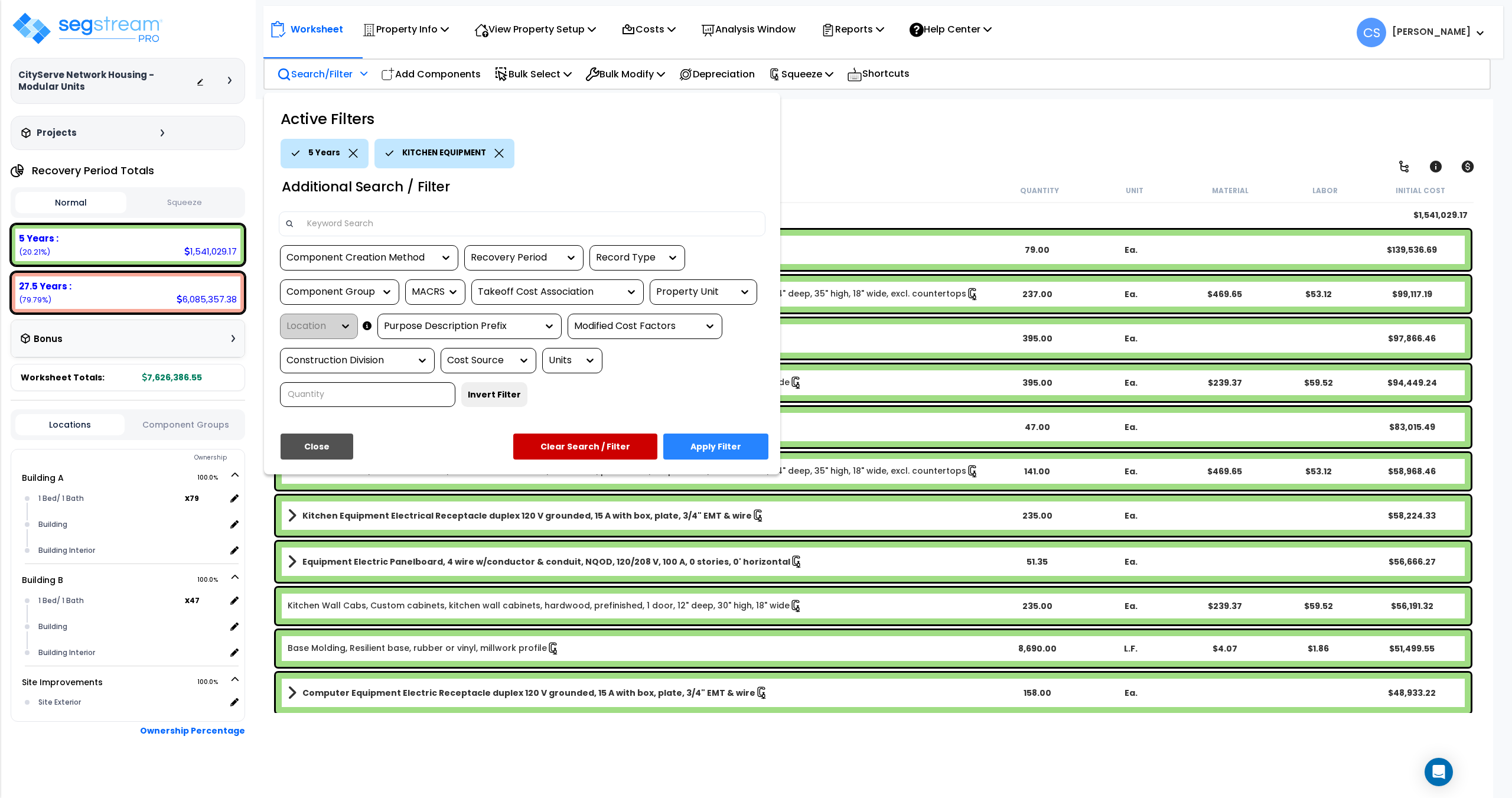
click at [704, 451] on button "Apply Filter" at bounding box center [715, 447] width 105 height 26
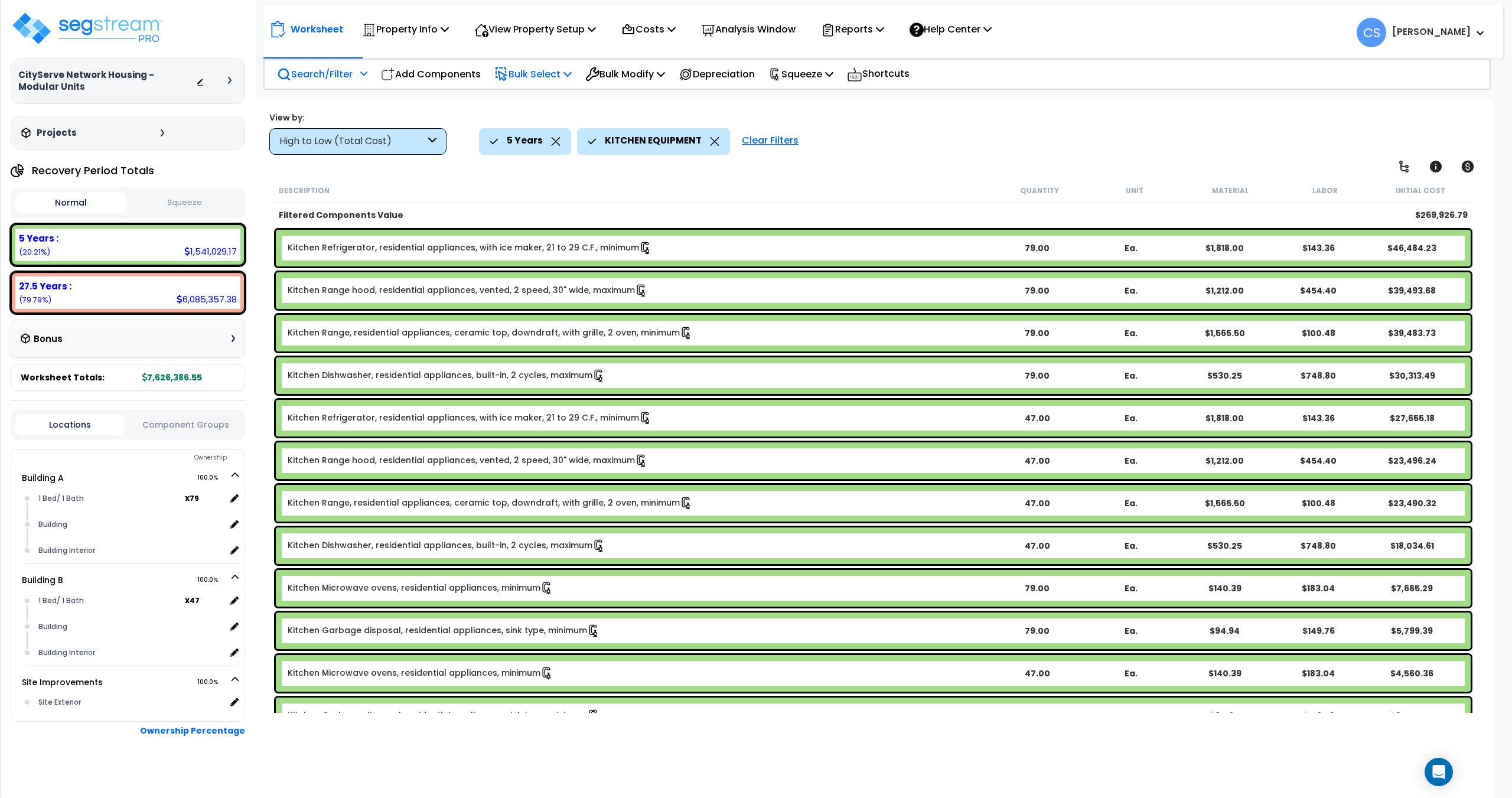
click at [548, 70] on p "Bulk Select" at bounding box center [534, 73] width 78 height 16
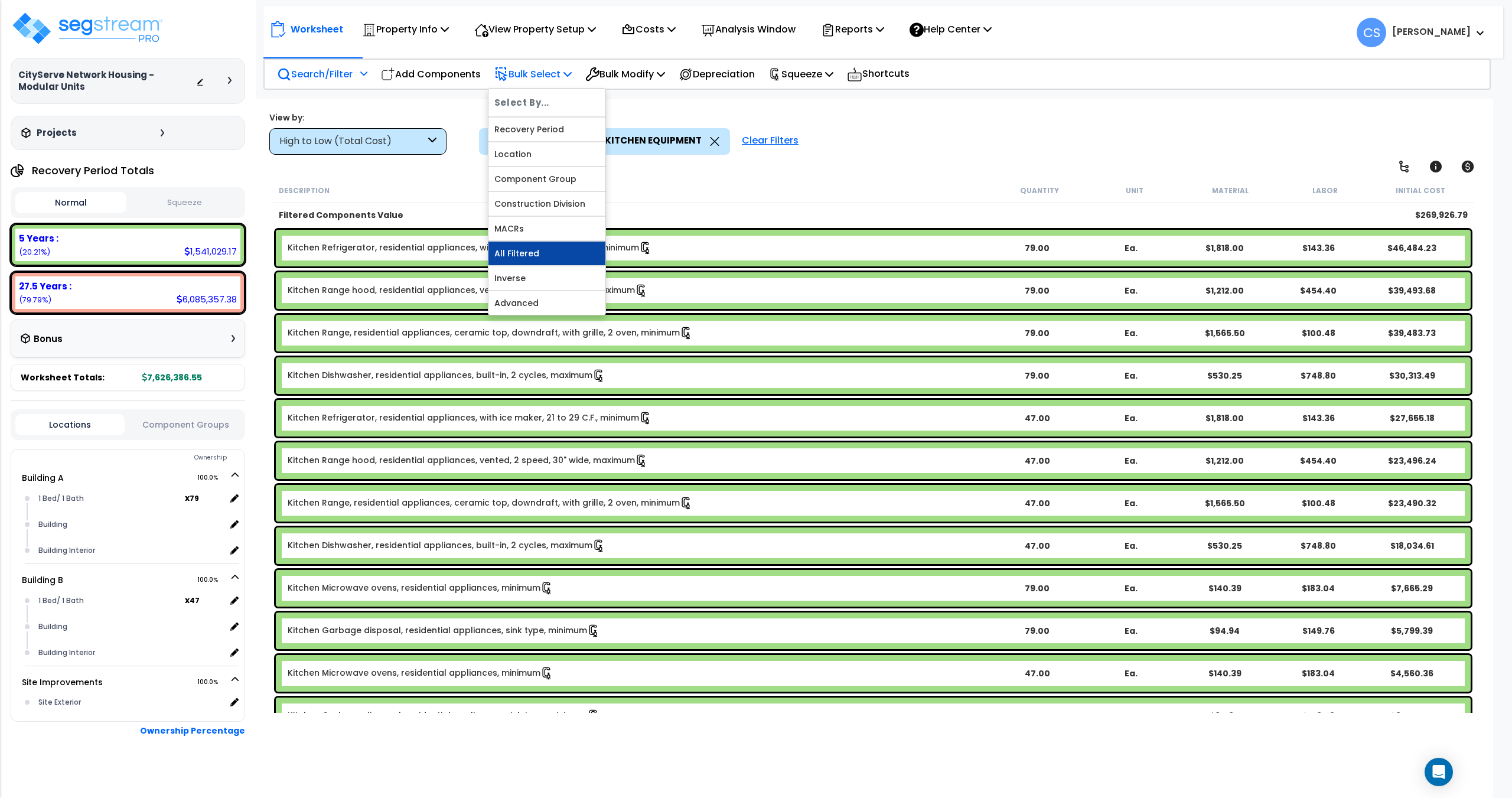
click at [536, 252] on link "All Filtered" at bounding box center [547, 254] width 117 height 24
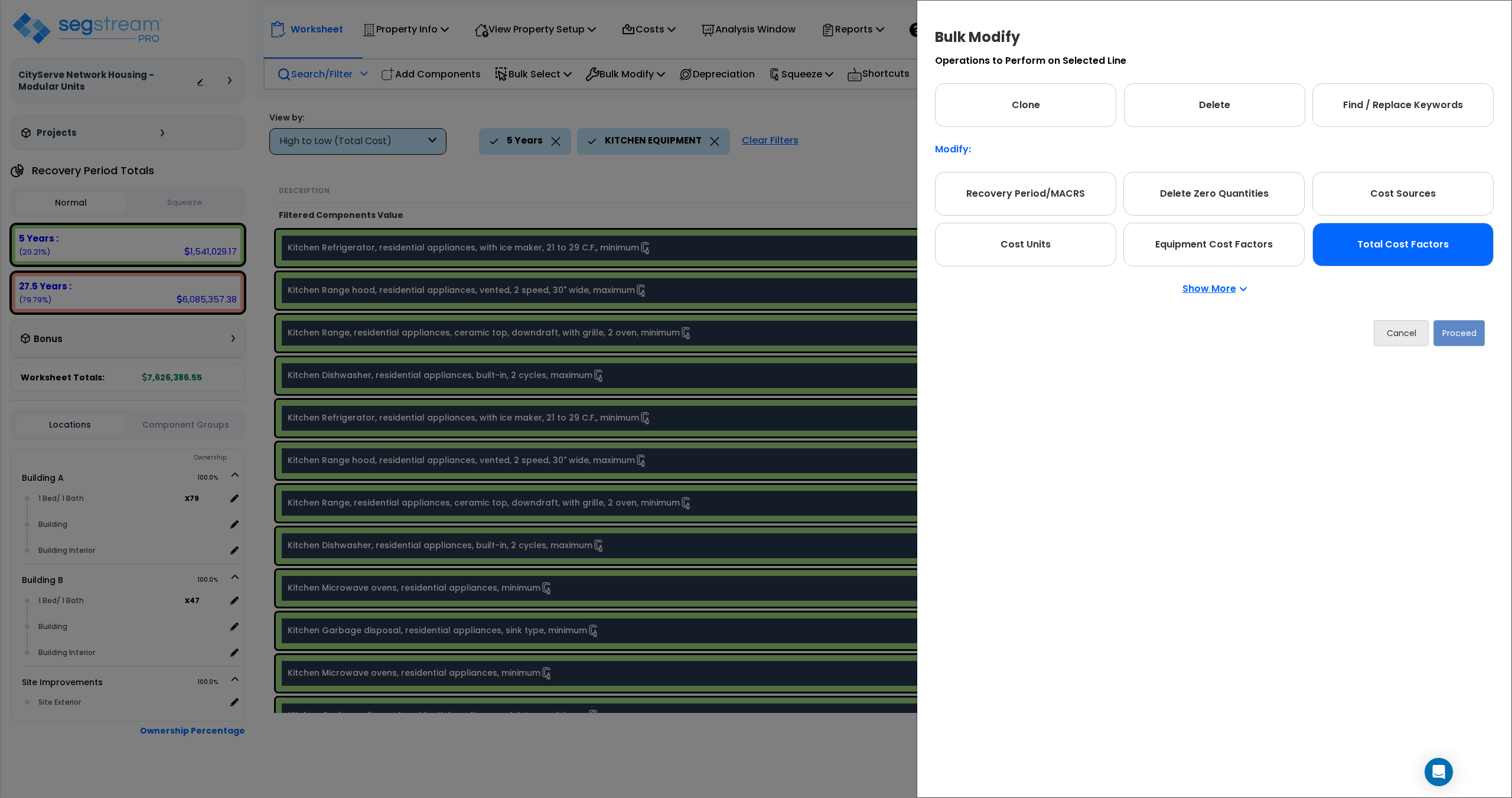
click at [1391, 245] on div "Total Cost Factors" at bounding box center [1404, 244] width 182 height 44
click at [1455, 330] on button "Proceed" at bounding box center [1458, 334] width 51 height 26
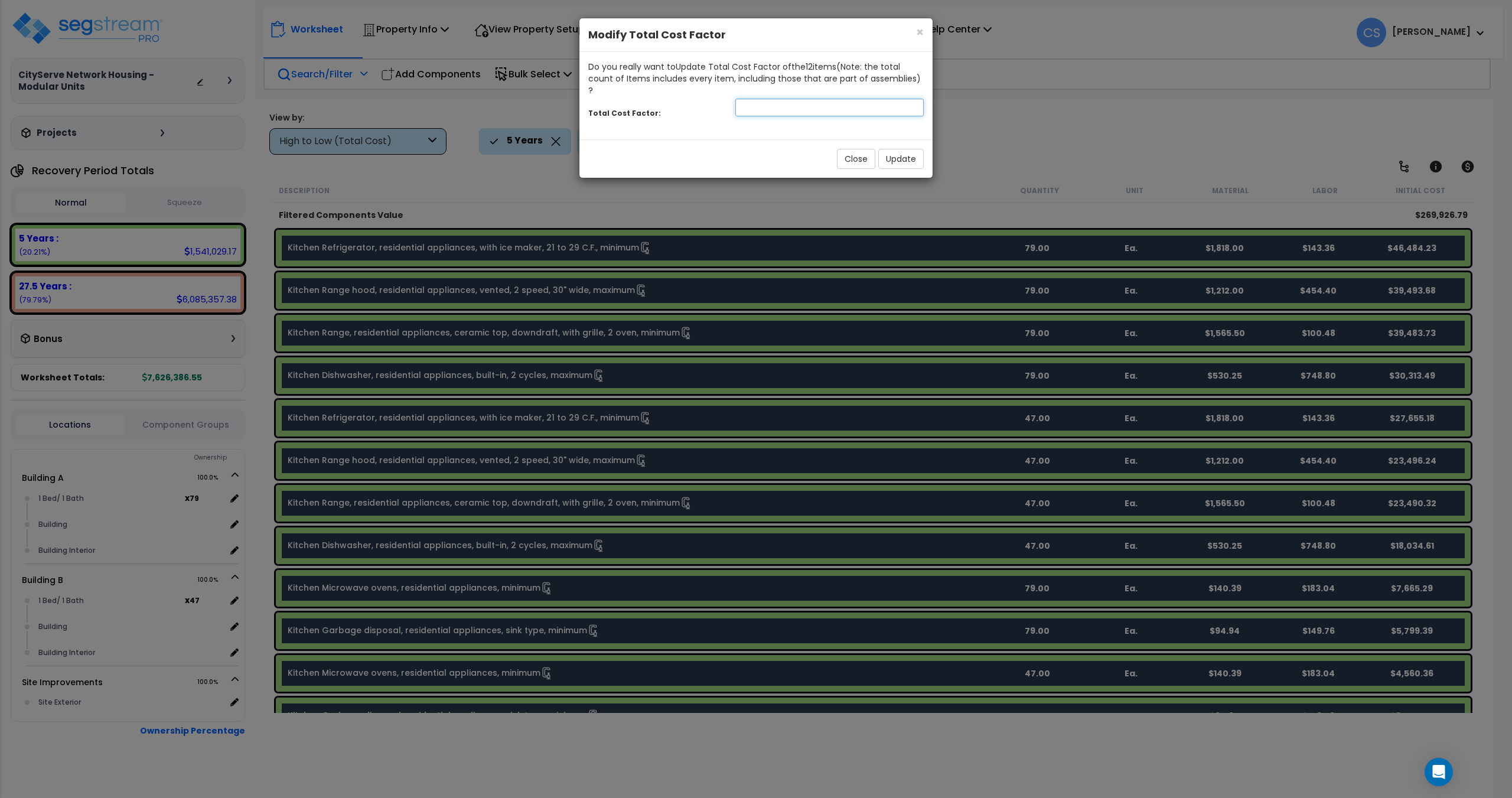
click at [807, 104] on input "number" at bounding box center [829, 107] width 188 height 18
type input "0.4"
click at [902, 150] on button "Update" at bounding box center [901, 159] width 45 height 20
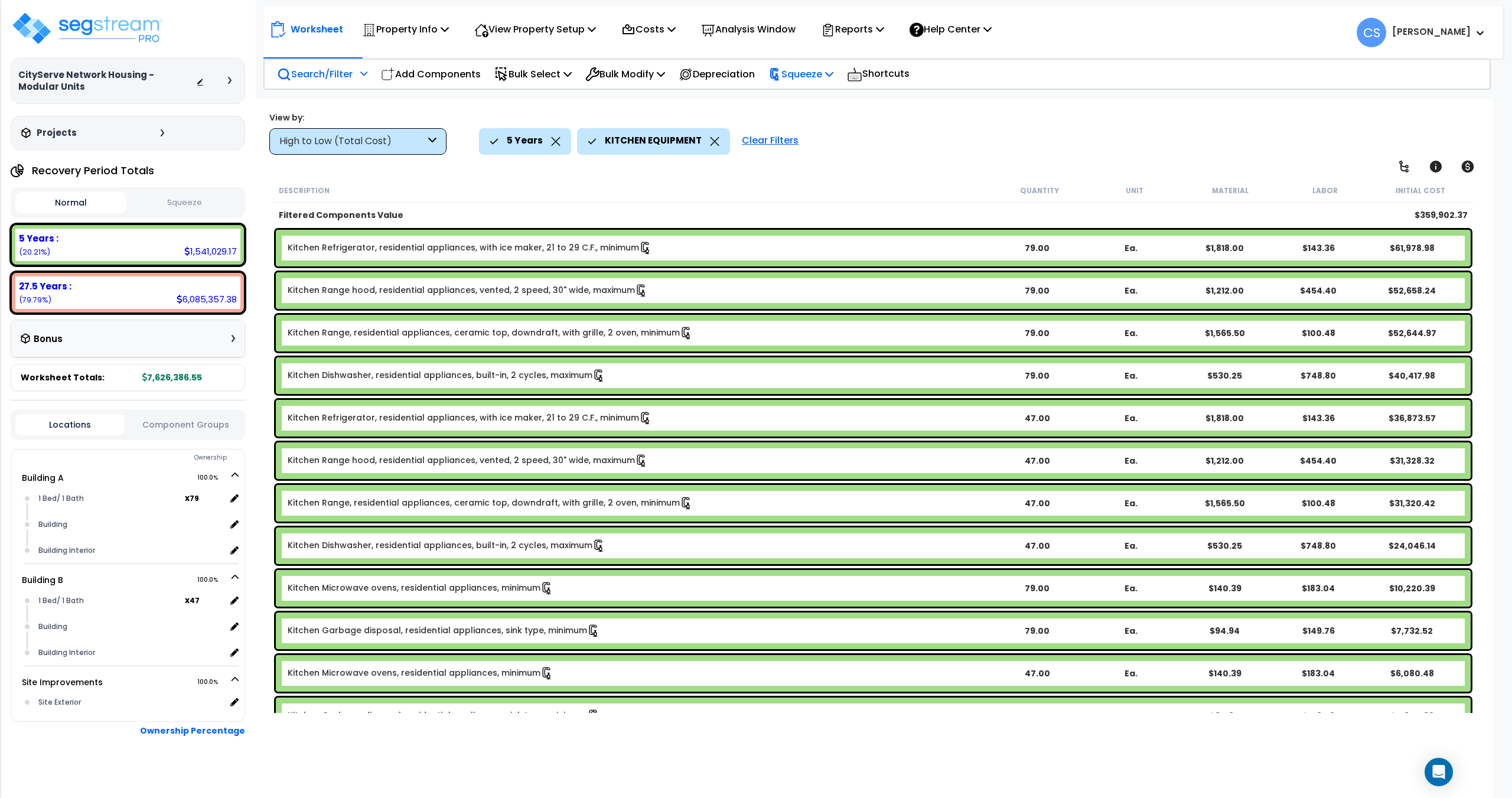
click at [801, 71] on p "Squeeze" at bounding box center [801, 73] width 65 height 16
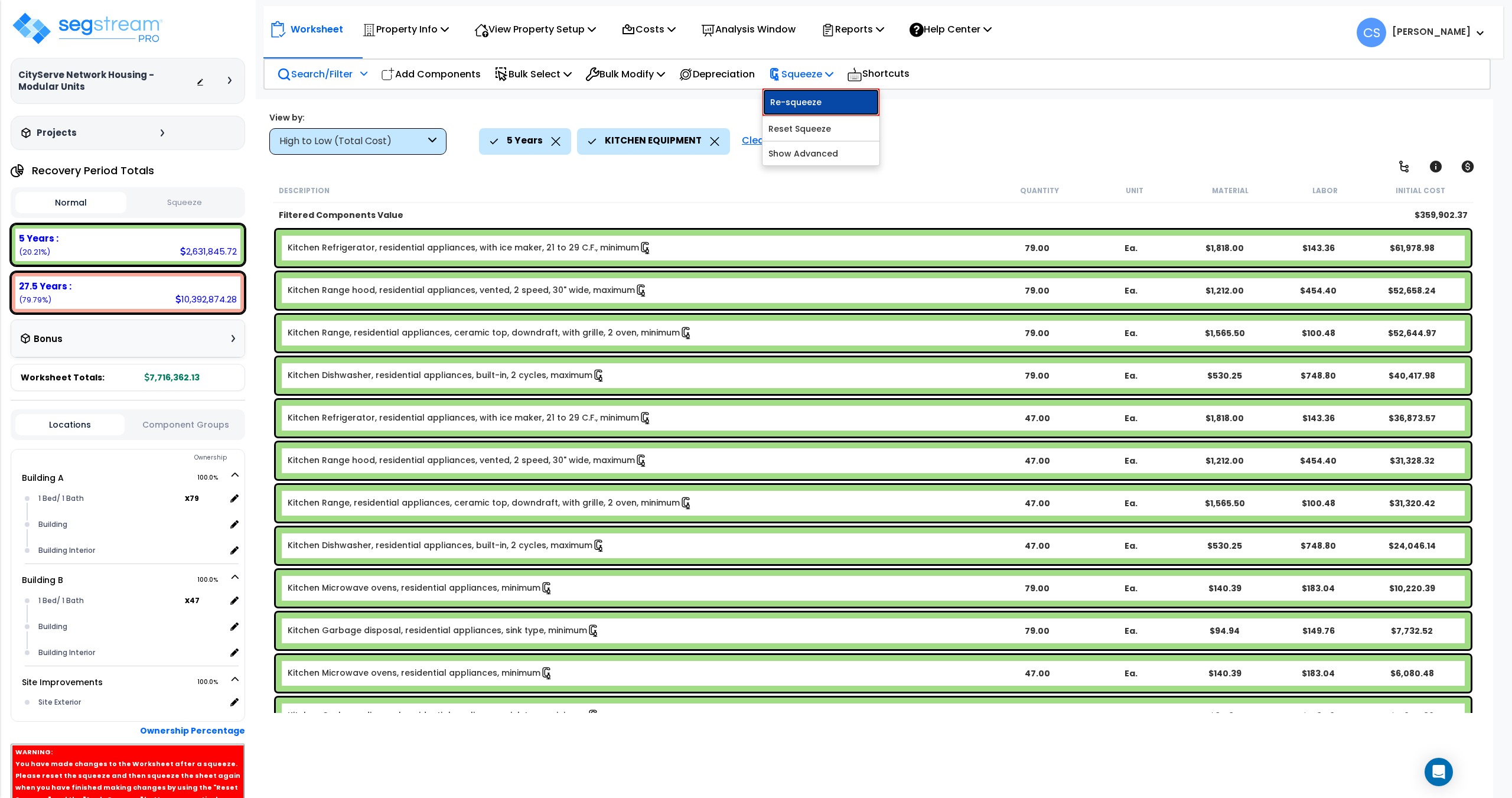
click at [802, 91] on link "Re-squeeze" at bounding box center [821, 102] width 117 height 27
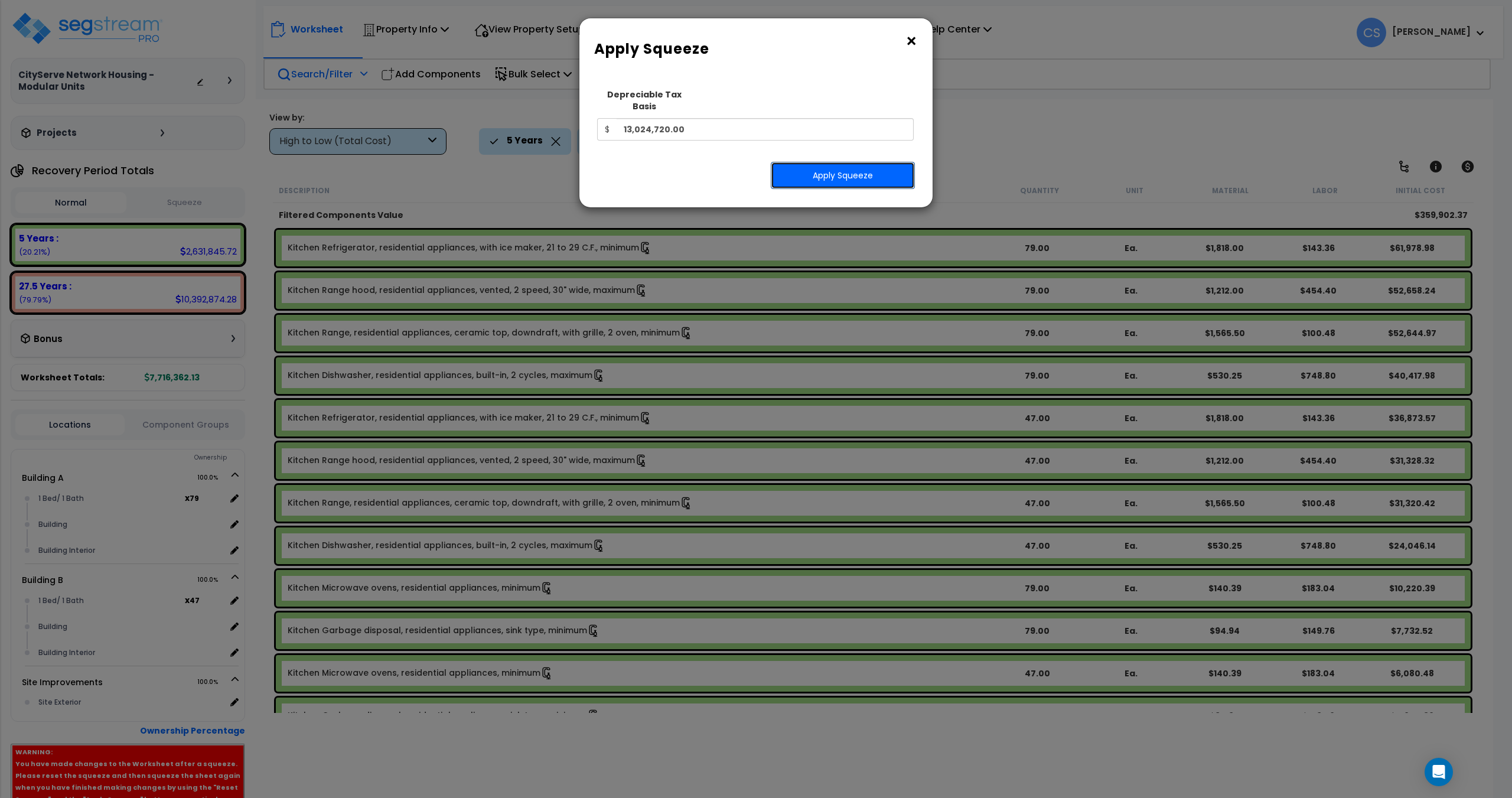
click at [835, 168] on button "Apply Squeeze" at bounding box center [843, 175] width 145 height 27
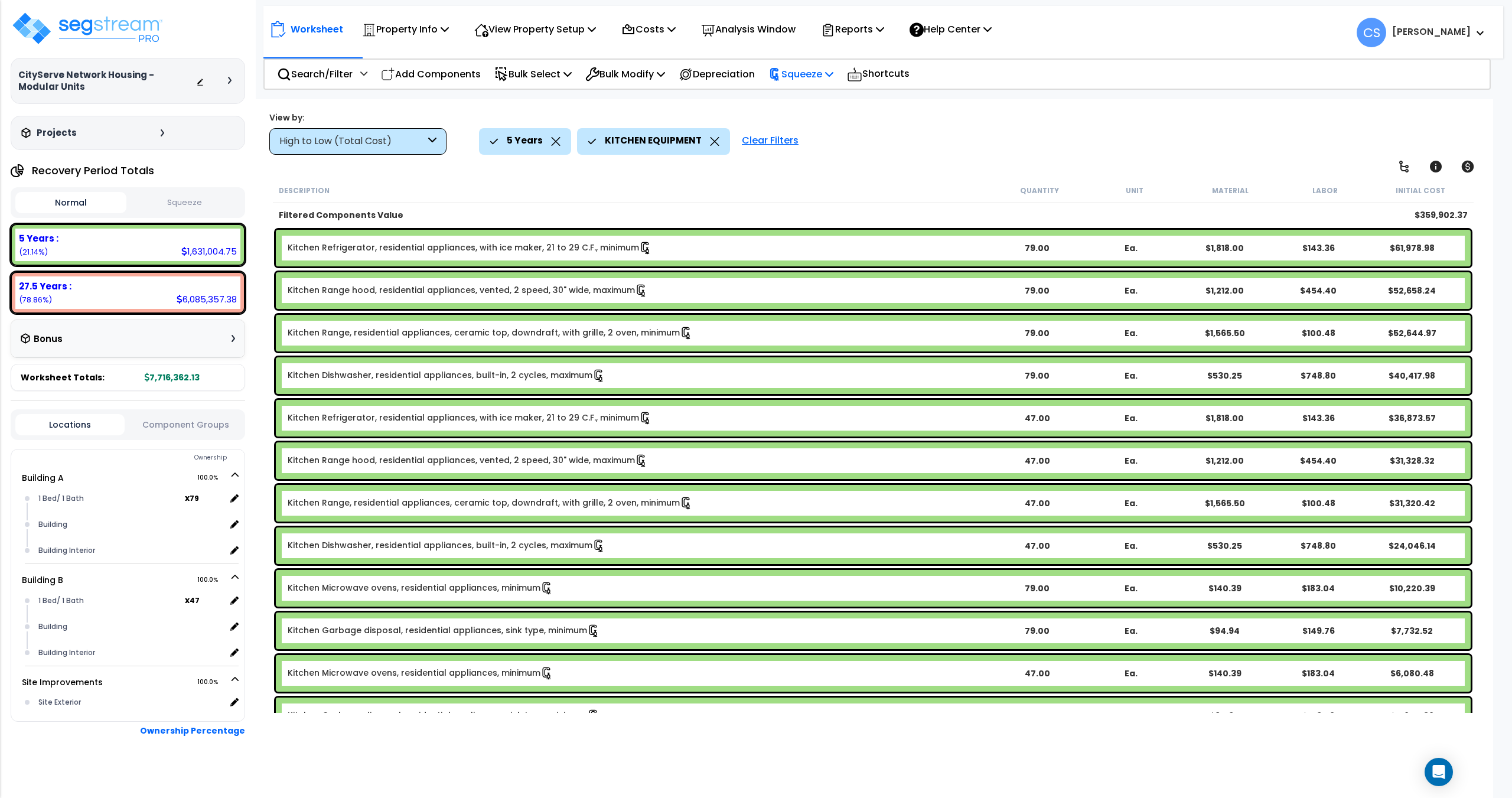
click at [821, 78] on p "Squeeze" at bounding box center [801, 73] width 65 height 16
click at [817, 101] on link "Re-squeeze" at bounding box center [821, 101] width 117 height 24
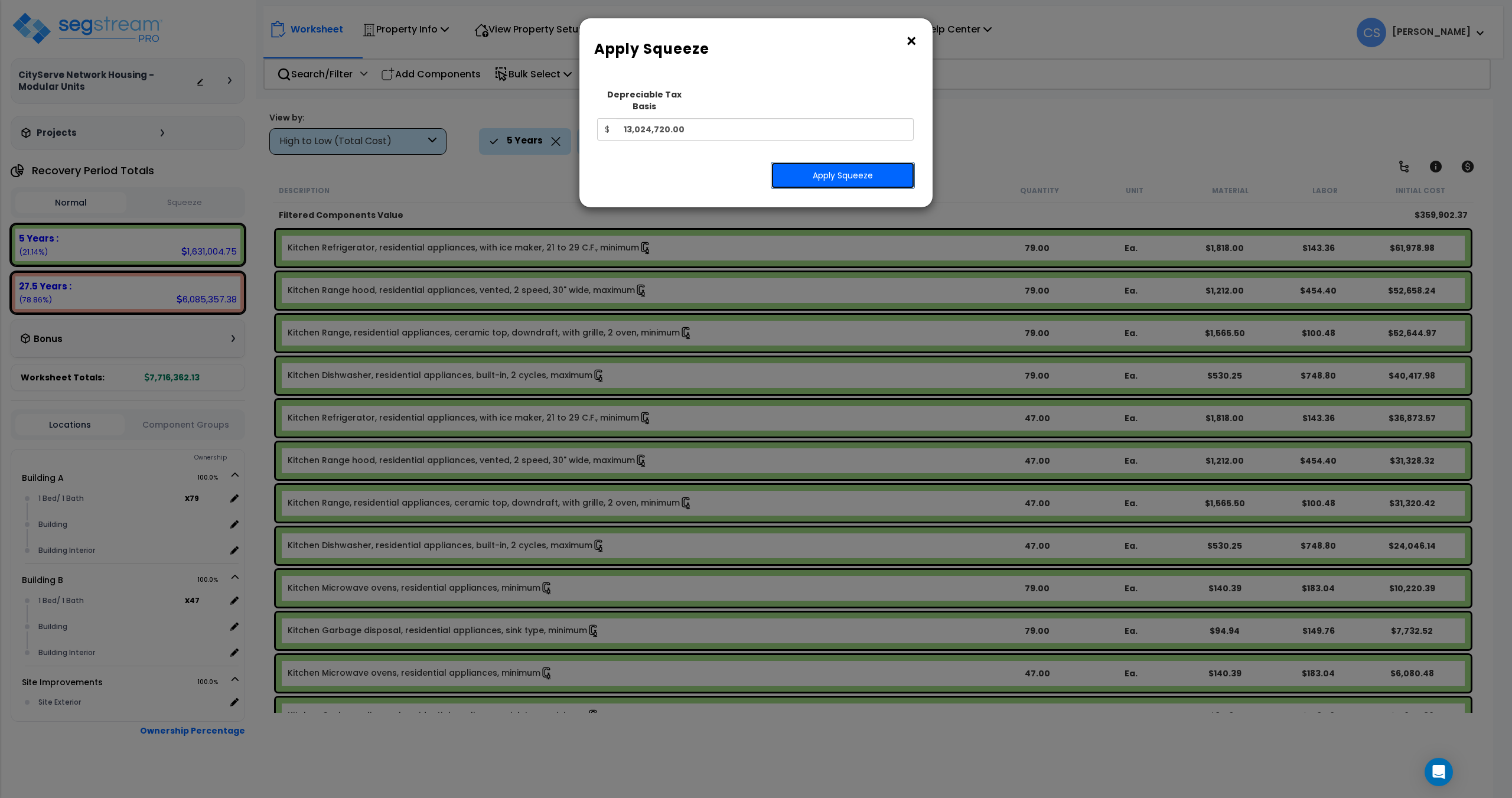
click at [848, 174] on button "Apply Squeeze" at bounding box center [843, 175] width 145 height 27
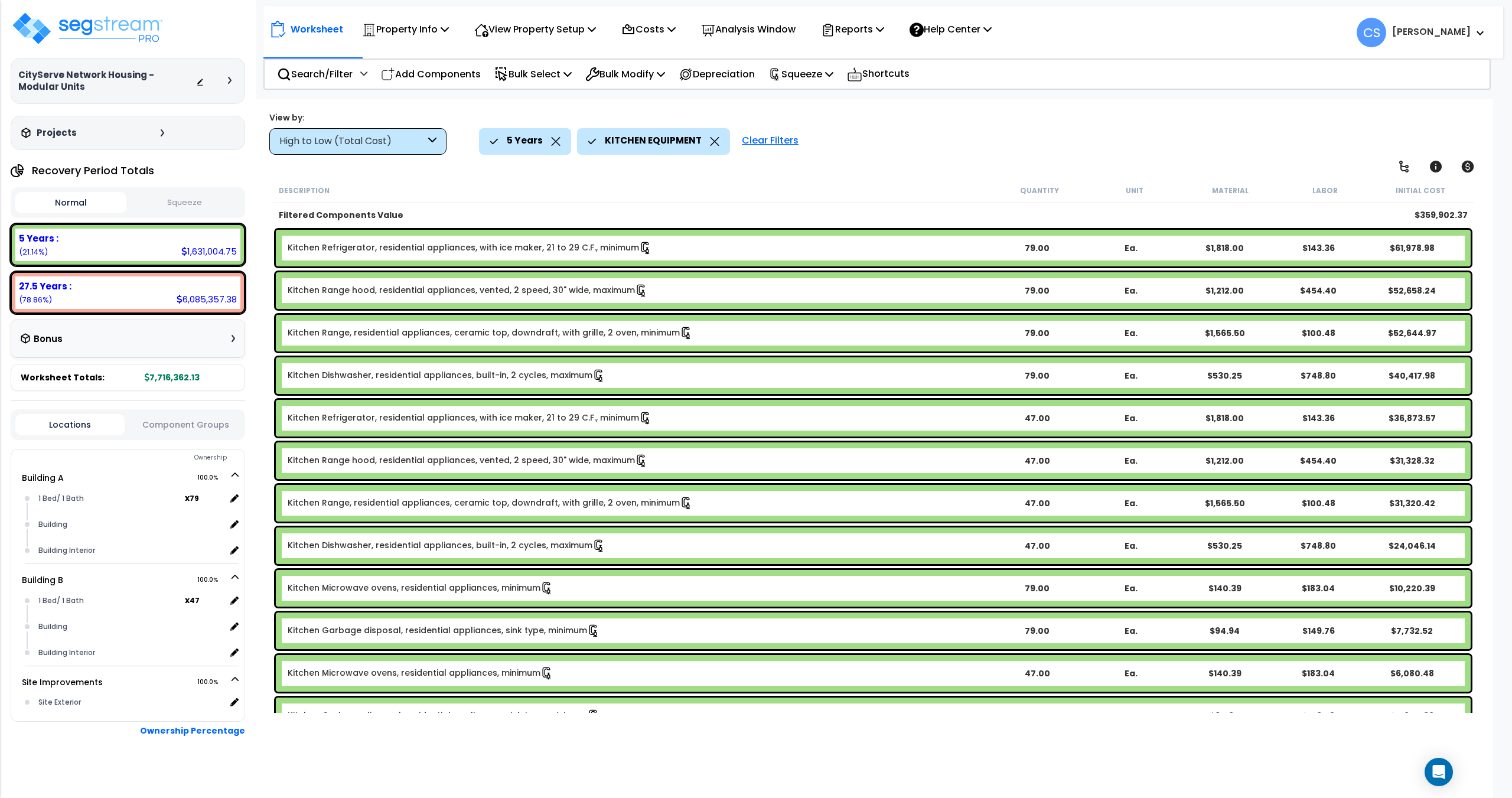
click at [185, 208] on button "Squeeze" at bounding box center [185, 203] width 111 height 20
click at [97, 201] on button "Normal" at bounding box center [71, 203] width 111 height 20
click at [170, 204] on button "Squeeze" at bounding box center [185, 203] width 111 height 20
click at [104, 203] on button "Normal" at bounding box center [71, 203] width 111 height 20
click at [191, 202] on button "Squeeze" at bounding box center [185, 203] width 111 height 20
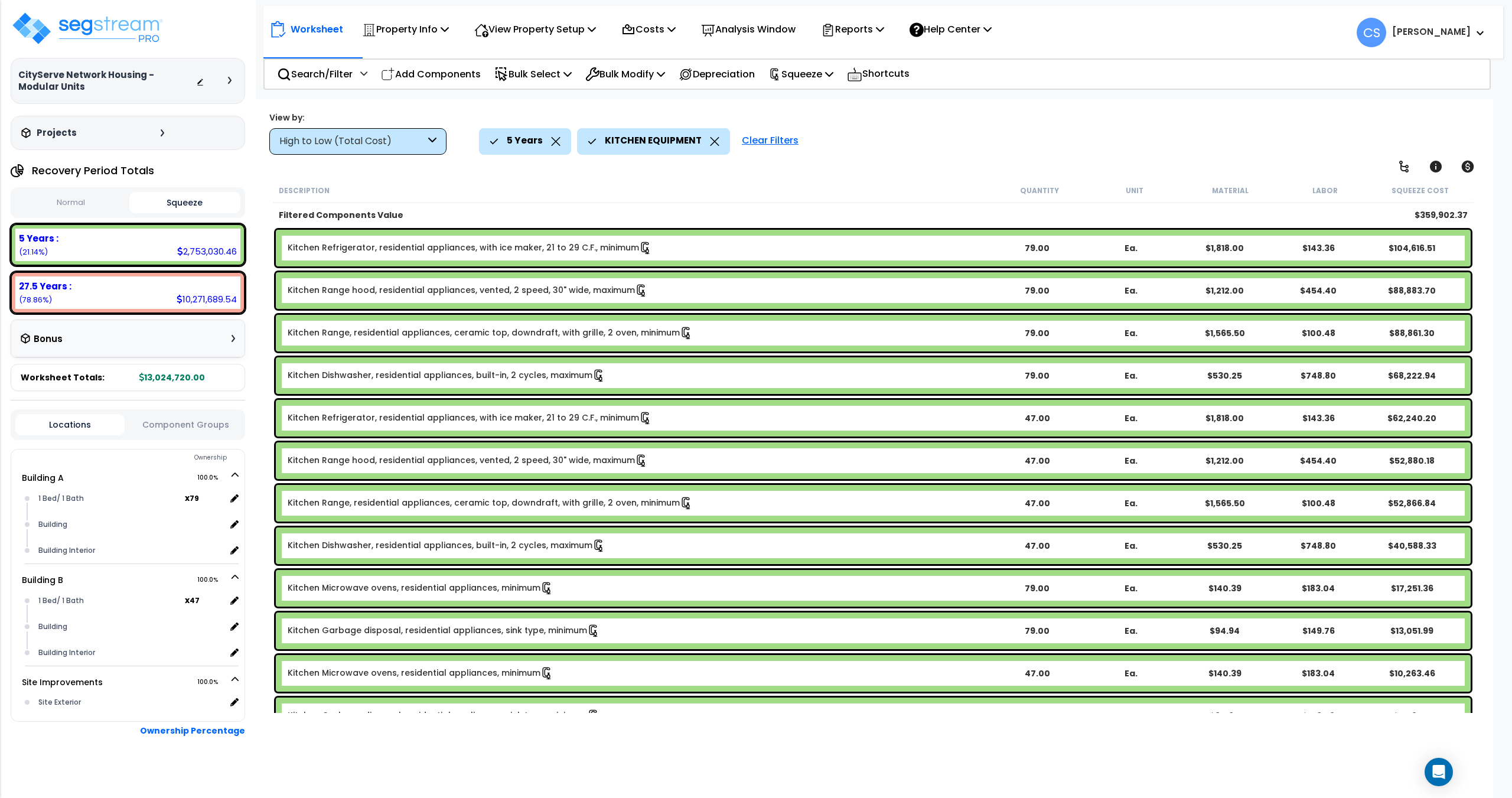
click at [102, 205] on button "Normal" at bounding box center [71, 203] width 111 height 20
click at [189, 201] on button "Squeeze" at bounding box center [185, 203] width 111 height 20
click at [78, 197] on button "Normal" at bounding box center [71, 203] width 111 height 20
click at [179, 201] on button "Squeeze" at bounding box center [185, 203] width 111 height 20
click at [87, 200] on button "Normal" at bounding box center [71, 203] width 111 height 20
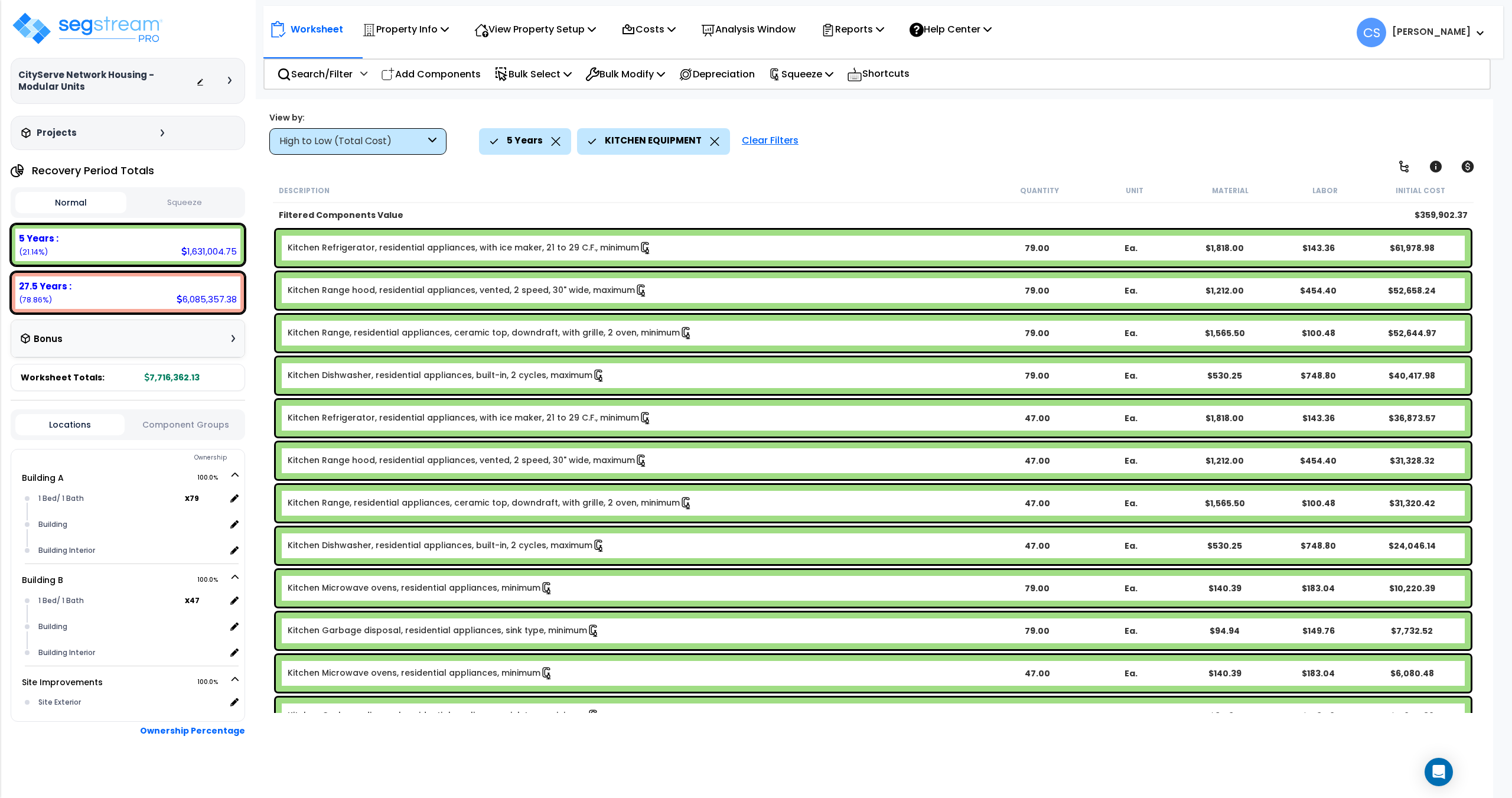
click at [174, 200] on button "Squeeze" at bounding box center [185, 203] width 111 height 20
click at [884, 36] on p "Reports" at bounding box center [852, 29] width 63 height 16
click at [895, 55] on link "Get Report" at bounding box center [874, 57] width 117 height 24
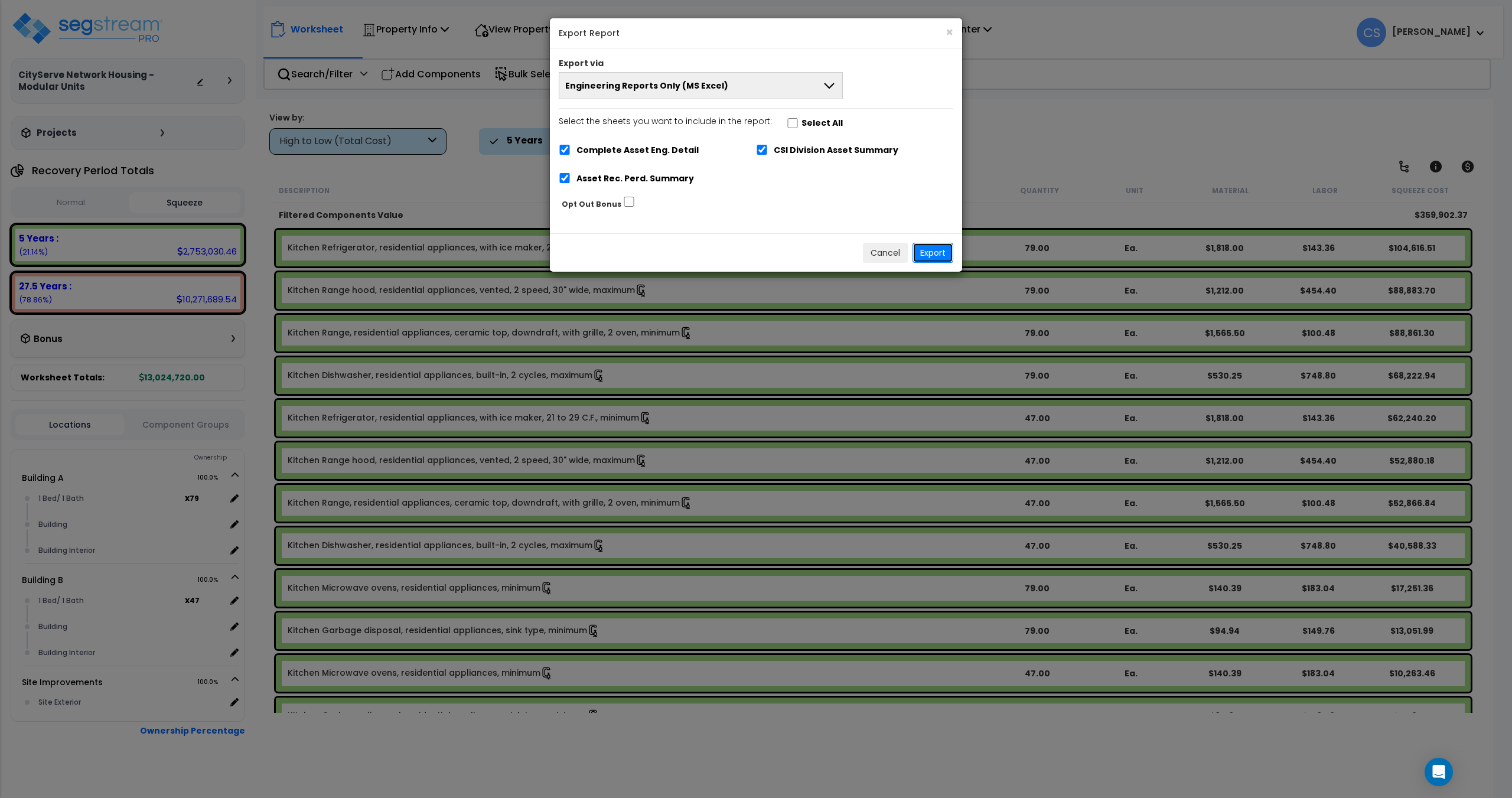
click at [937, 251] on button "Export" at bounding box center [933, 253] width 41 height 20
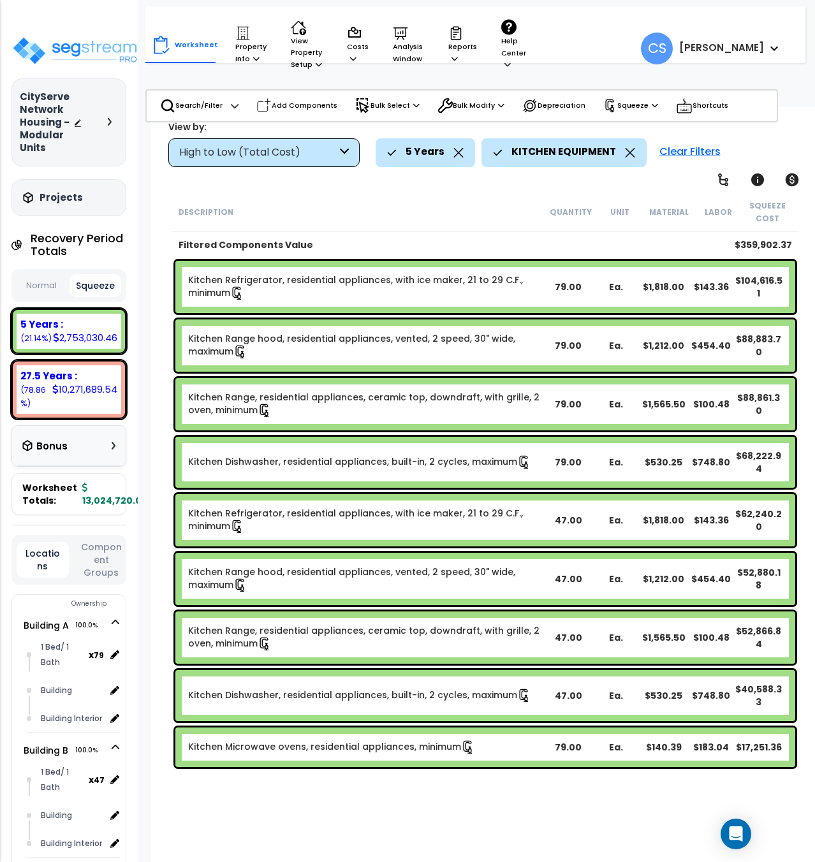
drag, startPoint x: 576, startPoint y: 44, endPoint x: 551, endPoint y: 33, distance: 28.0
click at [575, 44] on div "Worksheet Property Info Property Setup Add Property Unit Template property Clon…" at bounding box center [435, 41] width 580 height 71
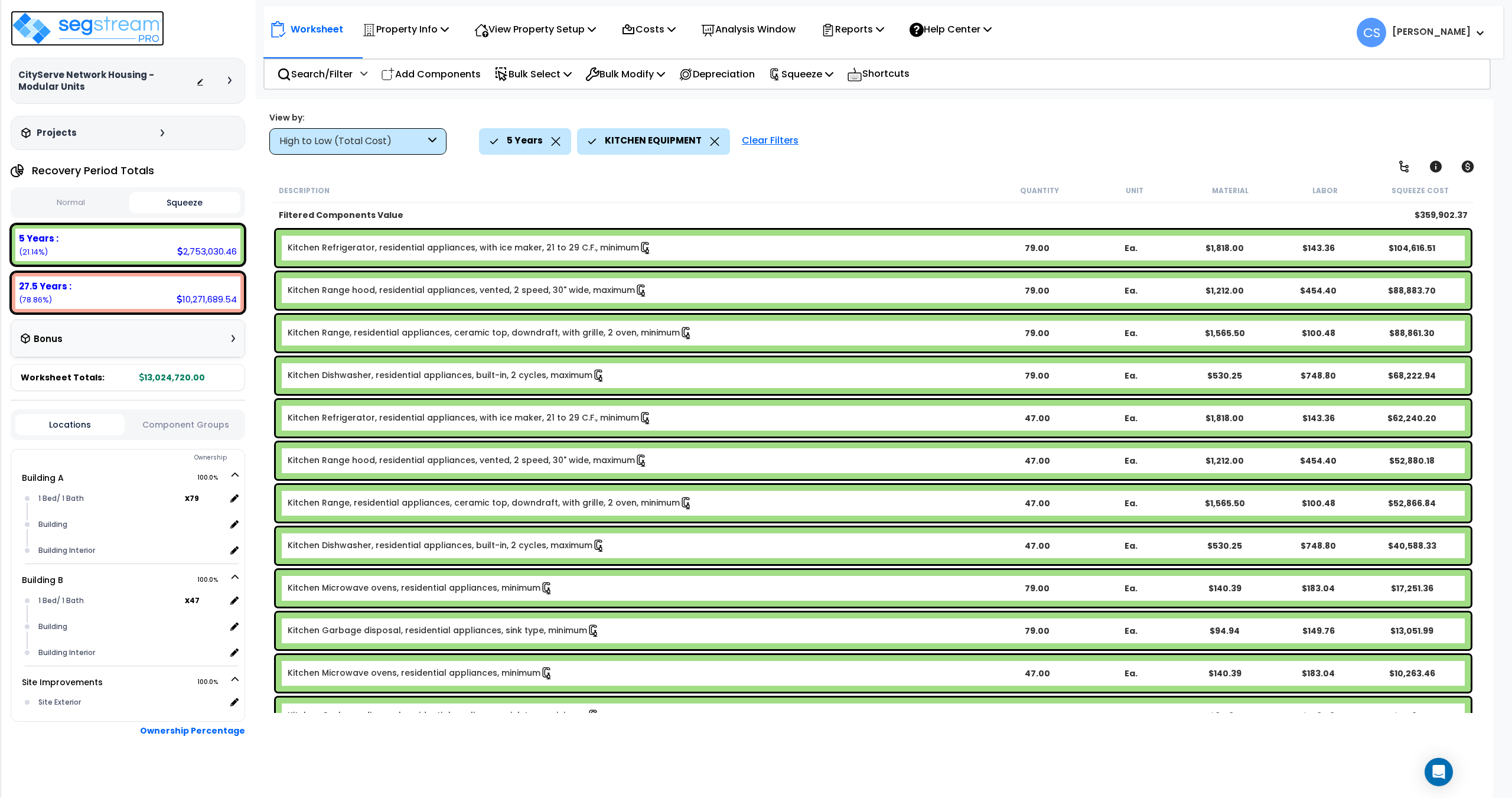
click at [115, 33] on img at bounding box center [87, 28] width 154 height 35
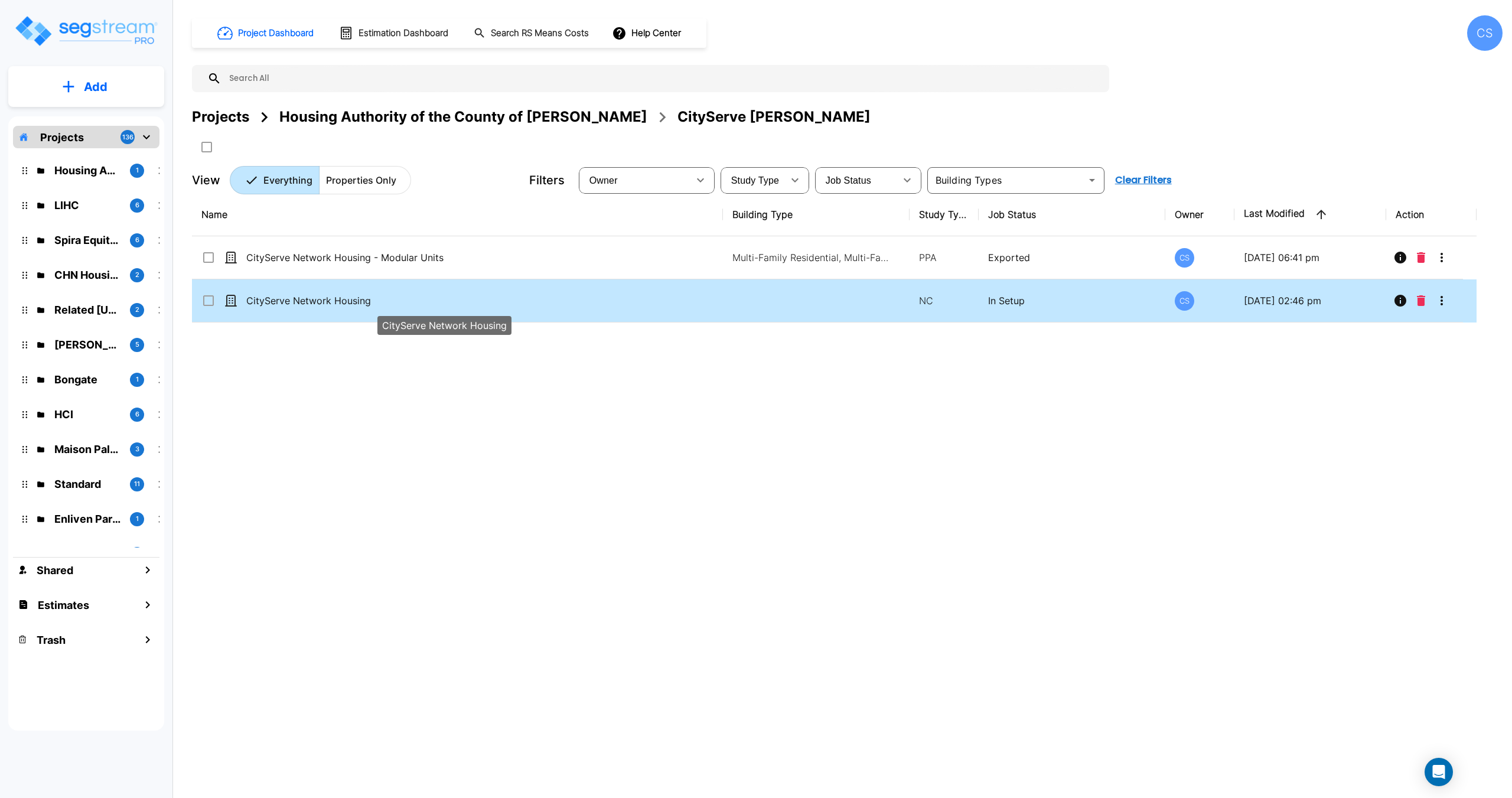
click at [329, 298] on p "CityServe Network Housing" at bounding box center [444, 300] width 395 height 14
checkbox input "true"
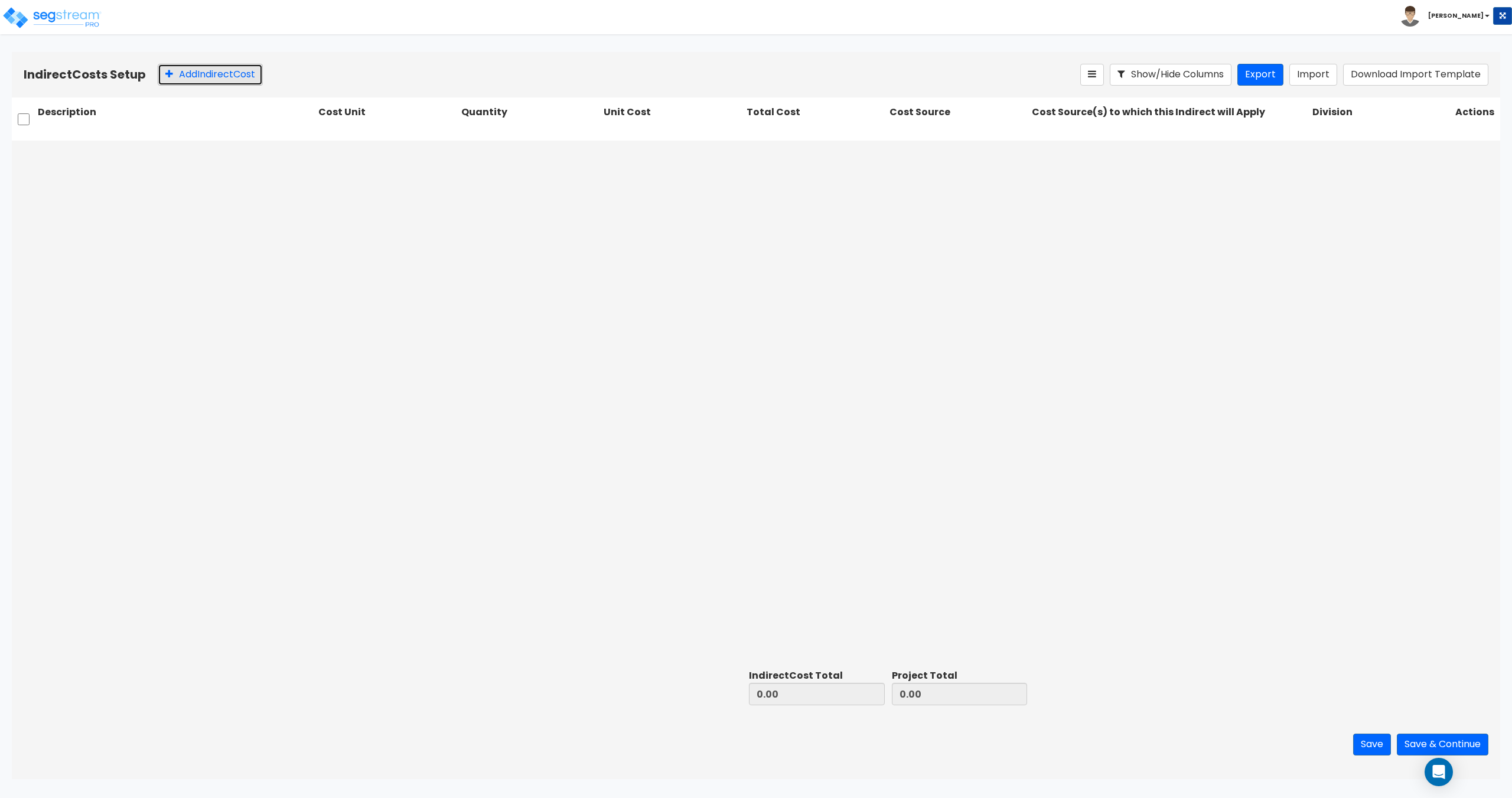
click at [227, 69] on button "Add Indirect Cost" at bounding box center [209, 75] width 105 height 22
click at [235, 157] on input "text" at bounding box center [176, 154] width 276 height 22
paste input "Architecture and Engineering"
type input "Architecture and Engineering"
click at [353, 153] on div at bounding box center [381, 153] width 112 height 16
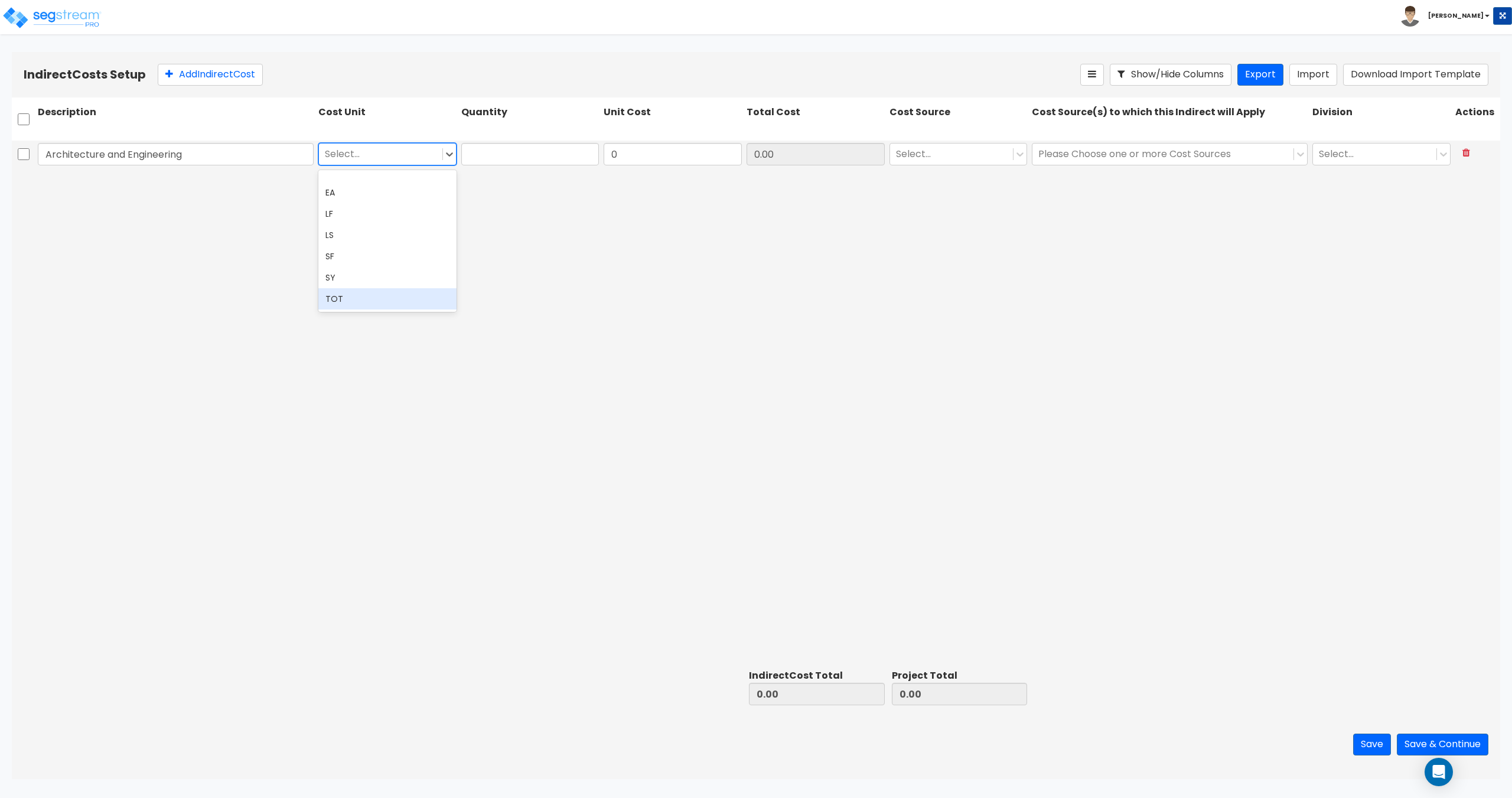
click at [364, 307] on div "TOT" at bounding box center [387, 298] width 138 height 21
click at [484, 139] on div "Description Cost Unit Quantity Unit Cost Total Cost Cost Source Cost Source(s) …" at bounding box center [756, 122] width 1489 height 50
click at [483, 168] on div "Architecture and Engineering TOT 0 0.00 Select... Please Choose one or more Cos…" at bounding box center [756, 155] width 1489 height 29
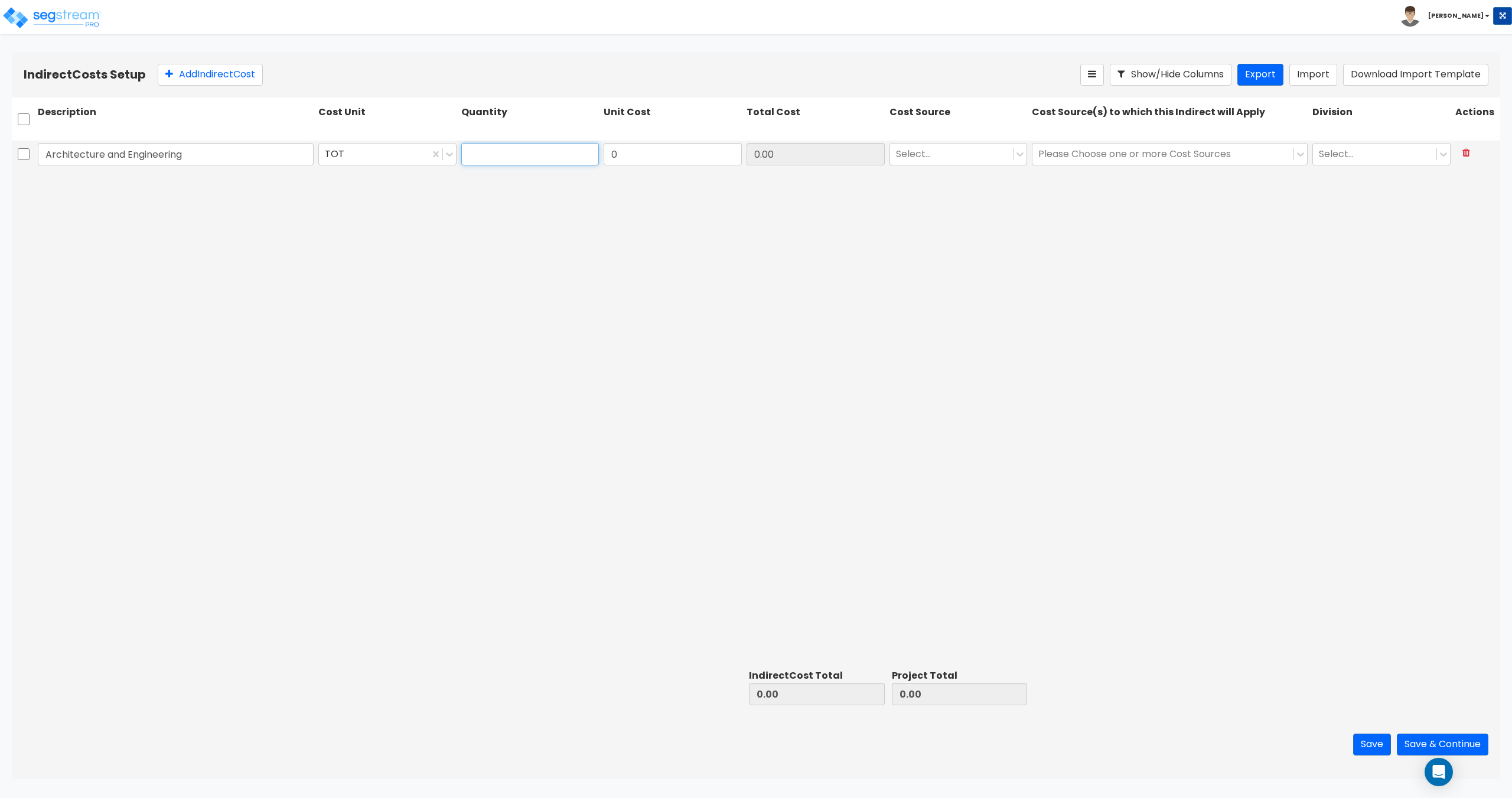
click at [488, 160] on input "text" at bounding box center [530, 154] width 138 height 22
type input "1"
click at [633, 163] on input "0" at bounding box center [673, 154] width 138 height 22
click at [661, 158] on input "0" at bounding box center [673, 154] width 138 height 22
paste input "1,630,568"
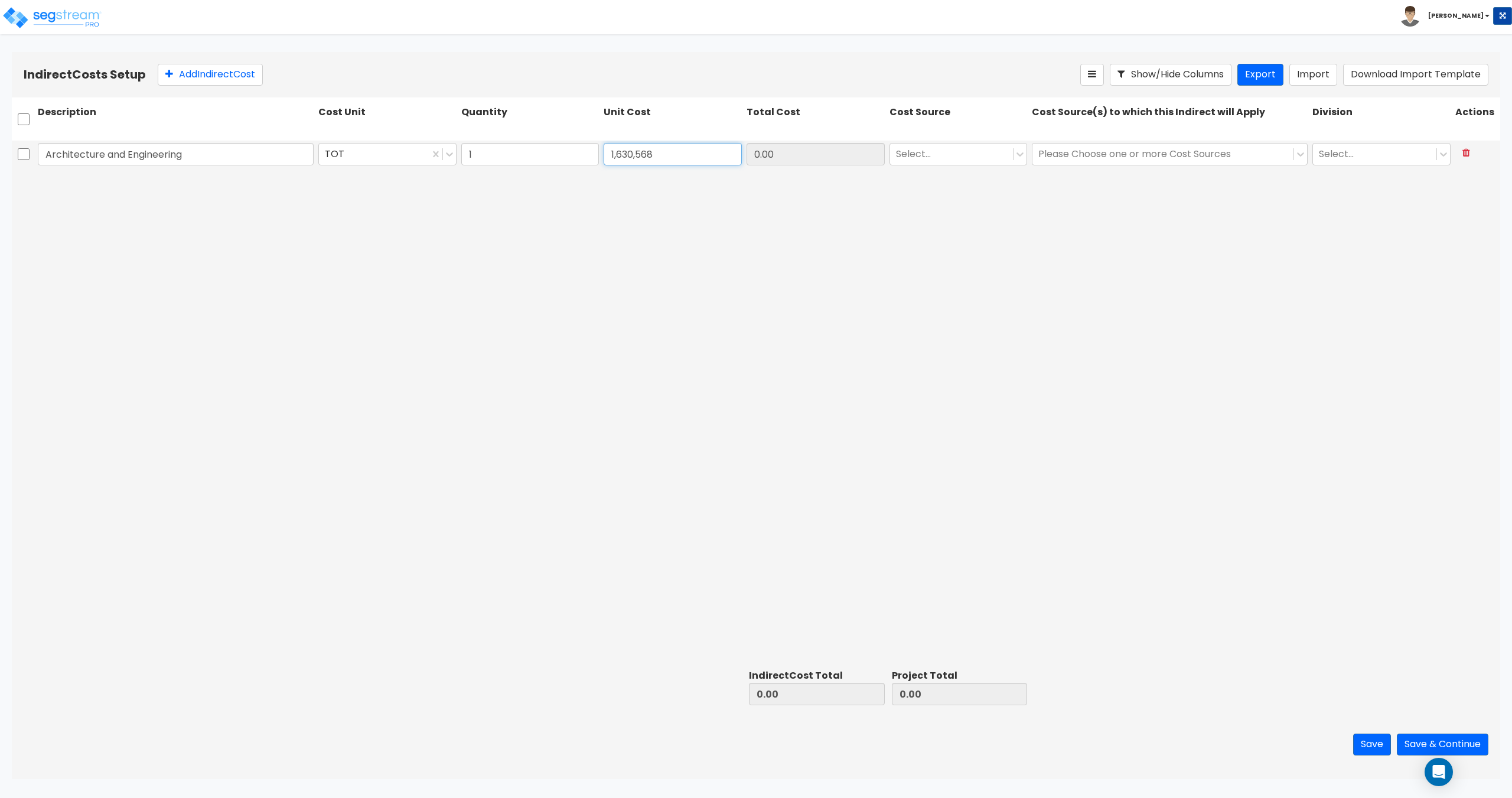
type input "1,630,568"
type input "1,630,568.00"
click at [966, 159] on div at bounding box center [951, 153] width 112 height 16
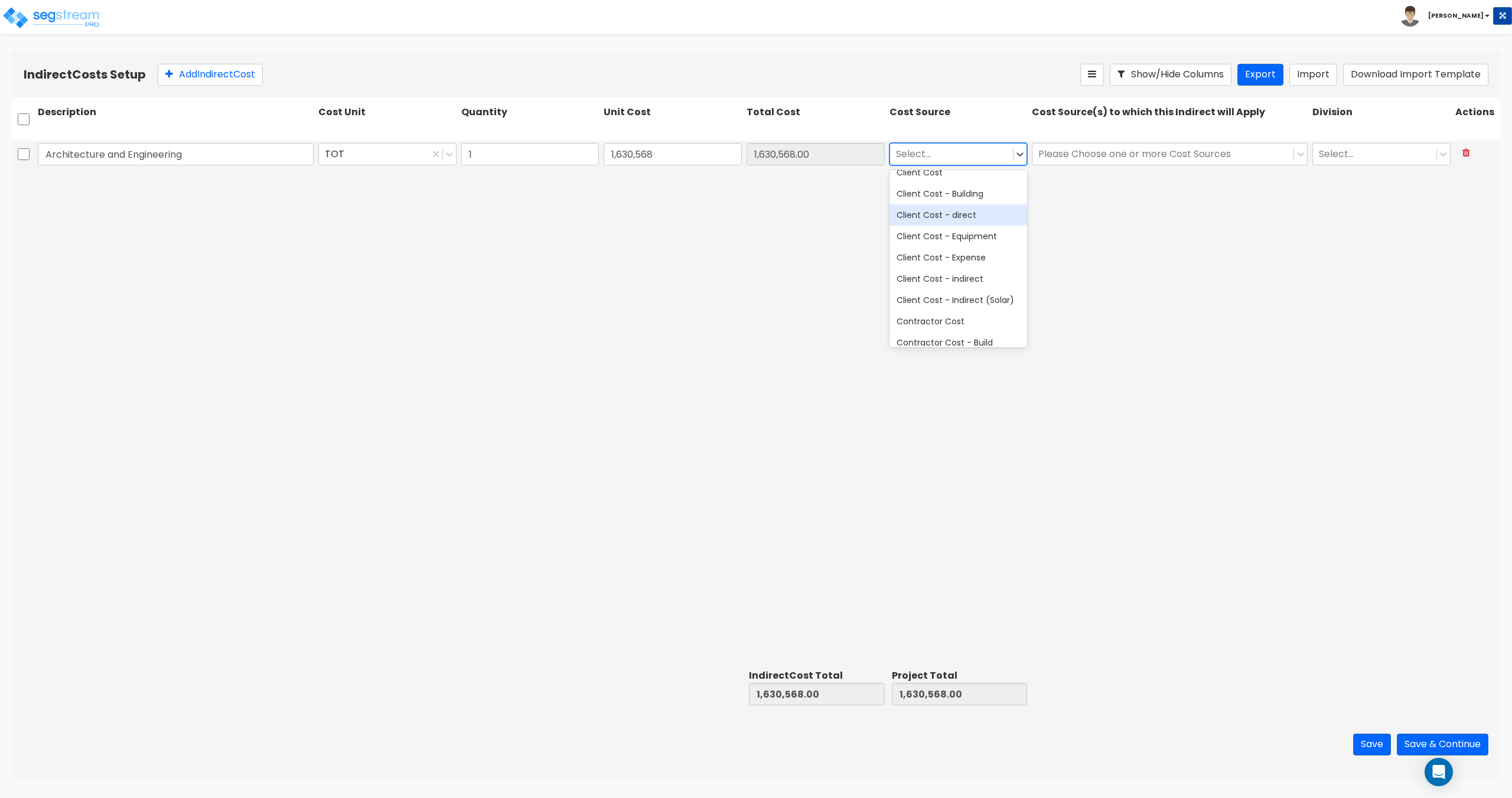
scroll to position [59, 0]
click at [928, 255] on div "Client Cost - indirect" at bounding box center [958, 251] width 138 height 21
click at [1097, 164] on div "Please Choose one or more Cost Sources" at bounding box center [1164, 154] width 261 height 20
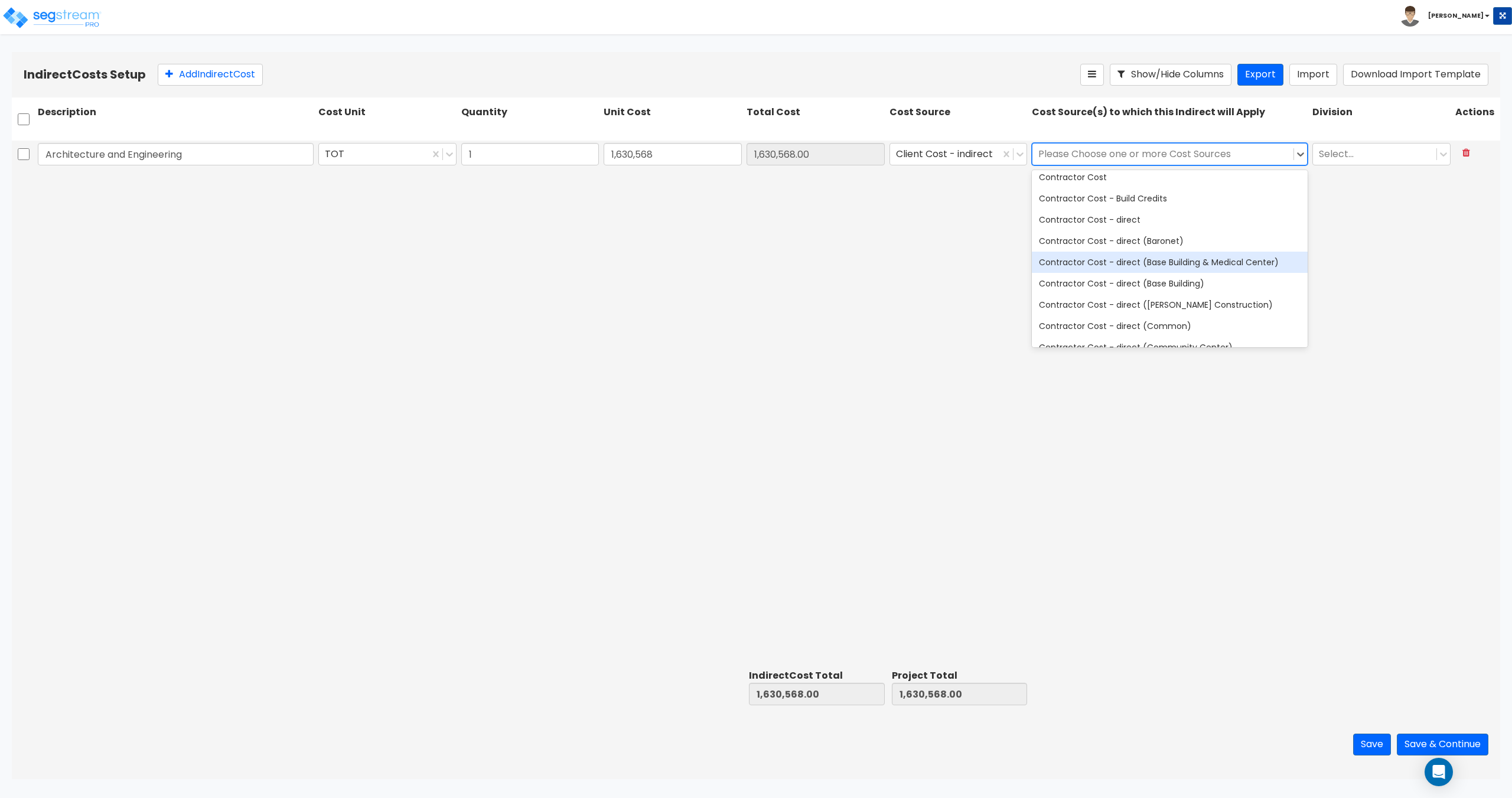
scroll to position [177, 0]
click at [1101, 221] on div "Contractor Cost - direct" at bounding box center [1170, 218] width 276 height 21
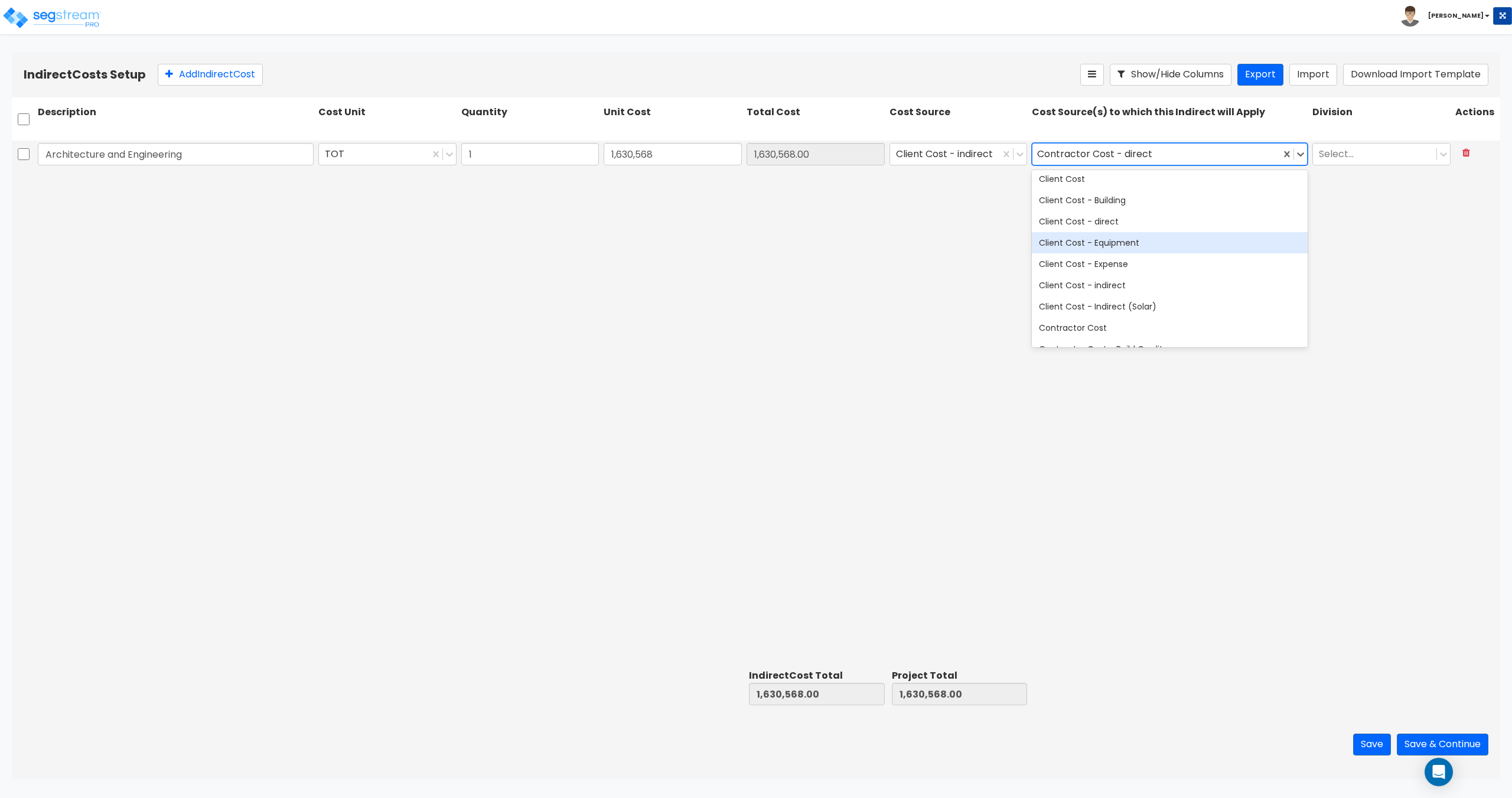
scroll to position [0, 0]
click at [1090, 246] on div "Client Cost - direct" at bounding box center [1170, 247] width 276 height 21
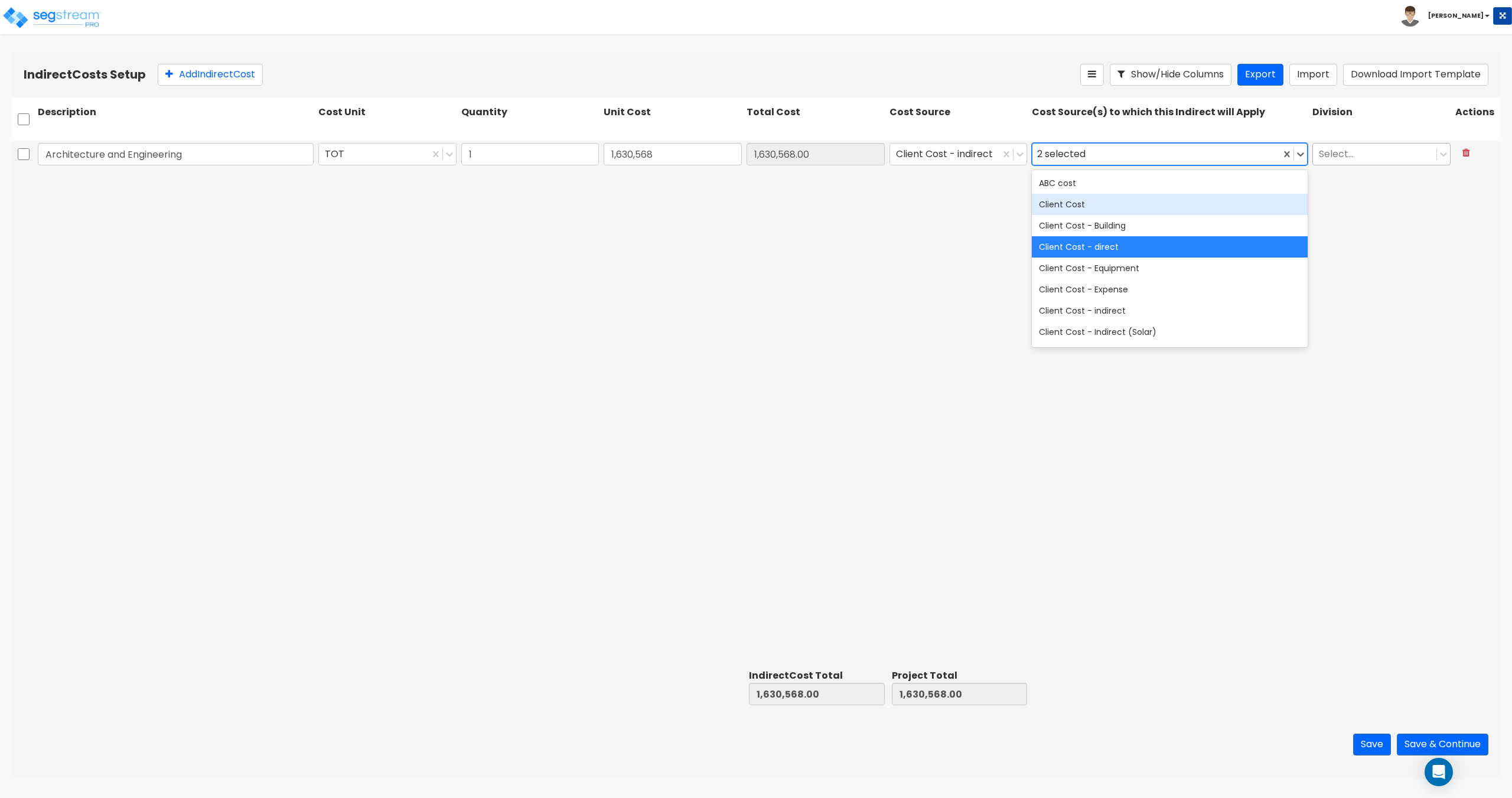
click at [1358, 149] on div at bounding box center [1375, 153] width 112 height 16
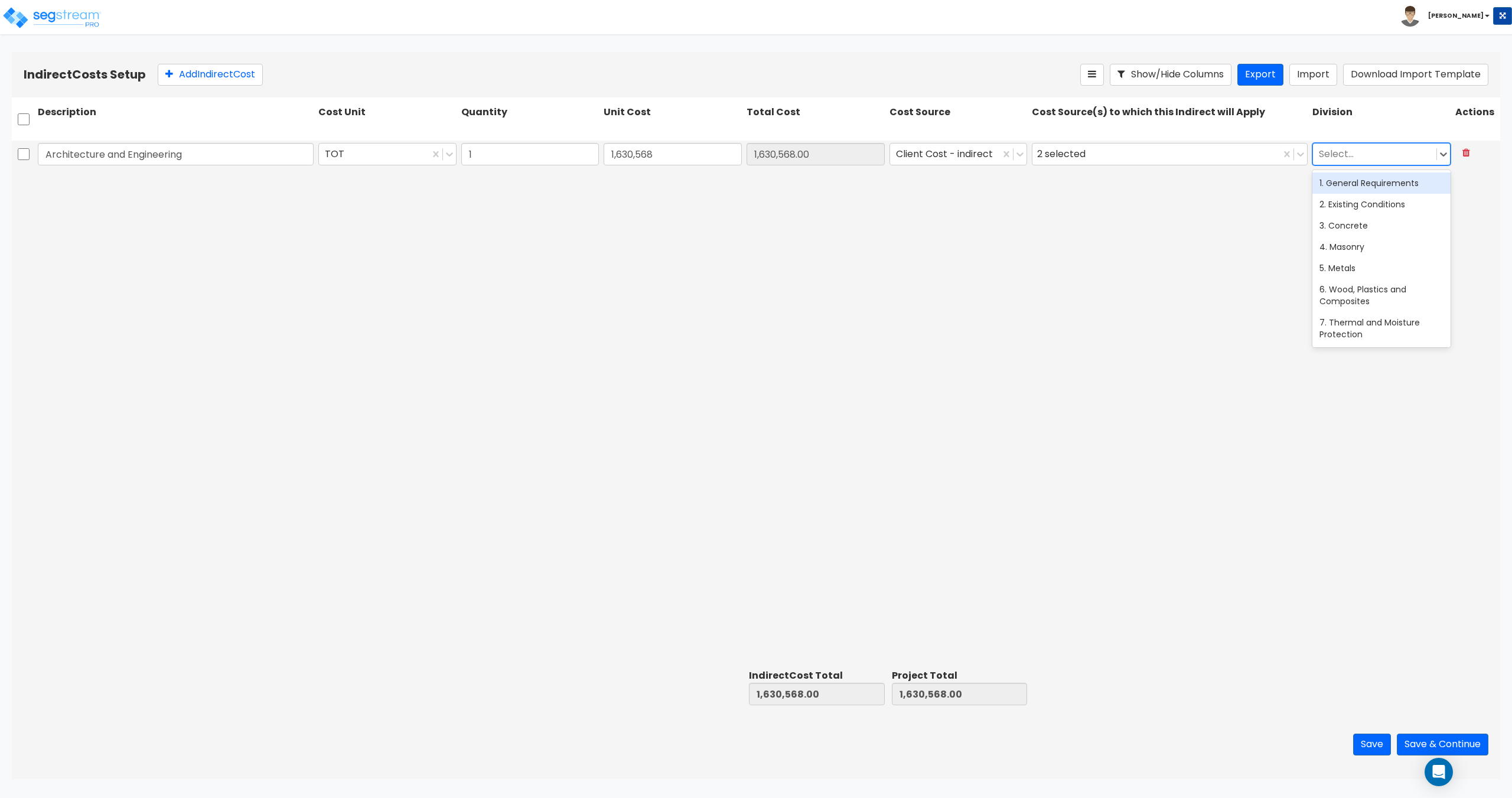
click at [1348, 183] on div "1. General Requirements" at bounding box center [1381, 183] width 138 height 21
click at [1372, 748] on button "Save" at bounding box center [1372, 745] width 38 height 22
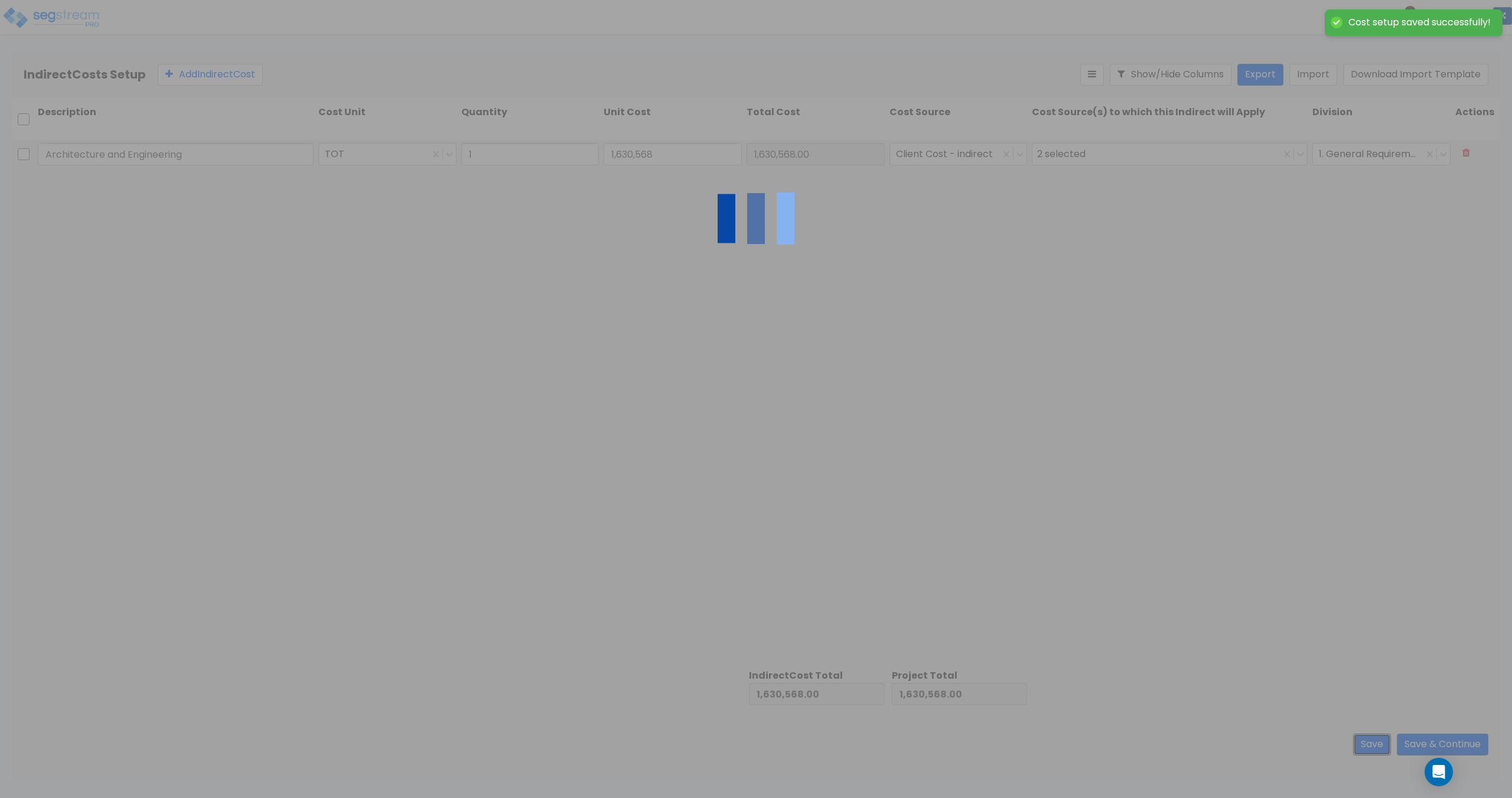
type input "1.00"
type input "1,630,568.00"
